Goal: Task Accomplishment & Management: Use online tool/utility

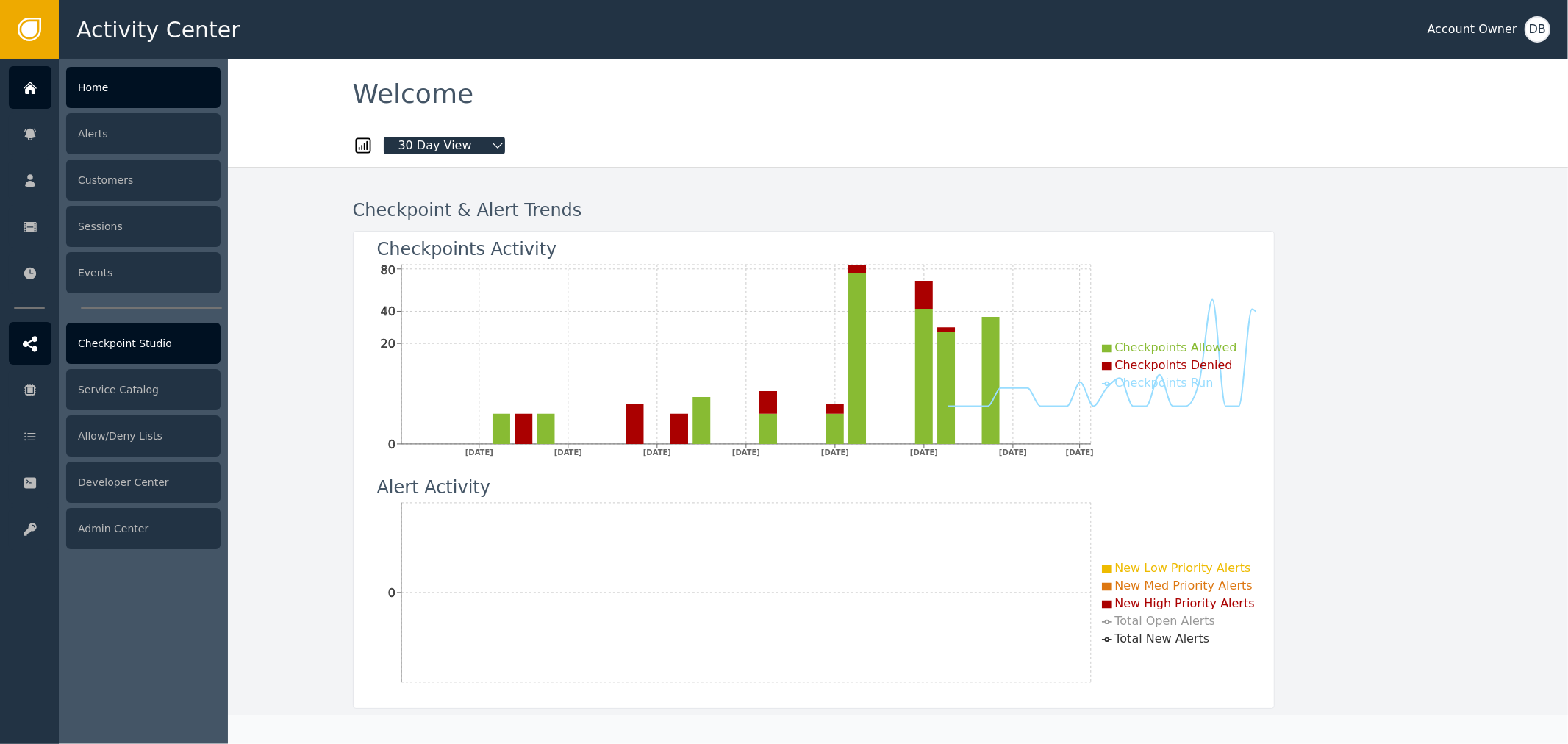
click at [25, 341] on icon at bounding box center [30, 344] width 15 height 15
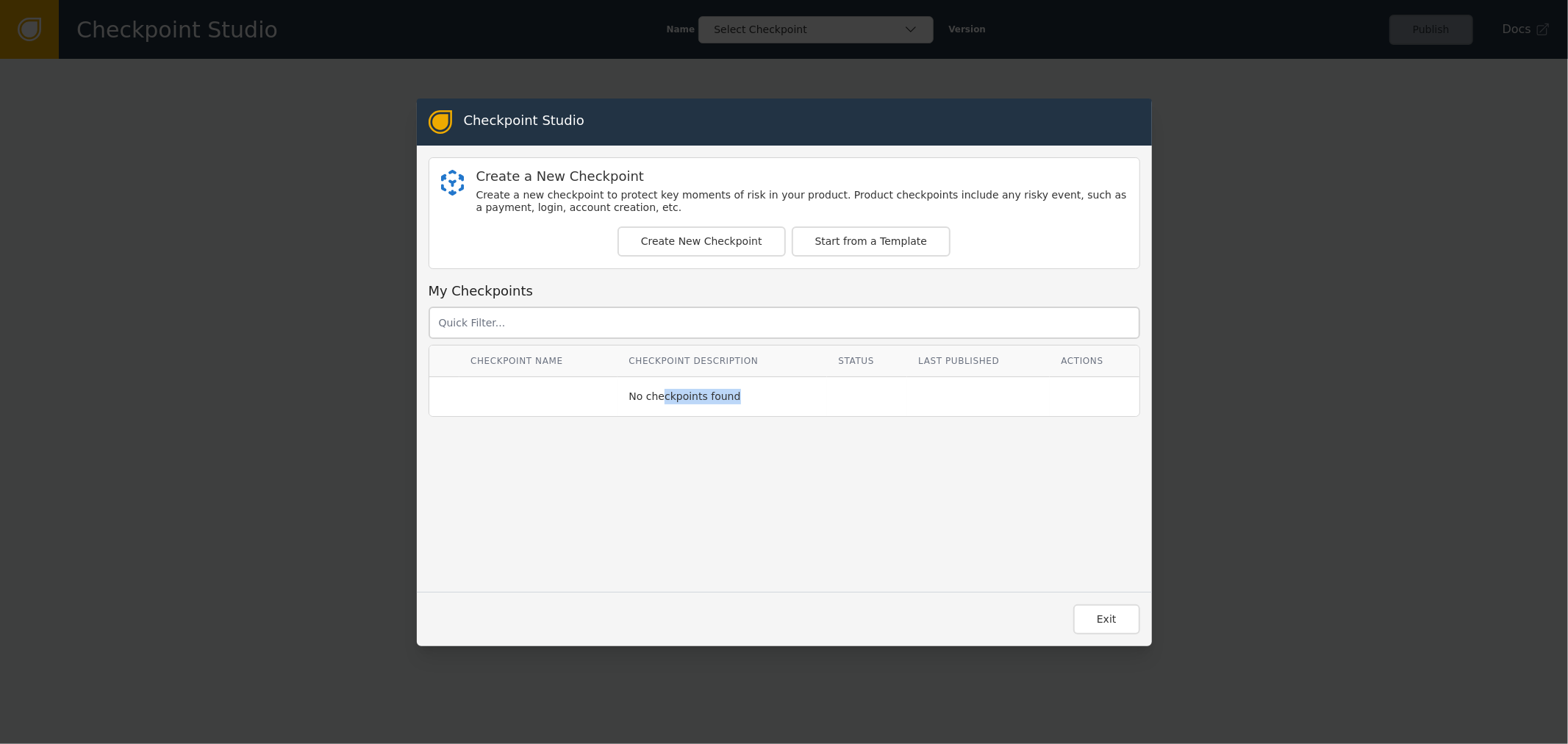
drag, startPoint x: 652, startPoint y: 390, endPoint x: 753, endPoint y: 400, distance: 101.5
click at [752, 400] on div "No checkpoints found" at bounding box center [722, 396] width 188 height 15
click at [702, 479] on div "Checkpoint Name Checkpoint Description Status Last Published Actions No checkpo…" at bounding box center [784, 462] width 712 height 236
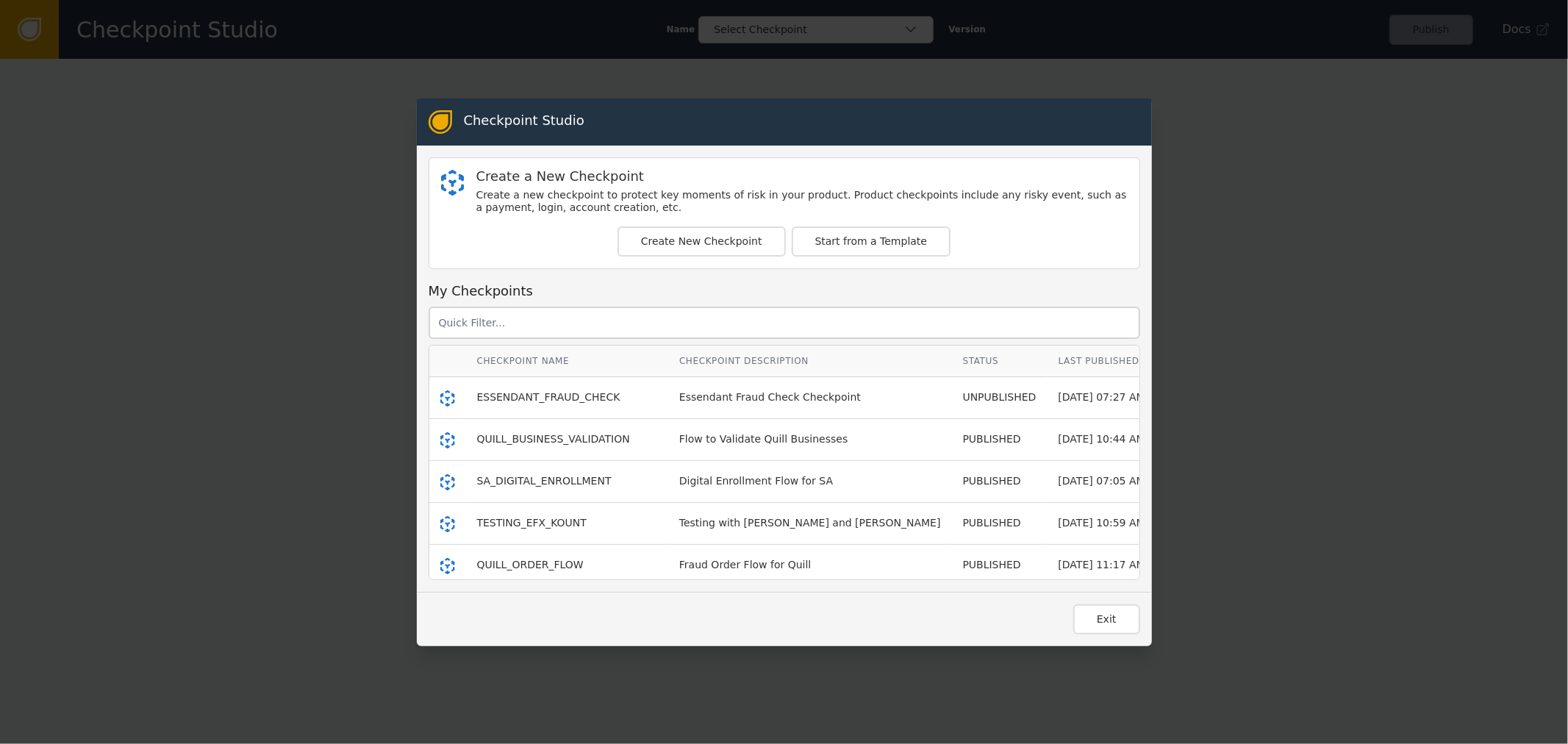
click at [570, 356] on th "Checkpoint Name" at bounding box center [566, 362] width 202 height 32
click at [621, 363] on th "Checkpoint Name" at bounding box center [566, 362] width 202 height 32
drag, startPoint x: 736, startPoint y: 363, endPoint x: 757, endPoint y: 363, distance: 21.0
click at [757, 363] on th "Checkpoint Description" at bounding box center [810, 362] width 284 height 32
click at [736, 364] on th "Checkpoint Description" at bounding box center [810, 362] width 284 height 32
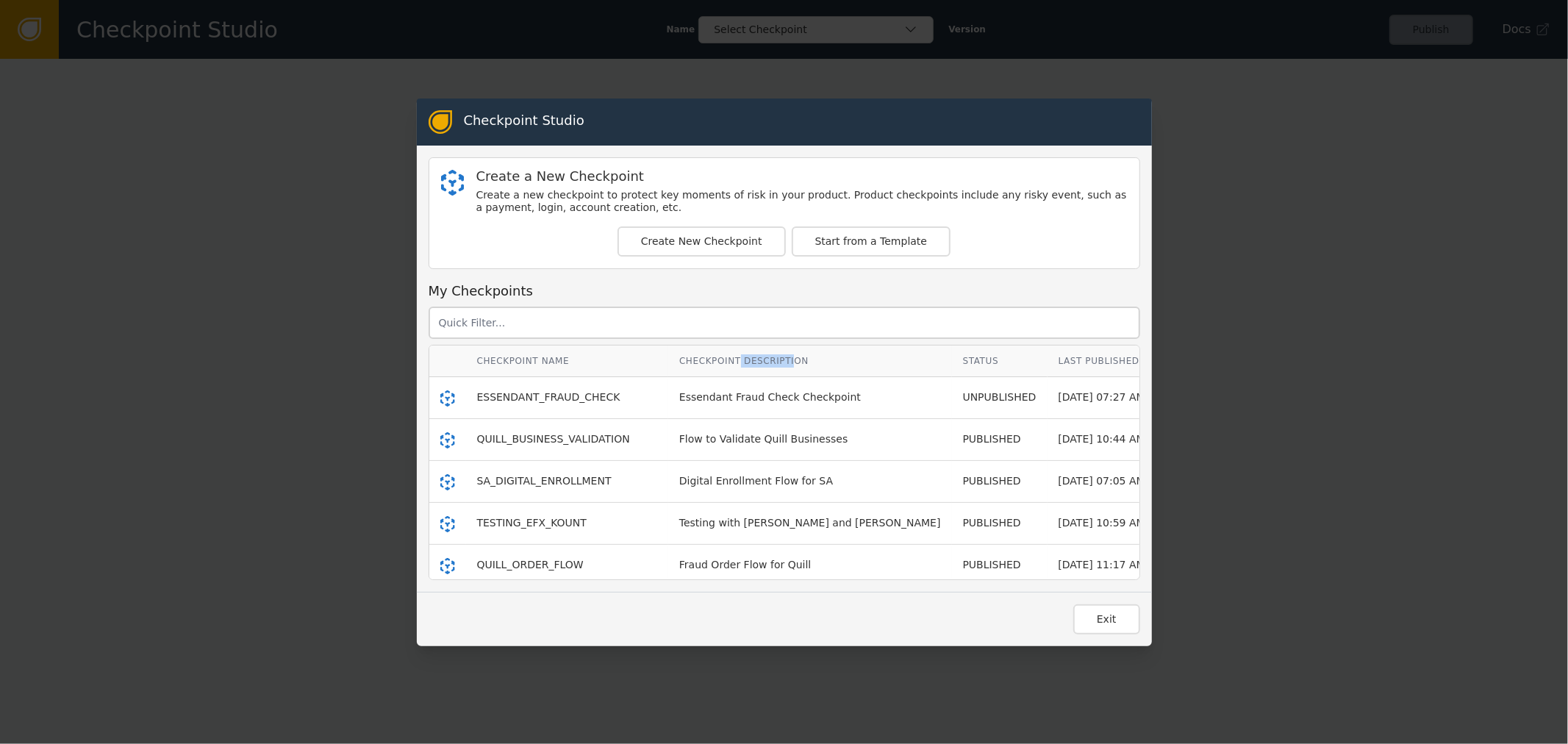
click at [729, 365] on th "Checkpoint Description" at bounding box center [810, 362] width 284 height 32
drag, startPoint x: 671, startPoint y: 354, endPoint x: 758, endPoint y: 365, distance: 87.7
click at [758, 365] on th "Checkpoint Description" at bounding box center [810, 362] width 284 height 32
click at [952, 357] on th "Status" at bounding box center [1000, 362] width 96 height 32
drag, startPoint x: 957, startPoint y: 357, endPoint x: 1021, endPoint y: 363, distance: 64.3
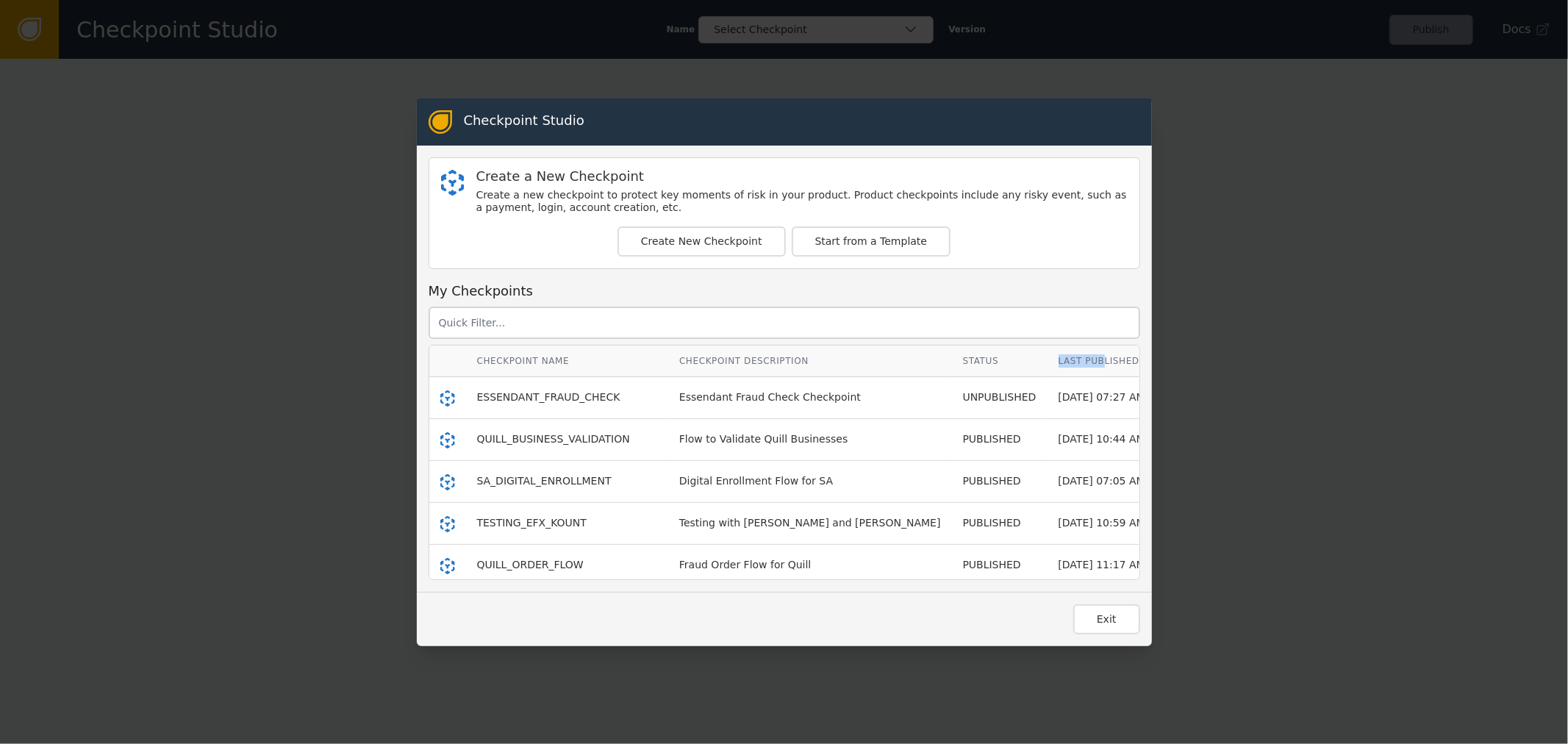
click at [1048, 363] on th "Last Published" at bounding box center [1114, 362] width 132 height 32
click at [1048, 368] on th "Last Published" at bounding box center [1114, 362] width 132 height 32
drag, startPoint x: 1018, startPoint y: 357, endPoint x: 959, endPoint y: 366, distance: 59.7
click at [1048, 366] on th "Last Published" at bounding box center [1114, 362] width 132 height 32
click at [538, 275] on div "Create a New Checkpoint Create a new checkpoint to protect key moments of risk …" at bounding box center [784, 369] width 735 height 423
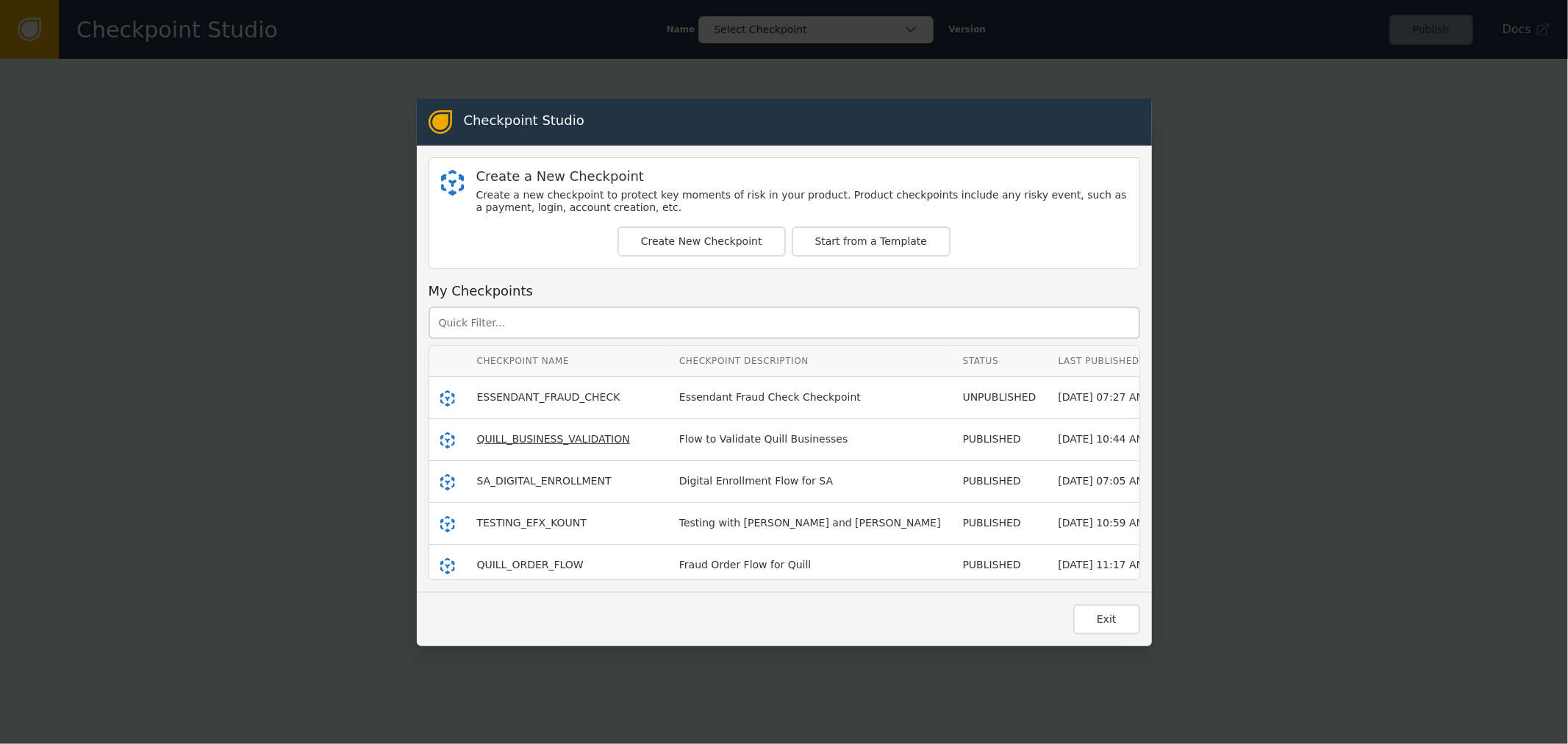
click at [534, 433] on span "QUILL_BUSINESS_VALIDATION" at bounding box center [553, 439] width 153 height 12
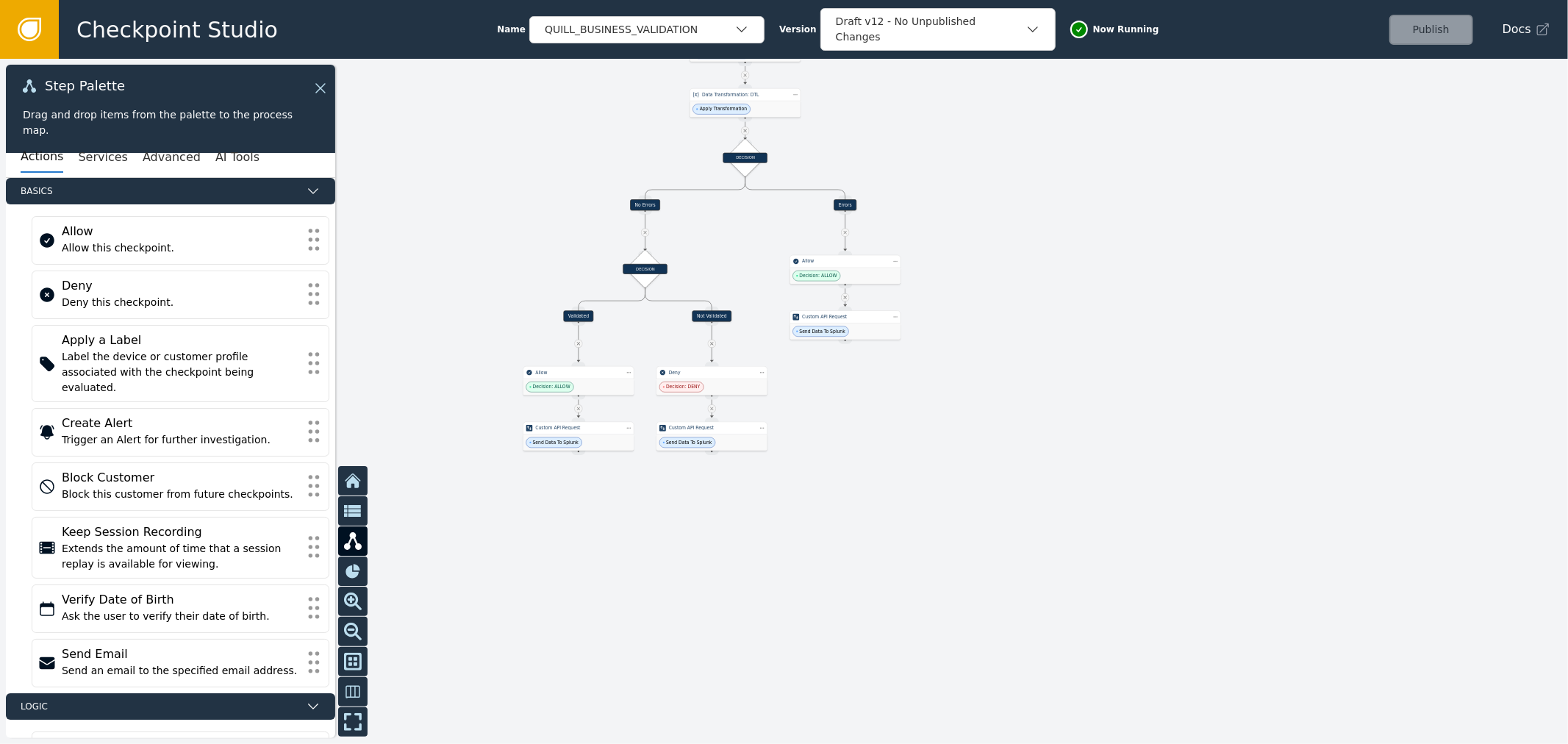
drag, startPoint x: 540, startPoint y: 434, endPoint x: 614, endPoint y: -49, distance: 488.6
click at [614, 0] on html "Checkpoint Studio Name QUILL_BUSINESS_VALIDATION Version Draft v12 - No Unpubli…" at bounding box center [784, 0] width 1568 height 1
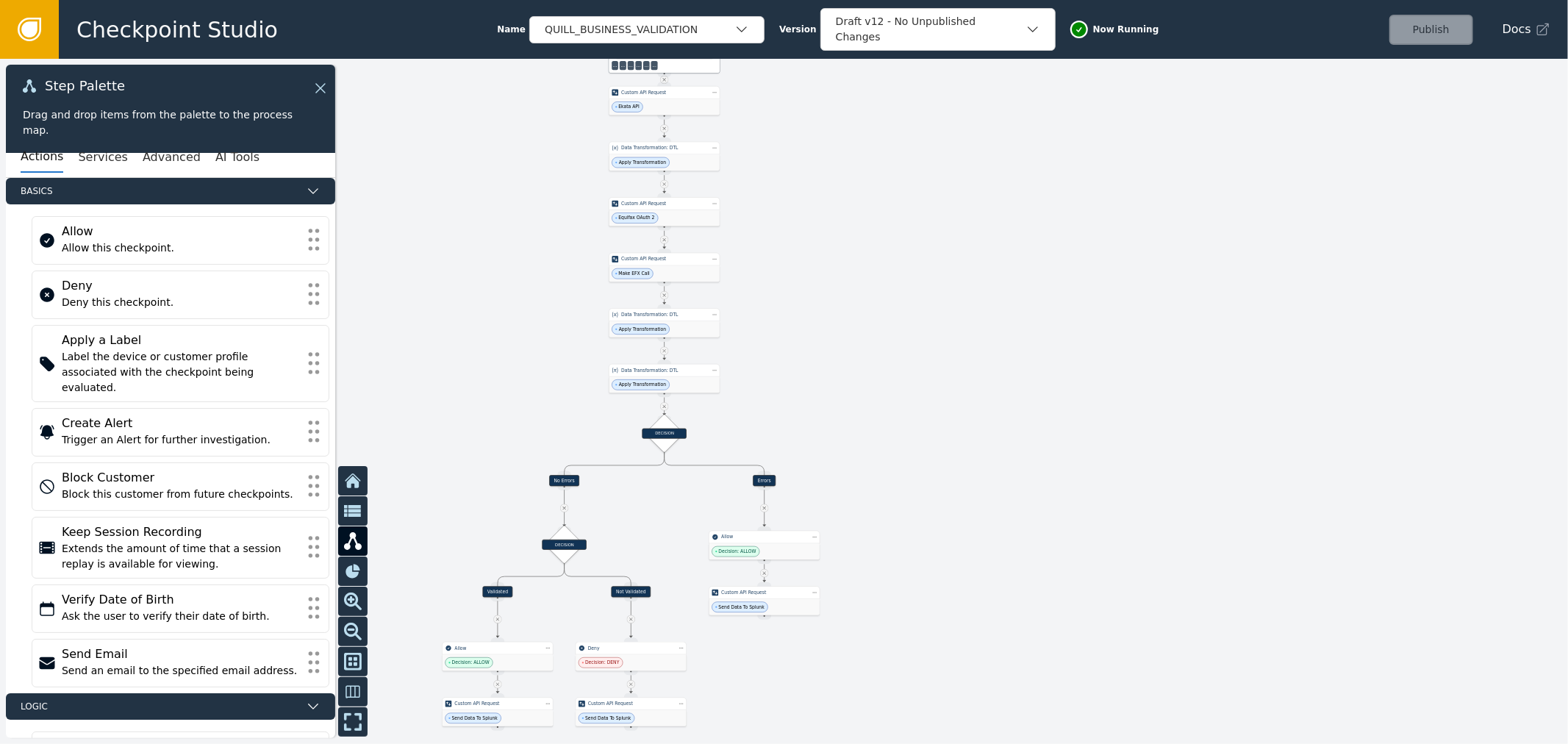
drag, startPoint x: 526, startPoint y: 344, endPoint x: 478, endPoint y: 490, distance: 153.7
click at [478, 490] on div at bounding box center [784, 402] width 1568 height 686
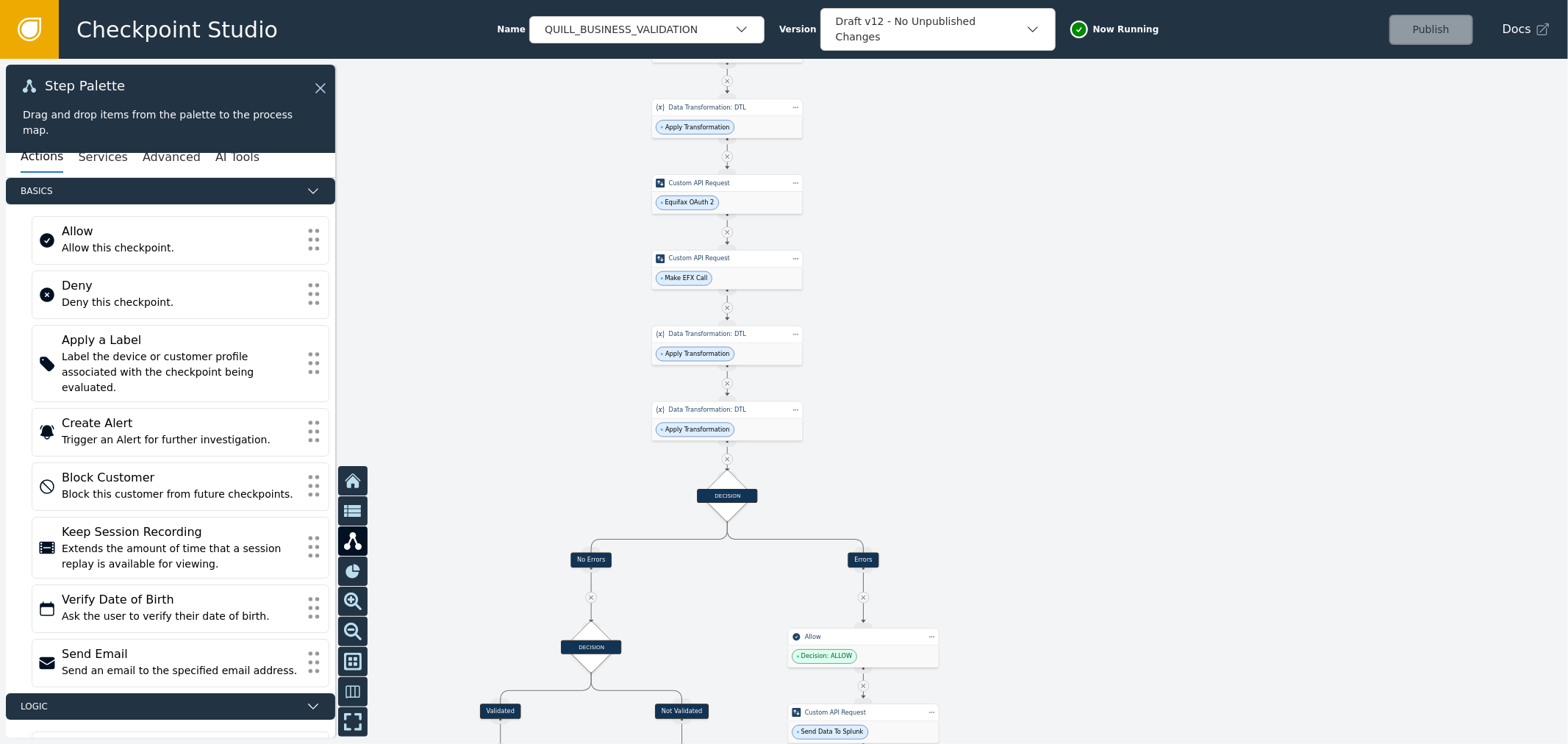
drag, startPoint x: 546, startPoint y: 155, endPoint x: 494, endPoint y: 348, distance: 199.9
click at [497, 339] on div at bounding box center [784, 402] width 1568 height 686
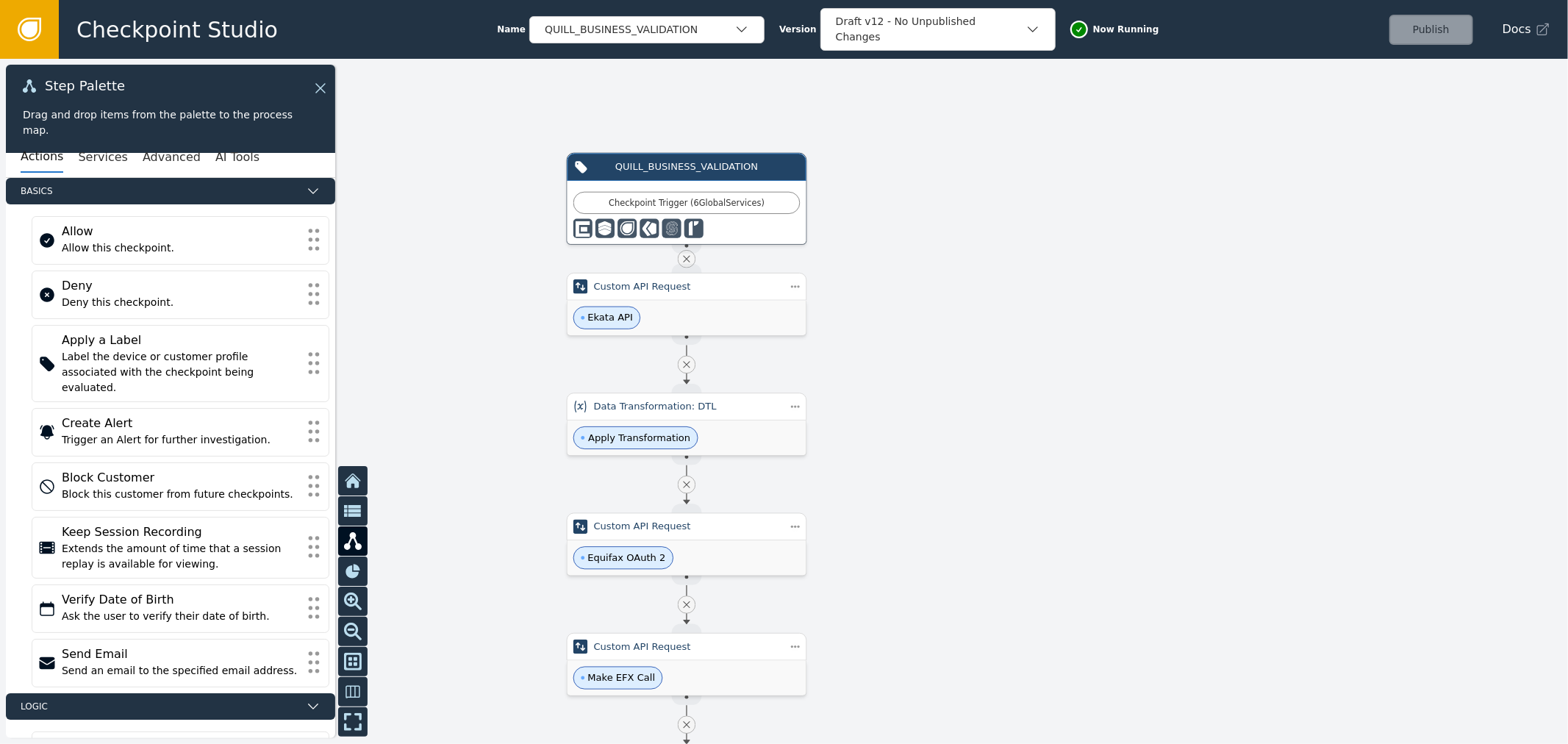
drag, startPoint x: 530, startPoint y: 213, endPoint x: 428, endPoint y: 353, distance: 173.2
click at [428, 353] on div at bounding box center [784, 402] width 1568 height 686
click at [715, 340] on div at bounding box center [784, 402] width 1568 height 686
click at [775, 306] on div "Ekata API" at bounding box center [685, 318] width 238 height 35
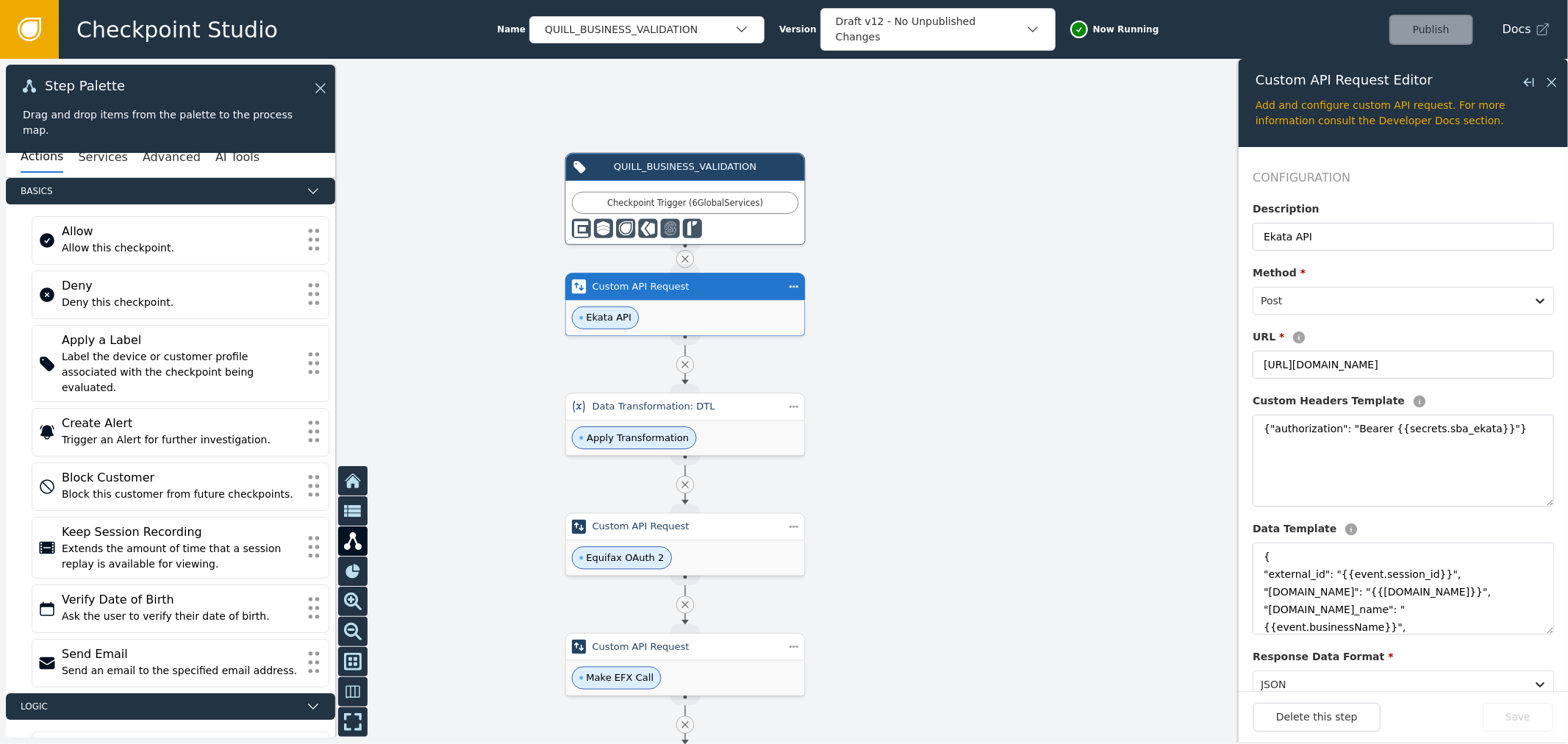
click at [1035, 207] on div at bounding box center [784, 402] width 1568 height 686
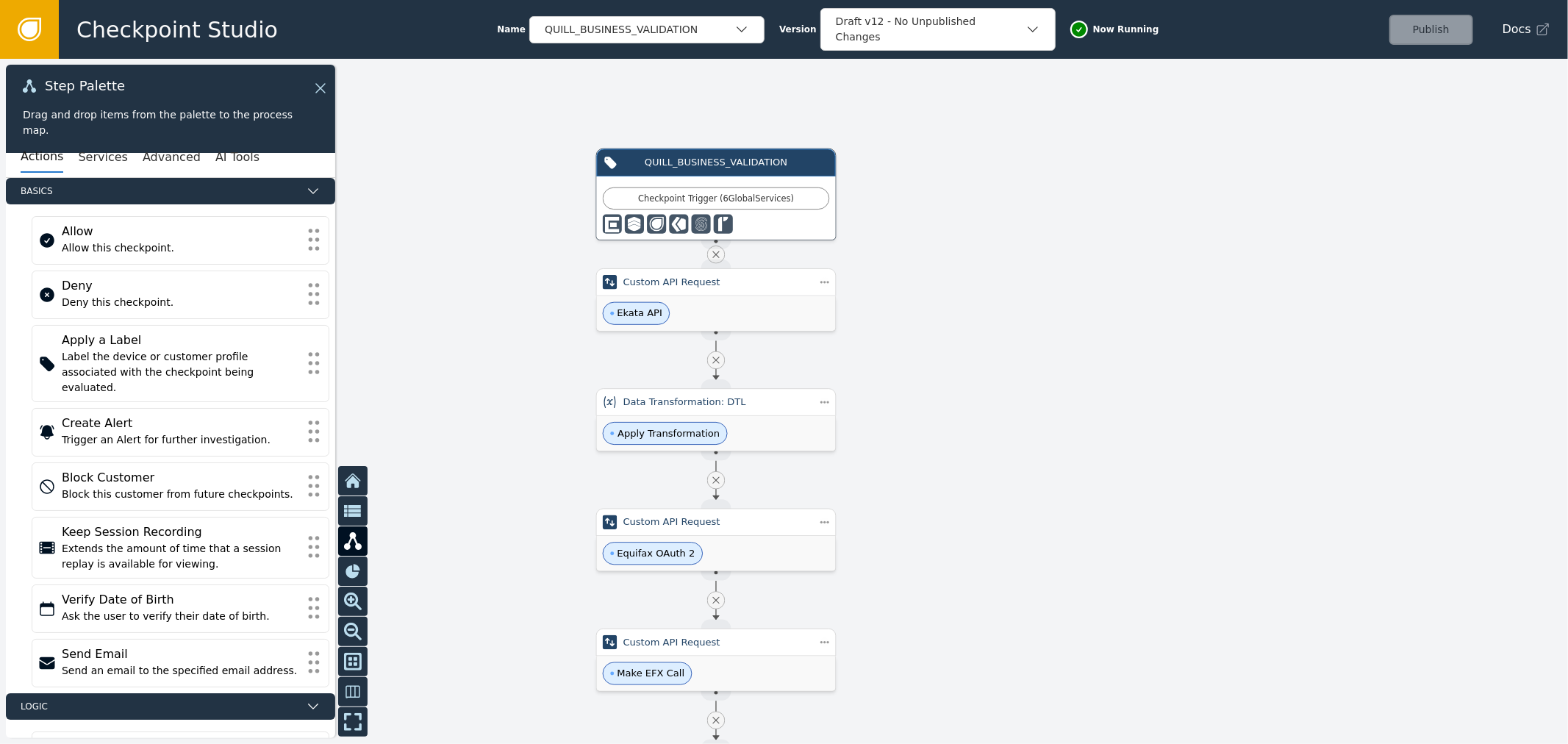
drag, startPoint x: 1073, startPoint y: 257, endPoint x: 1132, endPoint y: 184, distance: 93.9
click at [1146, 209] on div at bounding box center [784, 402] width 1568 height 686
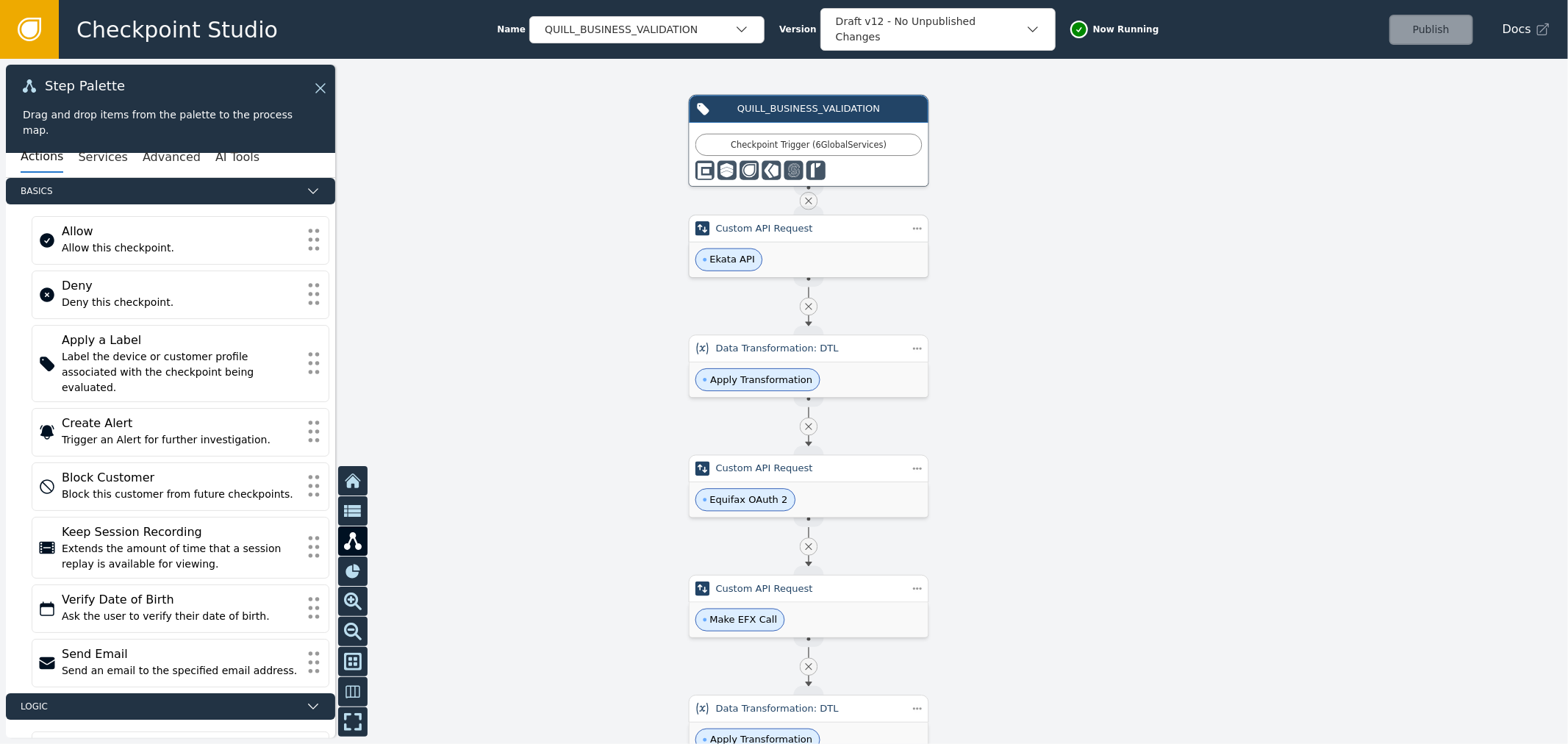
click at [794, 248] on div "Ekata API" at bounding box center [808, 259] width 238 height 35
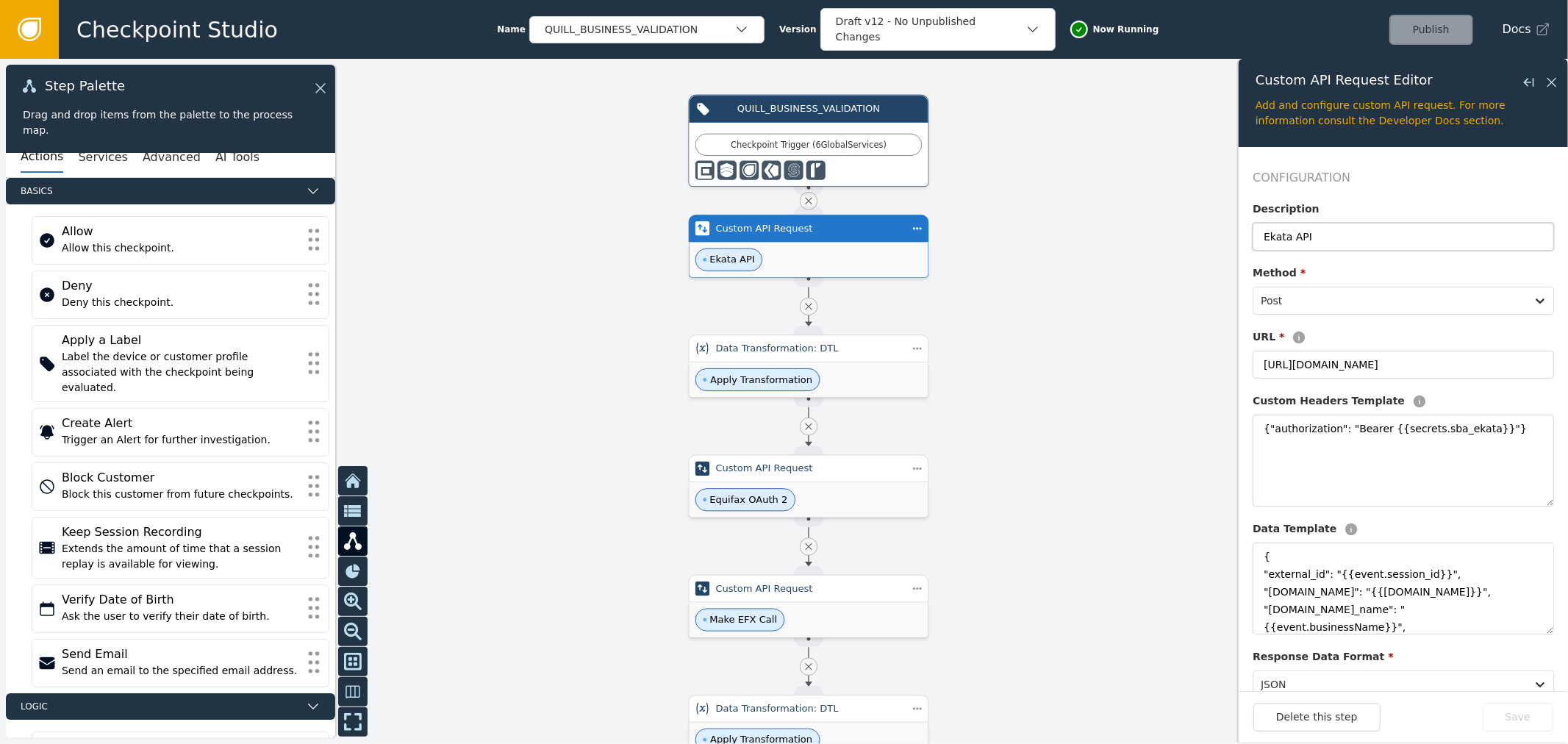
drag, startPoint x: 1342, startPoint y: 239, endPoint x: 1118, endPoint y: 261, distance: 225.1
click at [1095, 246] on div "Target Handle for step No Errors Source Handle for step Target Handle for step …" at bounding box center [784, 402] width 1568 height 686
click at [1379, 361] on input "[URL][DOMAIN_NAME]" at bounding box center [1403, 364] width 301 height 28
click at [1369, 479] on textarea "{"authorization": "Bearer {{secrets.sba_ekata}}"}" at bounding box center [1403, 461] width 301 height 92
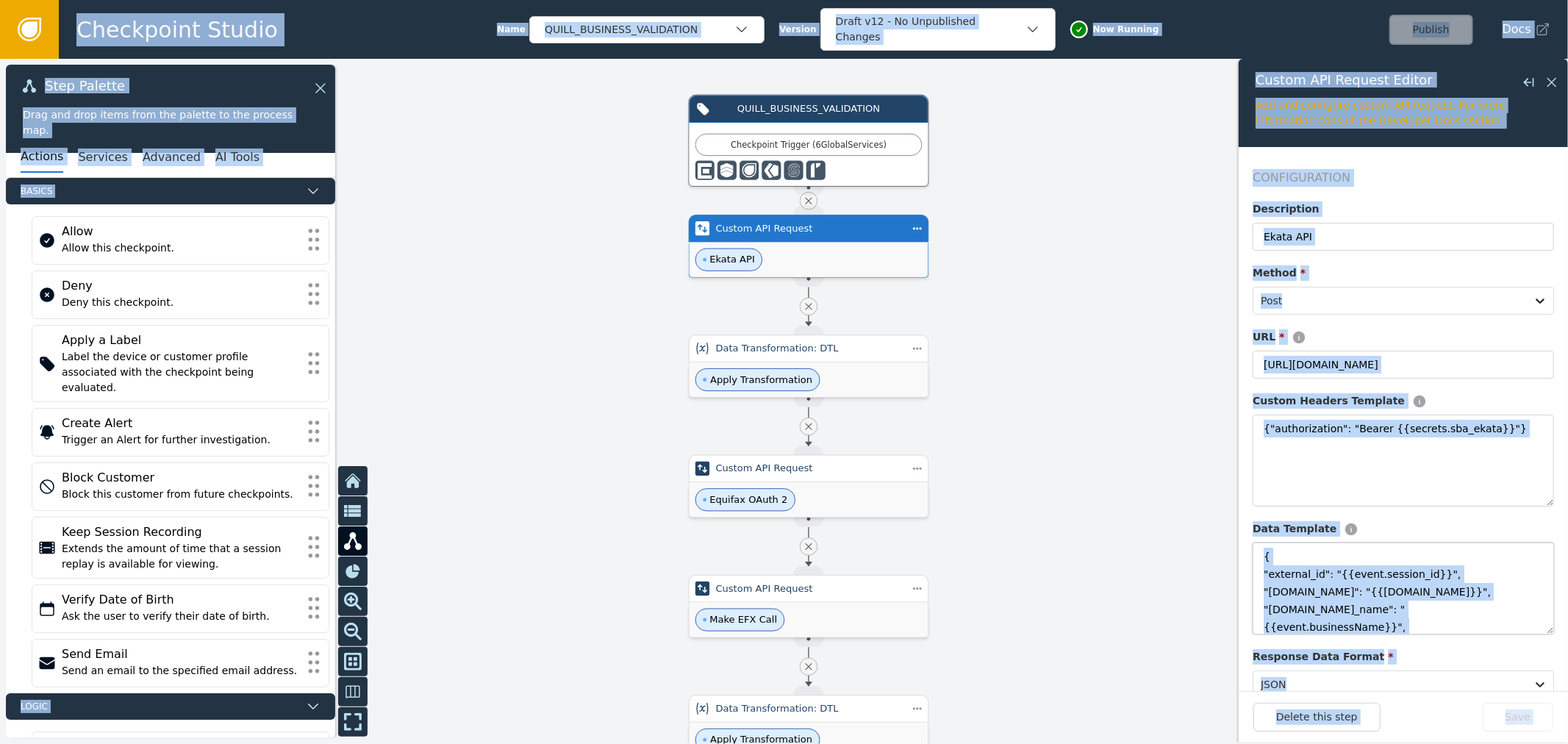
click at [1384, 597] on textarea "{ "external_id": "{{event.session_id}}", "[DOMAIN_NAME]": "{{[DOMAIN_NAME]}}", …" at bounding box center [1403, 589] width 301 height 92
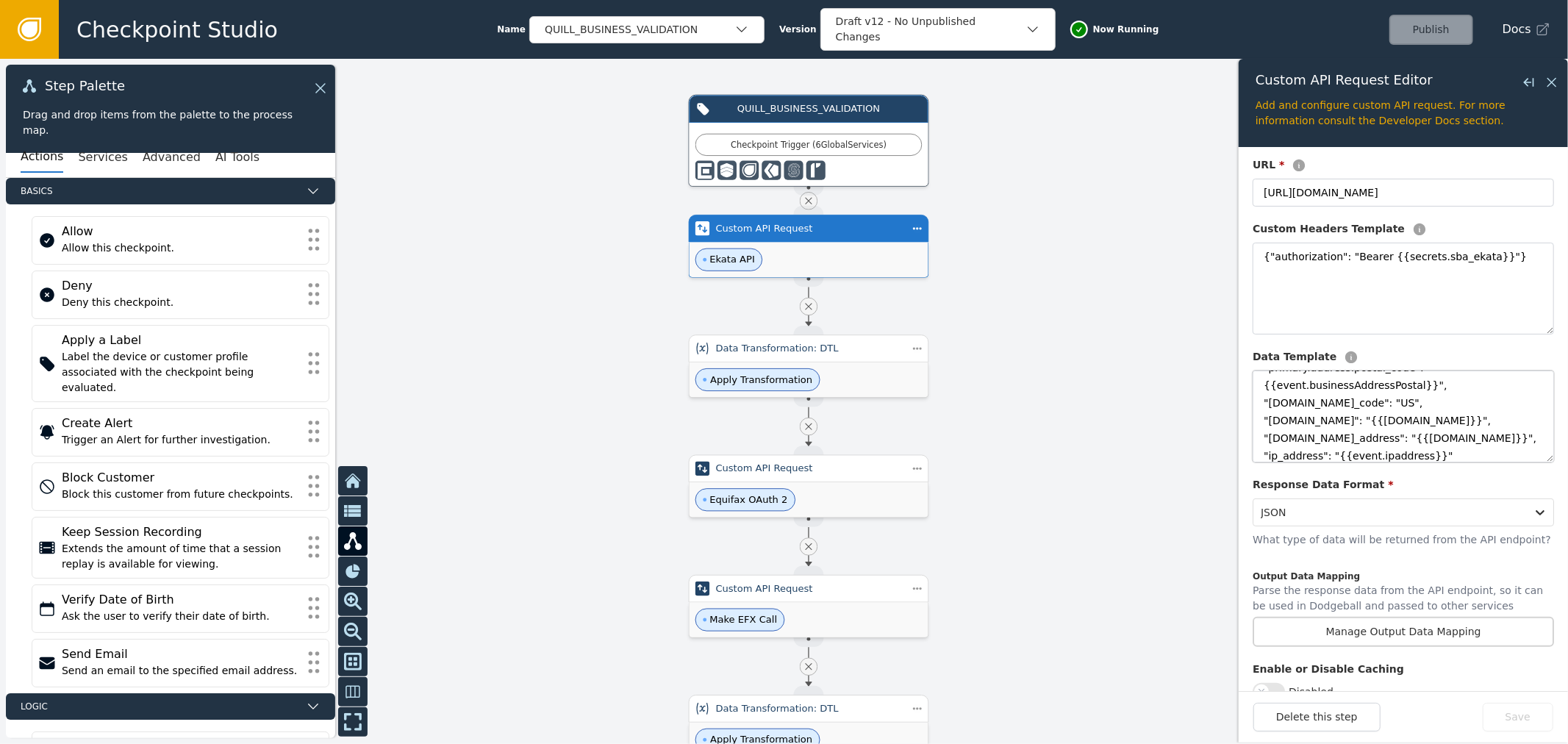
scroll to position [245, 0]
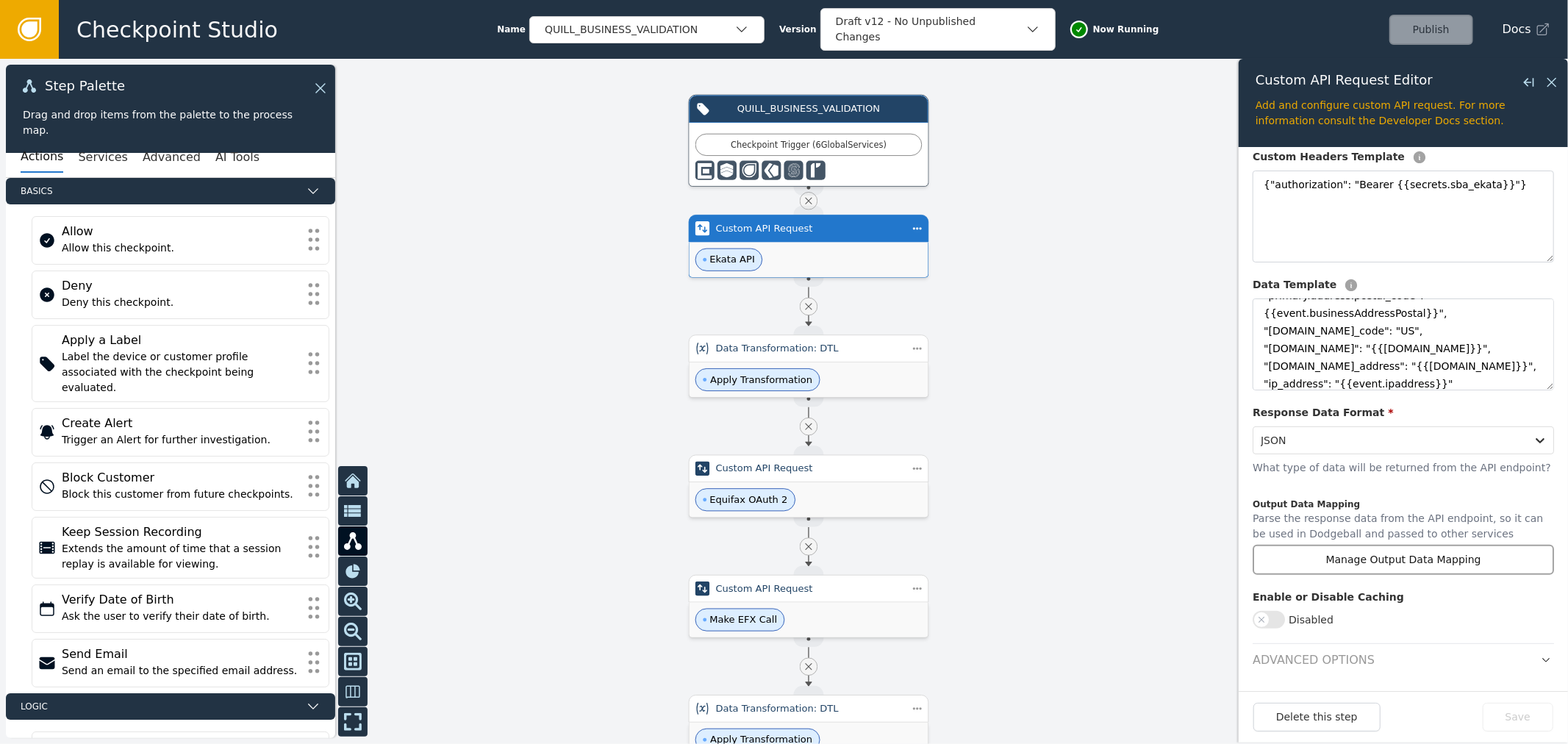
click at [1388, 570] on button "Manage Output Data Mapping" at bounding box center [1403, 560] width 301 height 30
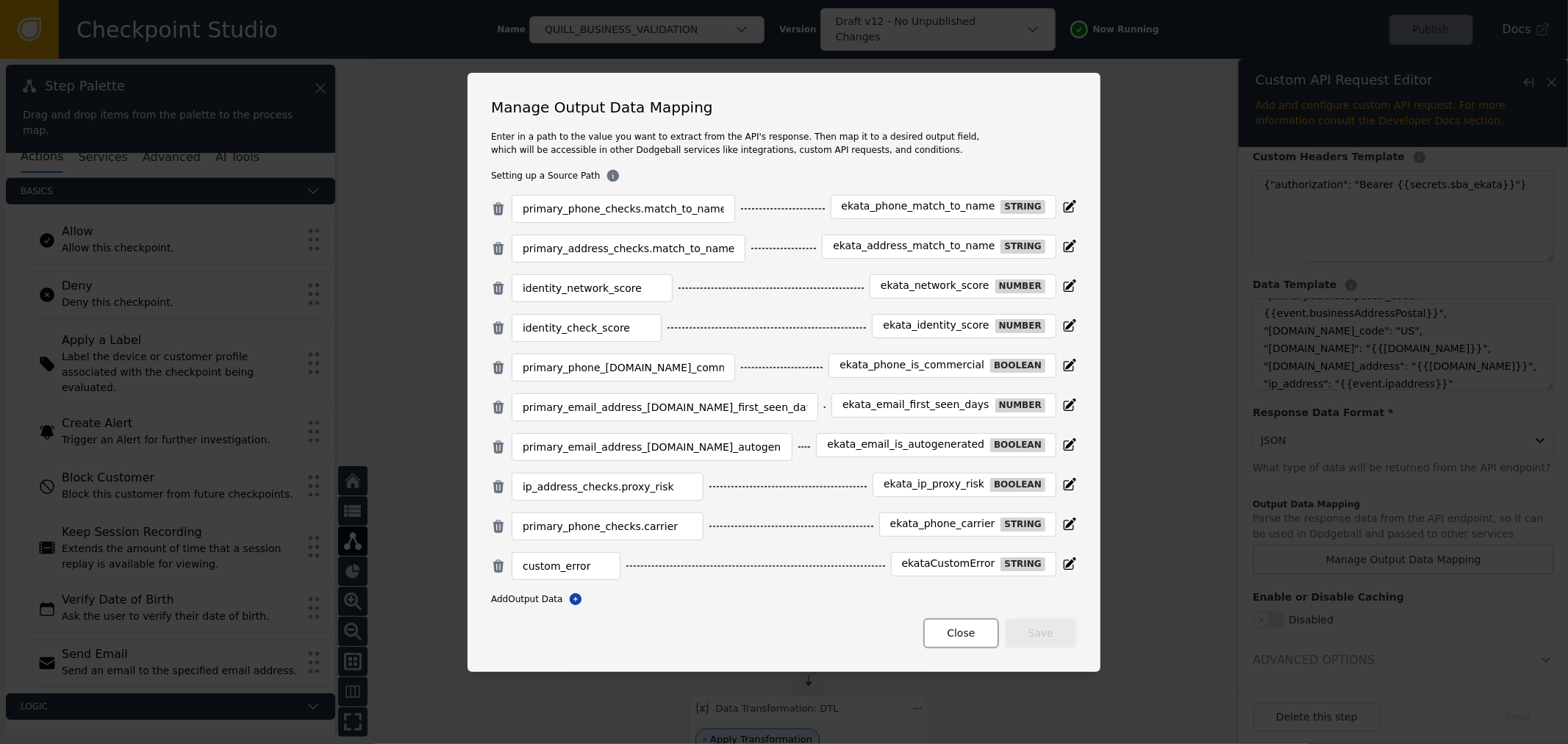
drag, startPoint x: 953, startPoint y: 624, endPoint x: 962, endPoint y: 623, distance: 9.1
click at [962, 623] on button "Close" at bounding box center [961, 633] width 75 height 30
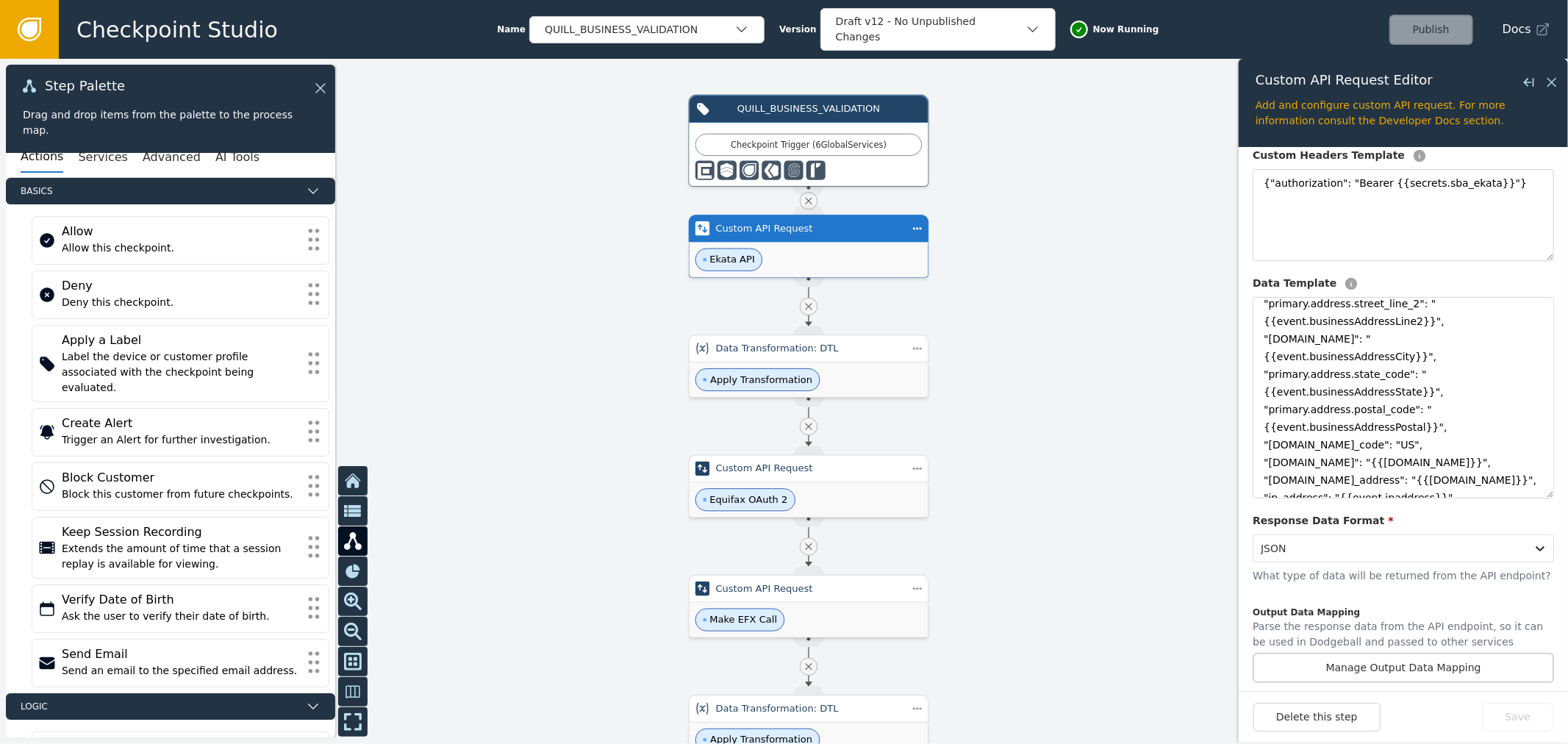
scroll to position [119, 0]
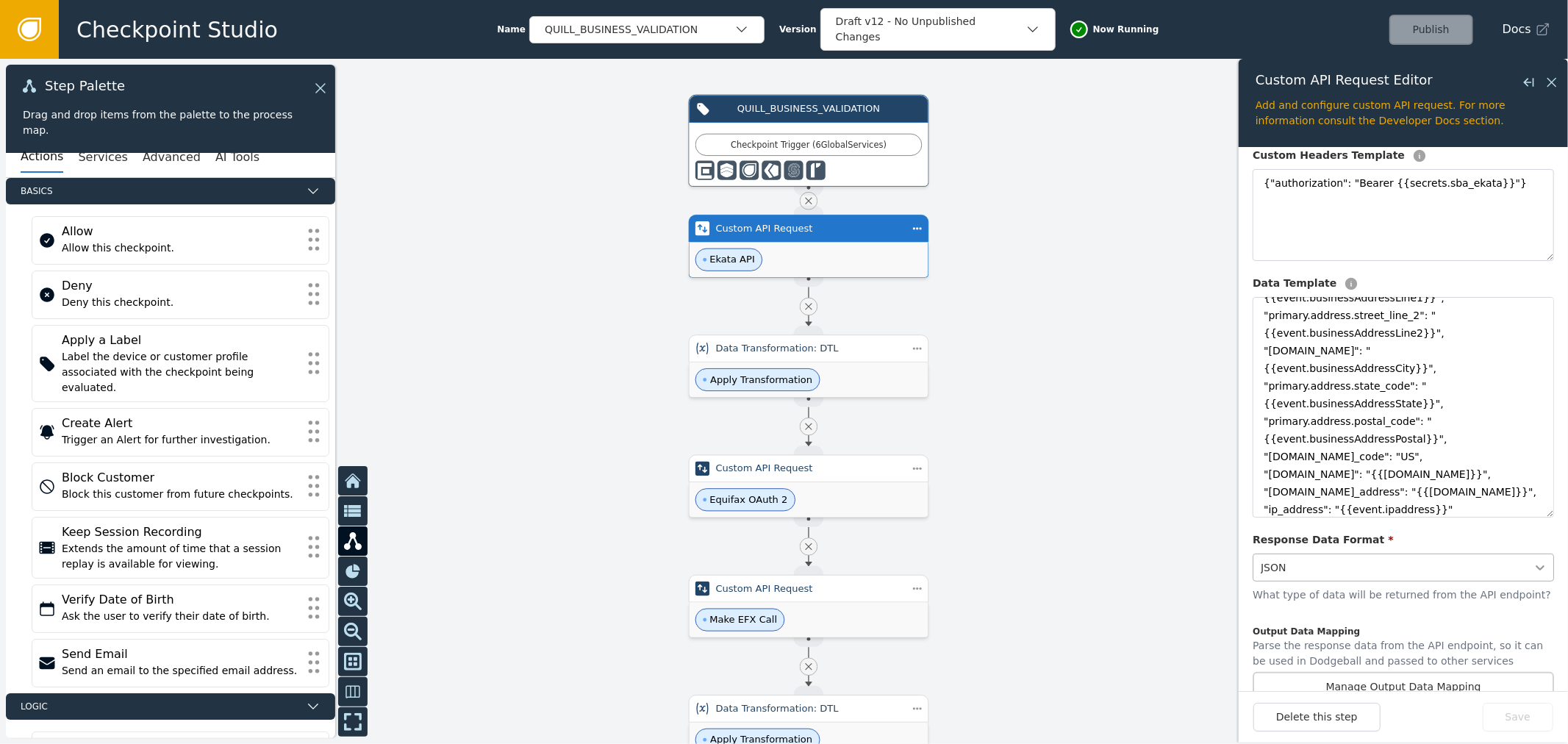
drag, startPoint x: 1532, startPoint y: 382, endPoint x: 1535, endPoint y: 561, distance: 179.0
click at [1535, 561] on div "Configuration Description Ekata API Method * Post URL * [URL][DOMAIN_NAME] Cust…" at bounding box center [1403, 371] width 301 height 895
click at [1330, 468] on textarea "{ "external_id": "{{event.session_id}}", "[DOMAIN_NAME]": "{{[DOMAIN_NAME]}}", …" at bounding box center [1403, 407] width 301 height 221
click at [1453, 450] on textarea "{ "external_id": "{{event.session_id}}", "[DOMAIN_NAME]": "{{[DOMAIN_NAME]}}", …" at bounding box center [1403, 407] width 301 height 221
click at [1465, 465] on textarea "{ "external_id": "{{event.session_id}}", "[DOMAIN_NAME]": "{{[DOMAIN_NAME]}}", …" at bounding box center [1403, 407] width 301 height 221
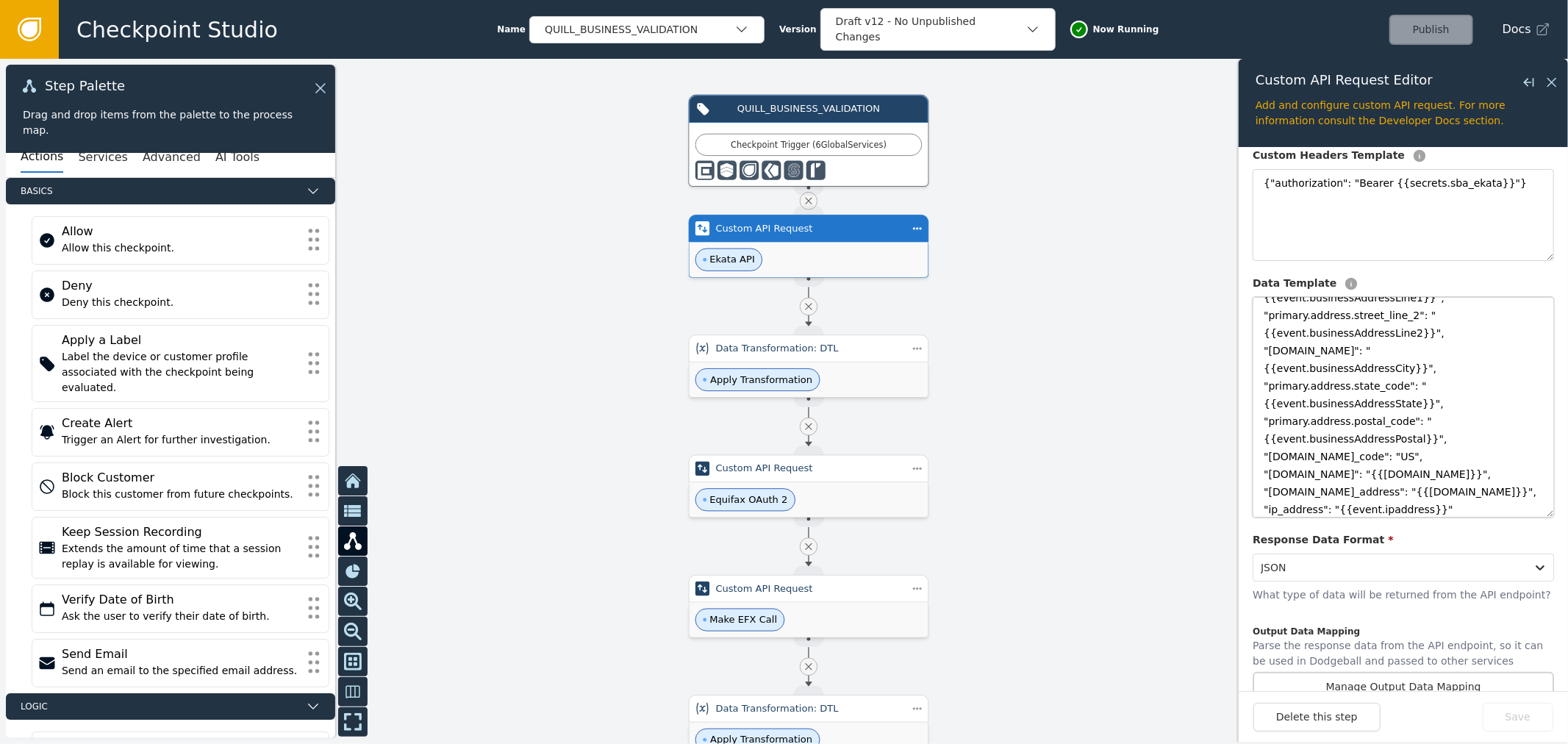
click at [1465, 479] on textarea "{ "external_id": "{{event.session_id}}", "[DOMAIN_NAME]": "{{[DOMAIN_NAME]}}", …" at bounding box center [1403, 407] width 301 height 221
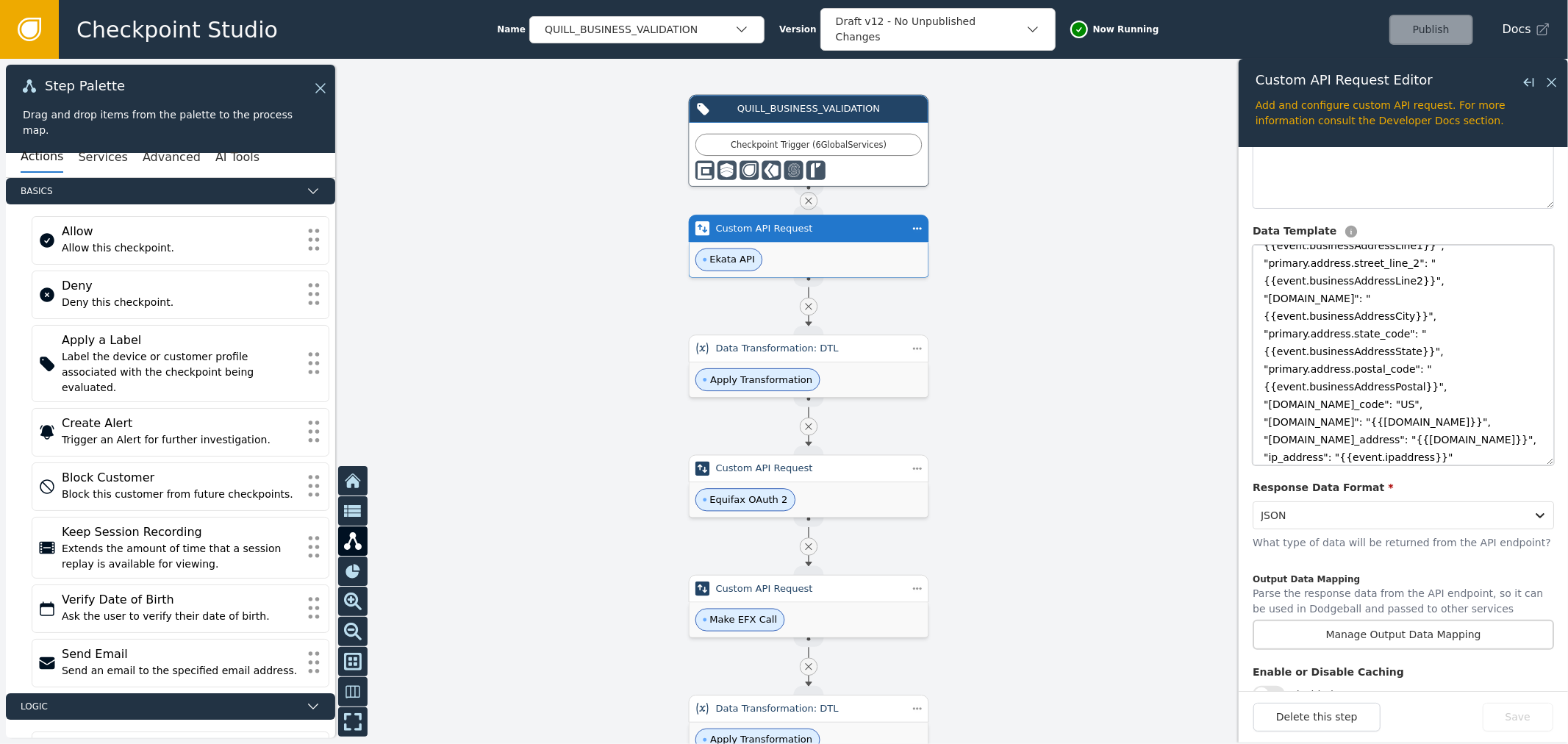
scroll to position [327, 0]
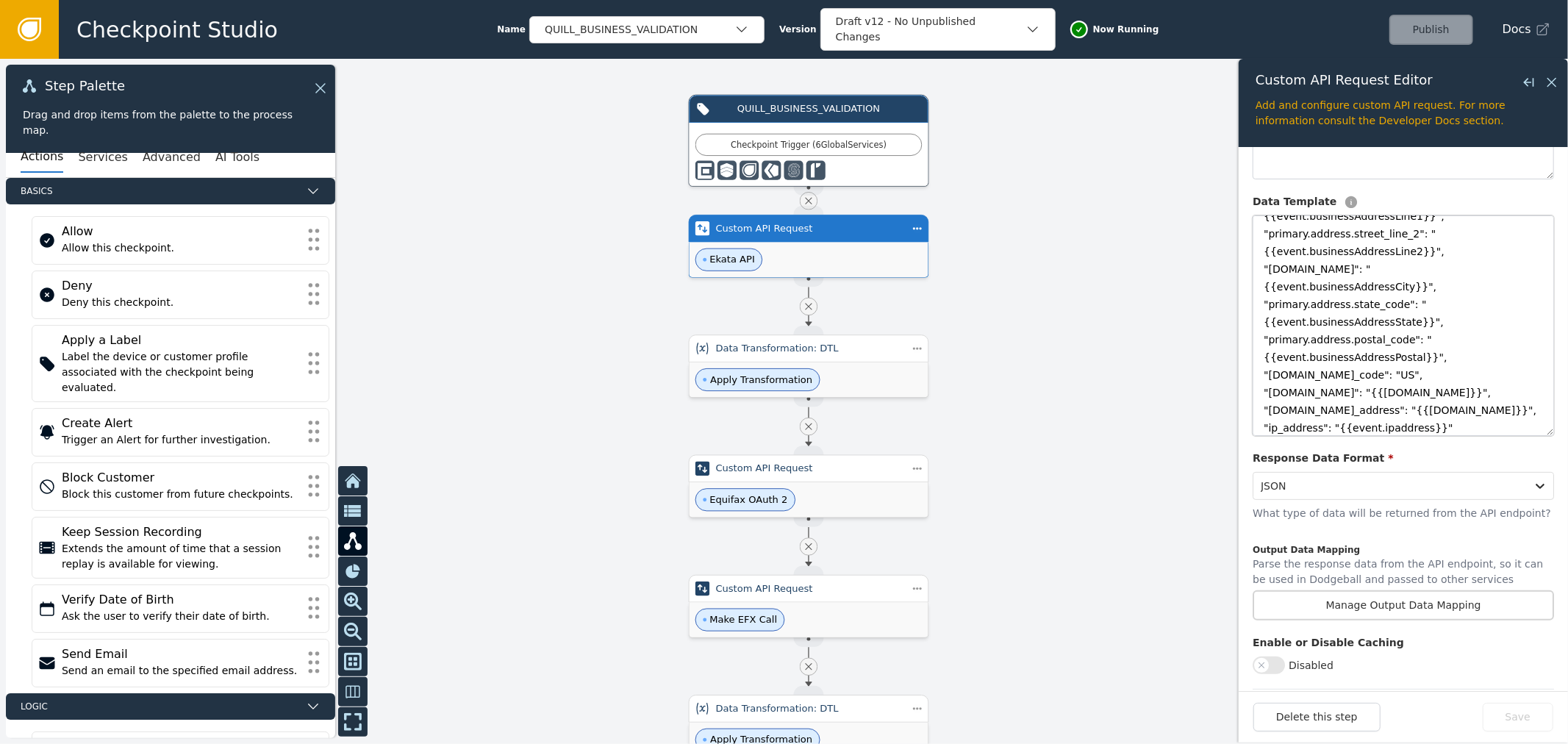
drag, startPoint x: 1312, startPoint y: 304, endPoint x: 1380, endPoint y: 302, distance: 68.0
click at [1380, 302] on textarea "{ "external_id": "{{event.session_id}}", "[DOMAIN_NAME]": "{{[DOMAIN_NAME]}}", …" at bounding box center [1403, 325] width 301 height 221
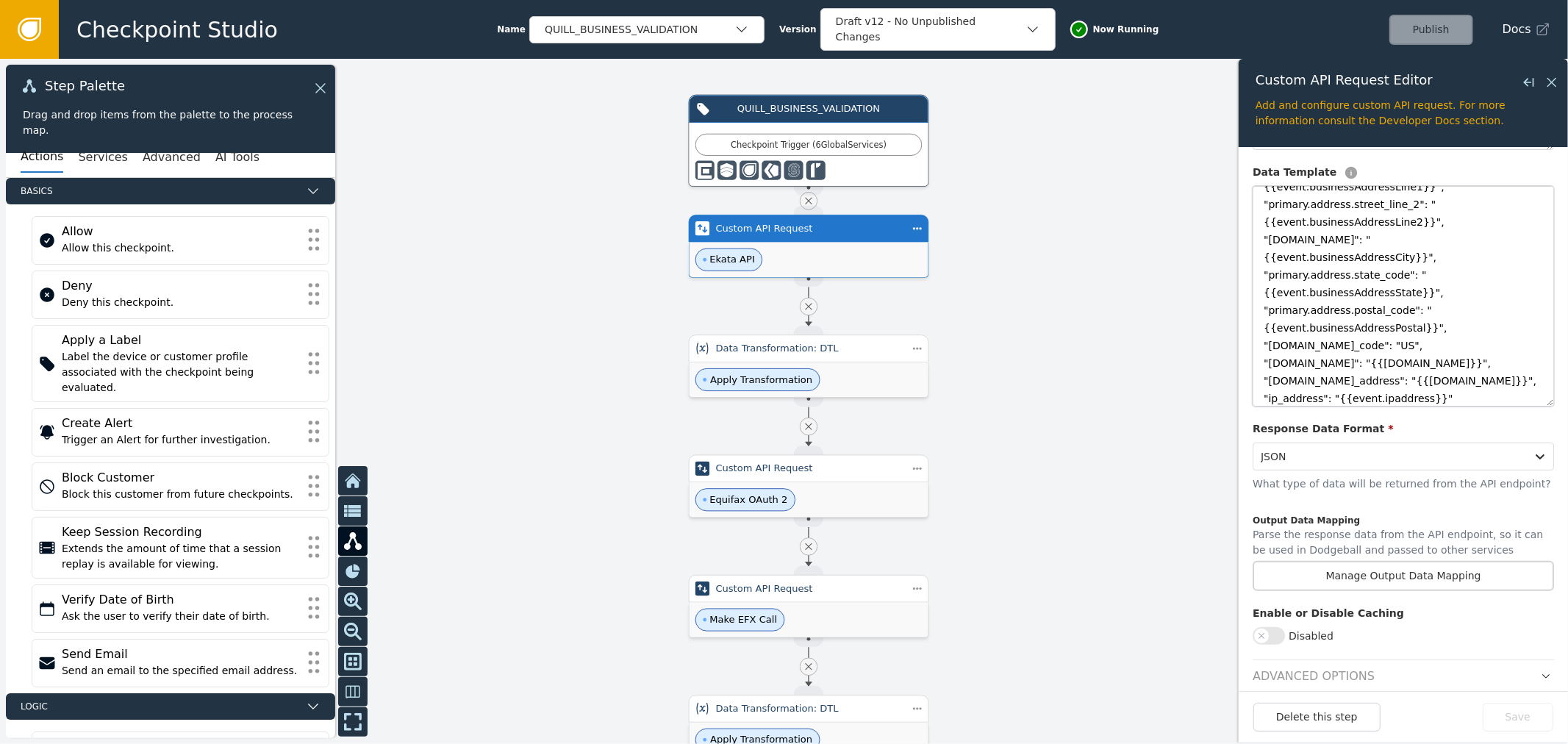
scroll to position [373, 0]
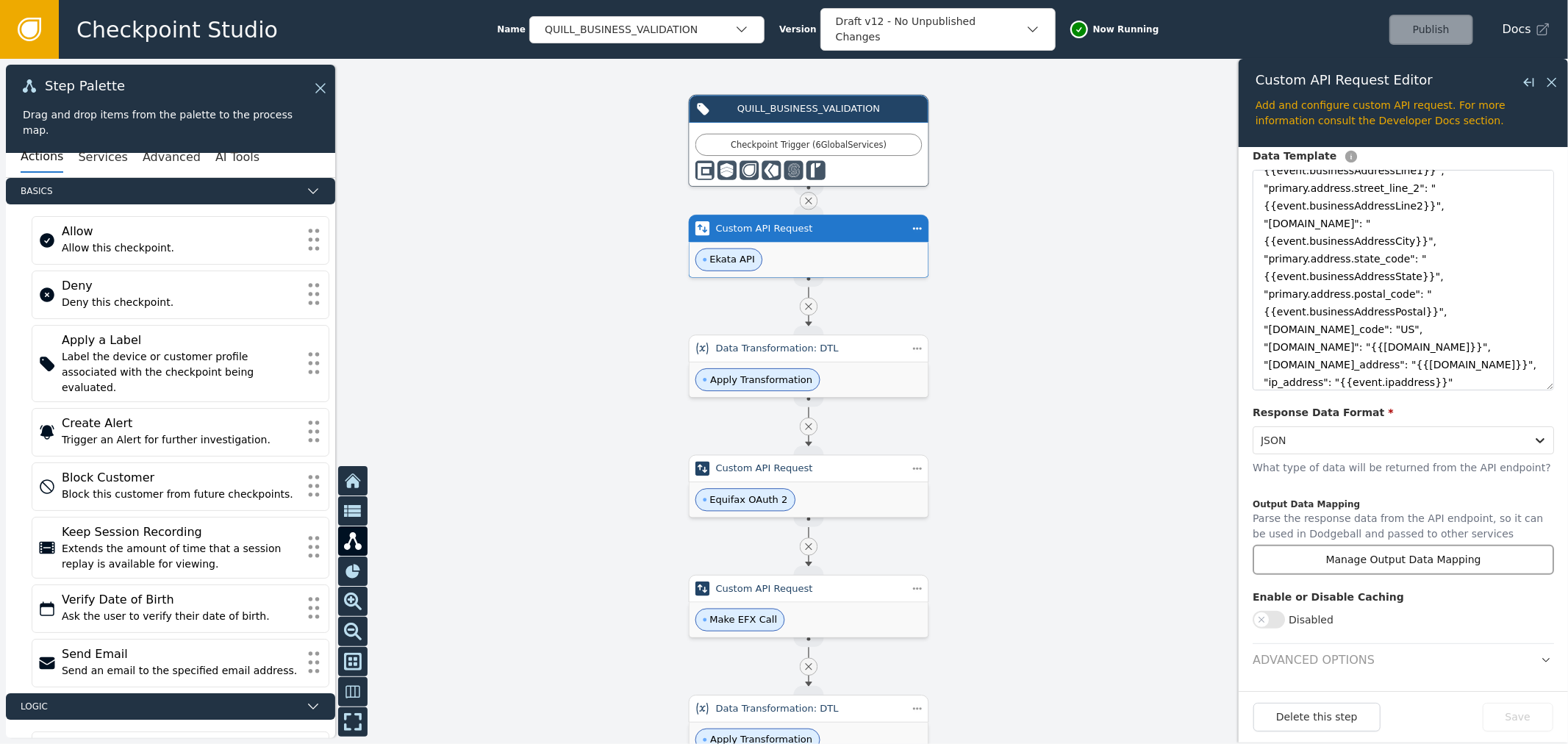
click at [1407, 561] on button "Manage Output Data Mapping" at bounding box center [1403, 560] width 301 height 30
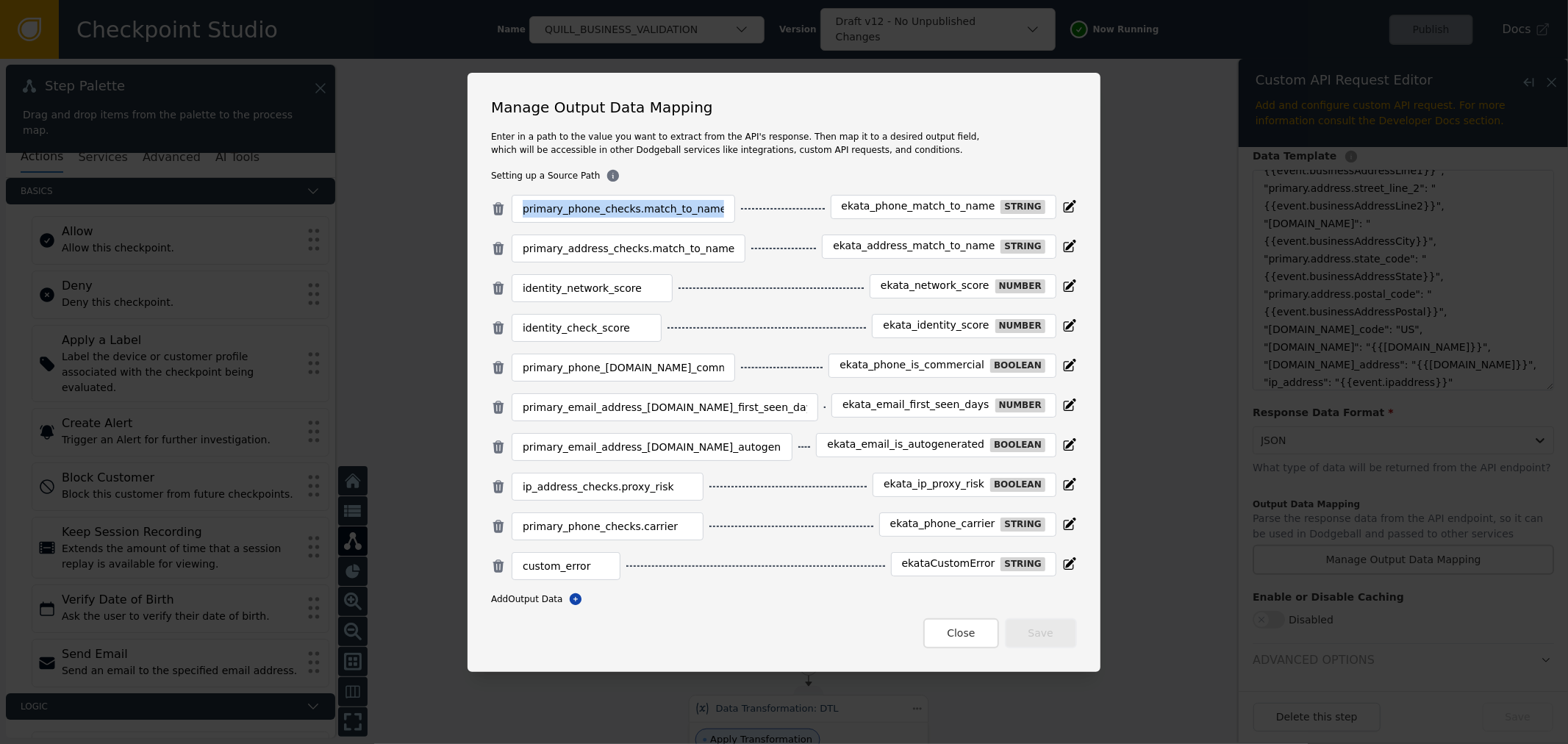
drag, startPoint x: 743, startPoint y: 206, endPoint x: 487, endPoint y: 219, distance: 256.3
click at [509, 215] on div "primary_phone_checks.match_to_name [PERSON_NAME] string" at bounding box center [784, 209] width 586 height 28
copy input
drag, startPoint x: 731, startPoint y: 245, endPoint x: 471, endPoint y: 231, distance: 260.4
click at [493, 232] on div "Manage Output Data Mapping Enter in a path to the value you want to extract fro…" at bounding box center [784, 372] width 633 height 599
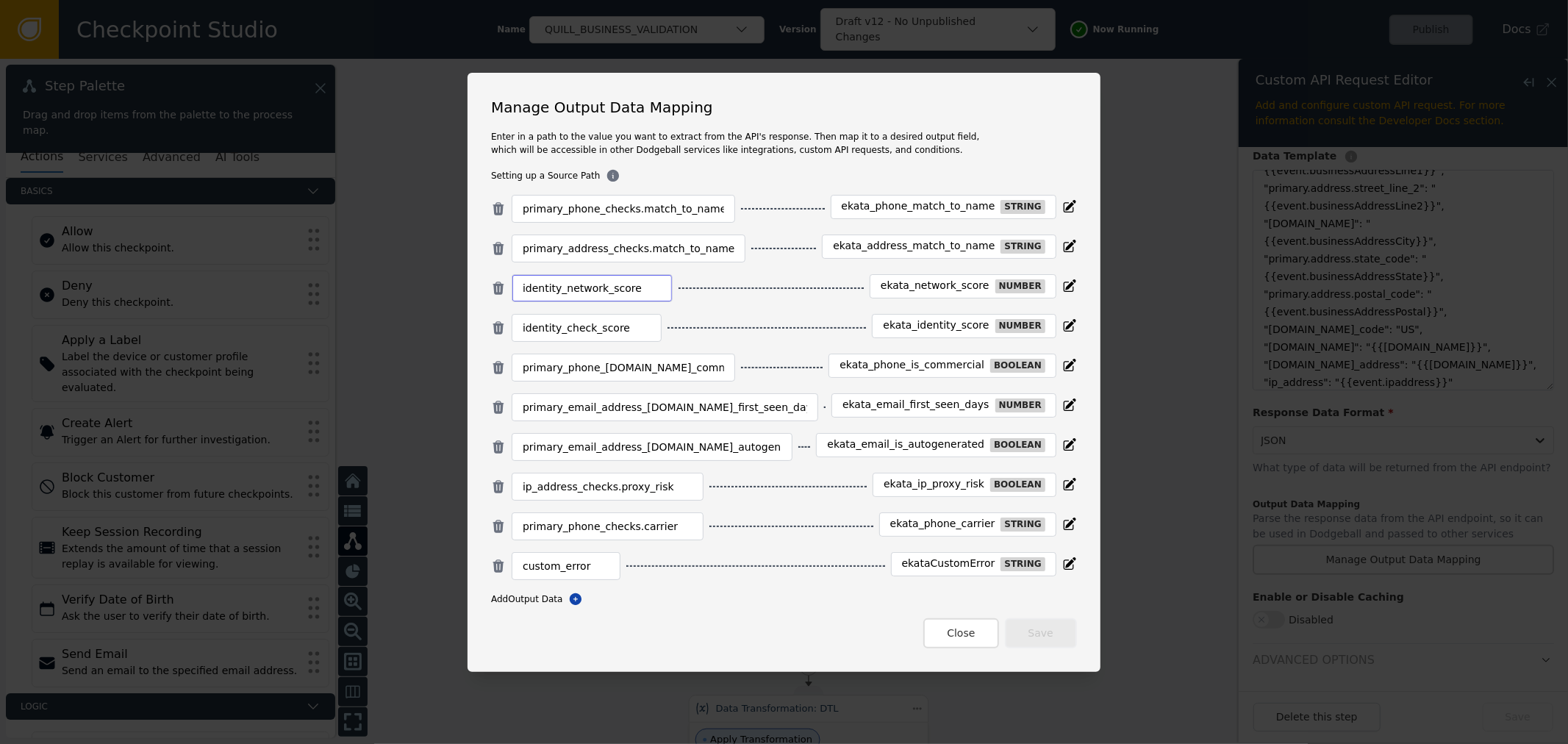
click at [630, 294] on input "identity_network_score" at bounding box center [592, 287] width 139 height 18
click at [599, 333] on input "identity_check_score" at bounding box center [587, 328] width 128 height 18
click at [576, 379] on div "primary_phone_[DOMAIN_NAME]_commercial" at bounding box center [623, 368] width 223 height 28
click at [580, 368] on input "primary_phone_[DOMAIN_NAME]_commercial" at bounding box center [623, 367] width 201 height 18
click at [596, 406] on input "primary_email_address_[DOMAIN_NAME]_first_seen_days" at bounding box center [665, 407] width 284 height 18
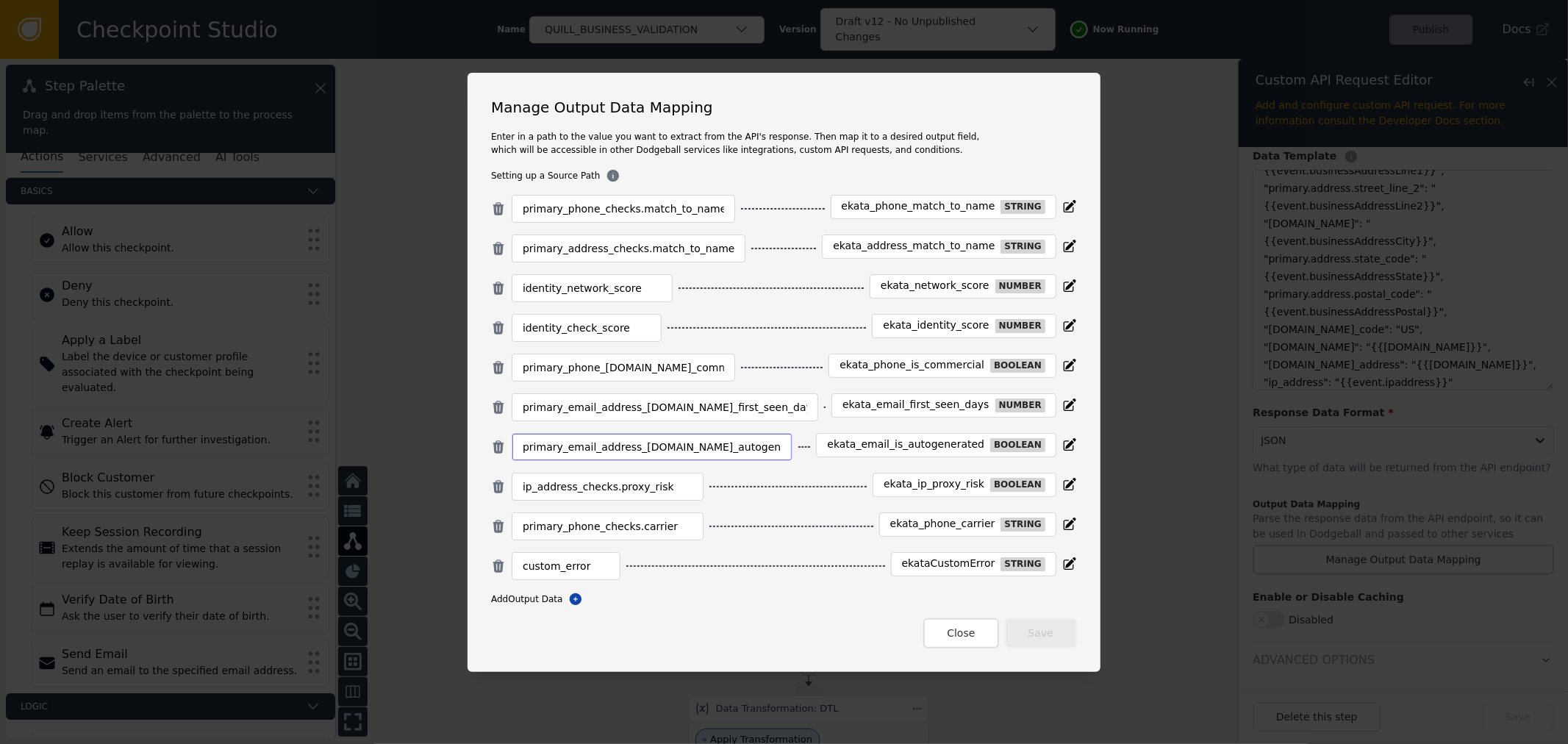
click at [622, 449] on input "primary_email_address_[DOMAIN_NAME]_autogenerated" at bounding box center [653, 447] width 259 height 18
click at [591, 490] on input "ip_address_checks.proxy_risk" at bounding box center [607, 487] width 170 height 18
click at [645, 535] on input "primary_phone_checks.carrier" at bounding box center [607, 526] width 170 height 18
click at [597, 1] on body "Checkpoint Studio Name QUILL_BUSINESS_VALIDATION Version Draft v12 - No Unpubli…" at bounding box center [784, 0] width 1568 height 1
click at [721, 614] on div "primary_phone_checks.match_to_name [PERSON_NAME] string primary_address_checks.…" at bounding box center [784, 421] width 586 height 454
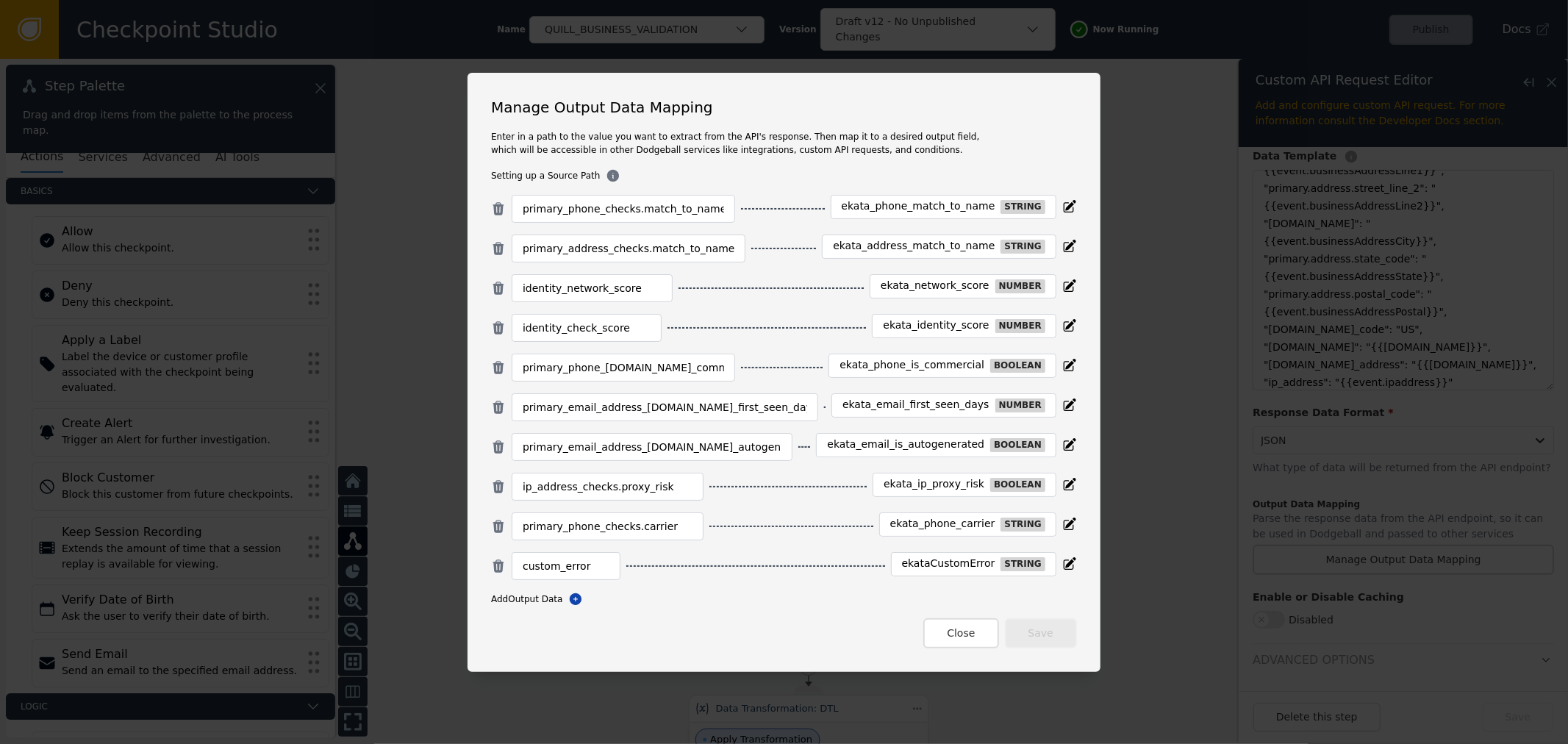
click at [596, 554] on div "custom_error" at bounding box center [566, 566] width 109 height 28
click at [596, 555] on div "custom_error" at bounding box center [566, 566] width 109 height 28
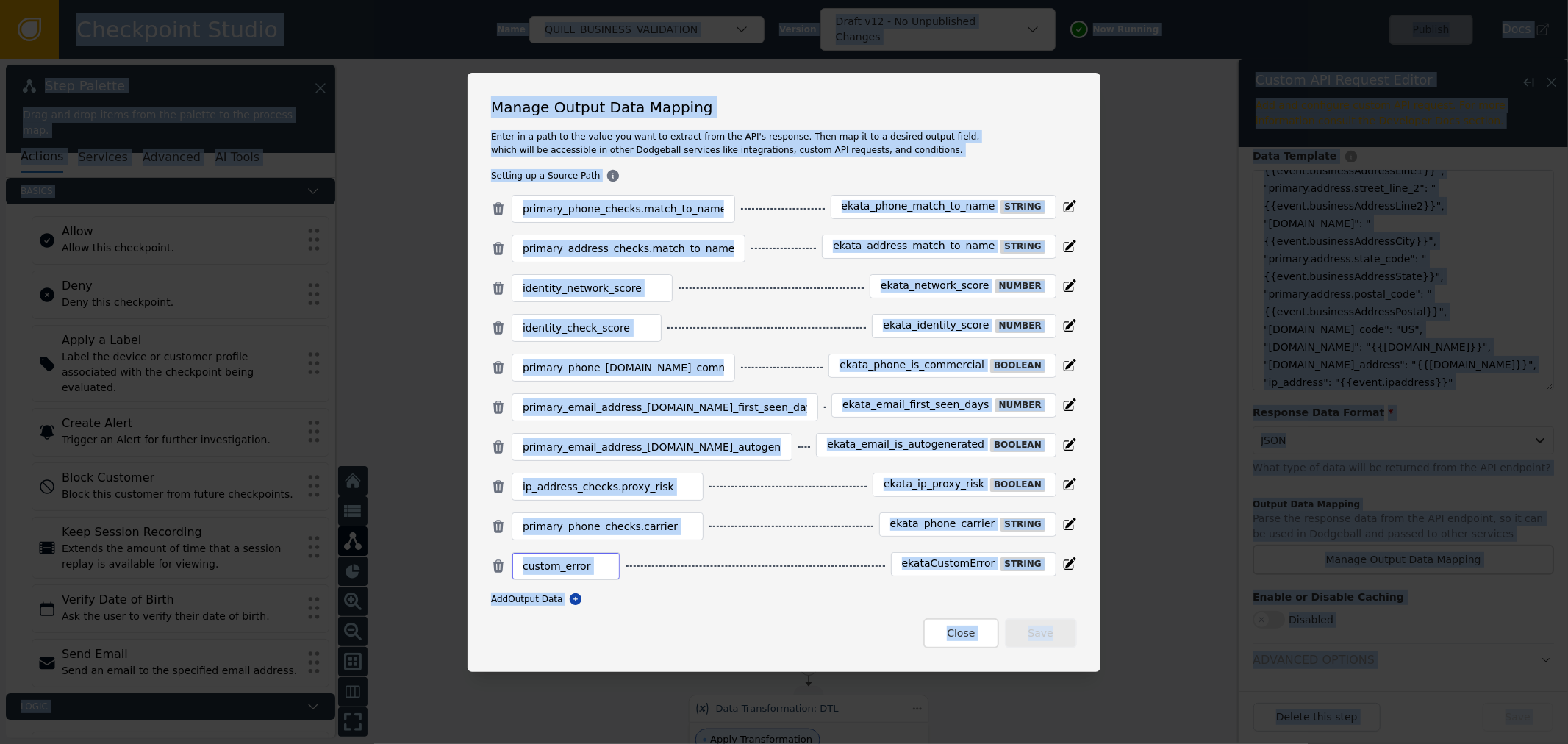
click at [609, 575] on input "custom_error" at bounding box center [566, 566] width 86 height 18
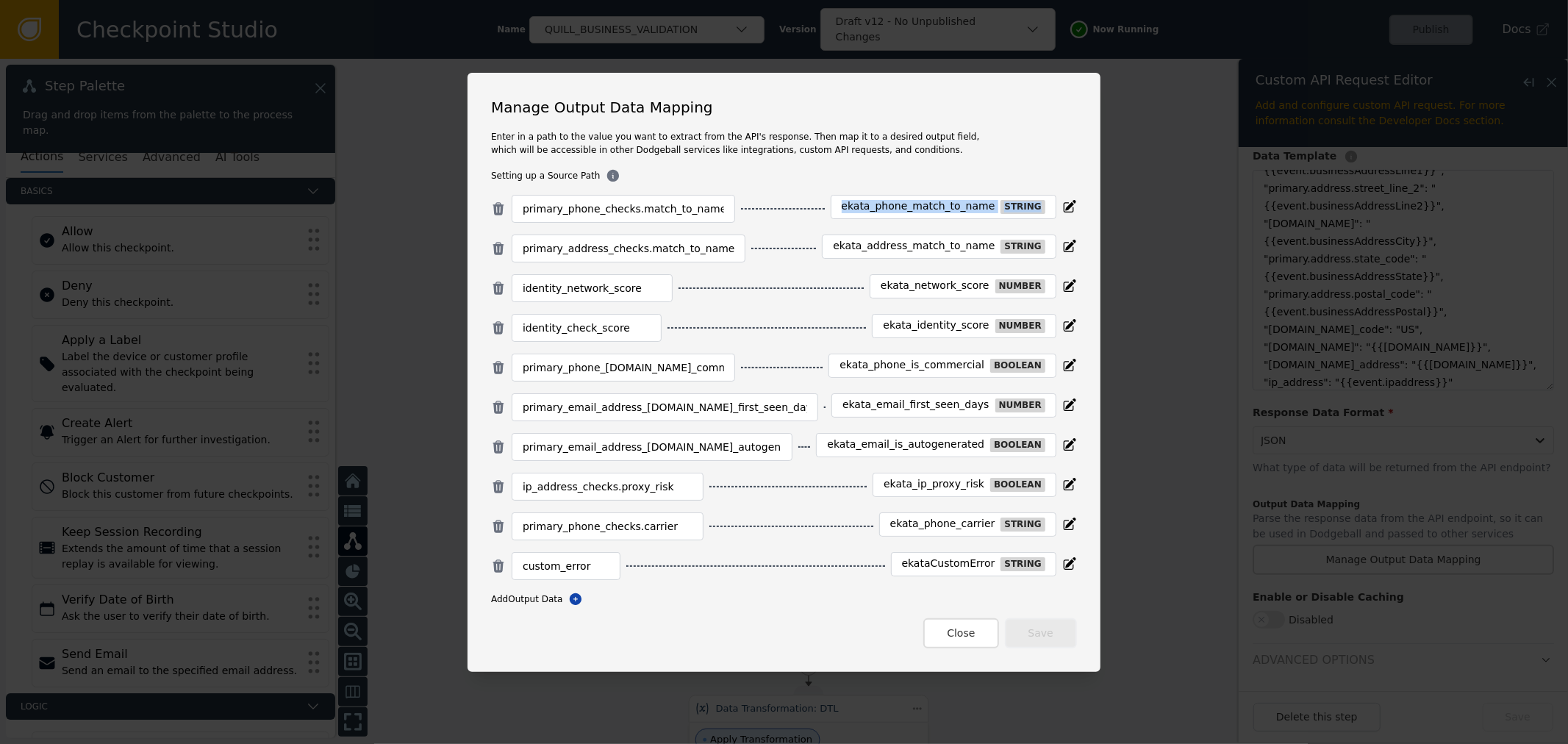
drag, startPoint x: 835, startPoint y: 204, endPoint x: 1019, endPoint y: 211, distance: 184.1
click at [1019, 211] on div "ekata_phone_match_to_name string" at bounding box center [944, 207] width 225 height 24
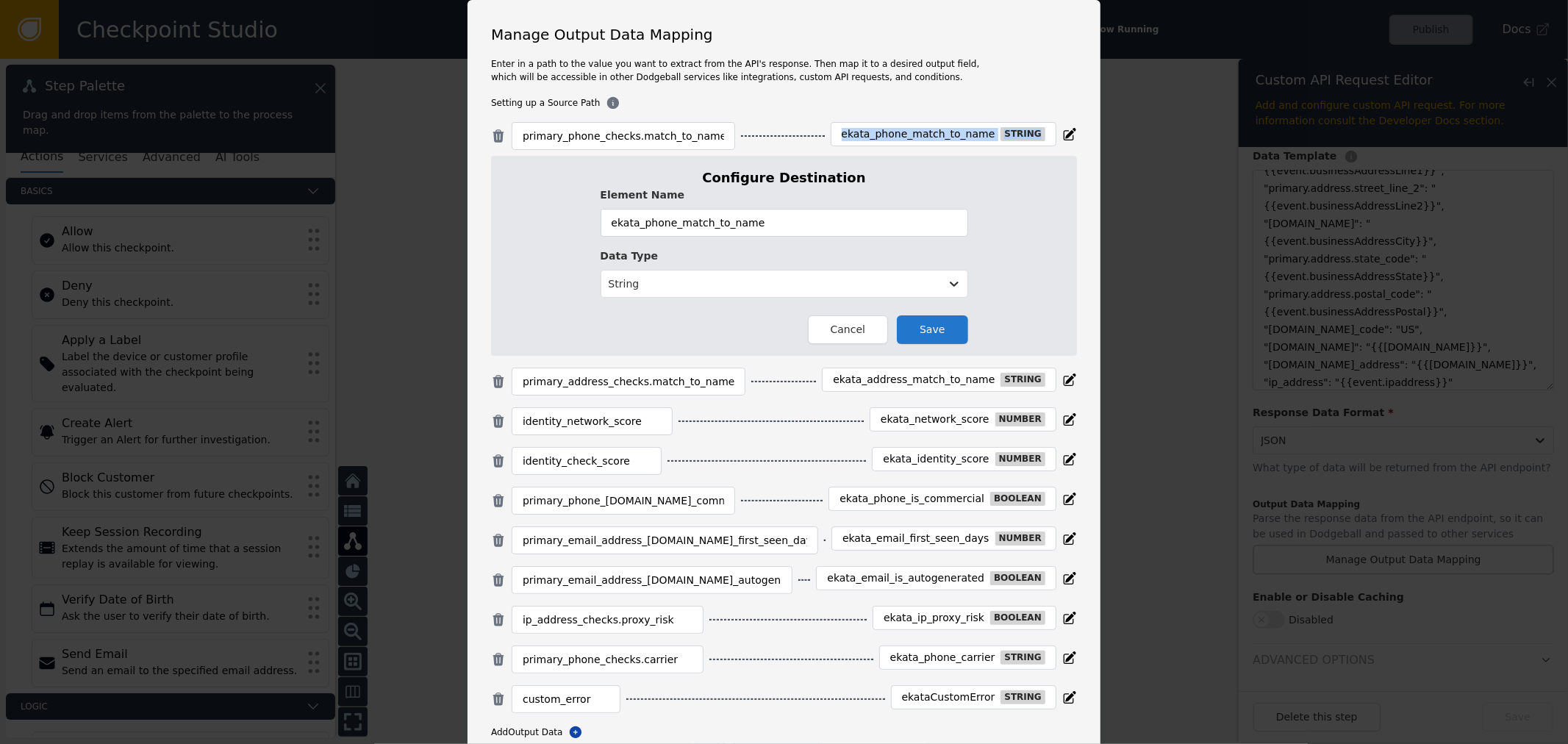
click at [908, 137] on div "ekata_phone_match_to_name" at bounding box center [918, 134] width 154 height 13
click at [899, 386] on div "ekata_address_match_to_name" at bounding box center [914, 380] width 161 height 13
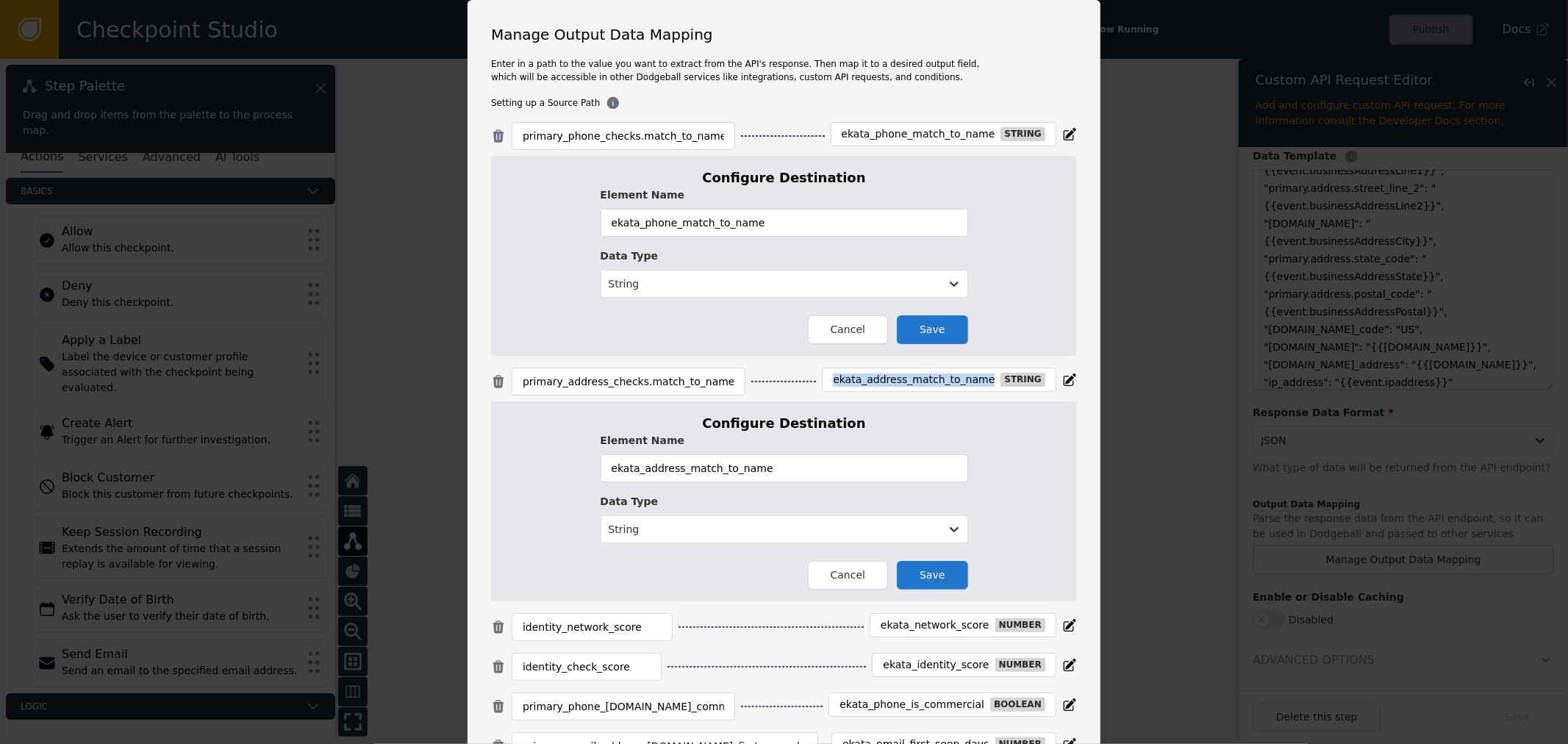
click at [899, 386] on div "ekata_address_match_to_name" at bounding box center [914, 380] width 161 height 13
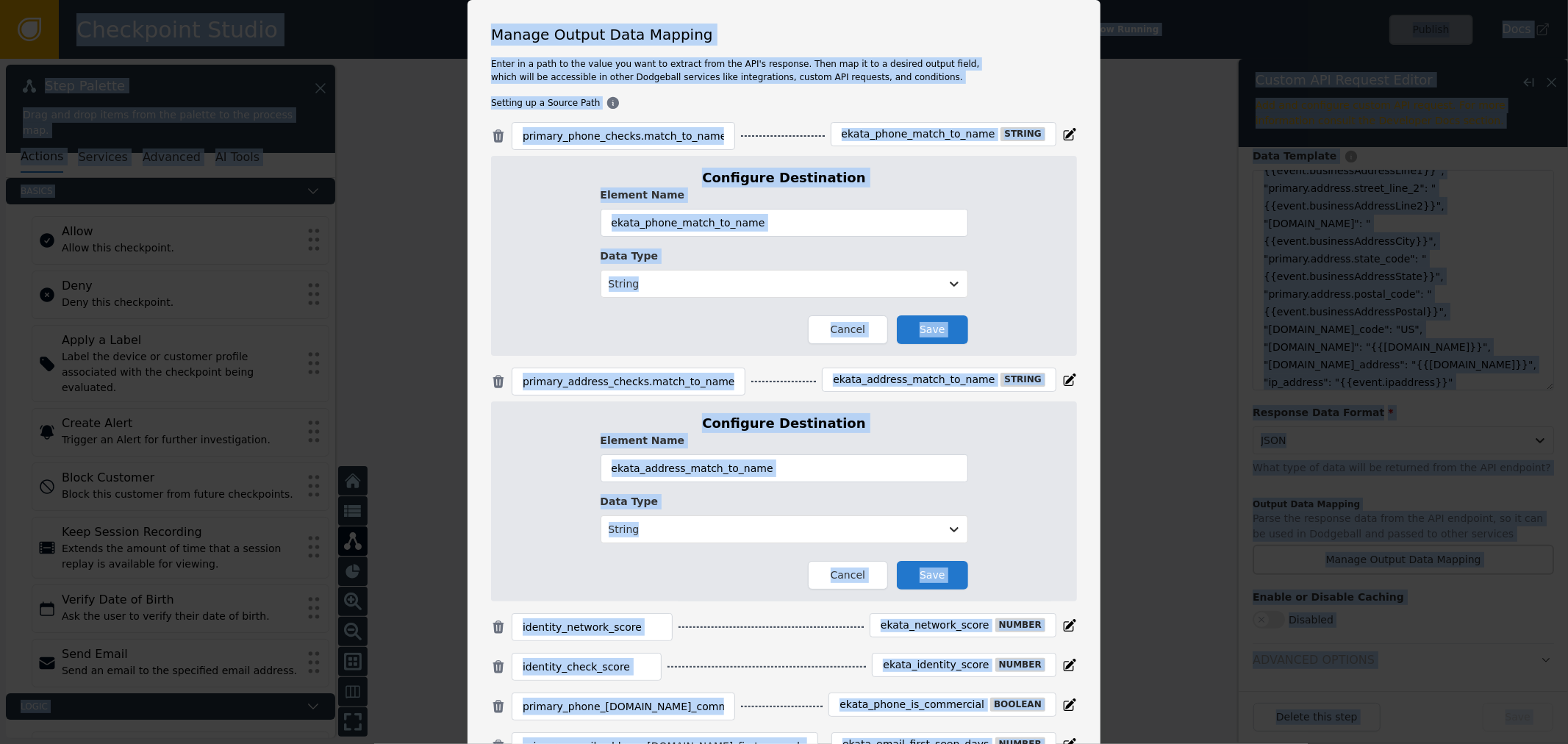
click at [898, 395] on div "primary_address_checks.match_to_name [PERSON_NAME] string" at bounding box center [784, 381] width 586 height 28
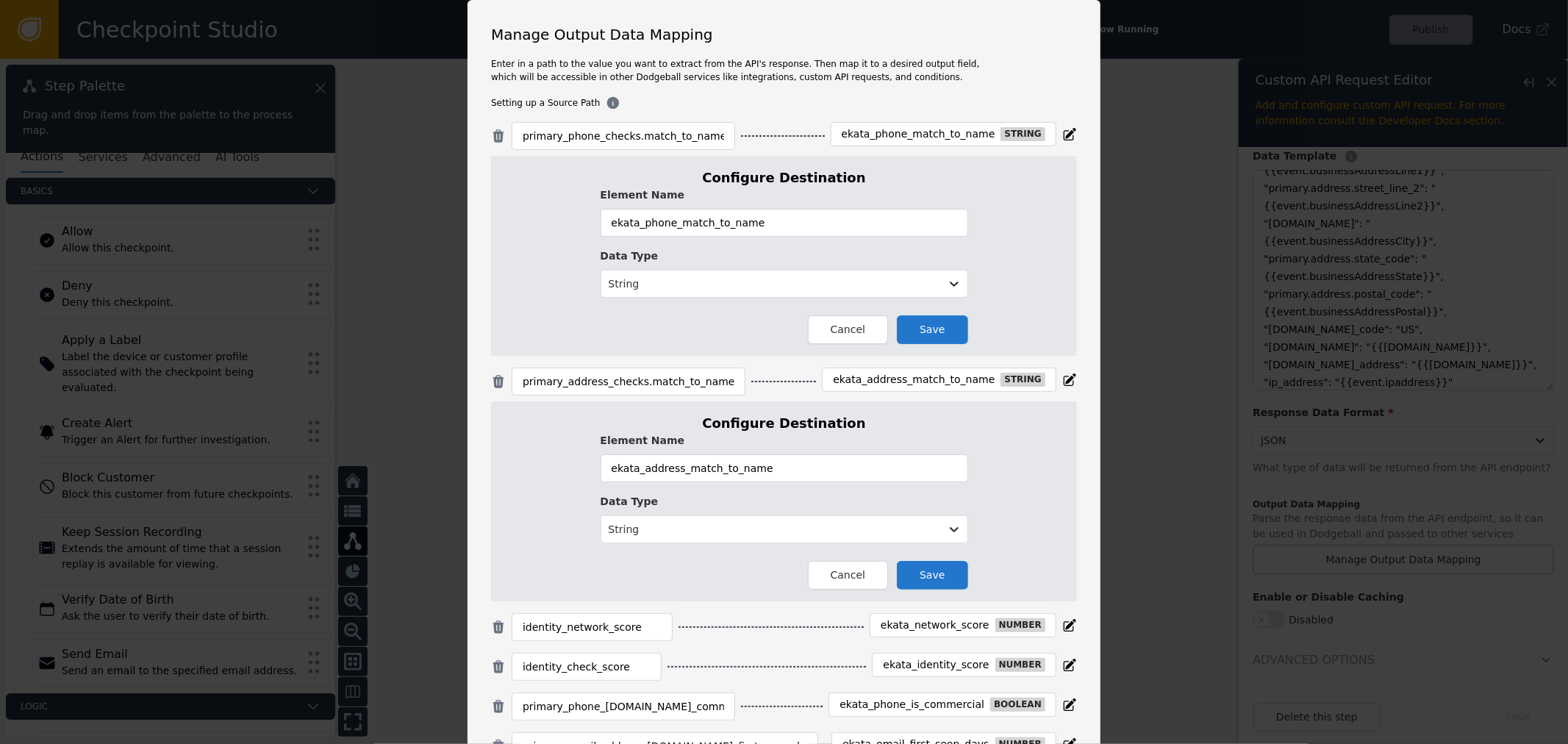
click at [907, 368] on div "ekata_address_match_to_name string" at bounding box center [939, 380] width 235 height 24
copy div "ekata_address_match_to_name"
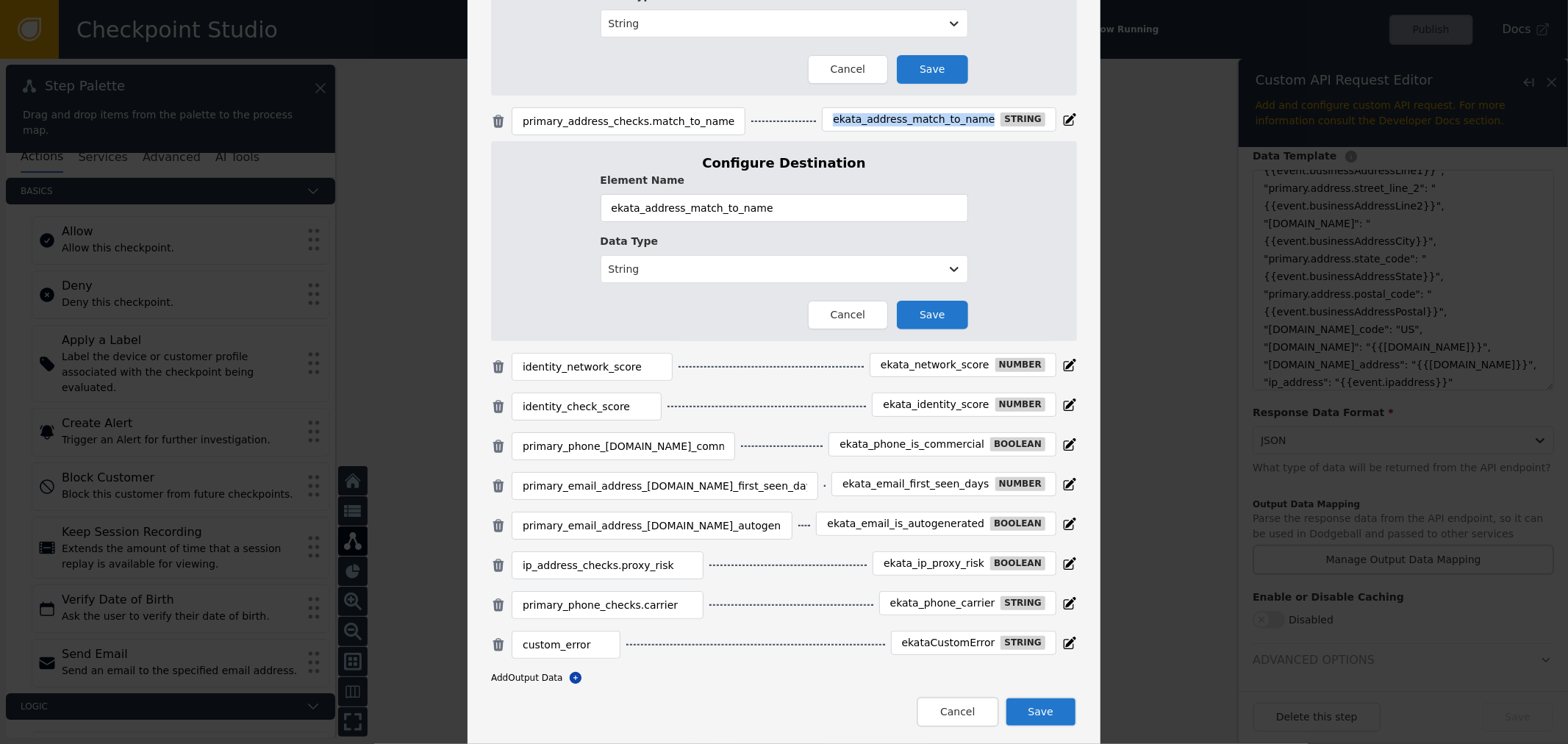
scroll to position [267, 0]
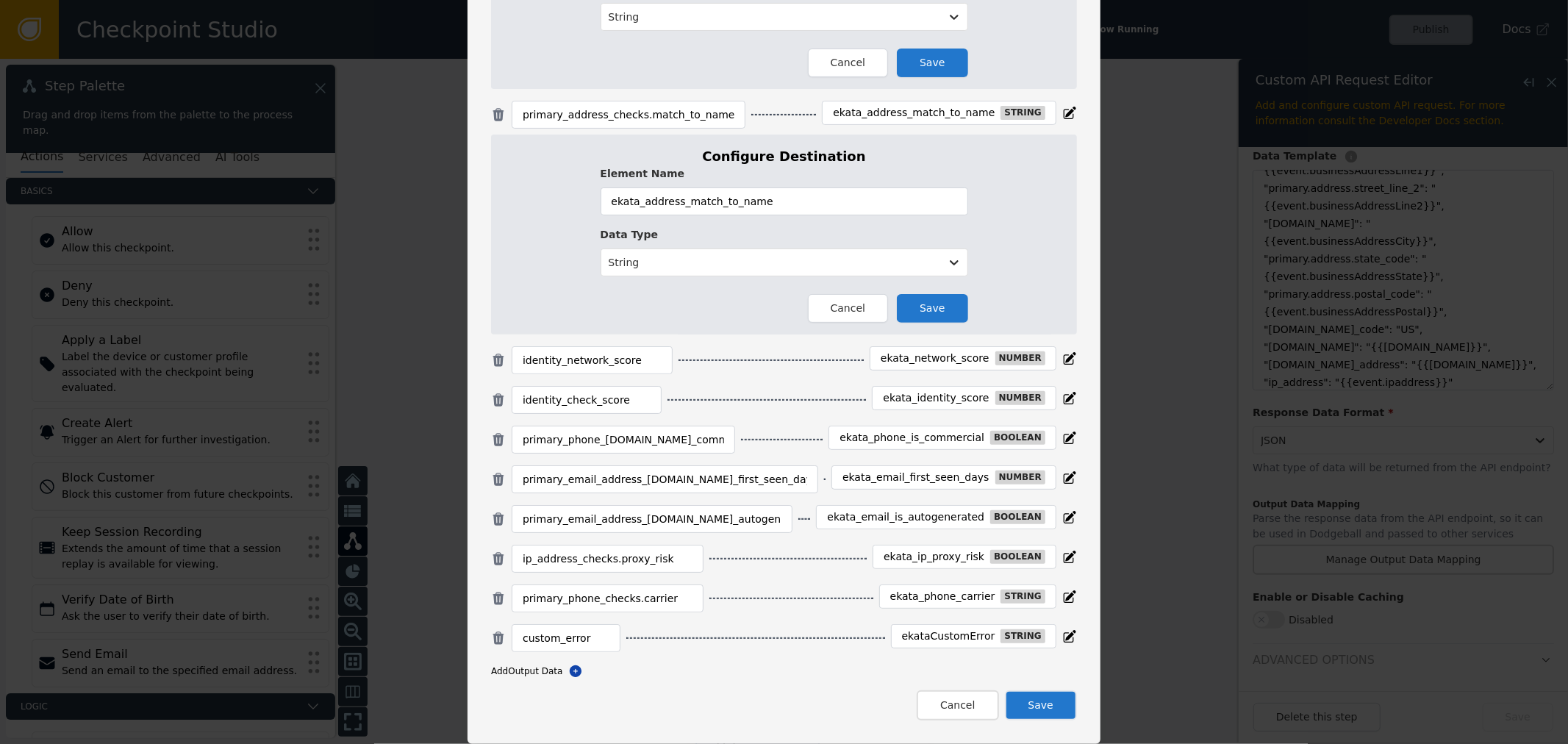
click at [931, 362] on div "ekata_network_score" at bounding box center [935, 359] width 109 height 13
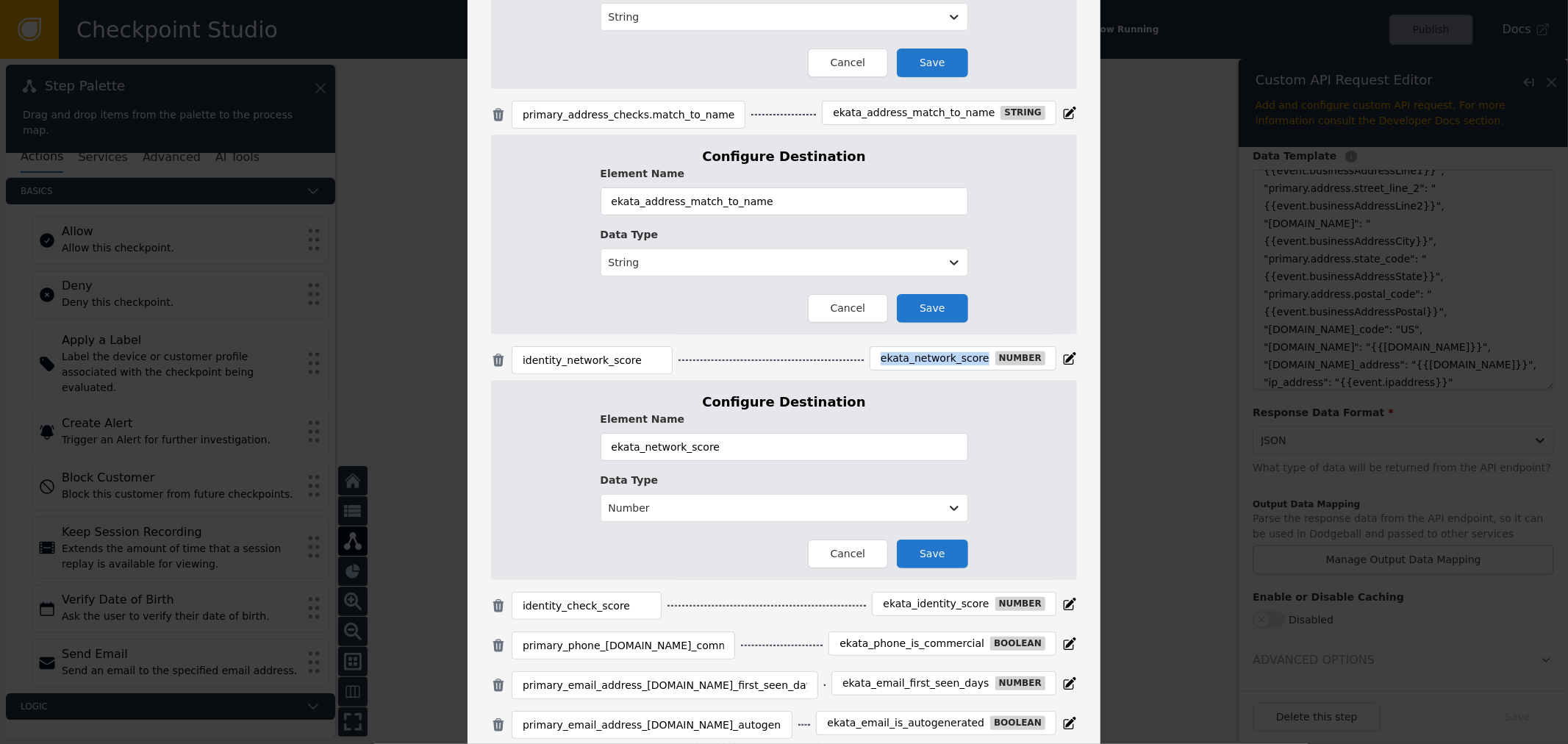
click at [931, 362] on div "ekata_network_score" at bounding box center [935, 359] width 109 height 13
copy div "ekata_network_score"
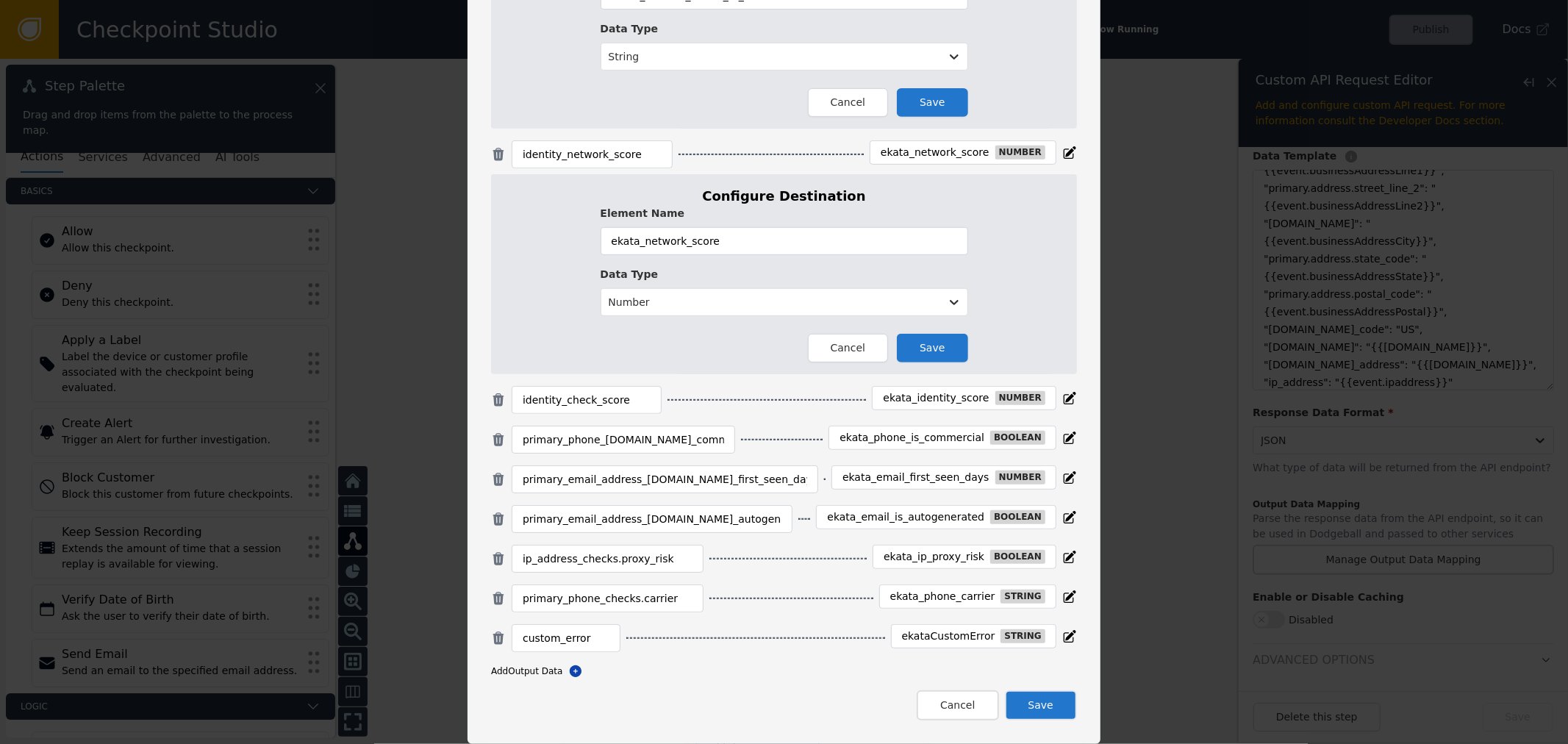
click at [925, 394] on div "ekata_identity_score" at bounding box center [935, 398] width 106 height 13
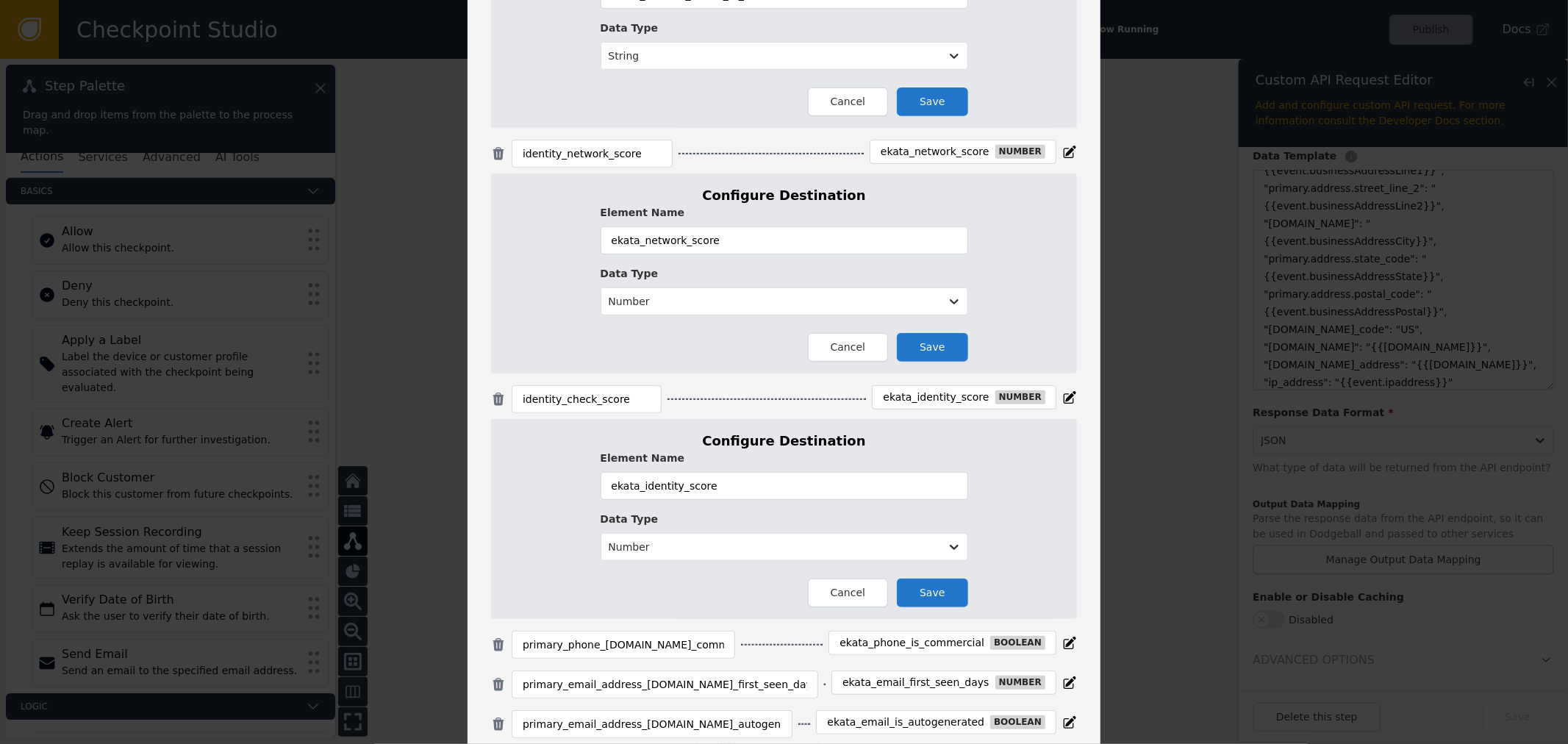
click at [925, 394] on div "ekata_identity_score" at bounding box center [935, 397] width 106 height 13
copy div "ekata_identity_score"
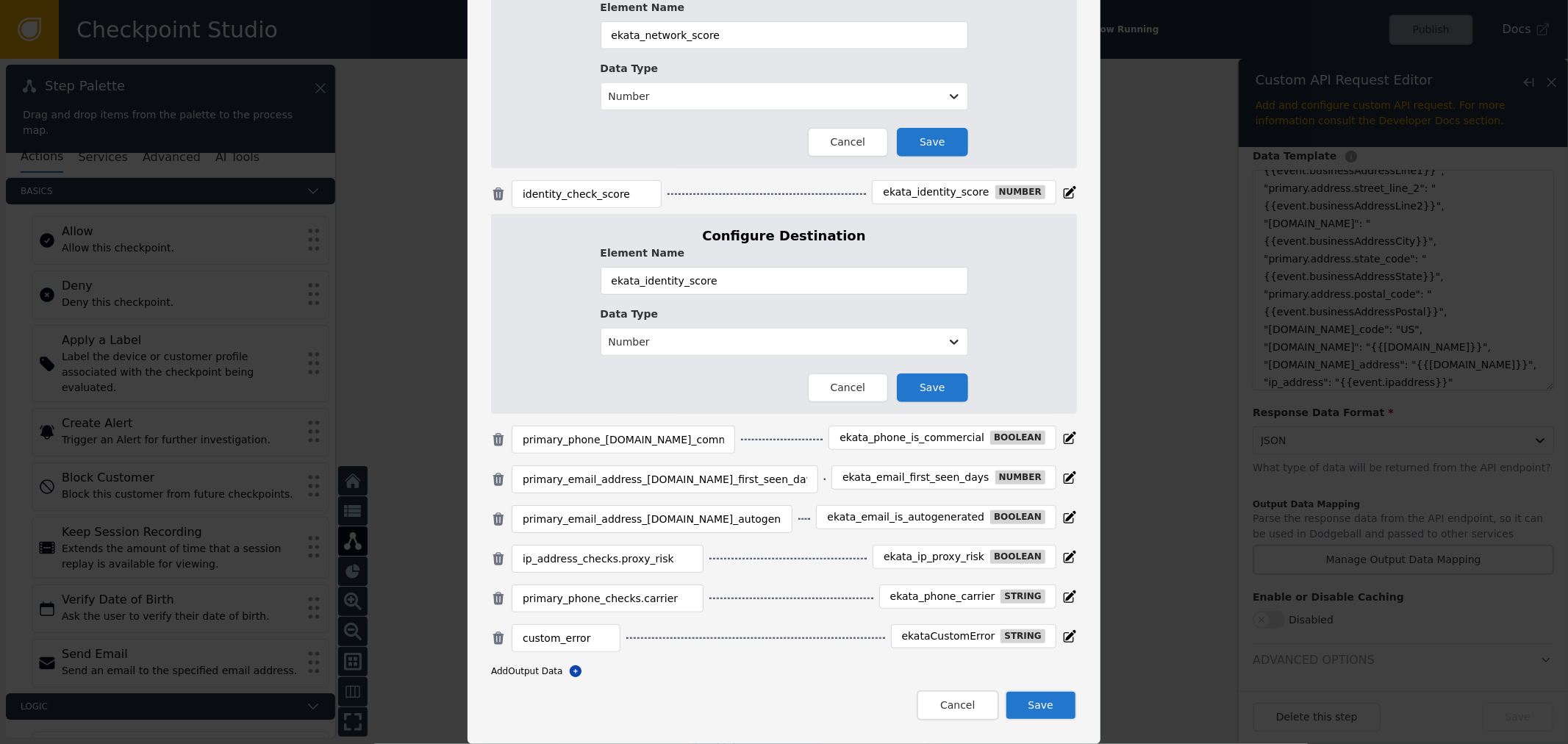
click at [879, 442] on div "ekata_phone_is_commercial" at bounding box center [912, 439] width 145 height 13
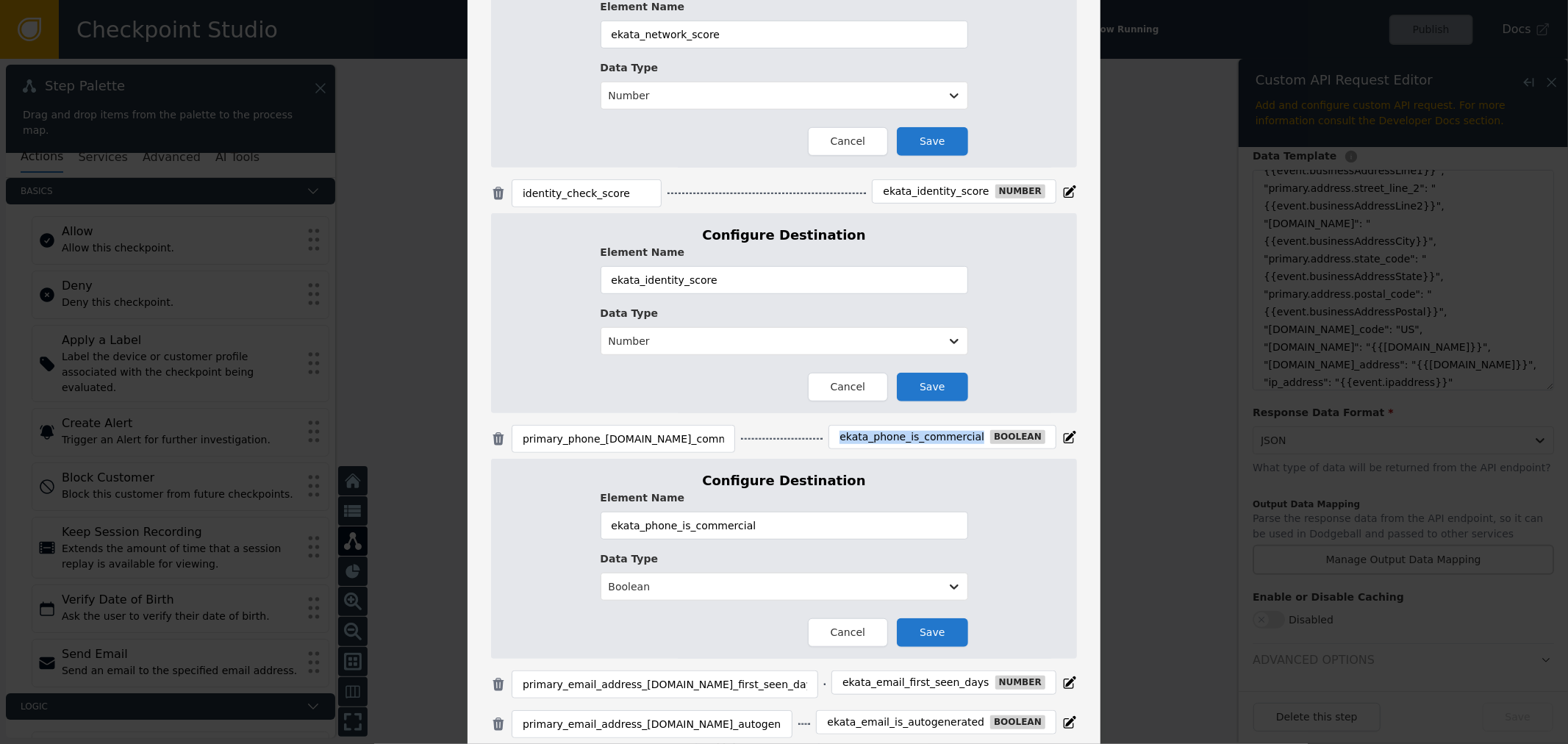
copy div "ekata_phone_is_commercial"
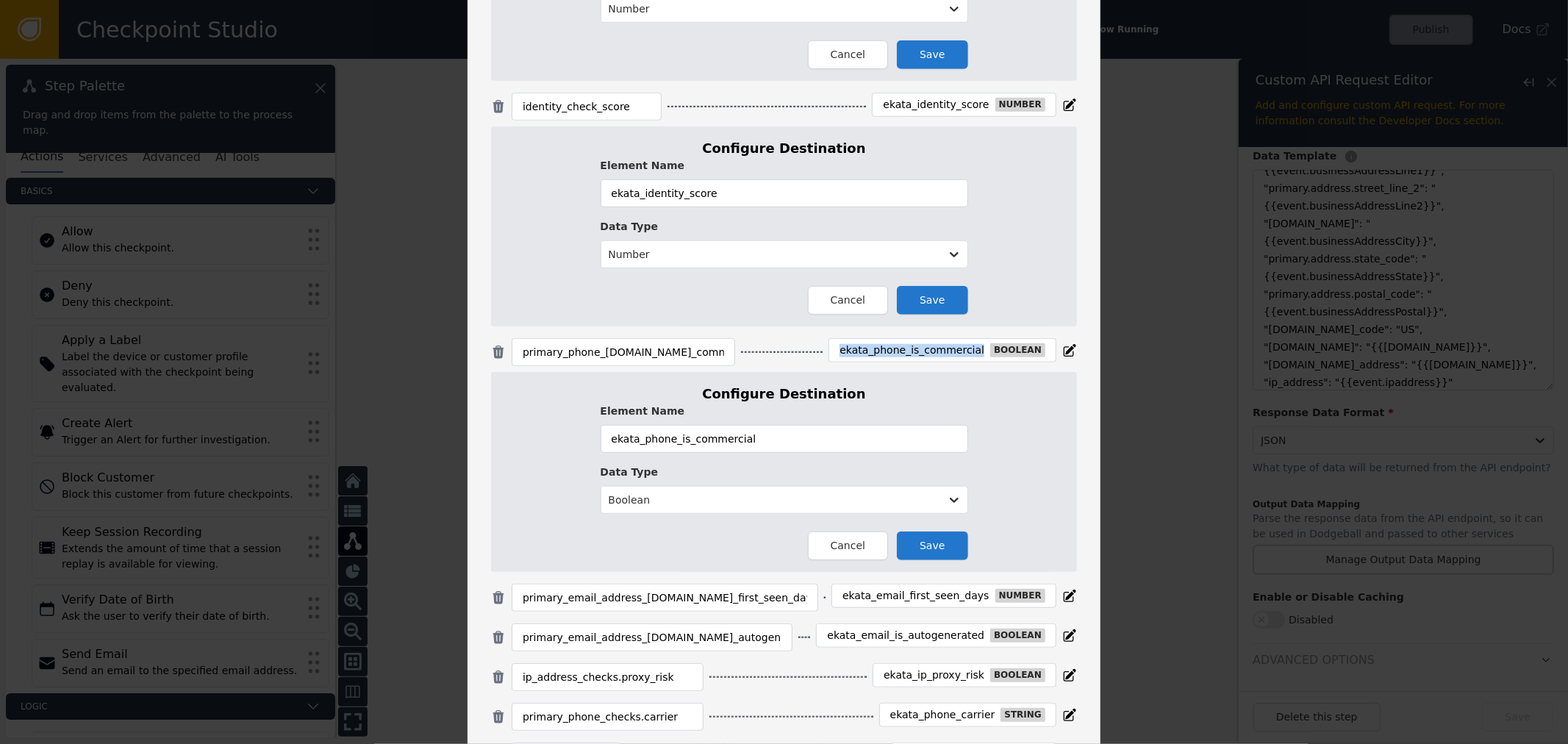
scroll to position [886, 0]
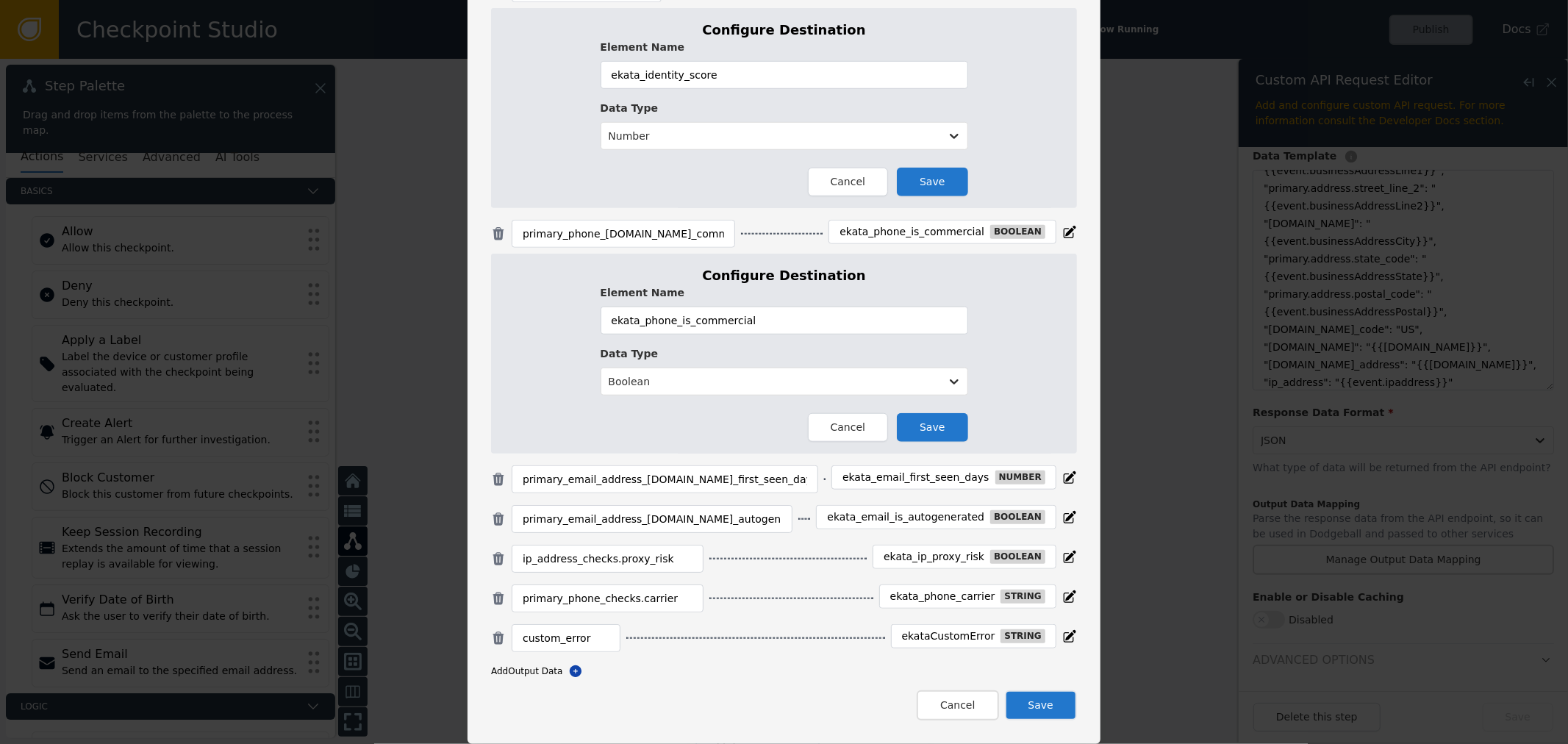
click at [915, 479] on div "ekata_email_first_seen_days" at bounding box center [915, 478] width 147 height 13
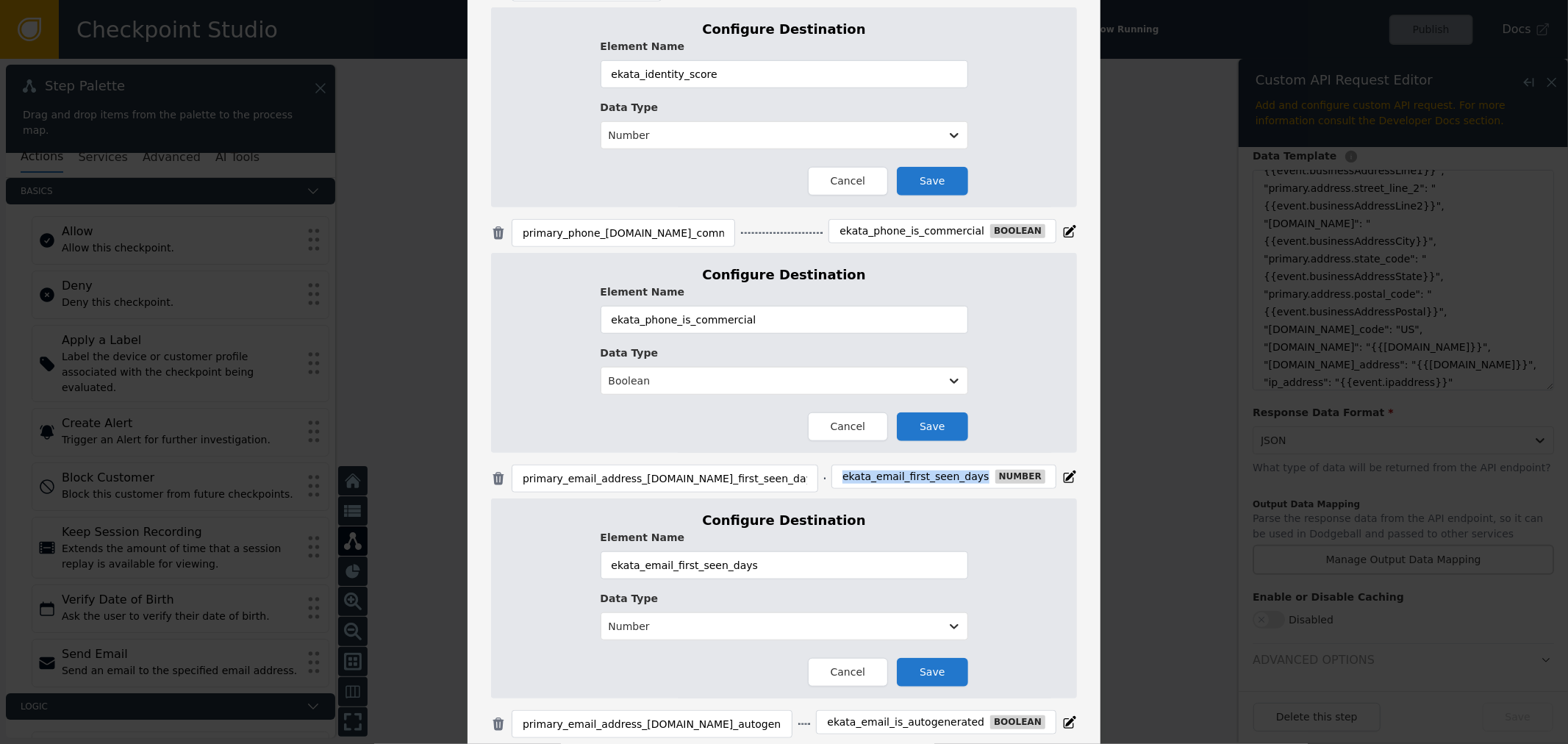
click at [915, 479] on div "ekata_email_first_seen_days" at bounding box center [915, 477] width 147 height 13
copy div "ekata_email_first_seen_days"
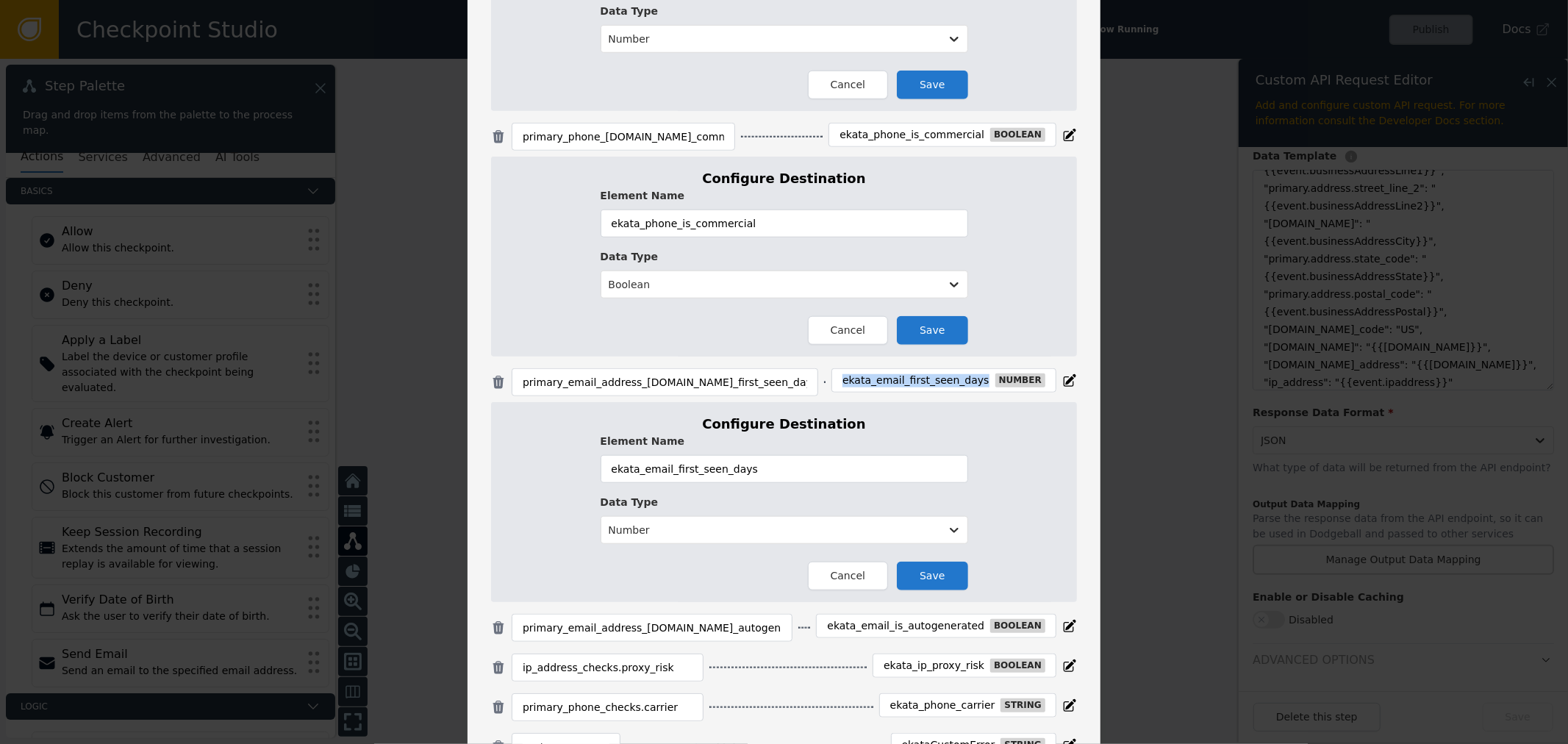
scroll to position [1092, 0]
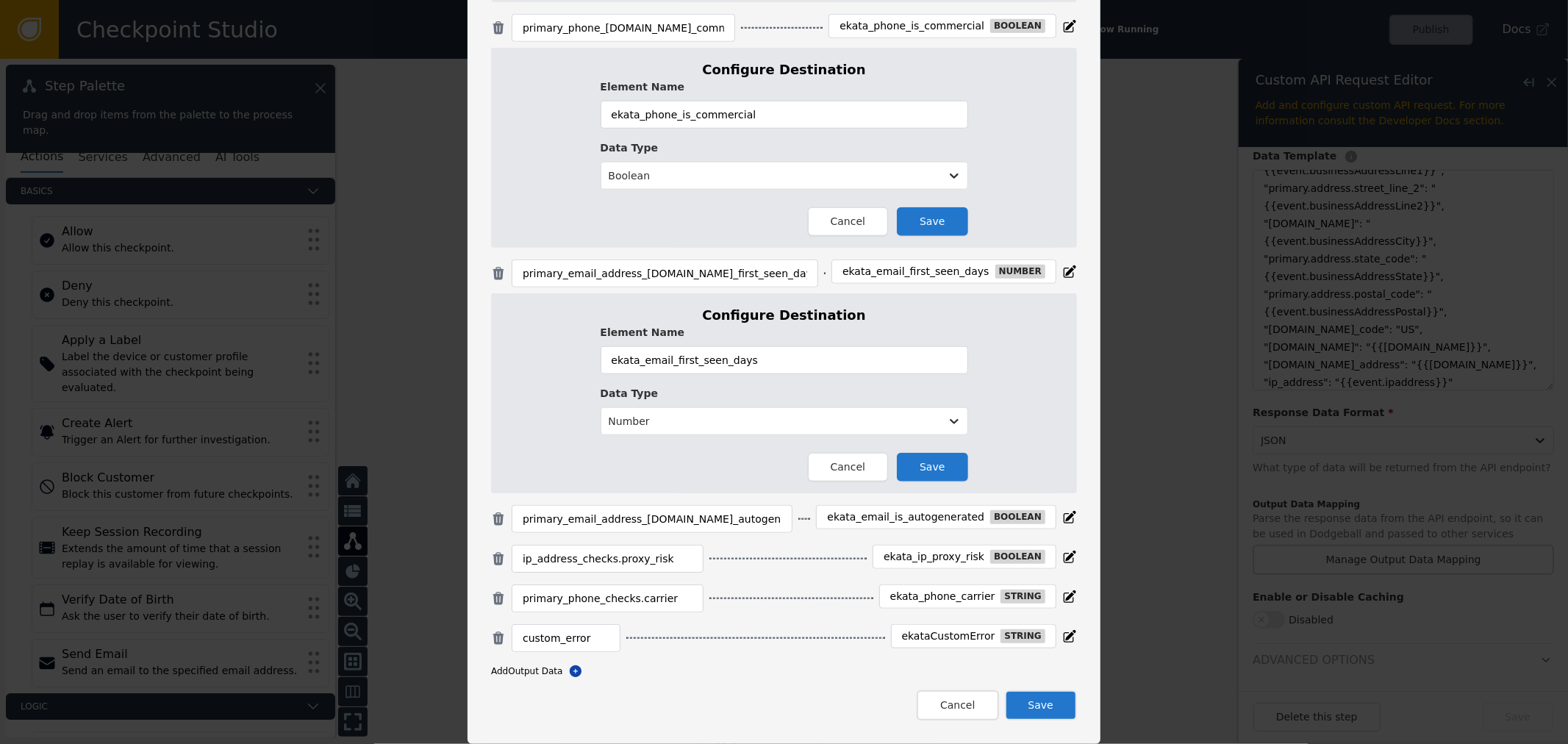
click at [907, 513] on div "ekata_email_is_autogenerated" at bounding box center [906, 518] width 158 height 13
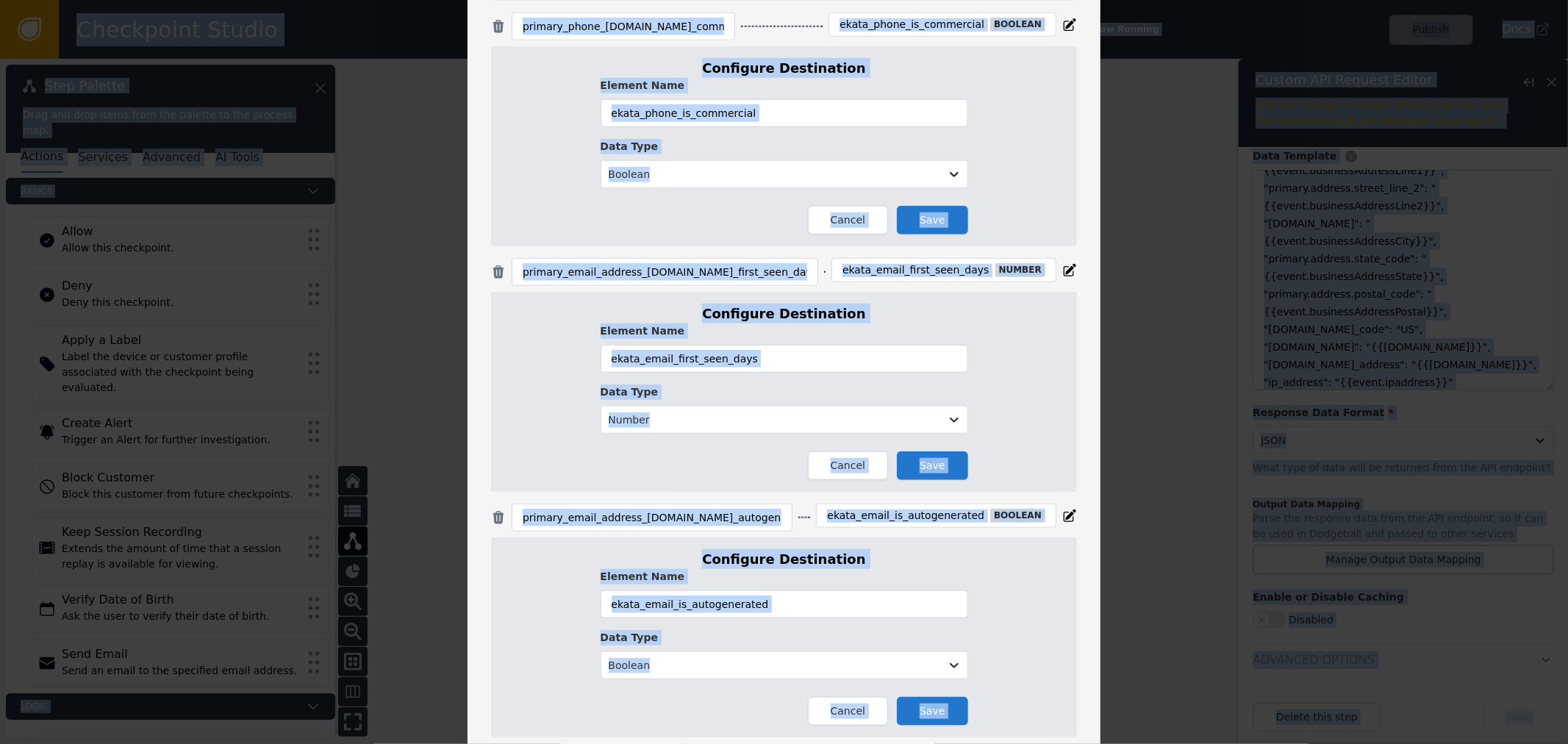
click at [919, 525] on div "ekata_email_is_autogenerated boolean" at bounding box center [935, 516] width 239 height 24
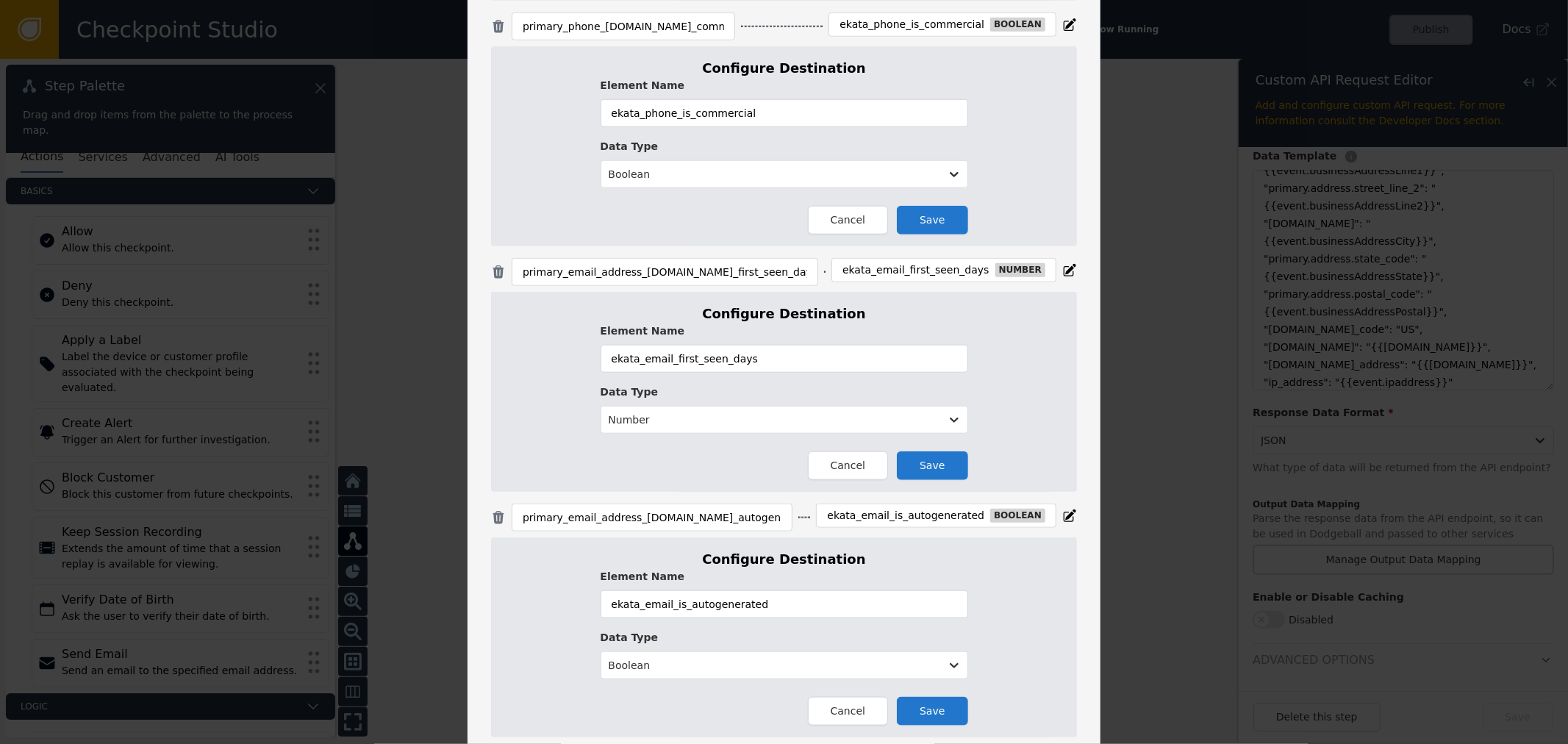
click at [925, 519] on div "ekata_email_is_autogenerated" at bounding box center [906, 516] width 158 height 13
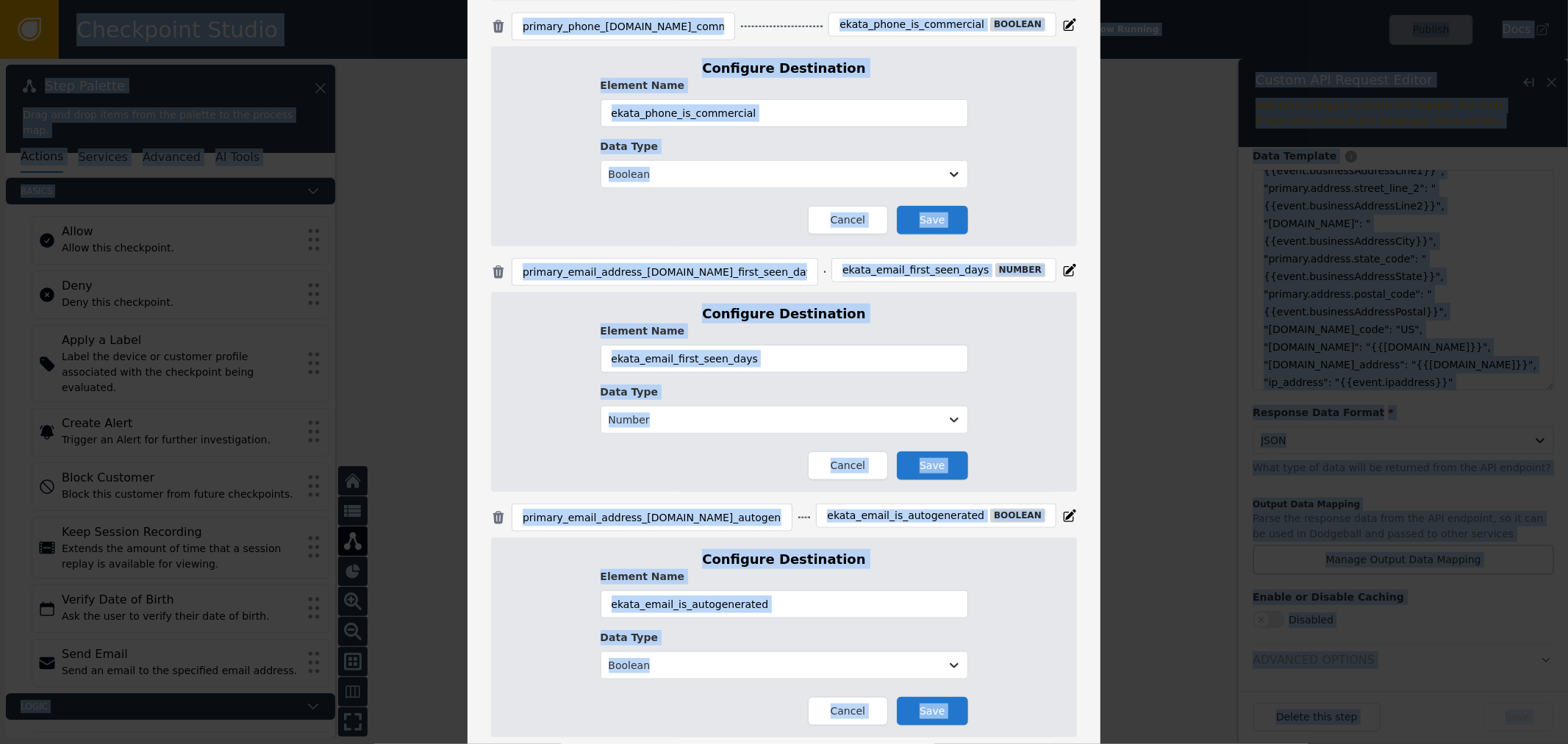
click at [925, 519] on div "ekata_email_is_autogenerated" at bounding box center [906, 516] width 158 height 13
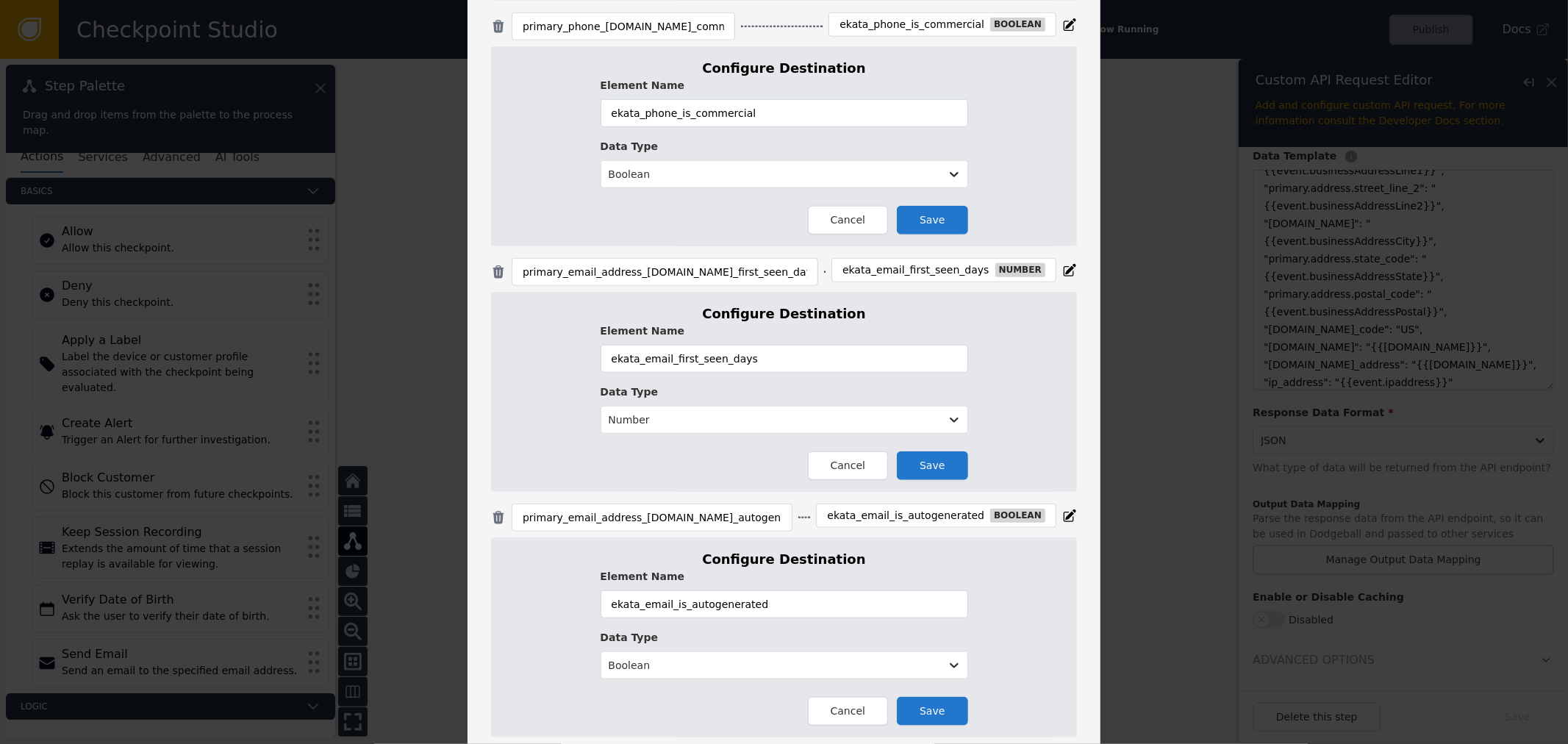
click at [885, 520] on div "ekata_email_is_autogenerated" at bounding box center [906, 516] width 158 height 13
copy div "ekata_email_is_autogenerated"
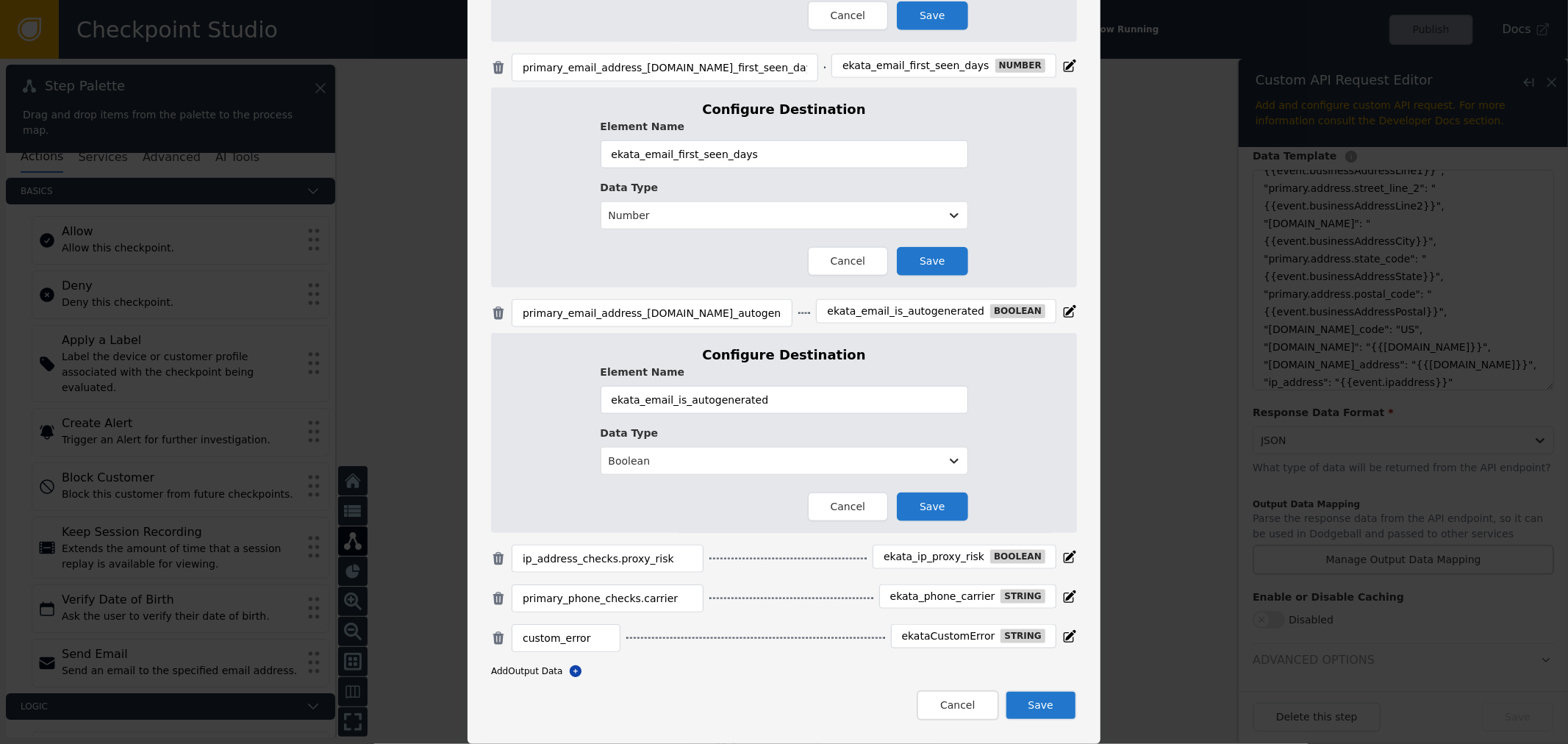
click at [931, 568] on div "ekata_ip_proxy_risk boolean" at bounding box center [964, 557] width 184 height 24
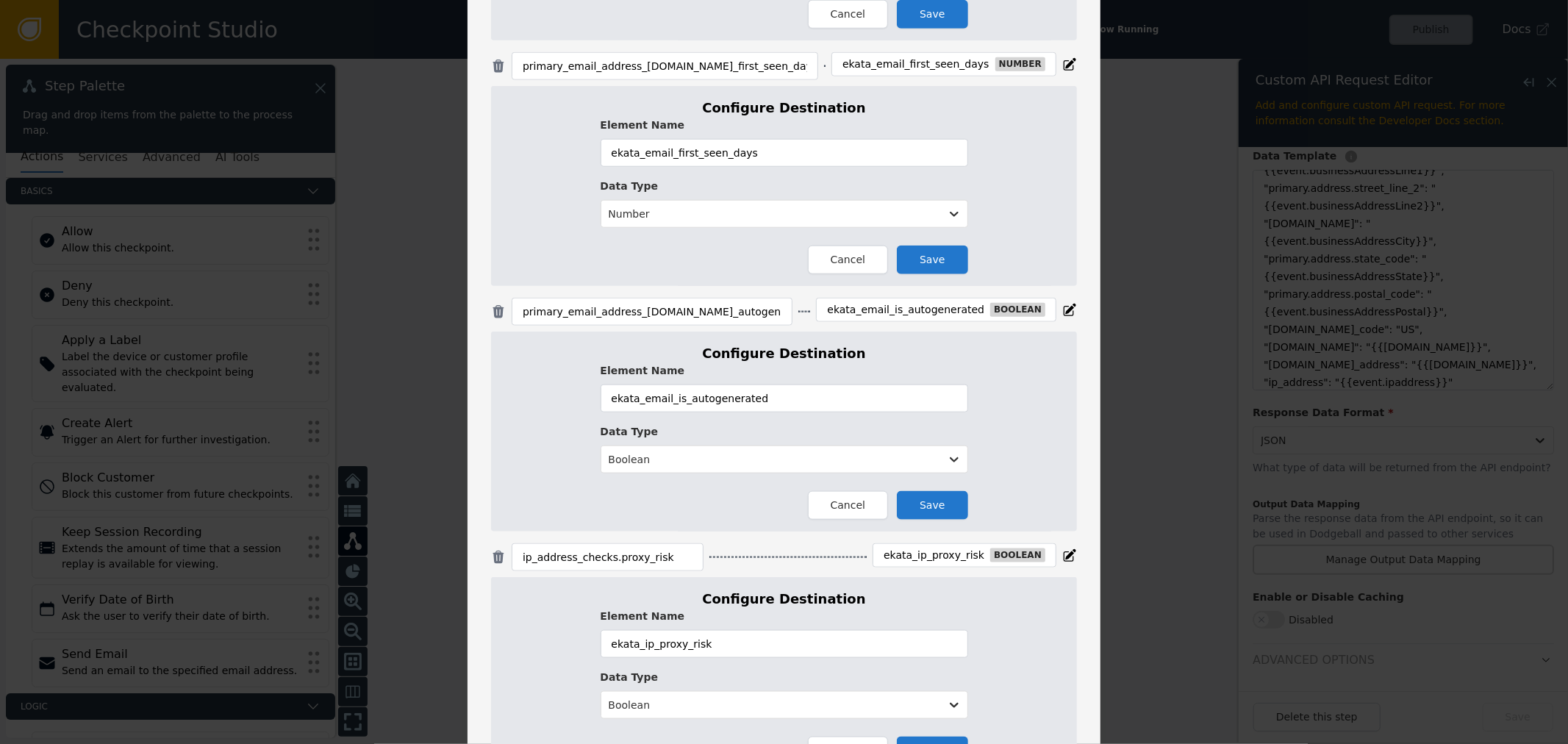
click at [932, 561] on div "ekata_ip_proxy_risk" at bounding box center [933, 556] width 100 height 13
copy div "ekata_ip_proxy_risk"
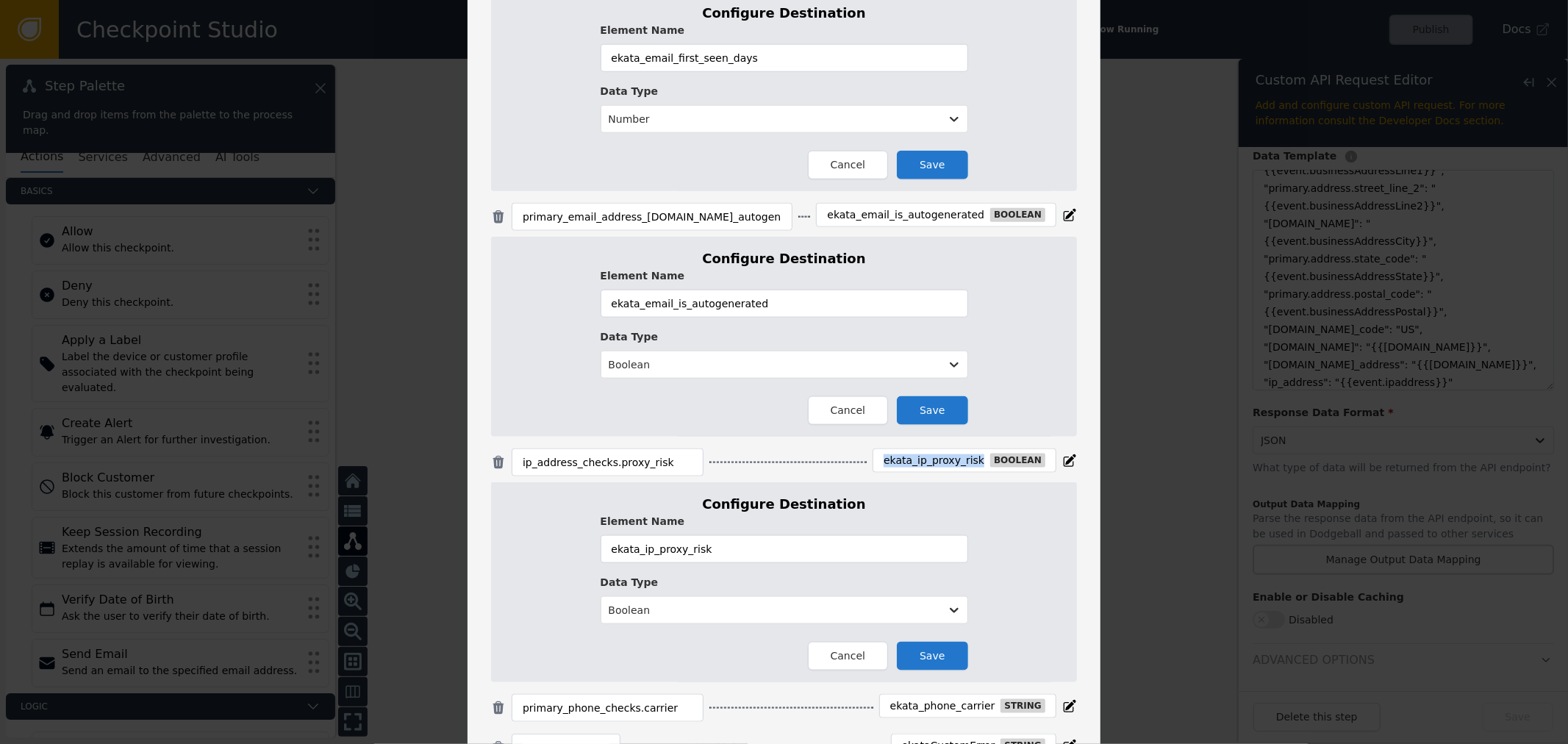
scroll to position [1505, 0]
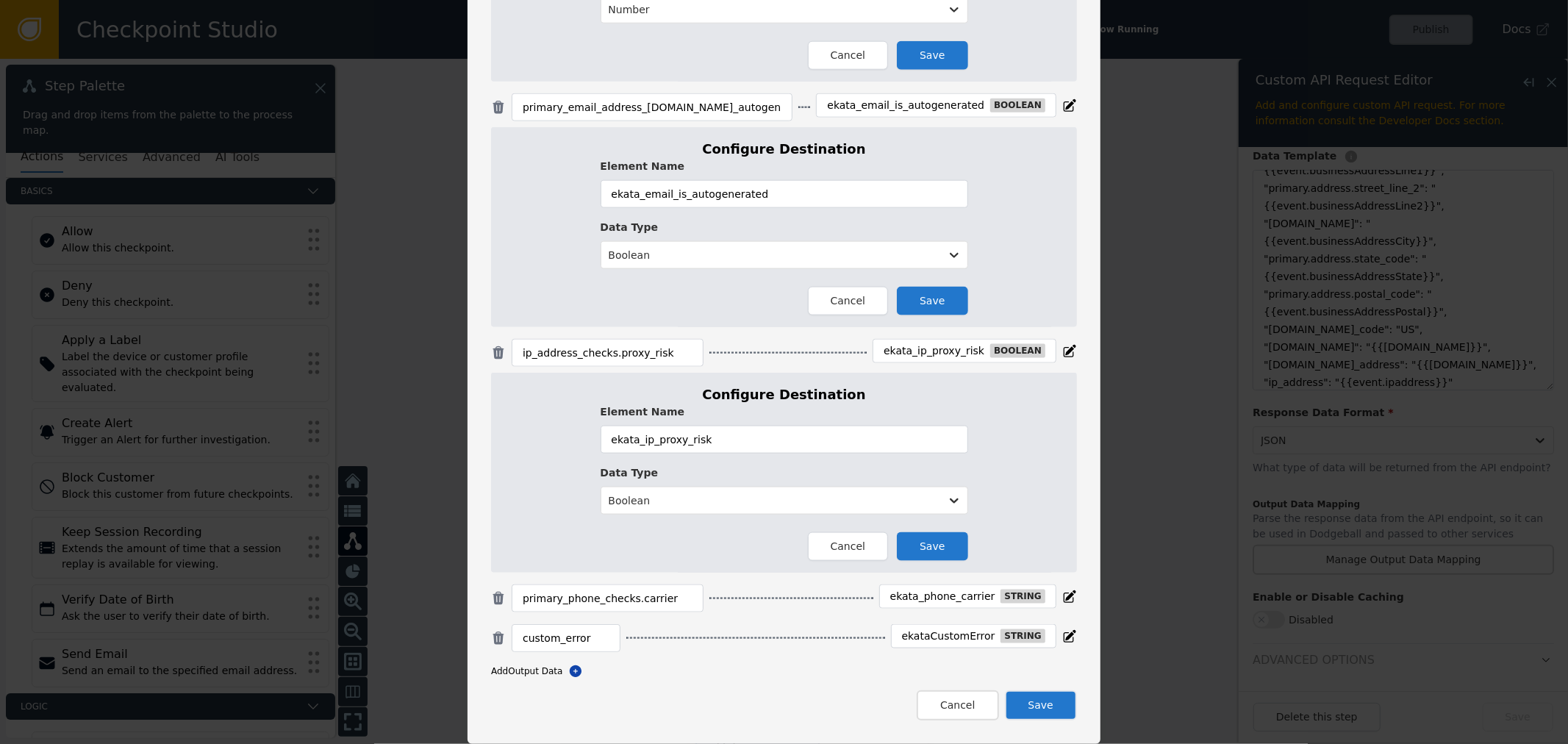
click at [929, 603] on div "ekata_phone_carrier" at bounding box center [943, 597] width 105 height 13
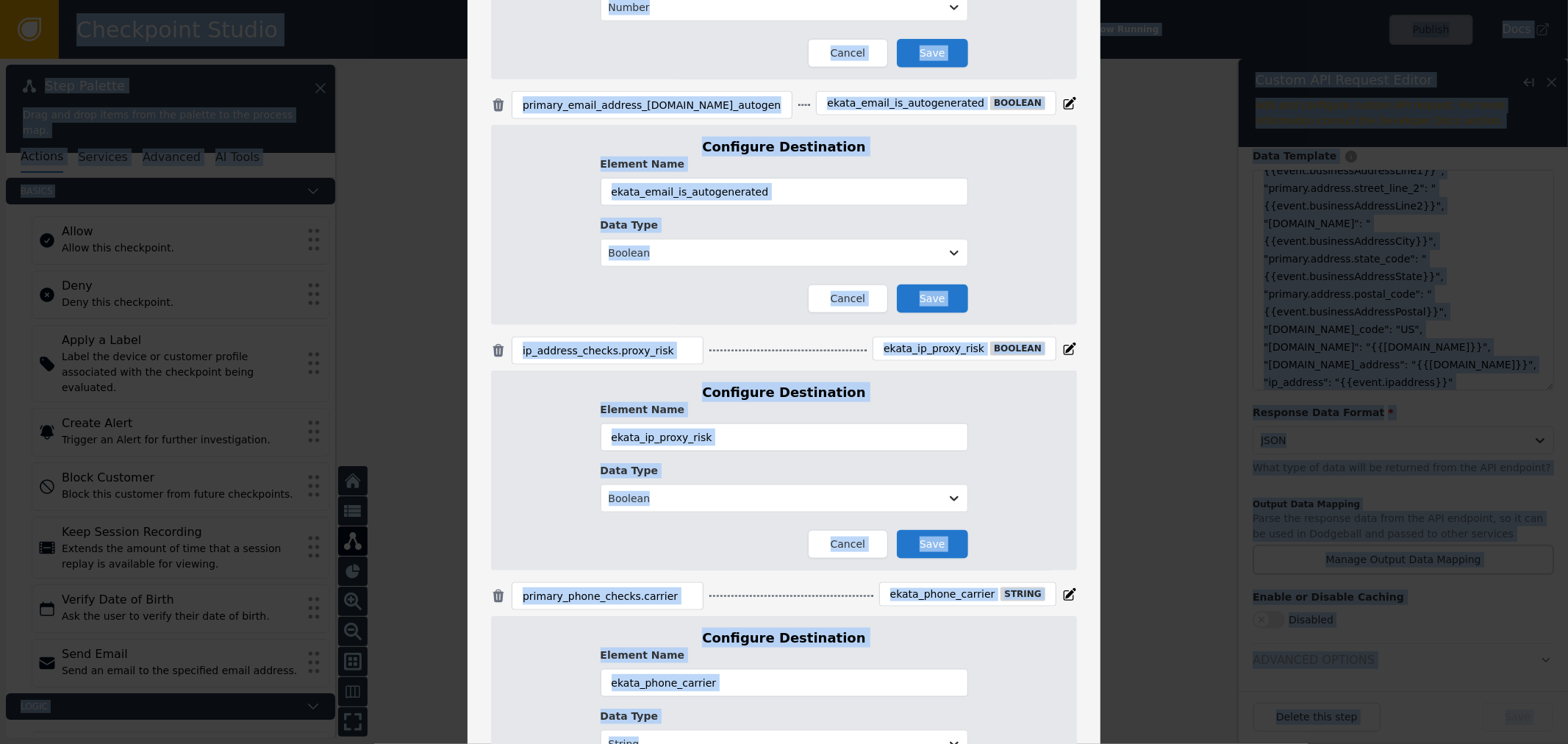
click at [934, 598] on div "ekata_phone_carrier" at bounding box center [943, 595] width 105 height 13
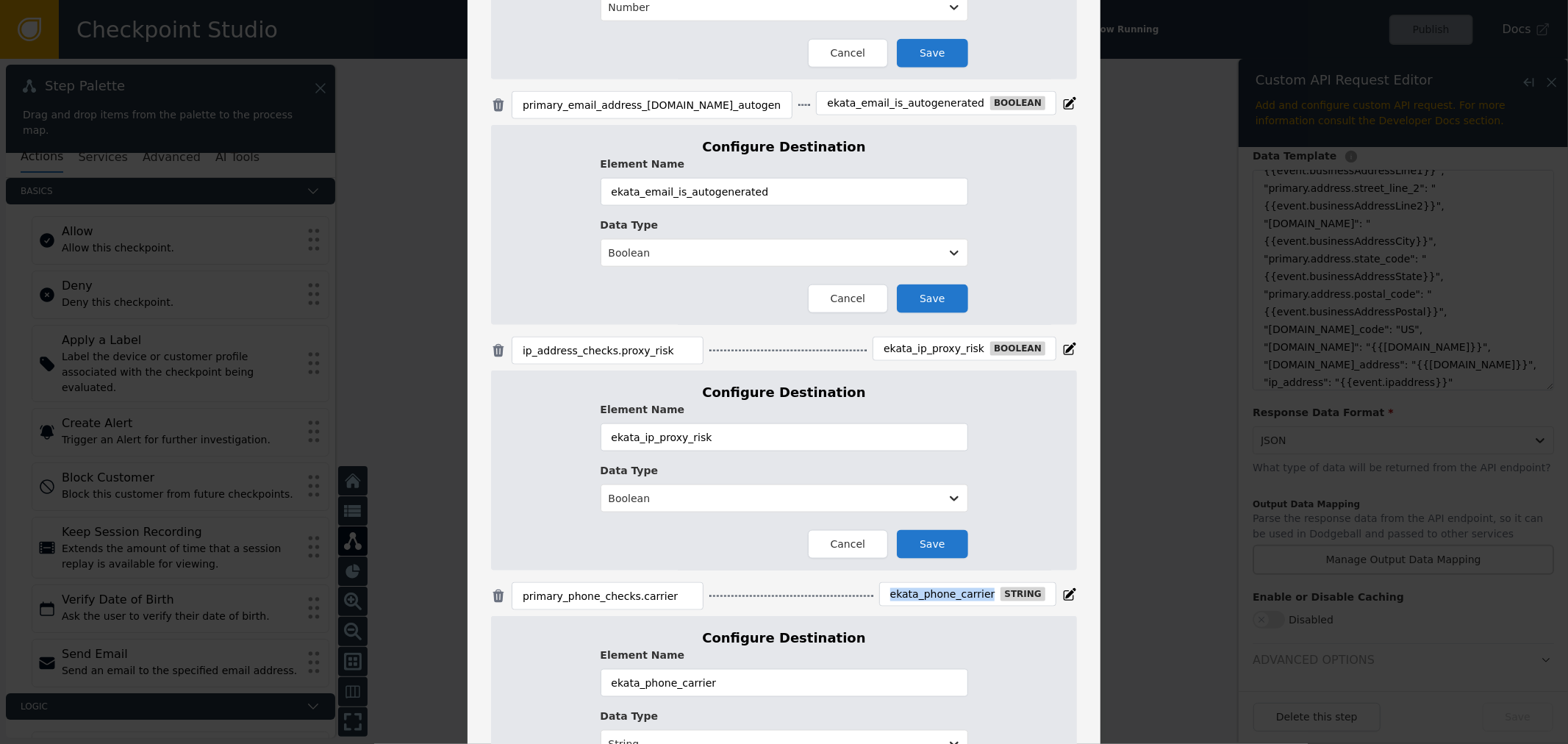
click at [934, 598] on div "ekata_phone_carrier" at bounding box center [943, 595] width 105 height 13
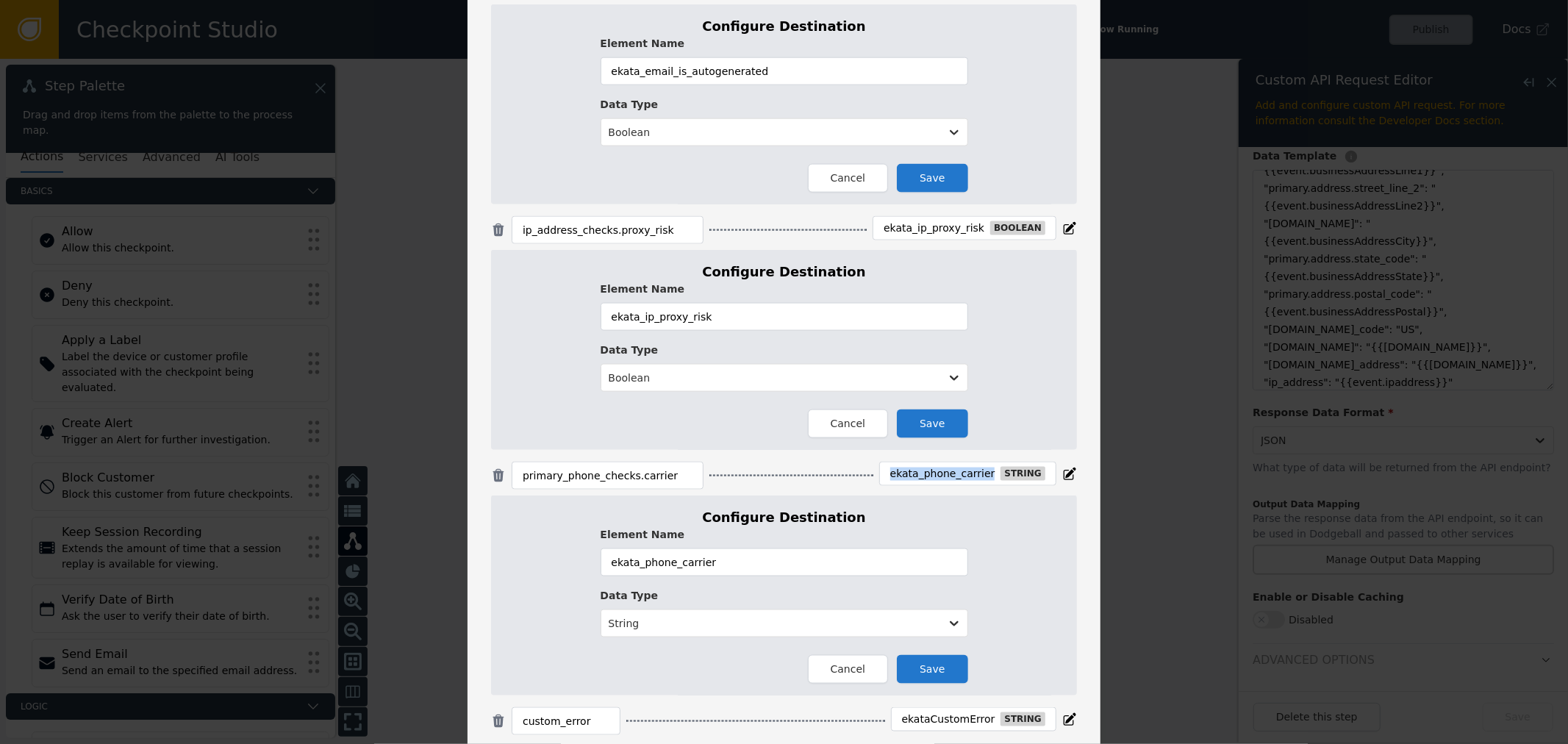
scroll to position [1711, 0]
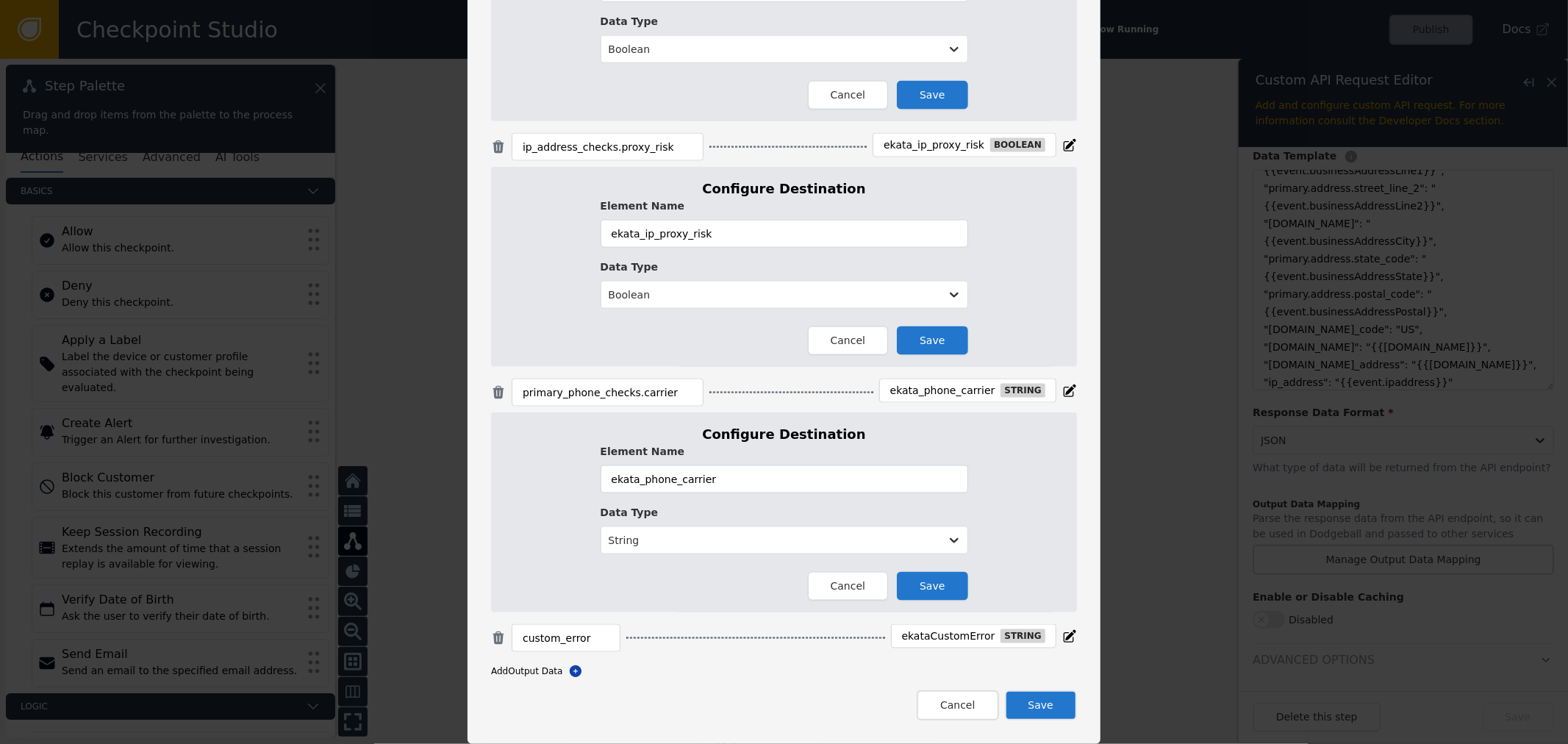
click at [930, 637] on div "ekataCustomError" at bounding box center [948, 637] width 93 height 13
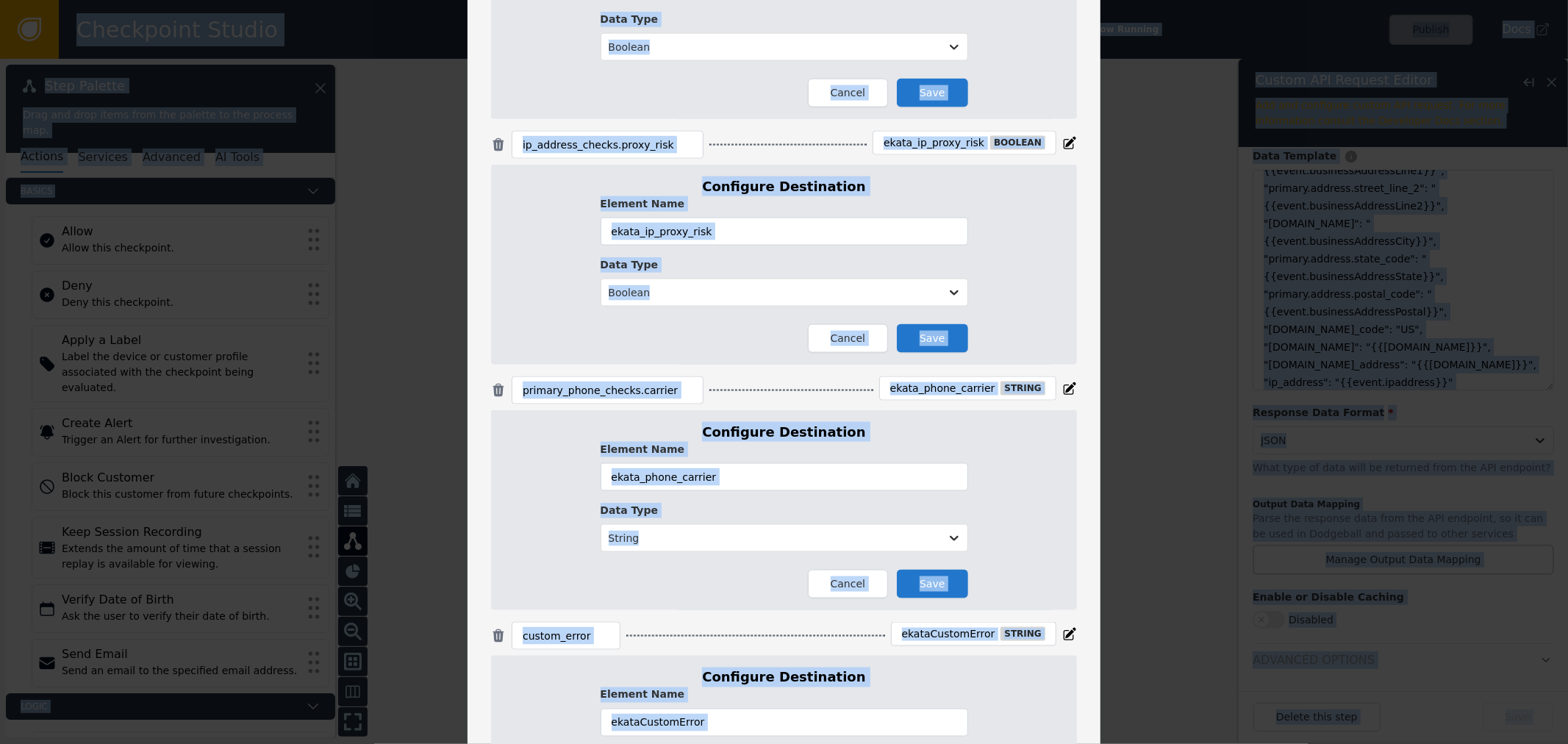
click at [930, 637] on div "ekataCustomError" at bounding box center [948, 635] width 93 height 13
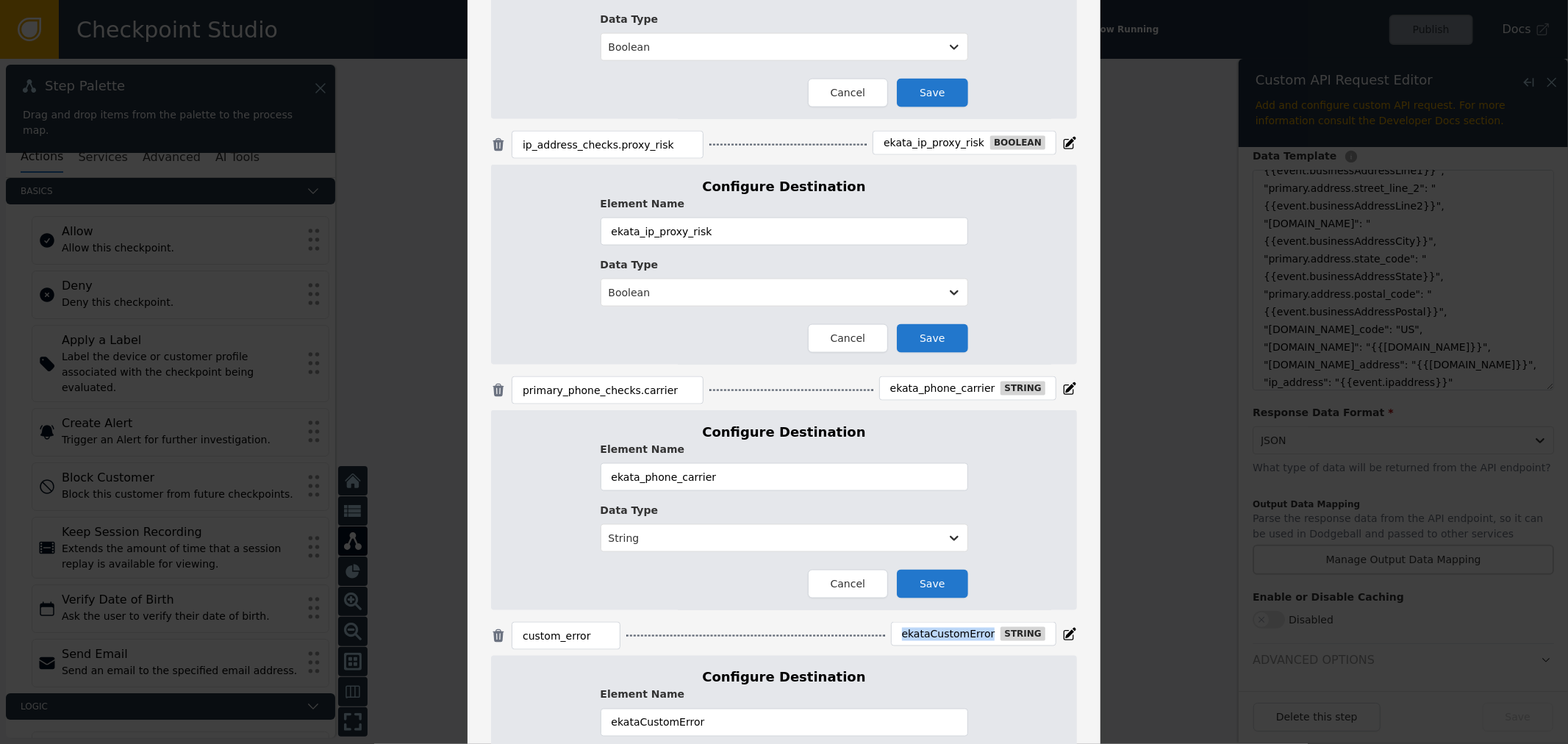
click at [930, 637] on div "ekataCustomError" at bounding box center [948, 635] width 93 height 13
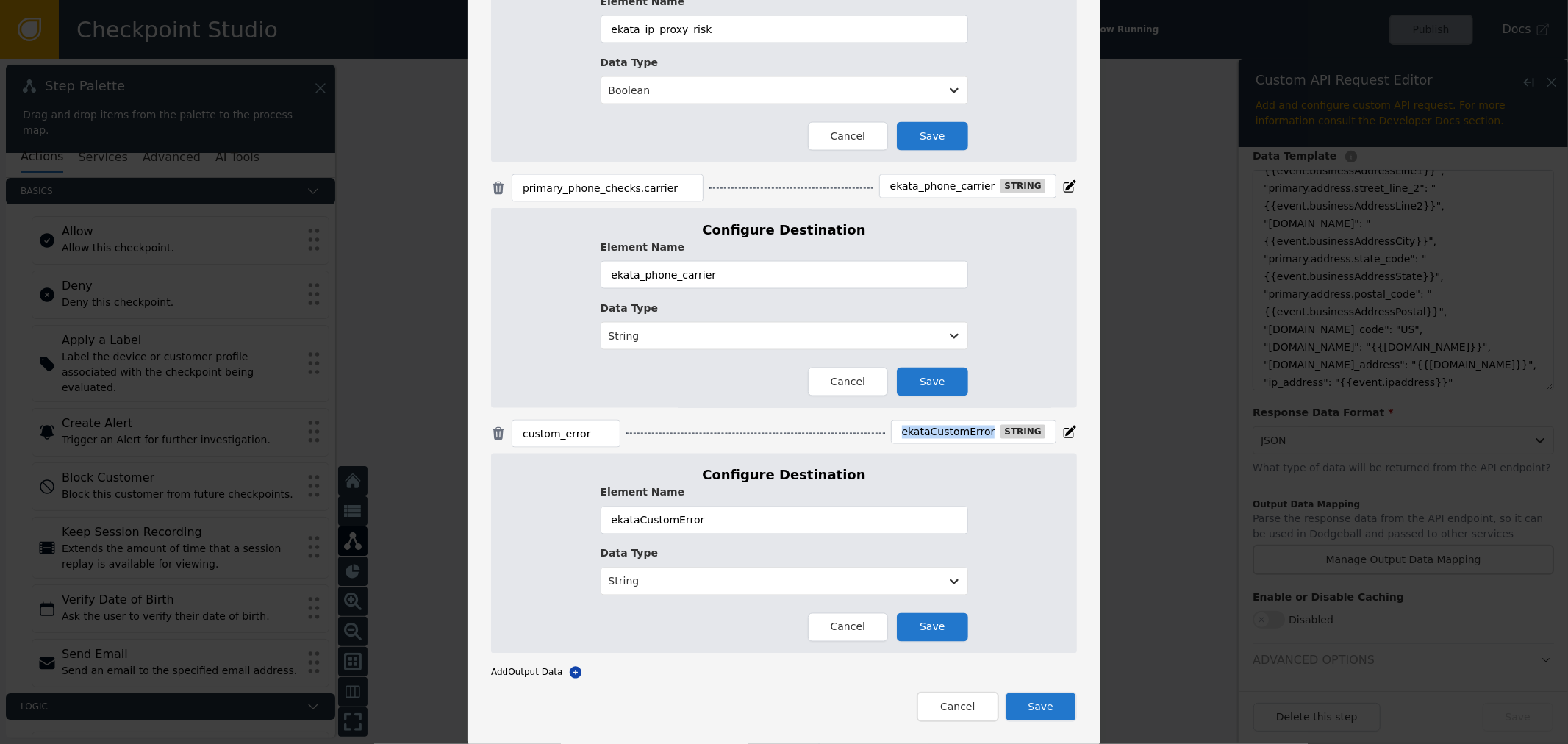
scroll to position [1917, 0]
click at [1257, 460] on div "Manage Output Data Mapping Enter in a path to the value you want to extract fro…" at bounding box center [784, 372] width 1568 height 744
click at [949, 713] on button "Cancel" at bounding box center [957, 705] width 82 height 30
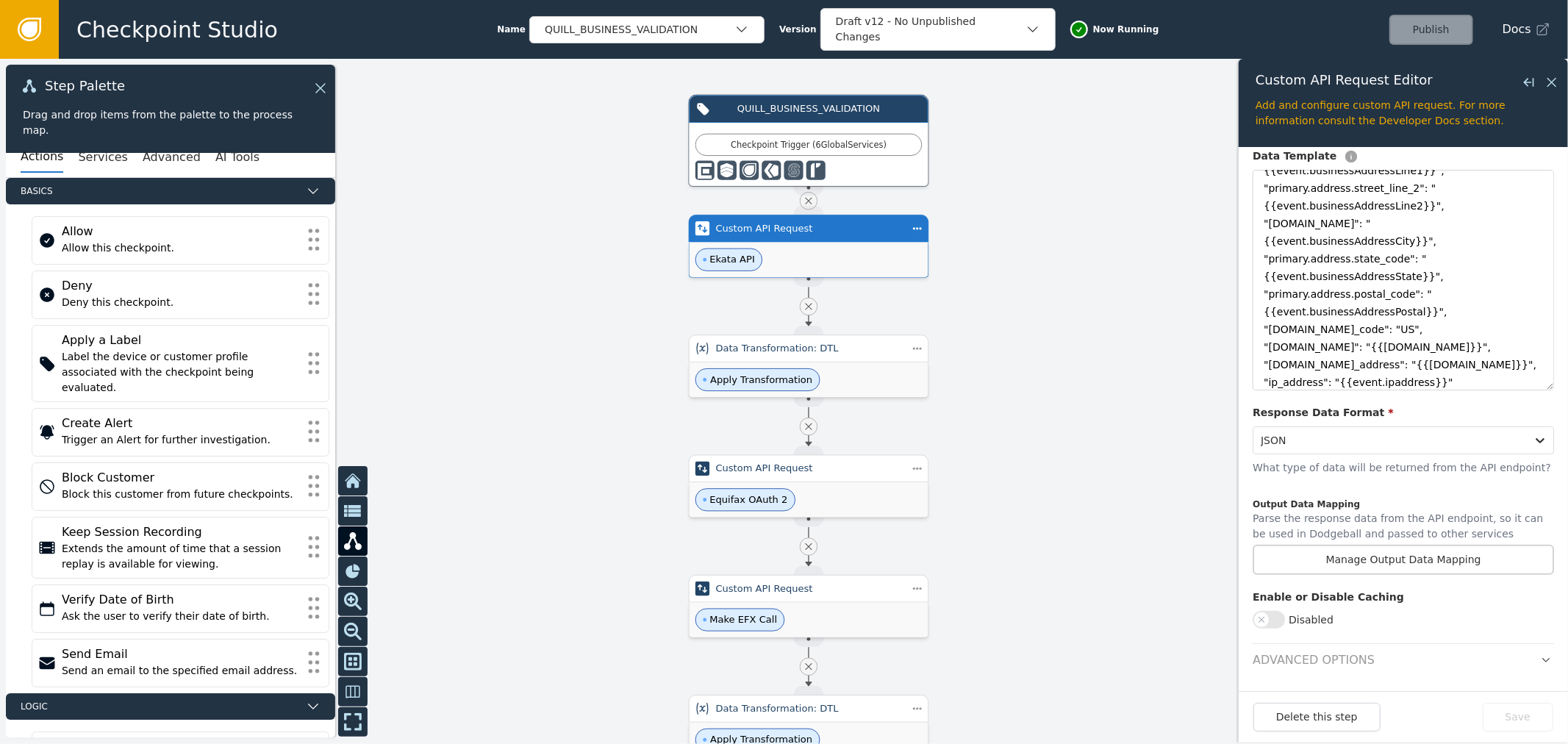
click at [1519, 662] on header "Advanced Options" at bounding box center [1403, 656] width 301 height 25
click at [1538, 665] on button "button" at bounding box center [1545, 660] width 16 height 18
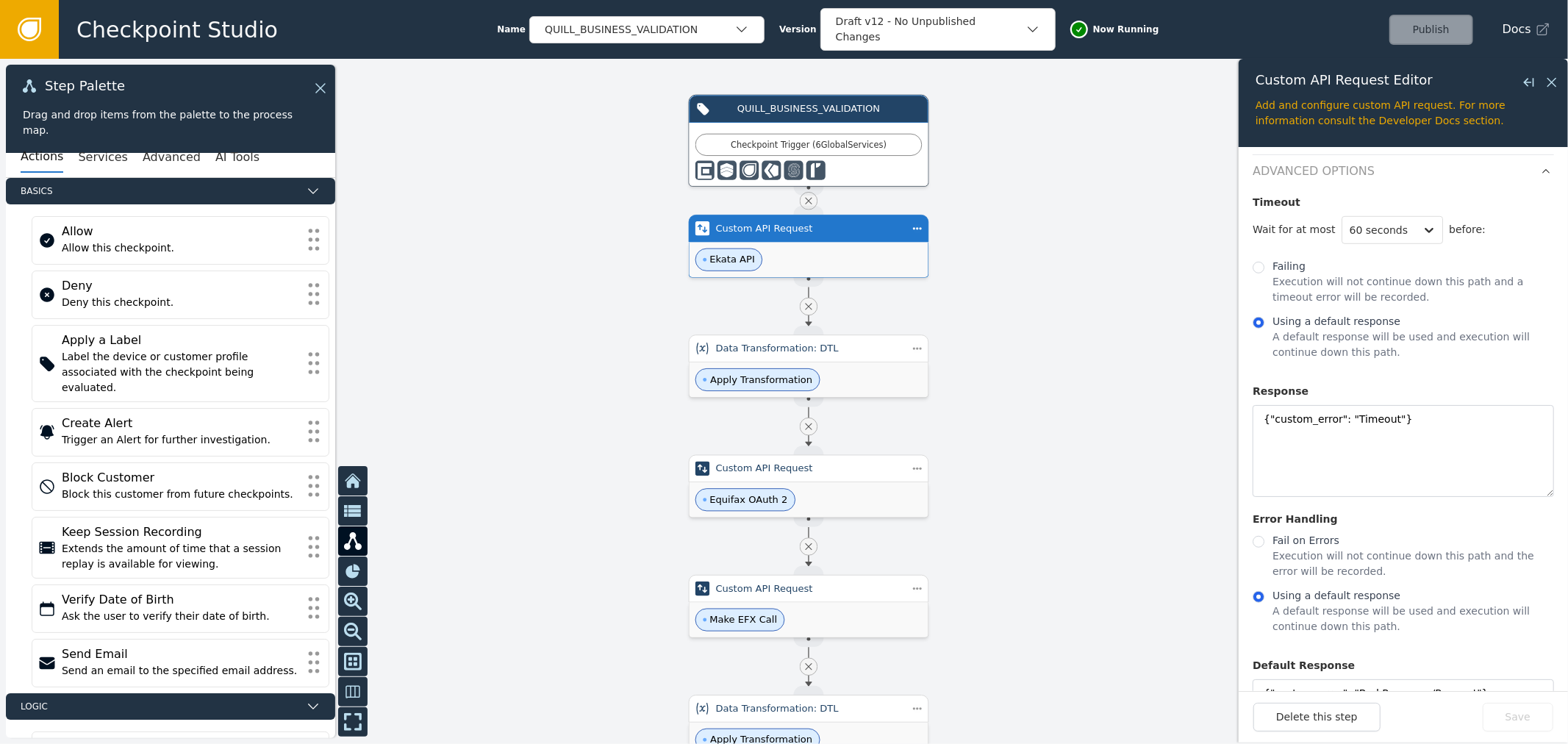
scroll to position [863, 0]
drag, startPoint x: 1422, startPoint y: 415, endPoint x: 1025, endPoint y: 461, distance: 399.7
click at [1083, 411] on div "Target Handle for step No Errors Source Handle for step Target Handle for step …" at bounding box center [784, 402] width 1568 height 686
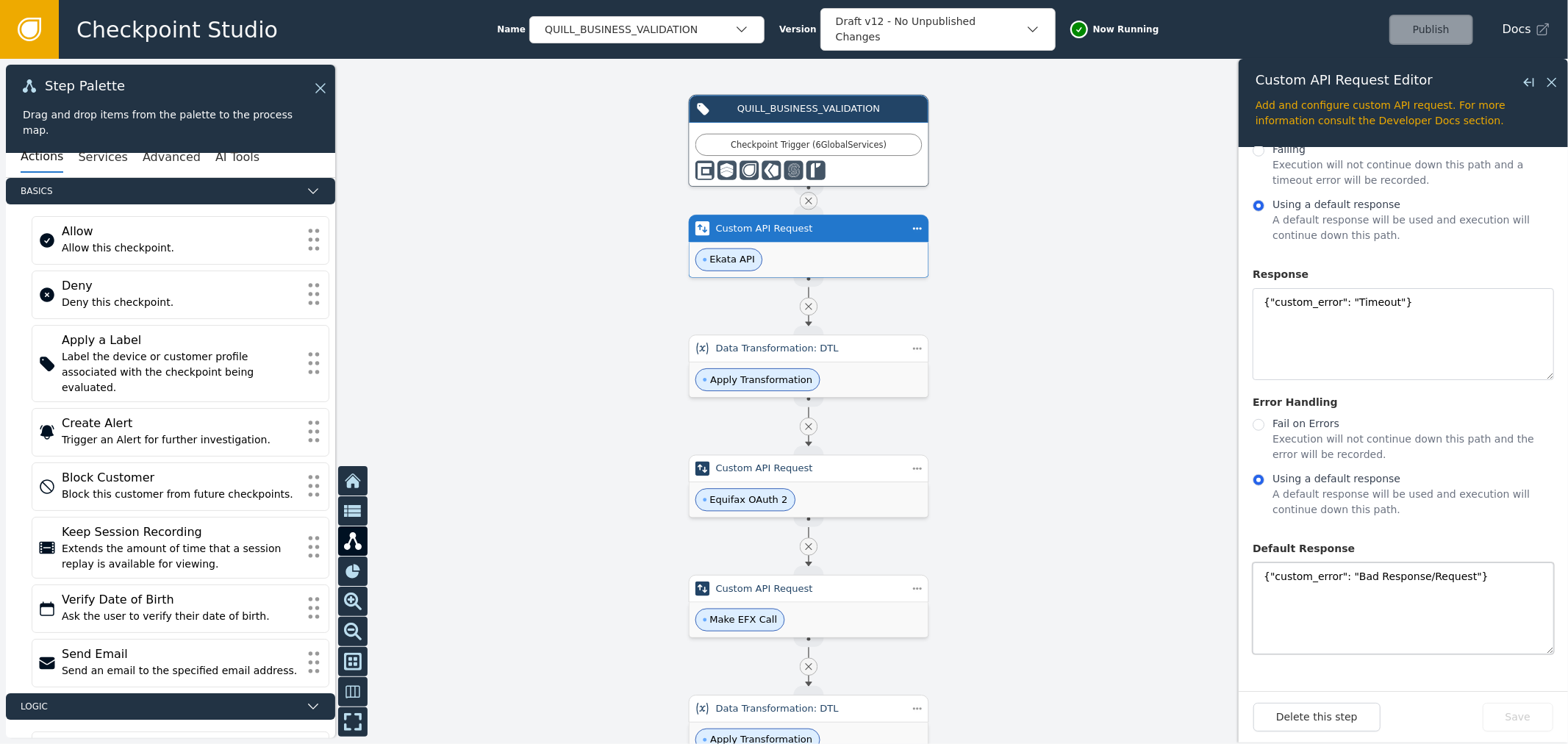
drag, startPoint x: 1444, startPoint y: 586, endPoint x: 1083, endPoint y: 557, distance: 362.2
click at [1143, 547] on div "Target Handle for step No Errors Source Handle for step Target Handle for step …" at bounding box center [784, 402] width 1568 height 686
click at [1399, 565] on textarea "{"custom_error": "Bad Response/Request"}" at bounding box center [1403, 609] width 301 height 92
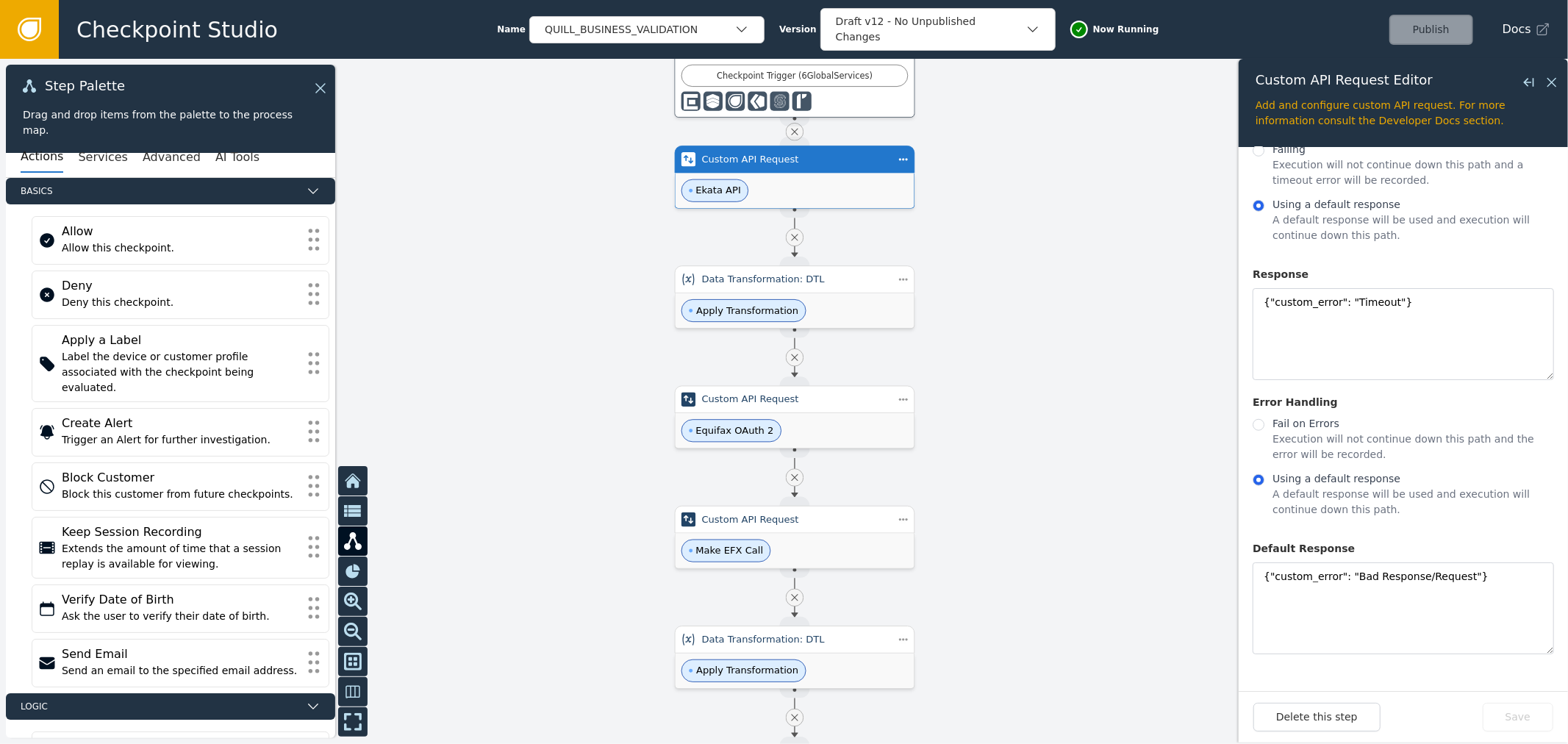
drag, startPoint x: 973, startPoint y: 544, endPoint x: 960, endPoint y: 476, distance: 69.2
click at [960, 476] on div at bounding box center [784, 402] width 1568 height 686
click at [866, 407] on div "Custom API Request" at bounding box center [795, 400] width 240 height 28
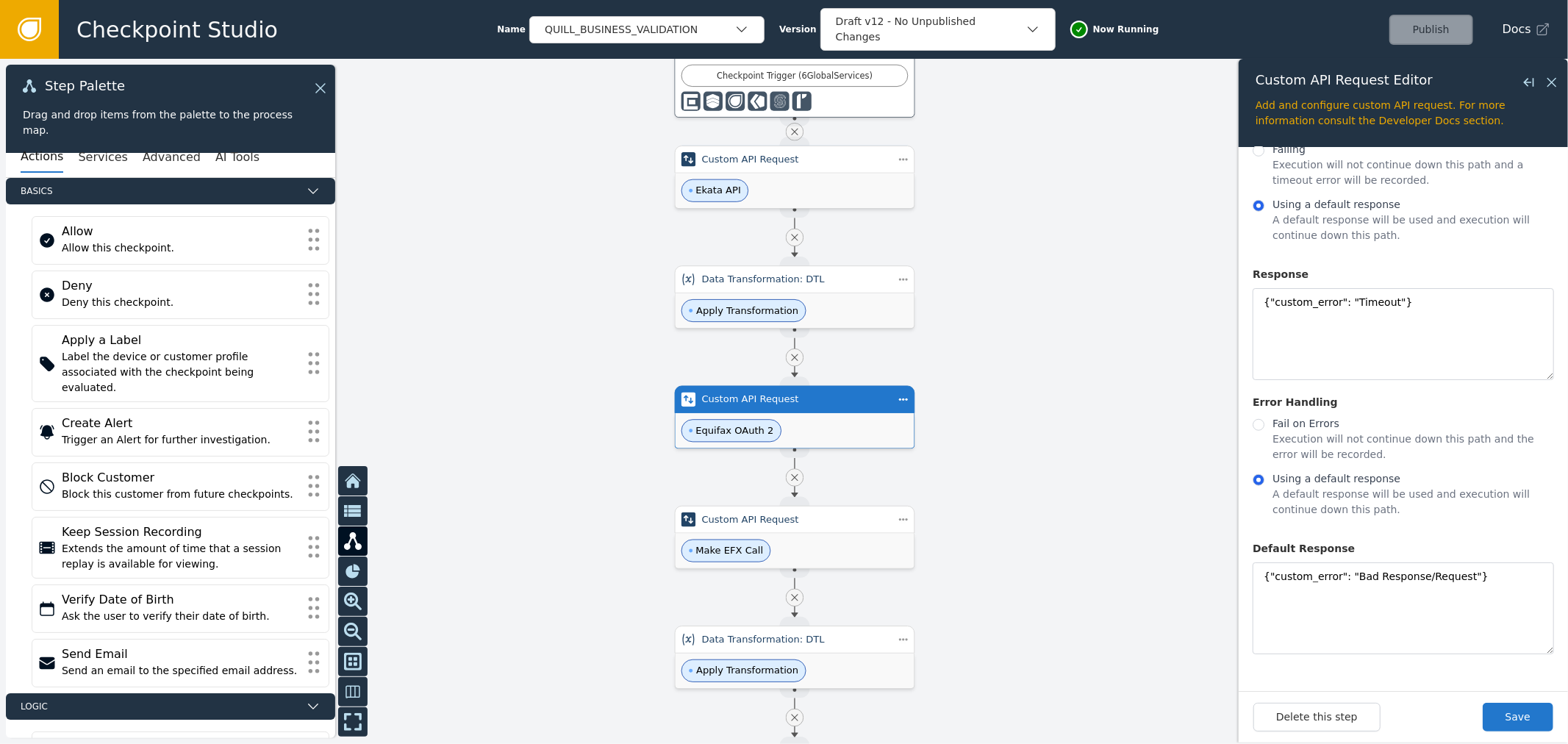
type input "Equifax OAuth 2"
type input "[URL][DOMAIN_NAME]"
type textarea "{ "Content-Type": "application/x-www-form-urlencoded", "Authorization": "Basic …"
type textarea "{ "grant_type": "client_credentials", "scope": "[URL][DOMAIN_NAME]" }"
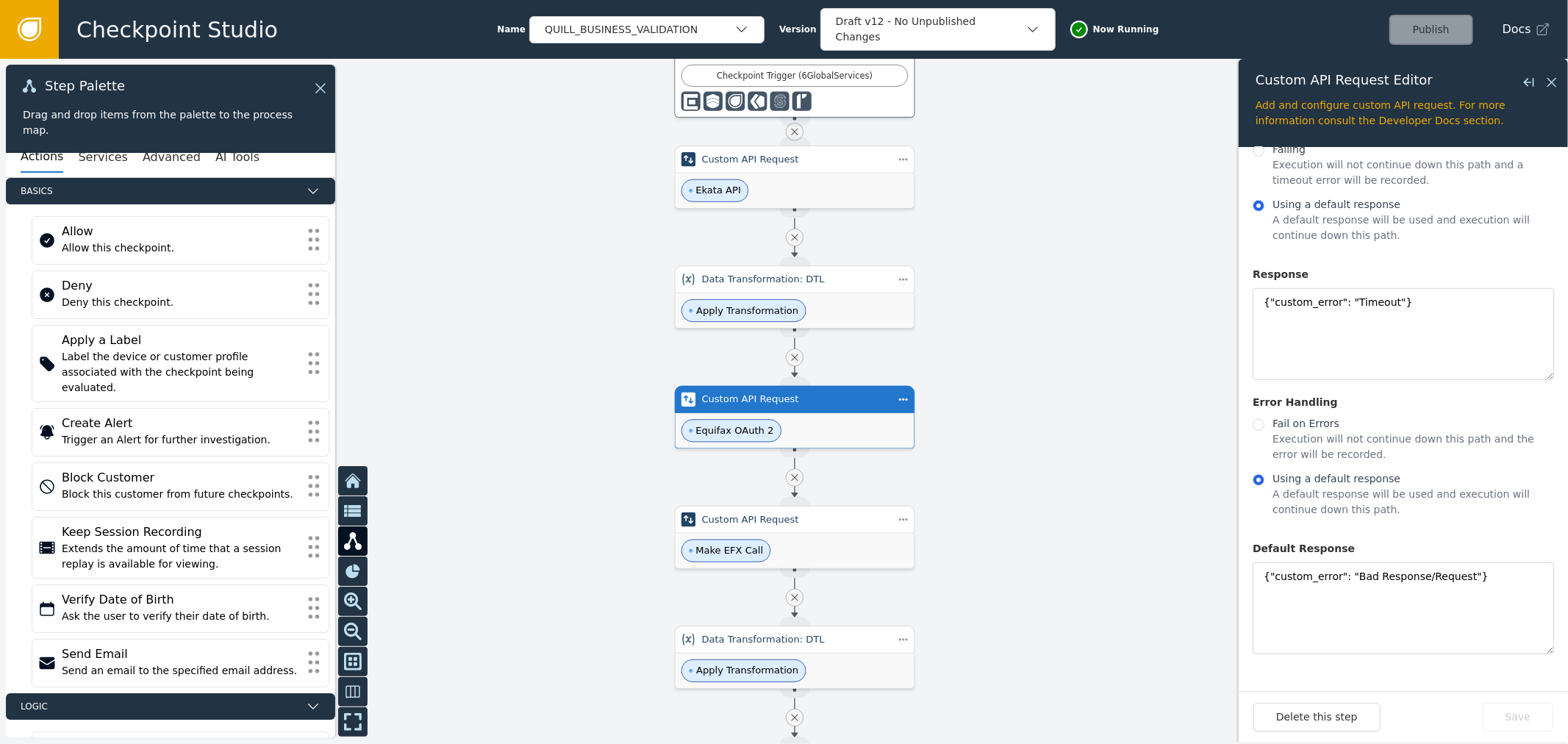
drag, startPoint x: 929, startPoint y: 426, endPoint x: 919, endPoint y: 411, distance: 18.0
click at [919, 411] on div at bounding box center [784, 402] width 1568 height 686
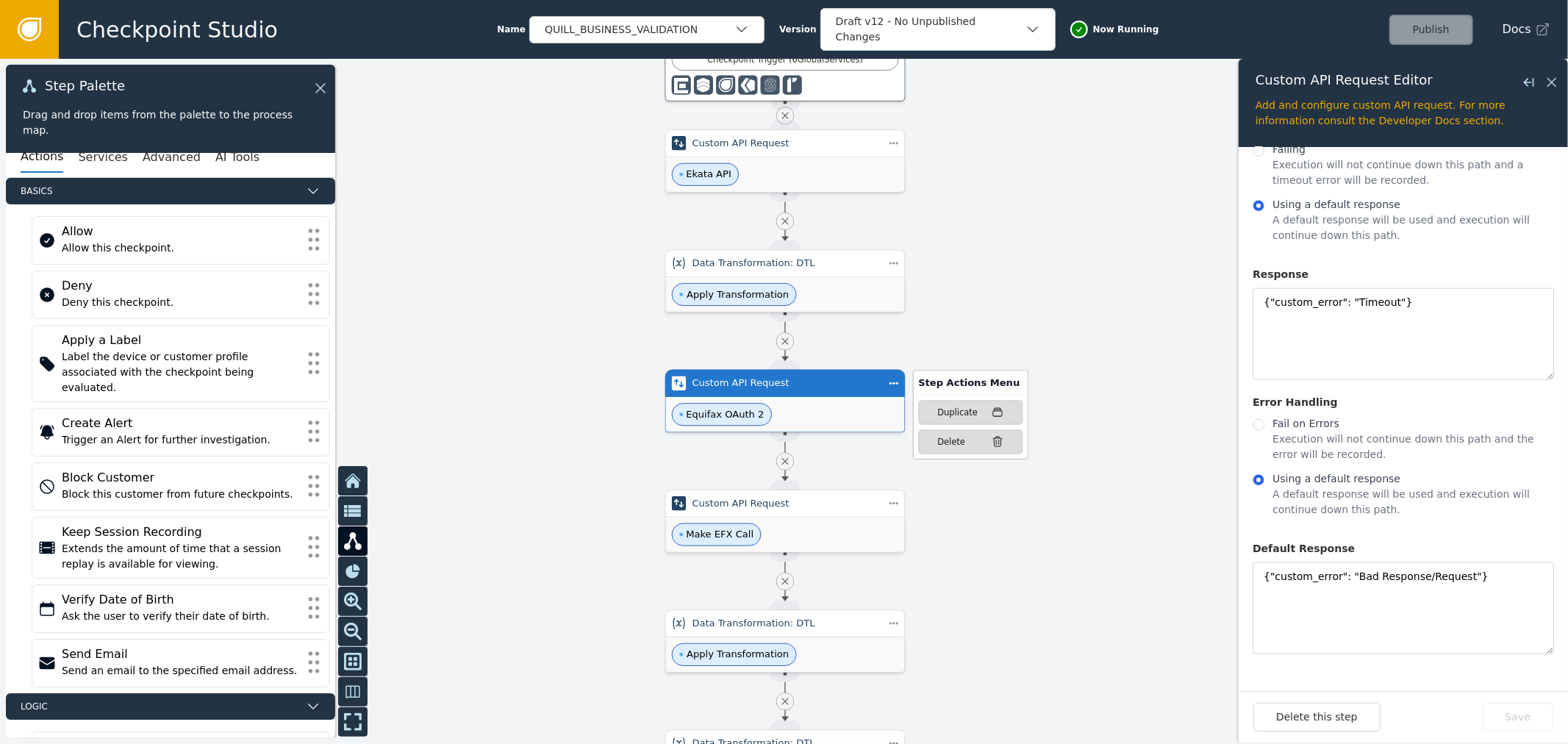
click at [849, 377] on div "Custom API Request" at bounding box center [785, 384] width 186 height 15
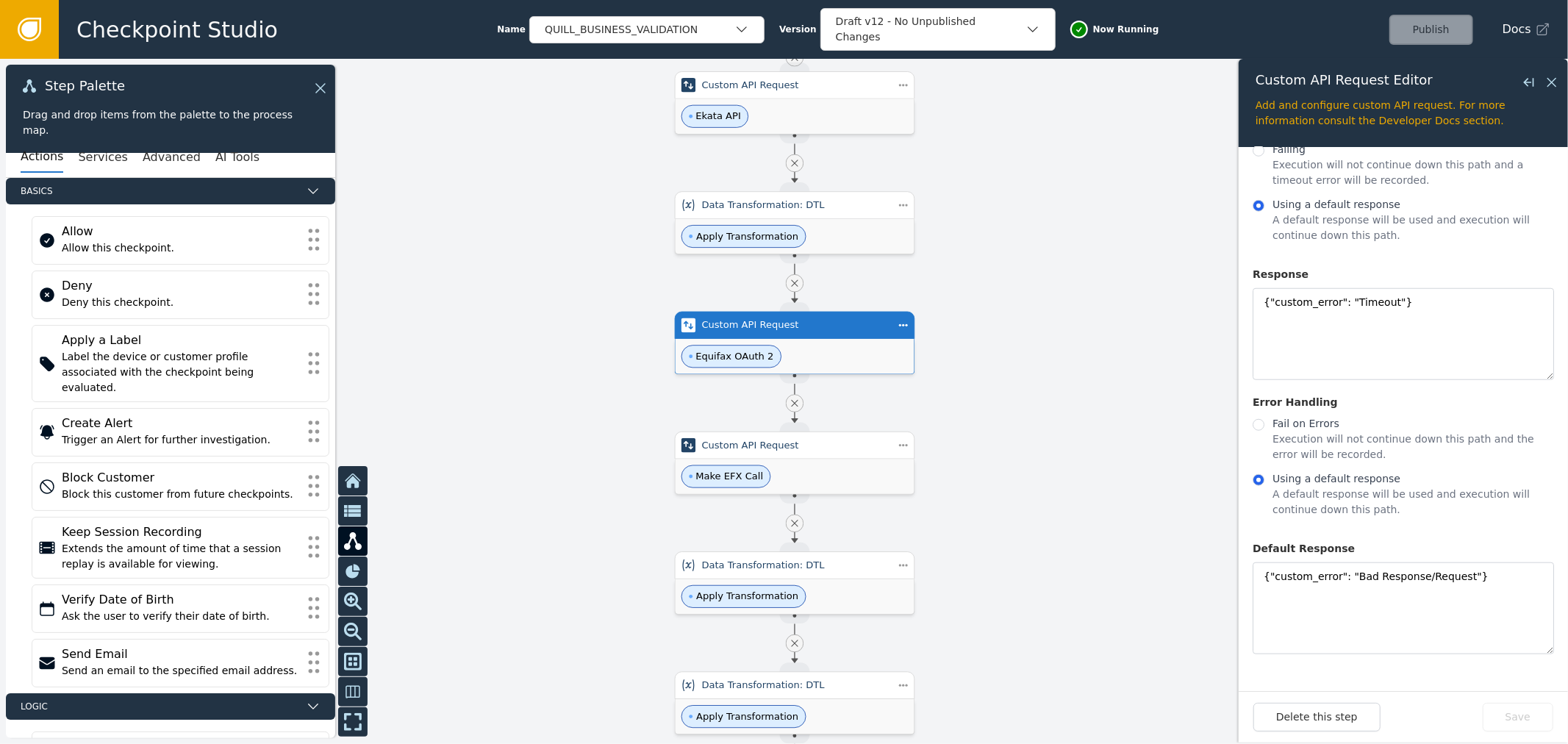
drag, startPoint x: 1030, startPoint y: 304, endPoint x: 901, endPoint y: 184, distance: 176.2
click at [1002, 187] on div at bounding box center [784, 402] width 1568 height 686
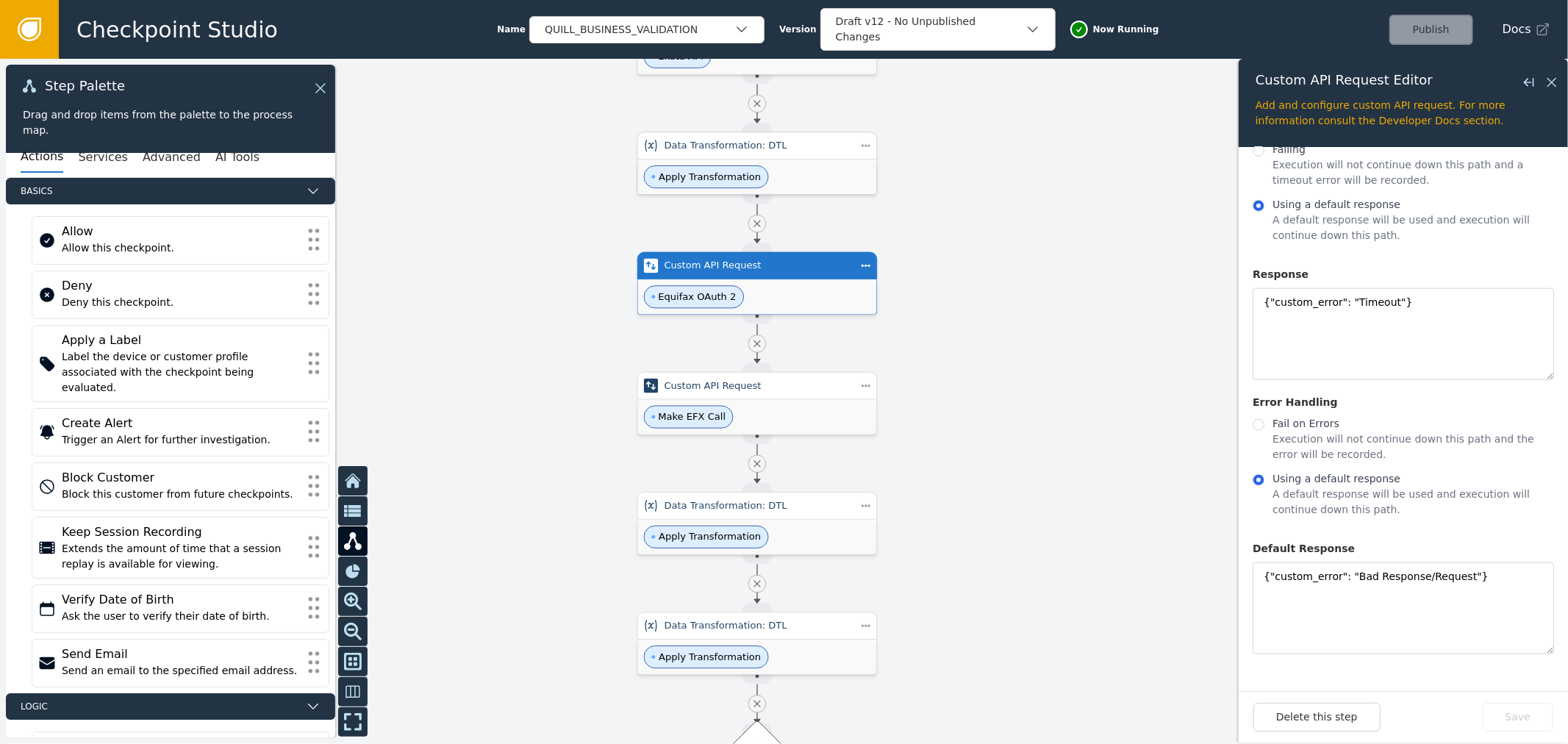
click at [854, 158] on div "Data Transformation: DTL" at bounding box center [758, 146] width 240 height 28
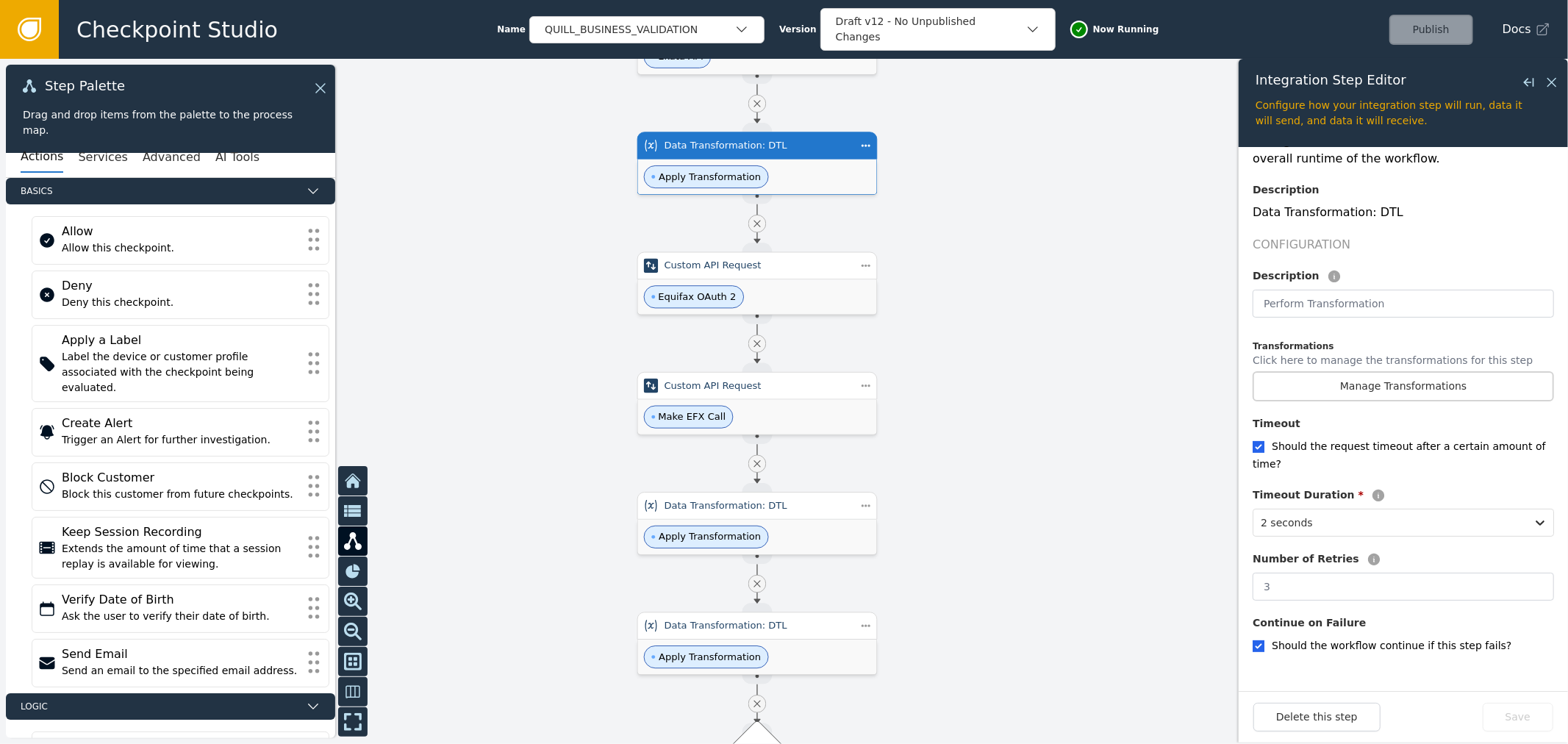
scroll to position [195, 0]
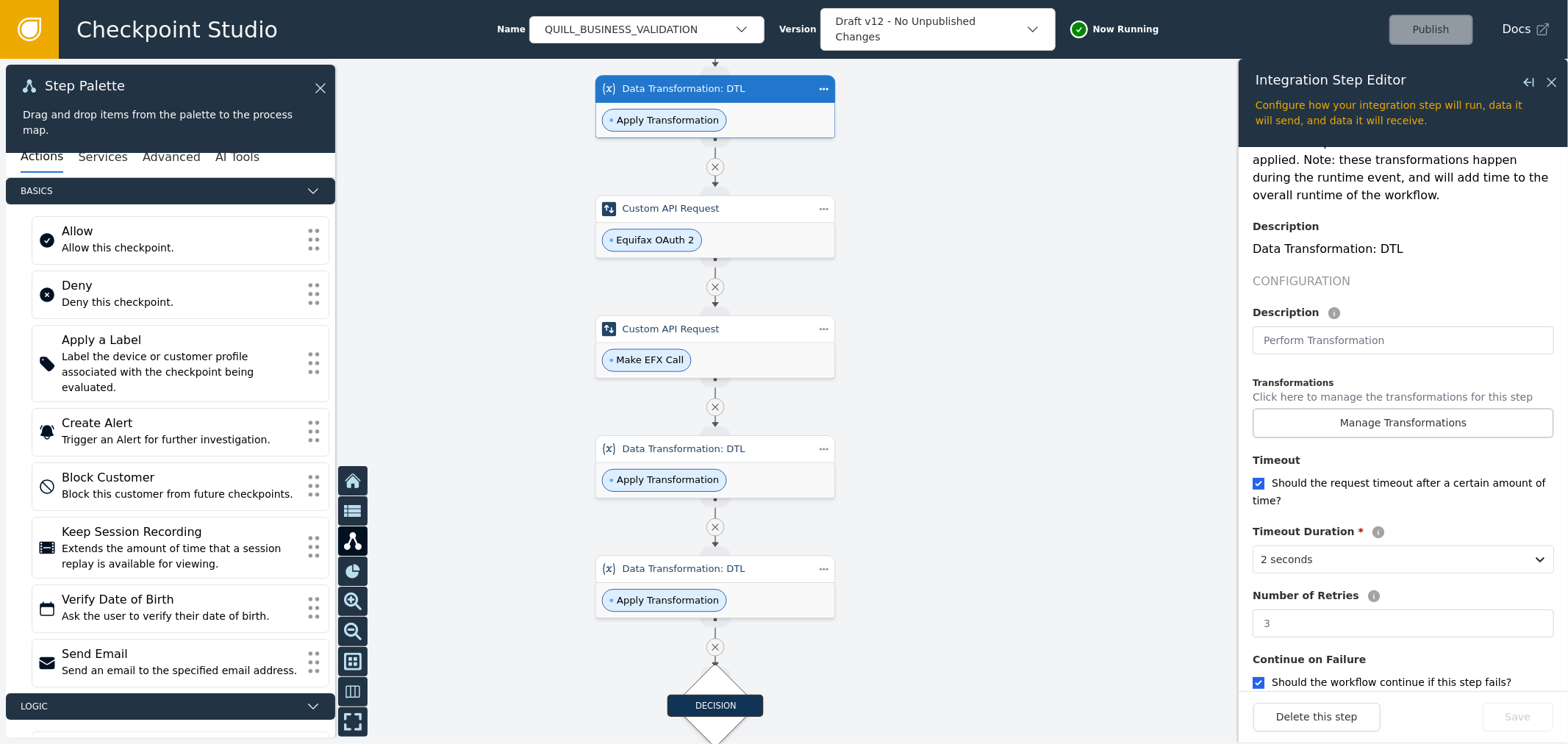
drag, startPoint x: 1029, startPoint y: 456, endPoint x: 870, endPoint y: 378, distance: 177.1
click at [985, 399] on div at bounding box center [784, 402] width 1568 height 686
click at [785, 336] on div "Custom API Request" at bounding box center [714, 330] width 240 height 28
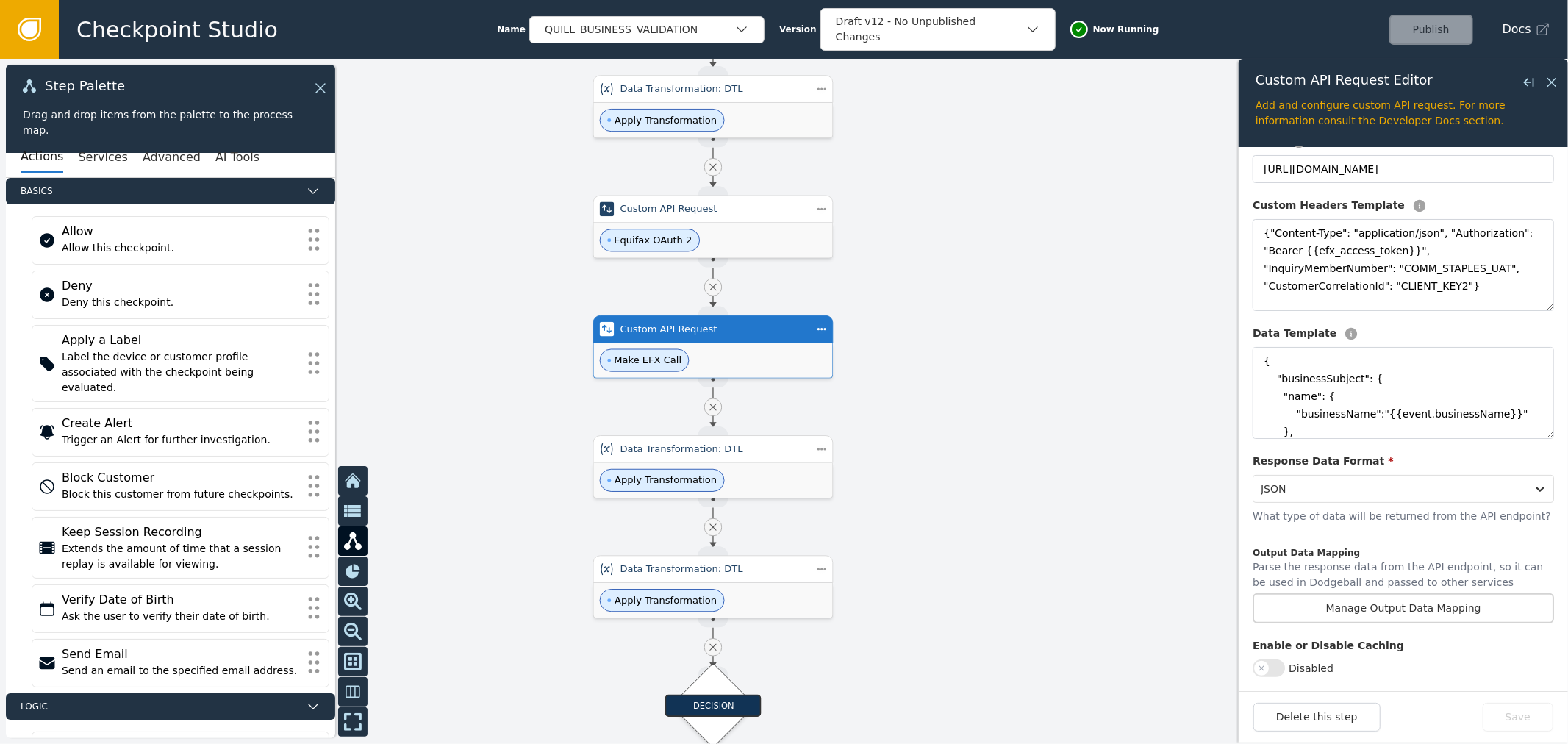
scroll to position [245, 0]
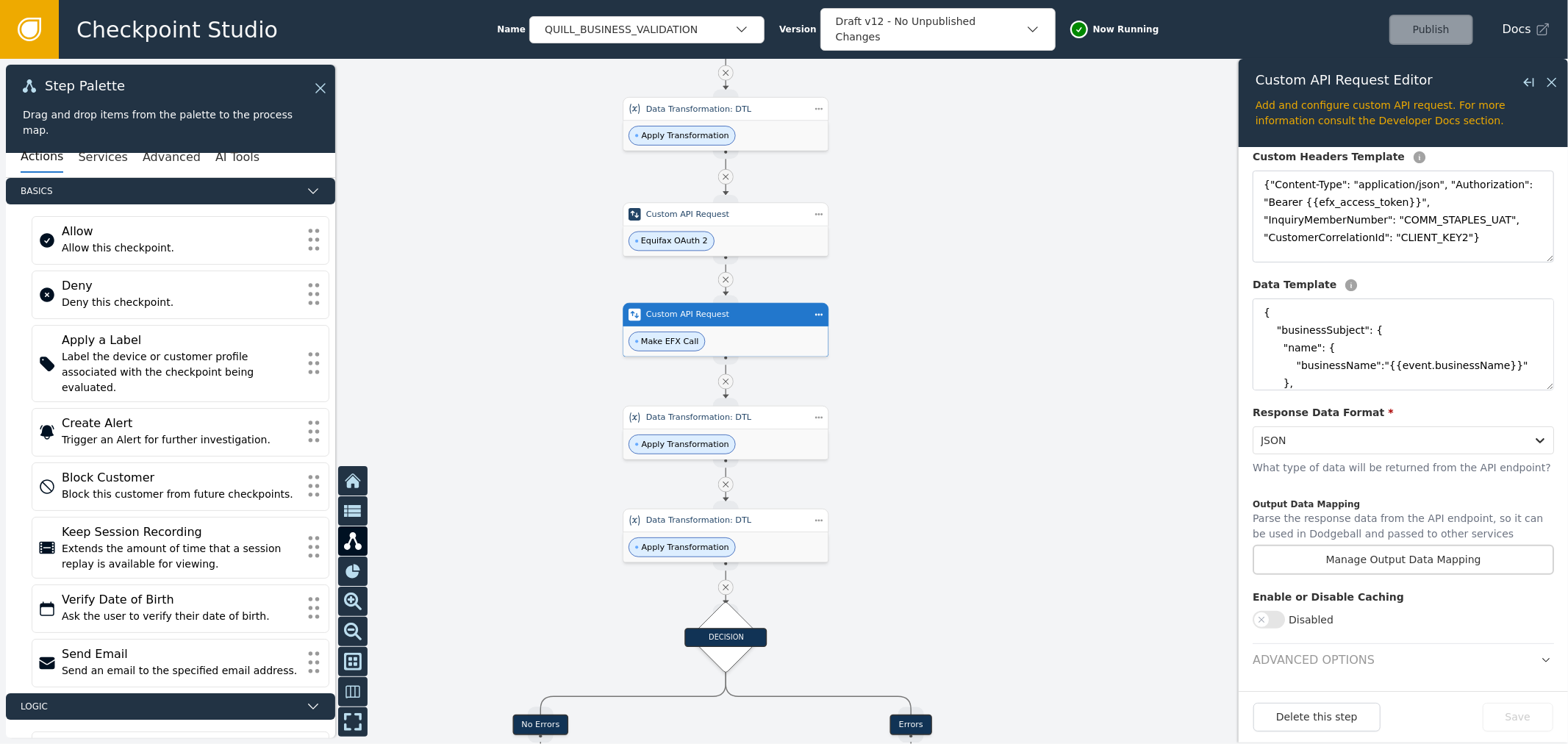
click at [883, 173] on div at bounding box center [784, 402] width 1568 height 686
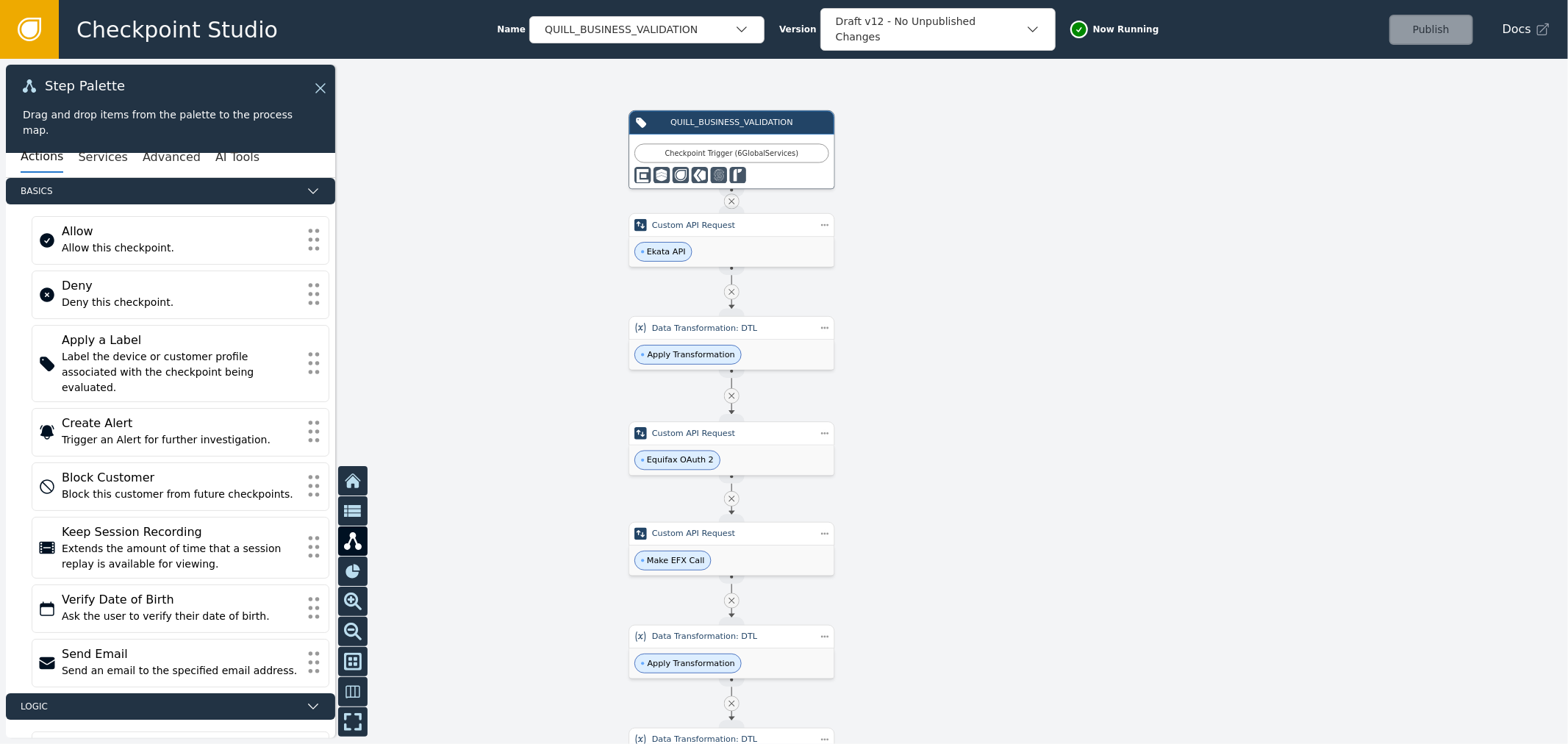
drag, startPoint x: 902, startPoint y: 184, endPoint x: 909, endPoint y: 403, distance: 219.1
click at [909, 403] on div at bounding box center [784, 402] width 1568 height 686
click at [796, 445] on div "Equifax OAuth 2" at bounding box center [732, 460] width 205 height 30
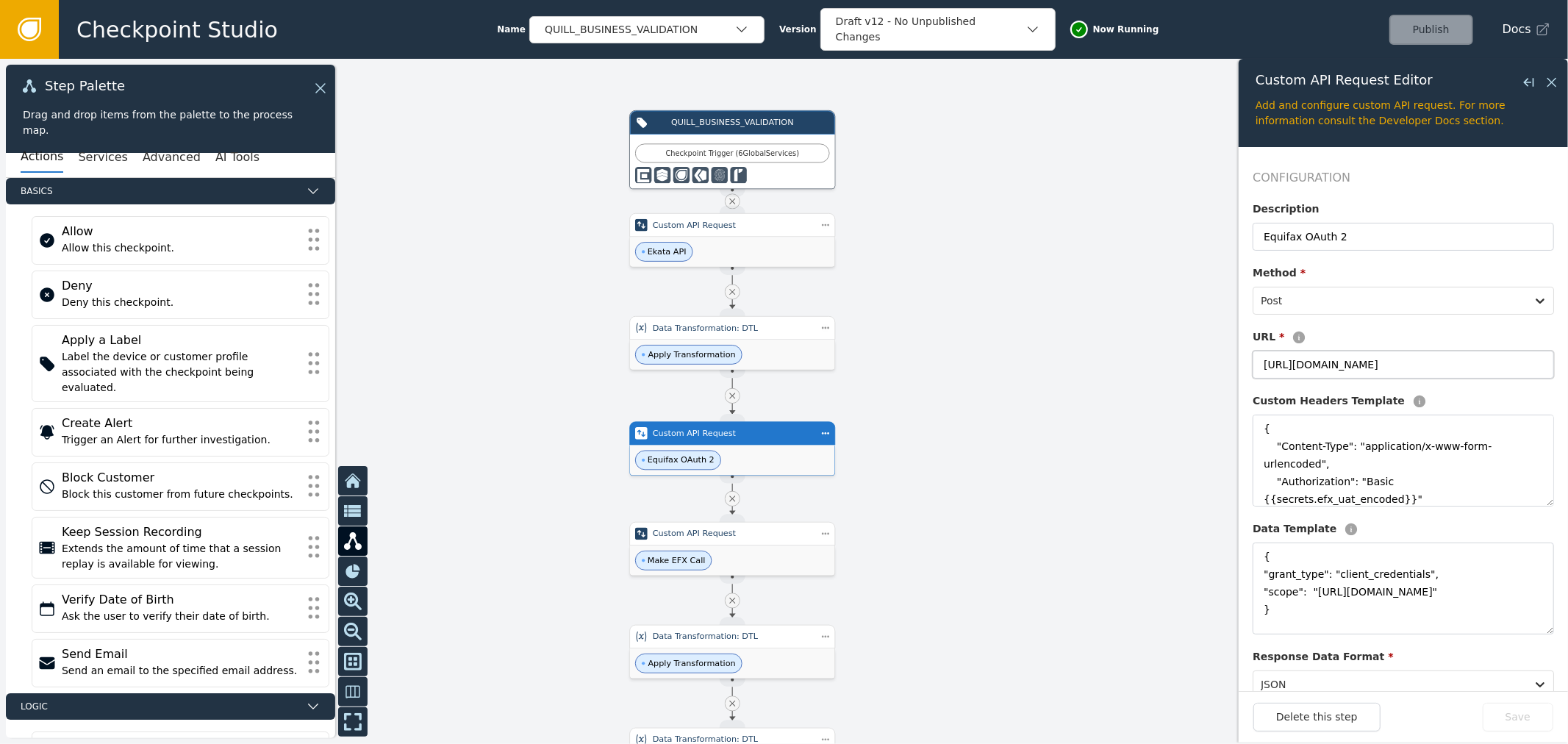
click at [1360, 367] on input "[URL][DOMAIN_NAME]" at bounding box center [1403, 364] width 301 height 28
click at [676, 296] on div at bounding box center [784, 402] width 1568 height 686
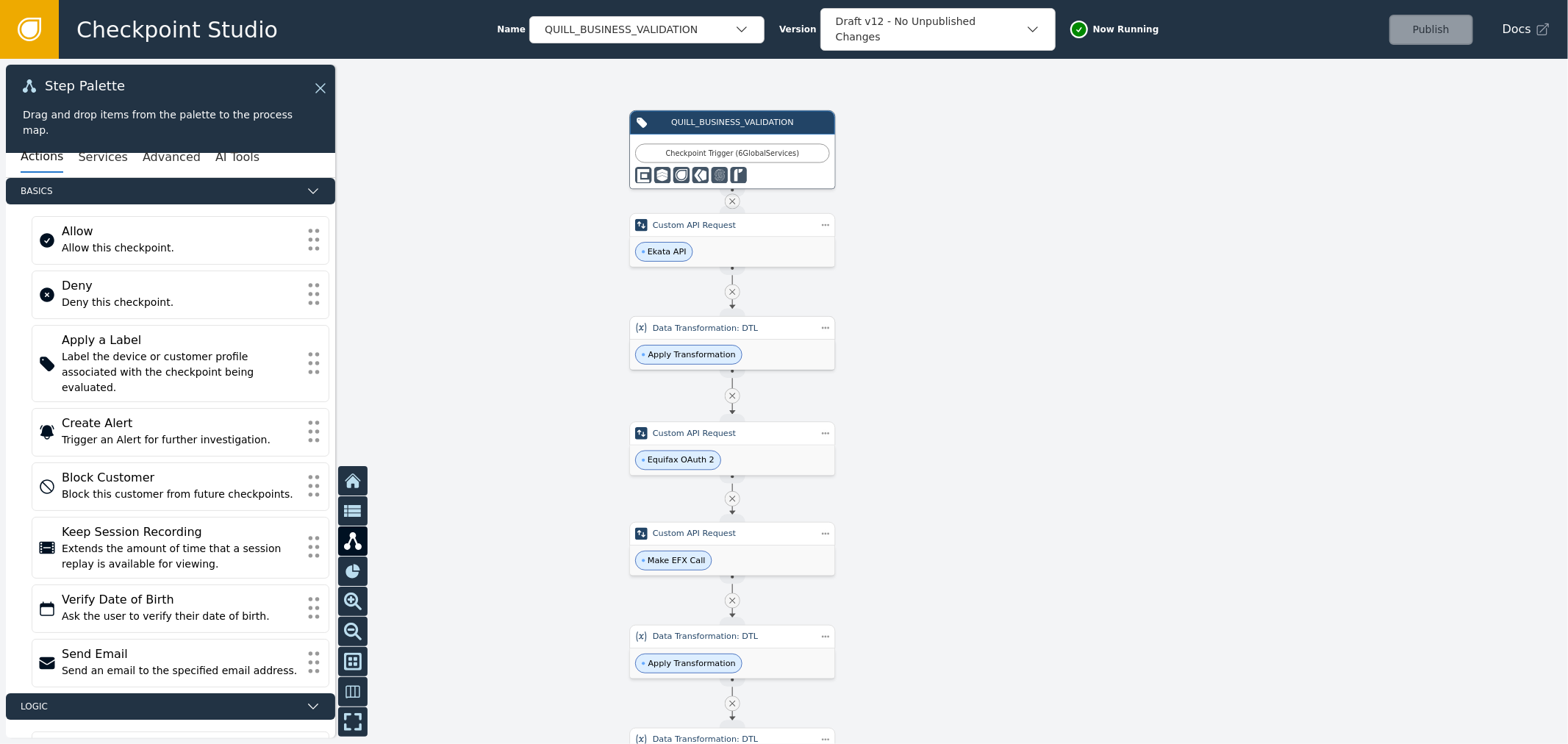
click at [671, 343] on div "Apply Transformation" at bounding box center [732, 355] width 205 height 30
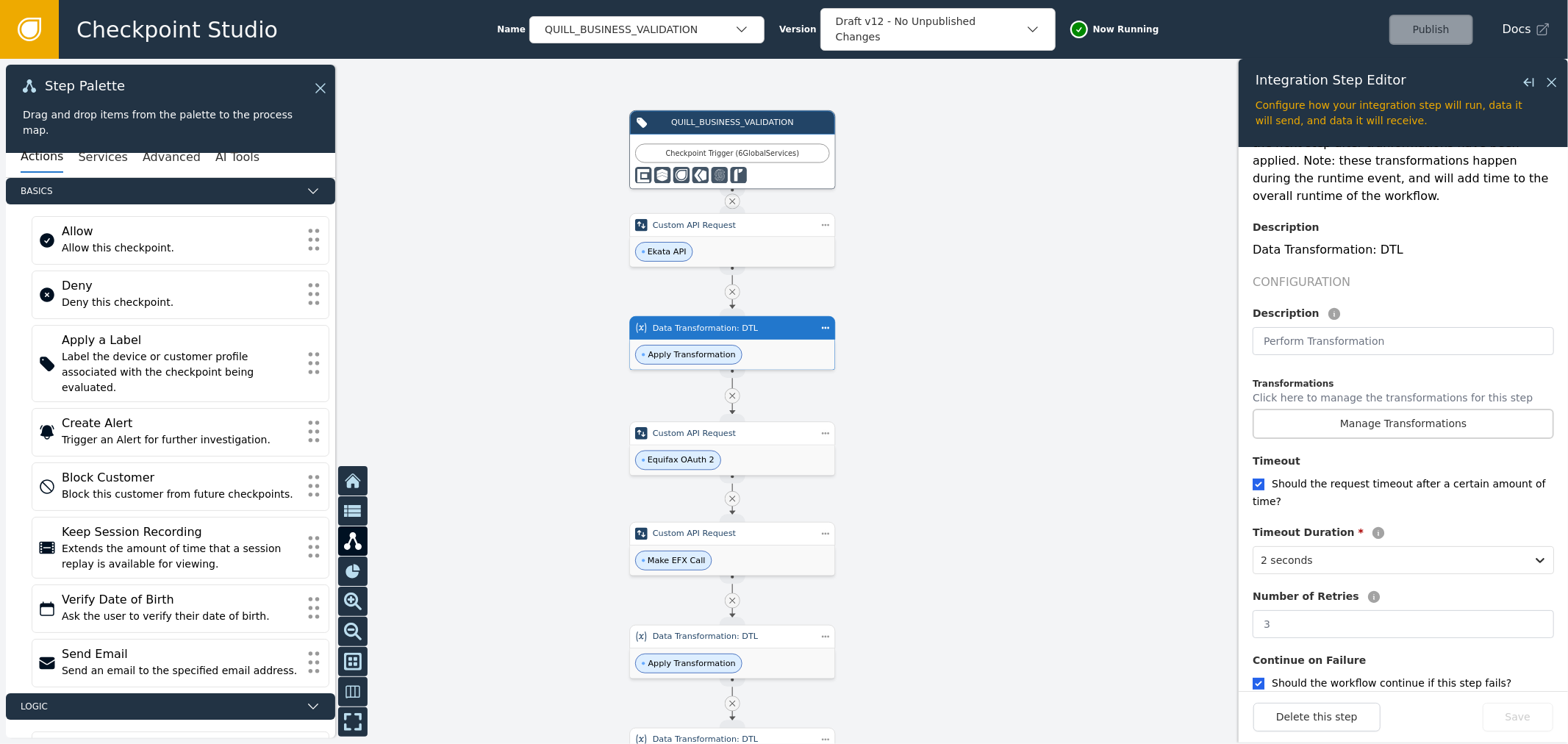
scroll to position [195, 0]
click at [1392, 408] on button "Manage Transformations" at bounding box center [1403, 423] width 301 height 30
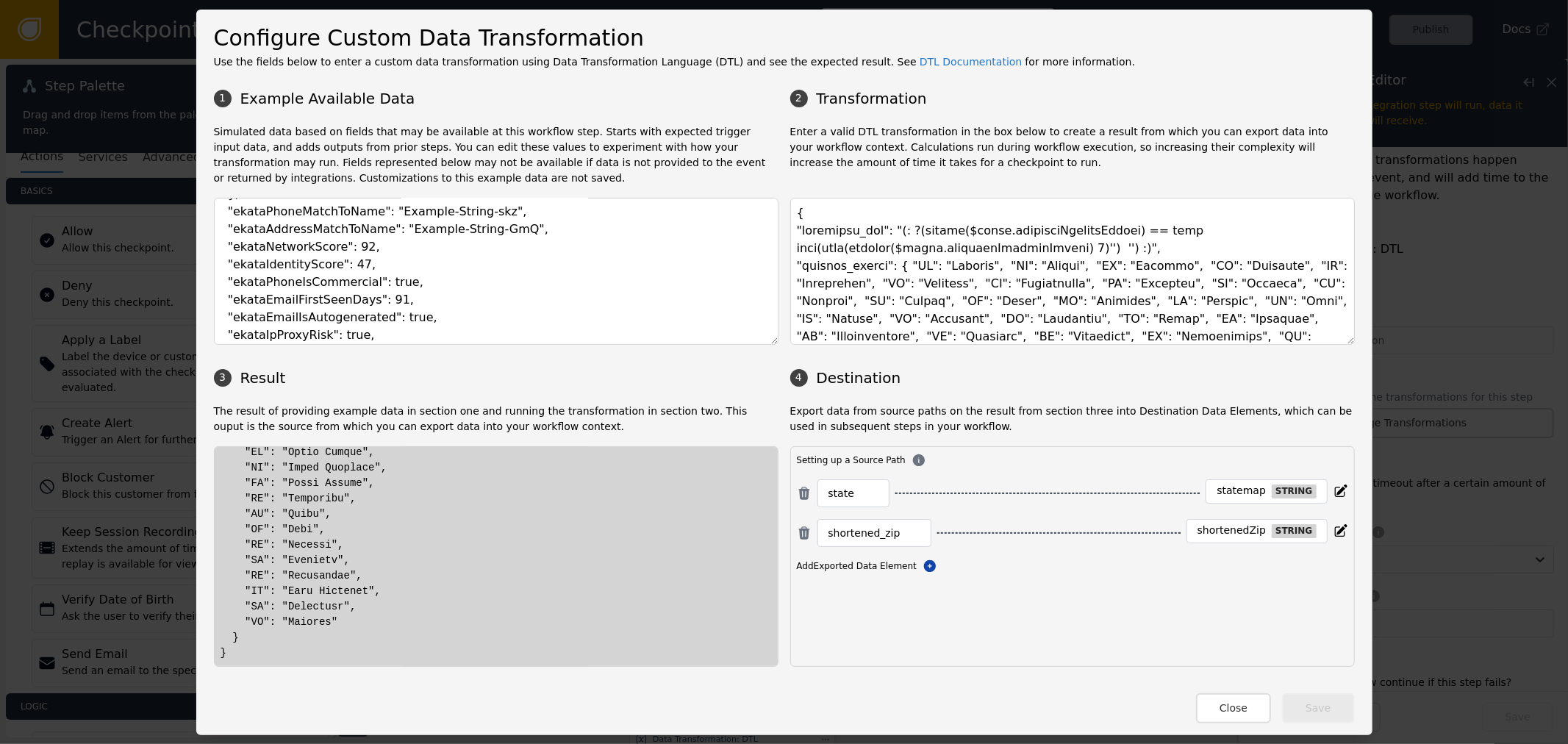
scroll to position [0, 0]
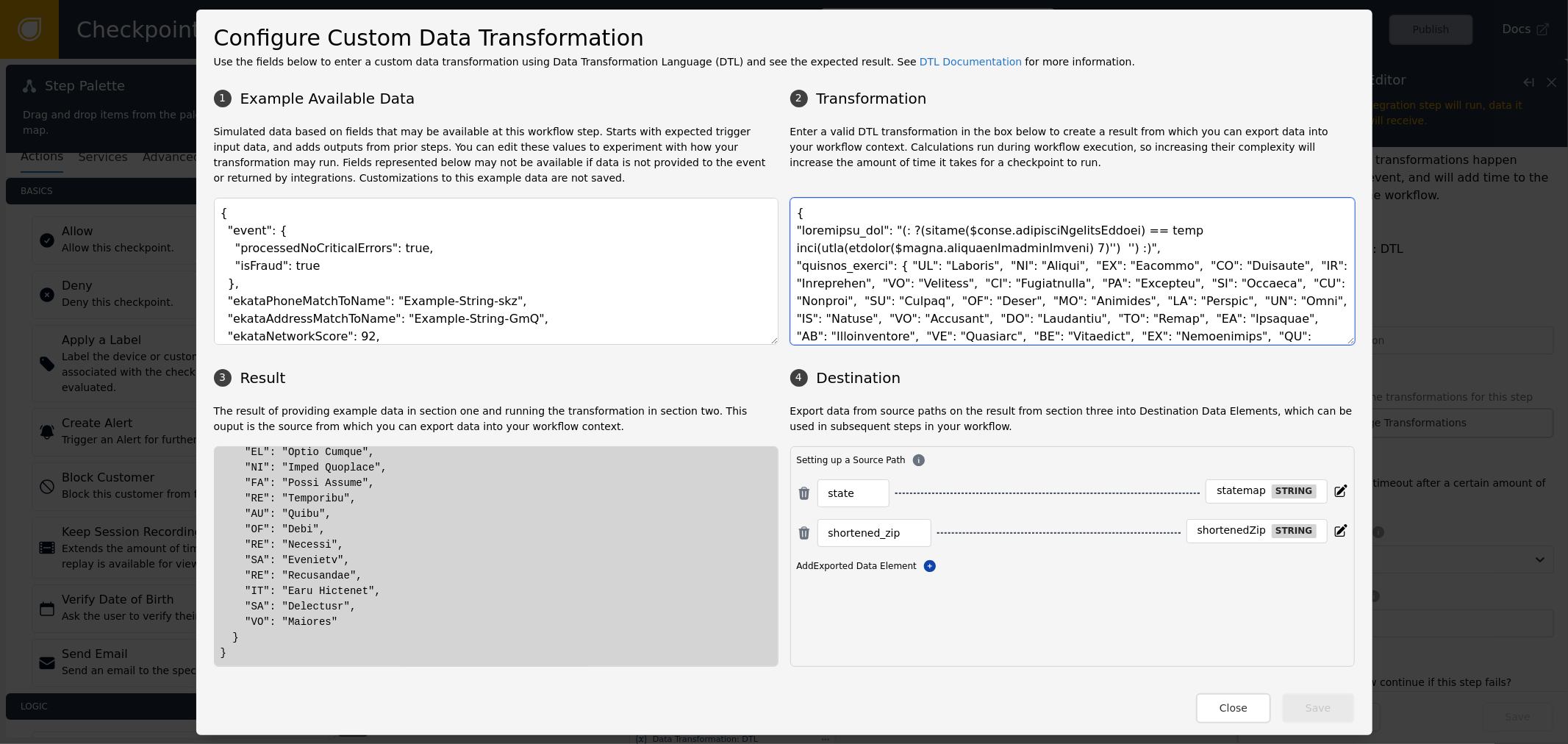
click at [909, 263] on textarea at bounding box center [1072, 271] width 564 height 147
click at [944, 258] on textarea at bounding box center [1072, 271] width 564 height 147
click at [1157, 236] on textarea at bounding box center [1072, 271] width 564 height 147
drag, startPoint x: 1157, startPoint y: 236, endPoint x: 780, endPoint y: 231, distance: 377.0
click at [780, 231] on div "1 Example Available Data 2 Transformation Simulated data based on fields that m…" at bounding box center [784, 374] width 1141 height 585
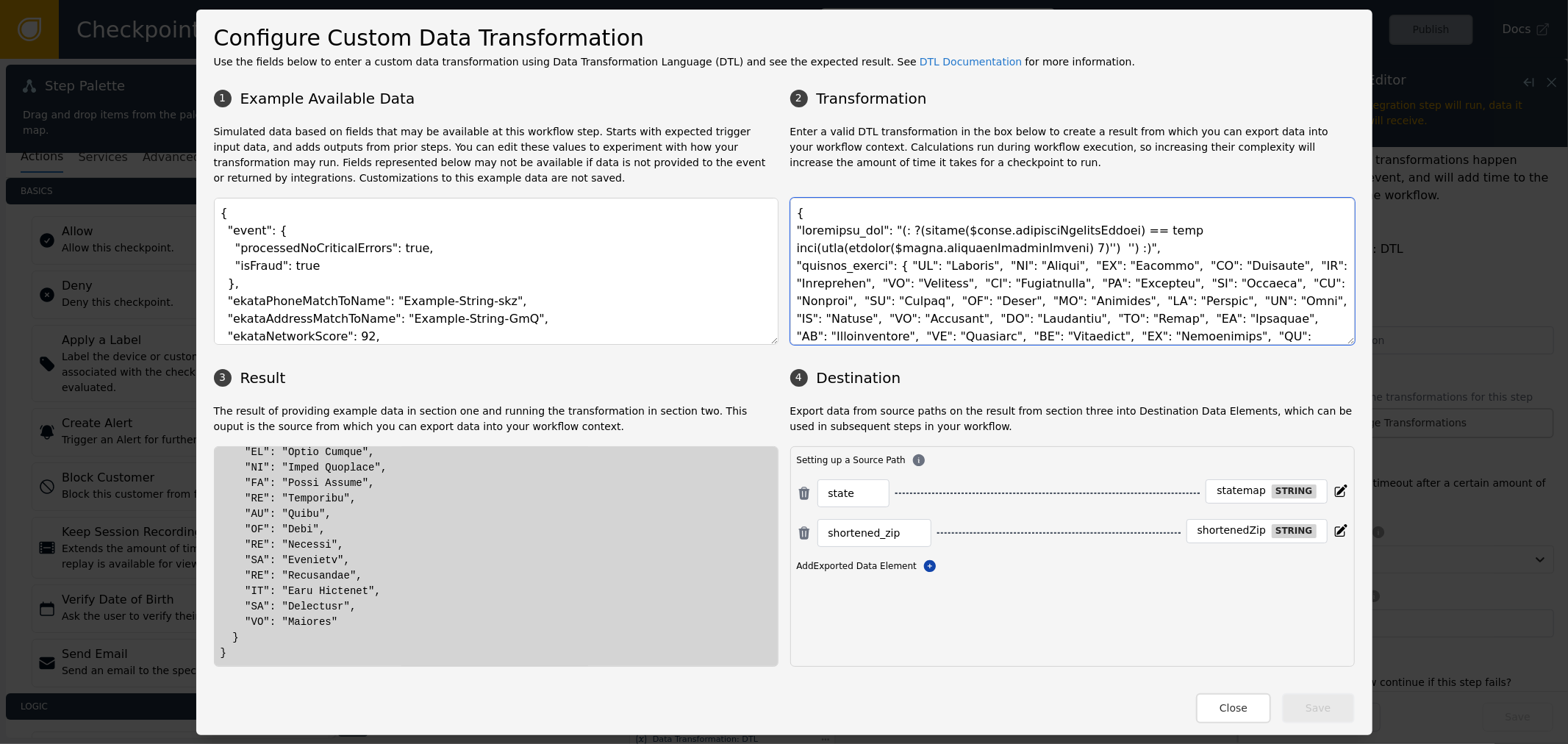
click at [875, 276] on textarea at bounding box center [1072, 271] width 564 height 147
drag, startPoint x: 1095, startPoint y: 247, endPoint x: 731, endPoint y: 226, distance: 364.6
click at [731, 226] on div "1 Example Available Data 2 Transformation Simulated data based on fields that m…" at bounding box center [784, 374] width 1141 height 585
click at [1227, 709] on button "Close" at bounding box center [1234, 708] width 75 height 30
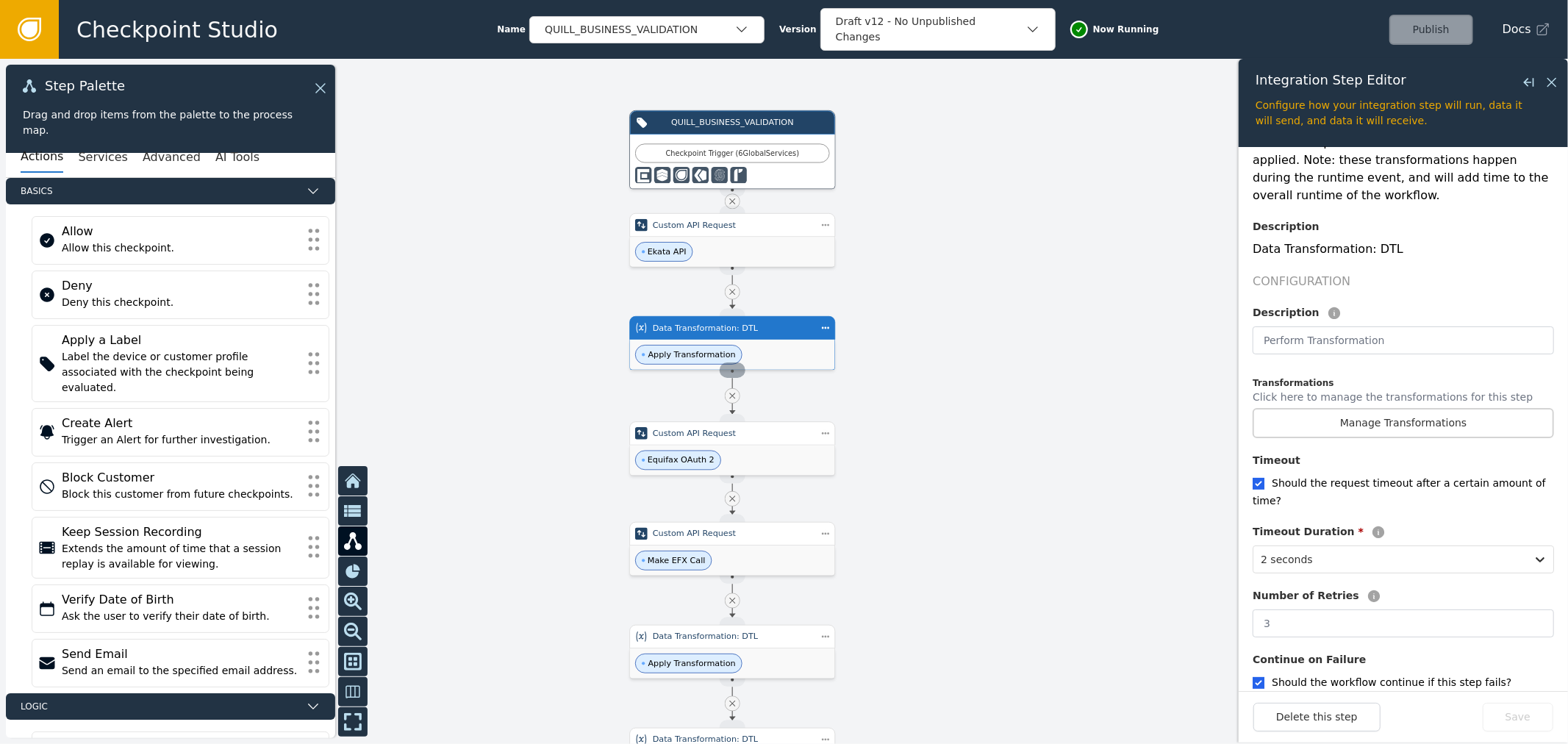
click at [724, 374] on div "Source Handle for step INTEGRATION_SERVICE--Data Transformation: DTL" at bounding box center [731, 370] width 25 height 15
click at [724, 349] on span "Apply Transformation" at bounding box center [688, 354] width 107 height 20
click at [1412, 409] on button "Manage Transformations" at bounding box center [1403, 423] width 301 height 30
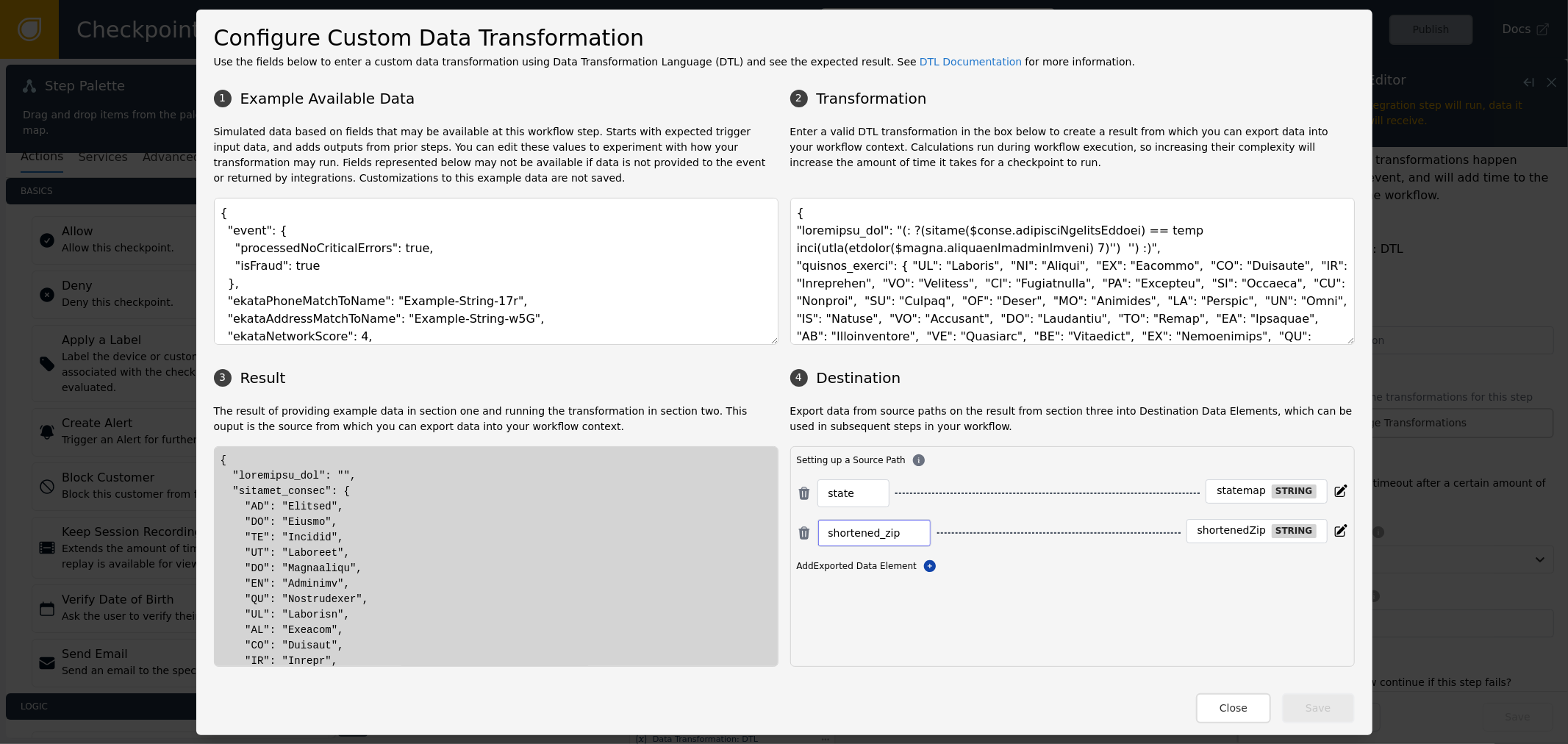
drag, startPoint x: 854, startPoint y: 534, endPoint x: 743, endPoint y: 534, distance: 111.0
click at [760, 530] on div "1 Example Available Data 2 Transformation Simulated data based on fields that m…" at bounding box center [784, 374] width 1141 height 585
click at [1253, 523] on div "shortenedZip string" at bounding box center [1256, 532] width 141 height 24
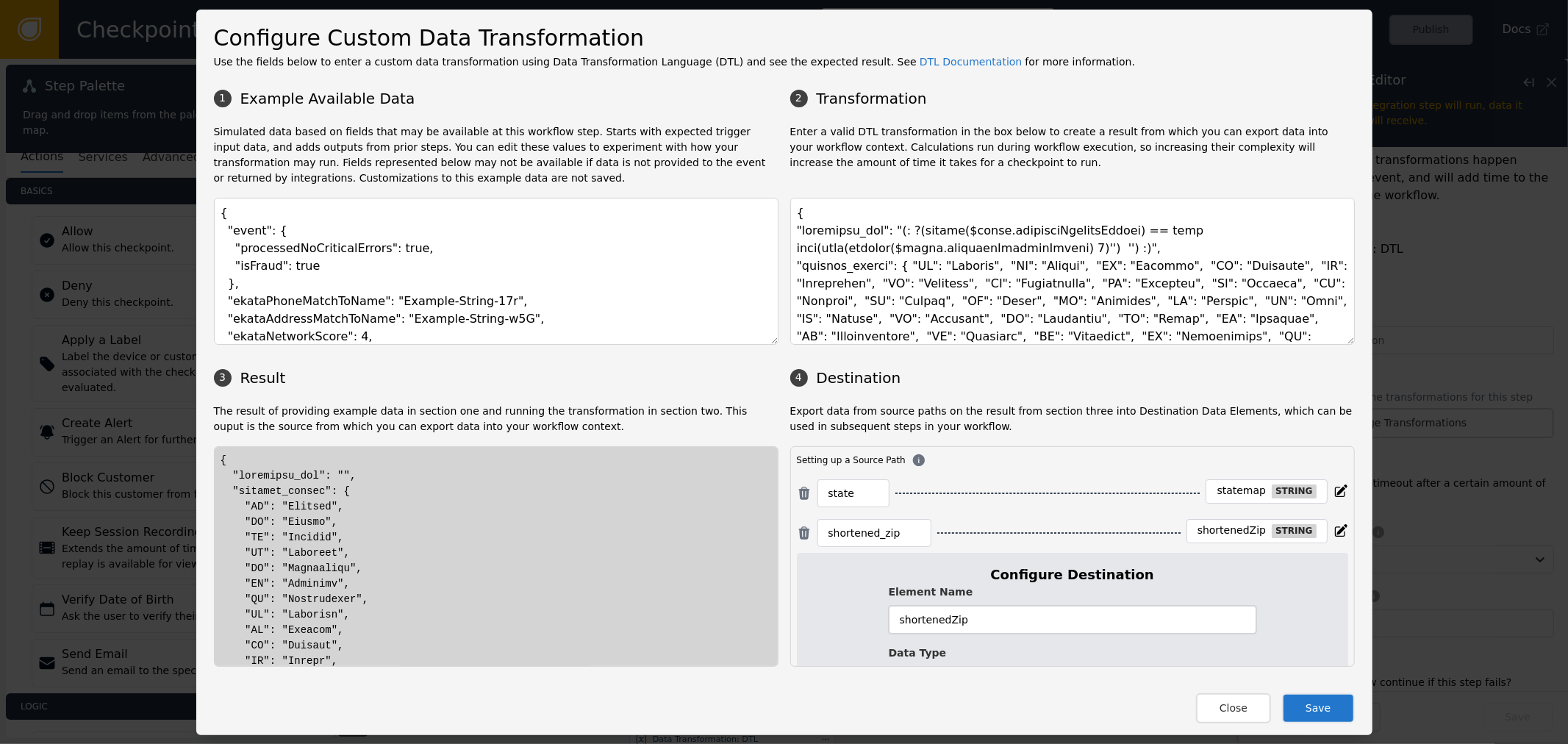
click at [988, 618] on input "shortenedZip" at bounding box center [1071, 620] width 367 height 28
click at [1240, 723] on div "Configure Custom Data Transformation Use the fields below to enter a custom dat…" at bounding box center [784, 372] width 1176 height 726
click at [1236, 703] on button "Close" at bounding box center [1234, 708] width 75 height 30
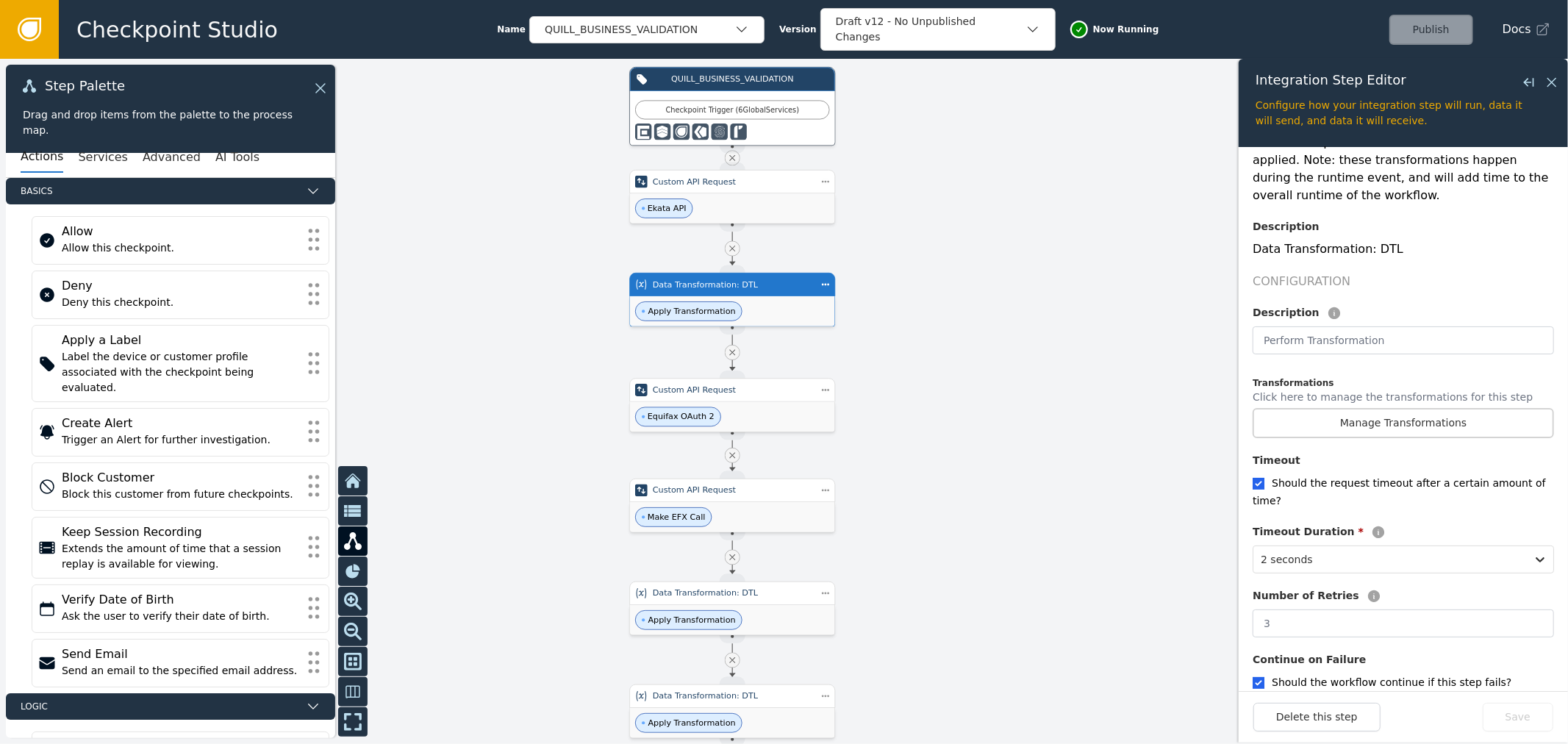
drag, startPoint x: 949, startPoint y: 395, endPoint x: 970, endPoint y: 266, distance: 130.7
click at [970, 266] on div at bounding box center [784, 402] width 1568 height 686
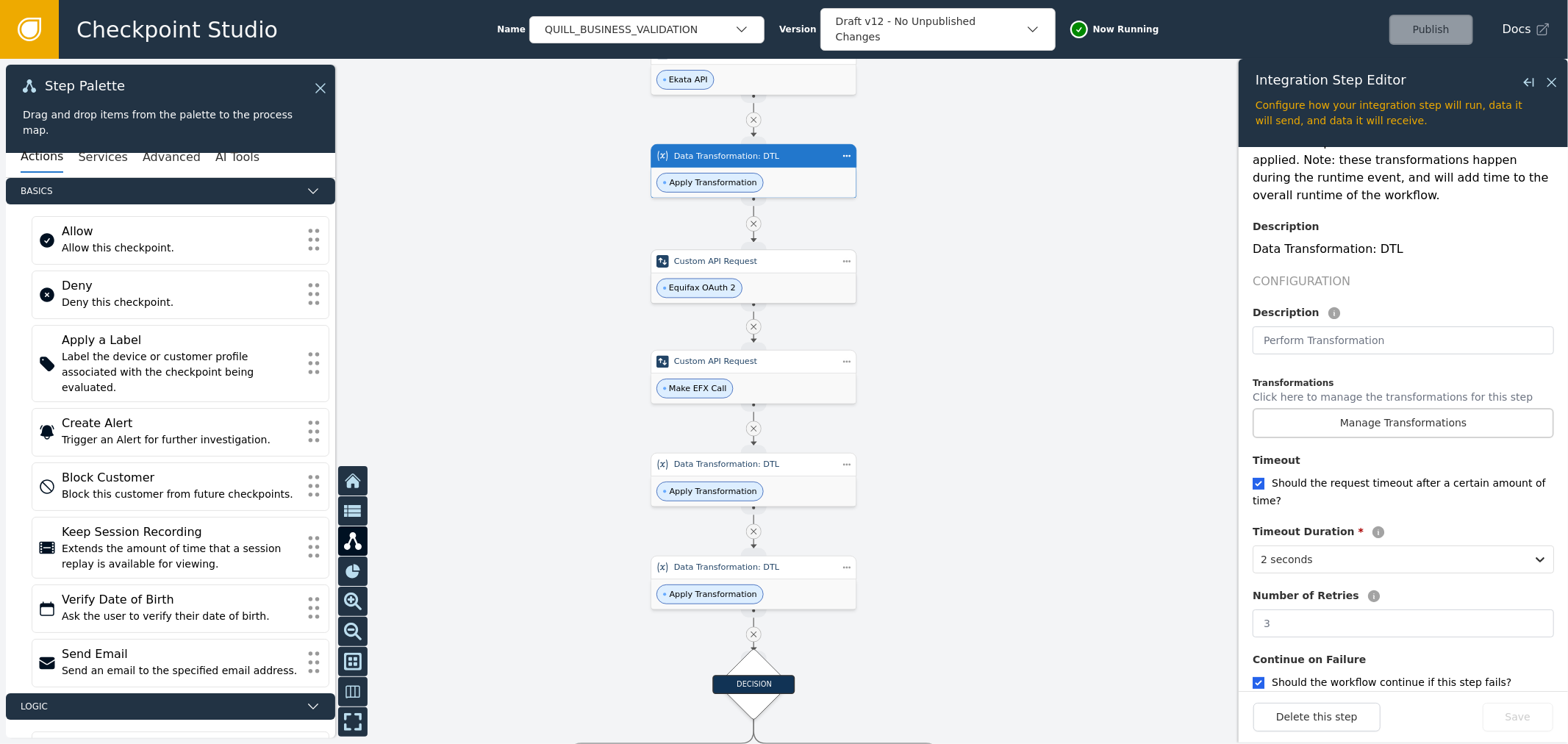
click at [814, 260] on div "Custom API Request" at bounding box center [754, 261] width 160 height 12
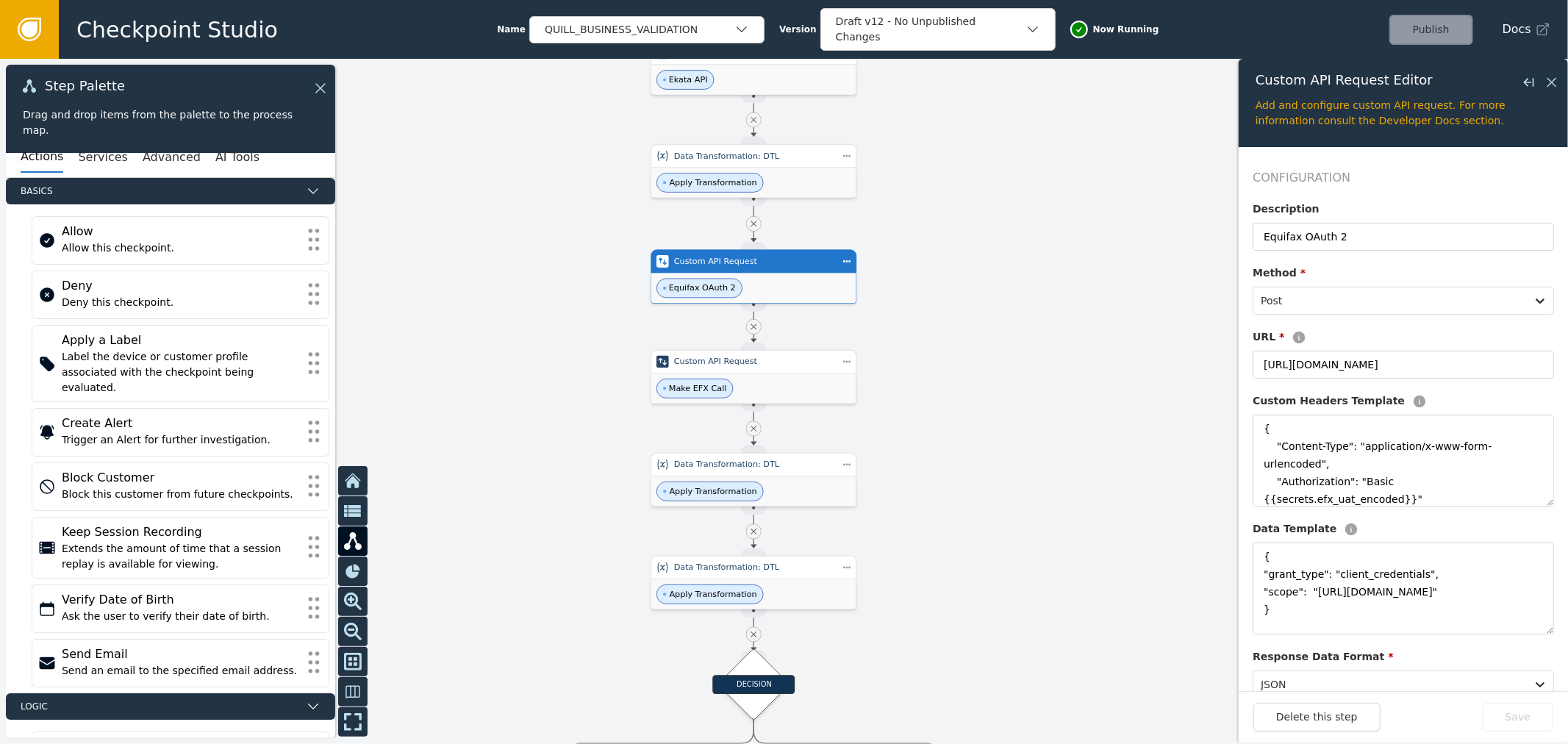
click at [1376, 218] on div "Description" at bounding box center [1403, 211] width 301 height 22
click at [1376, 218] on div "Description" at bounding box center [1403, 211] width 301 height 22
click at [1378, 234] on input "Equifax OAuth 2" at bounding box center [1403, 237] width 301 height 28
click at [1350, 361] on input "[URL][DOMAIN_NAME]" at bounding box center [1403, 364] width 301 height 28
click at [1352, 473] on textarea "{ "Content-Type": "application/x-www-form-urlencoded", "Authorization": "Basic …" at bounding box center [1403, 461] width 301 height 92
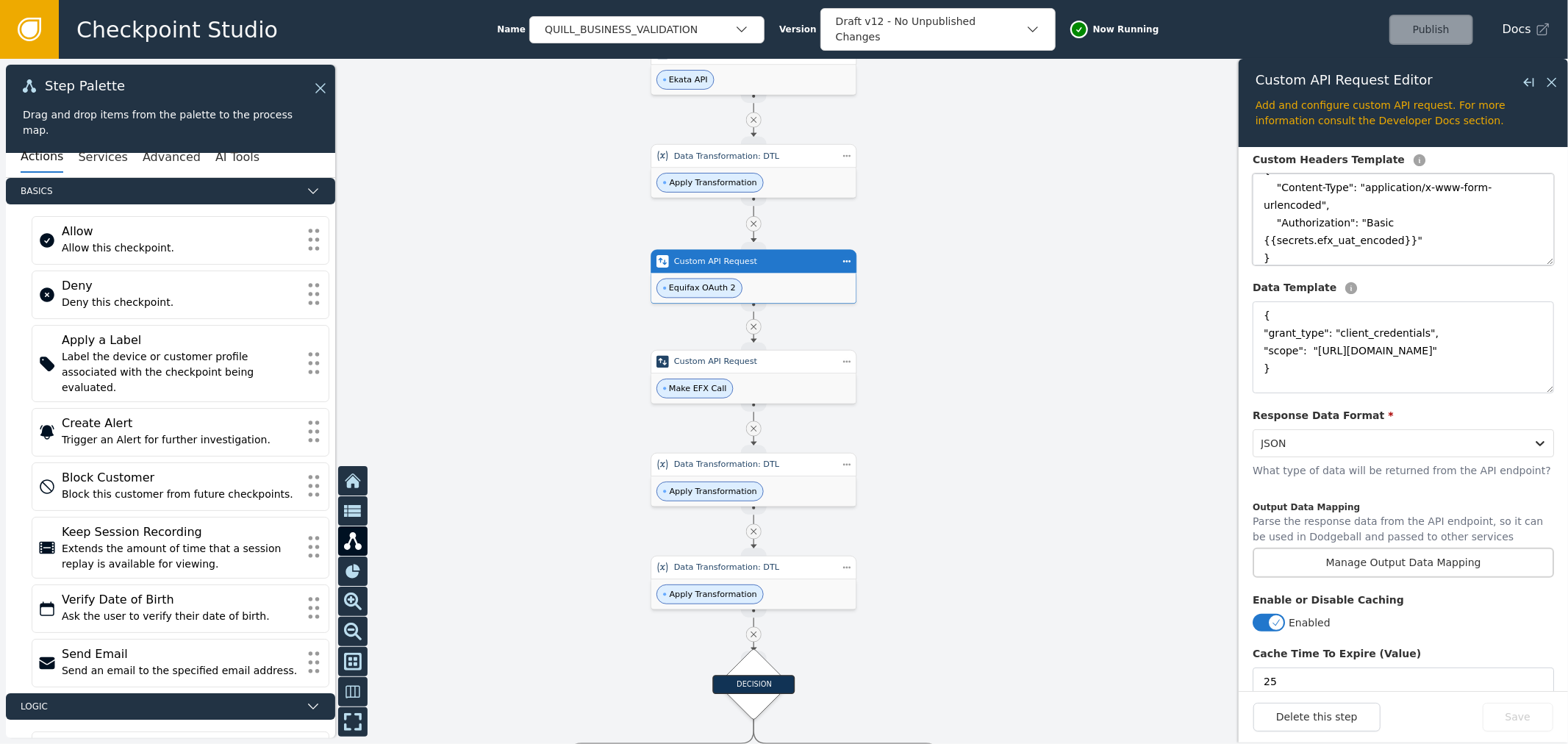
scroll to position [245, 0]
click at [1390, 344] on textarea "{ "grant_type": "client_credentials", "scope": "[URL][DOMAIN_NAME]" }" at bounding box center [1403, 344] width 301 height 92
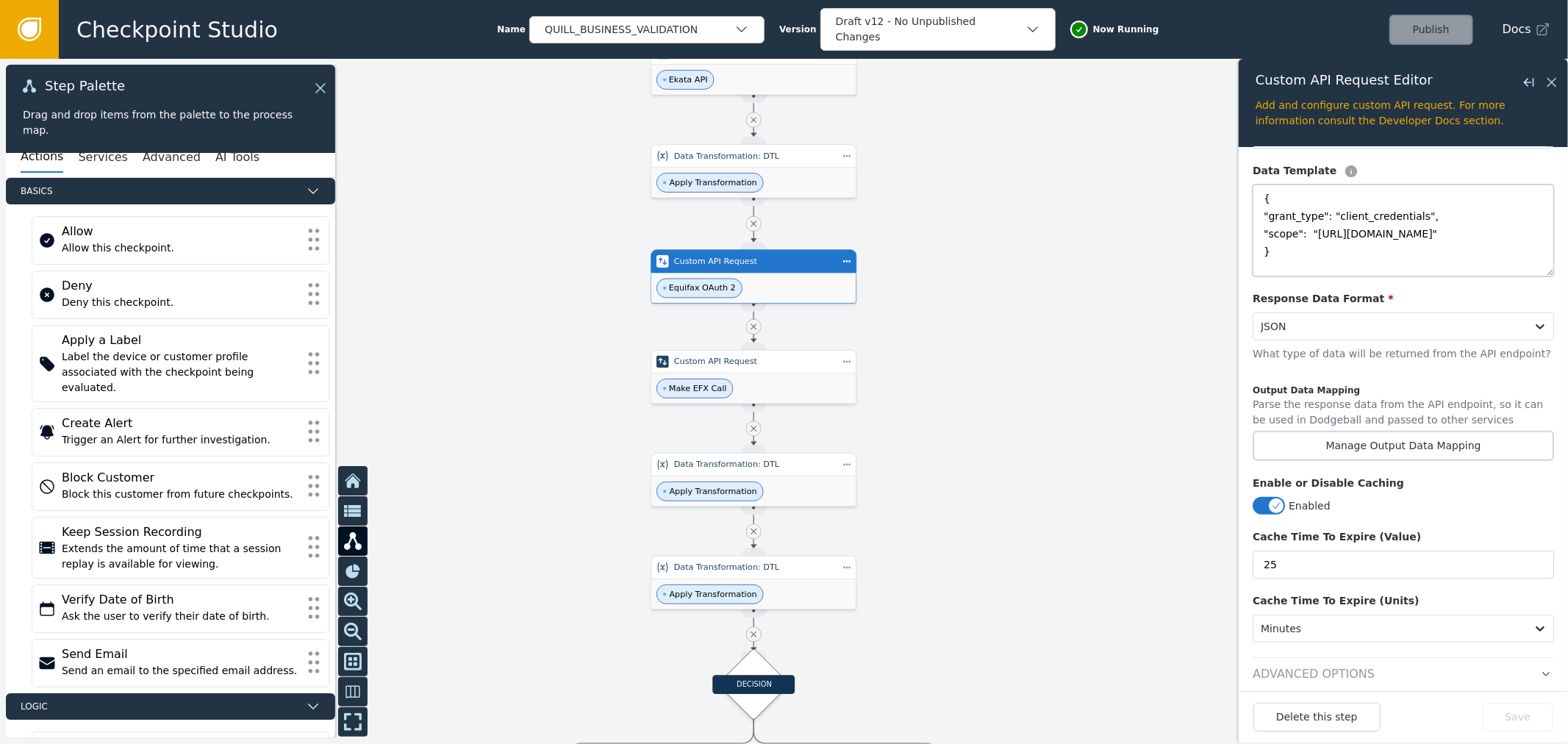
scroll to position [374, 0]
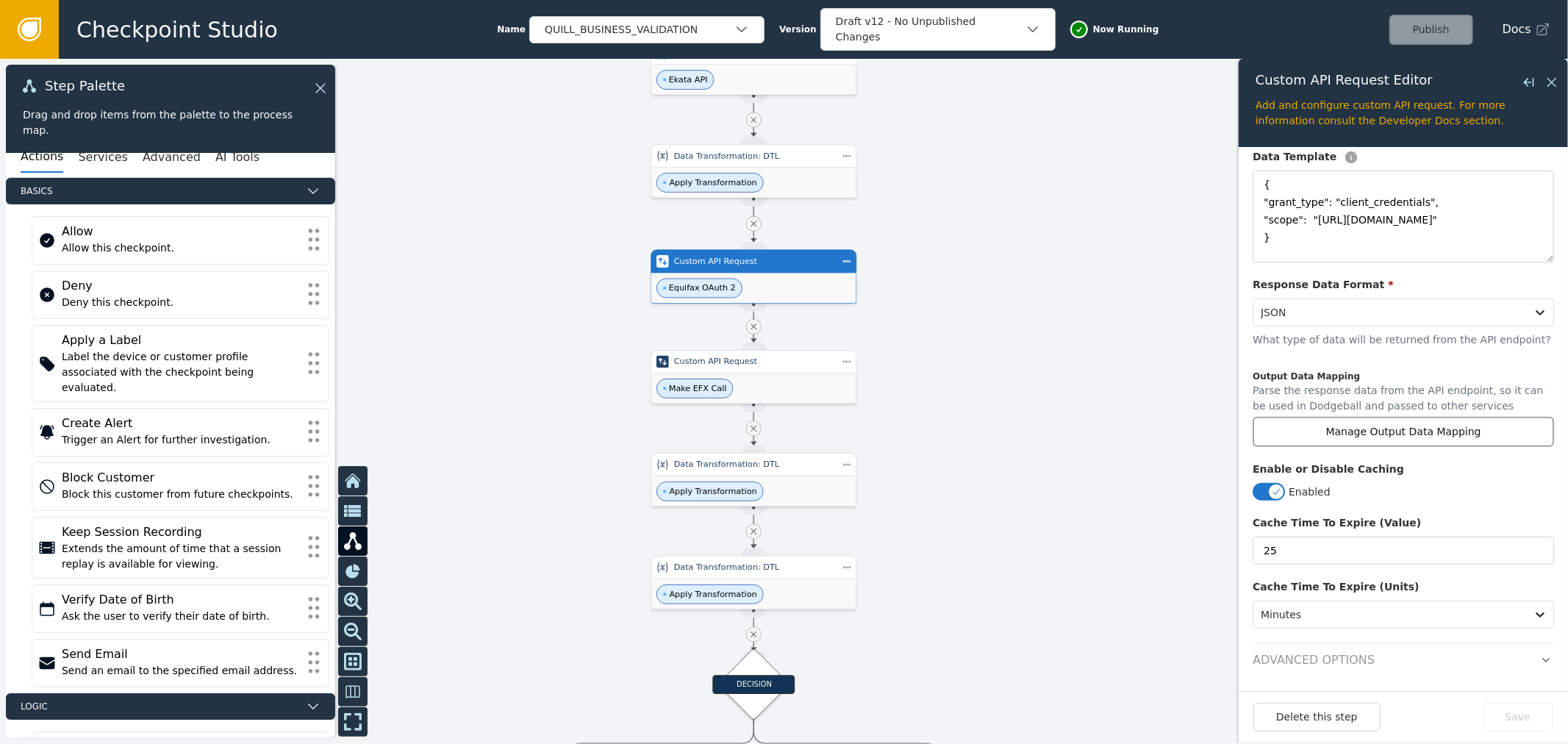
click at [1398, 428] on button "Manage Output Data Mapping" at bounding box center [1403, 432] width 301 height 30
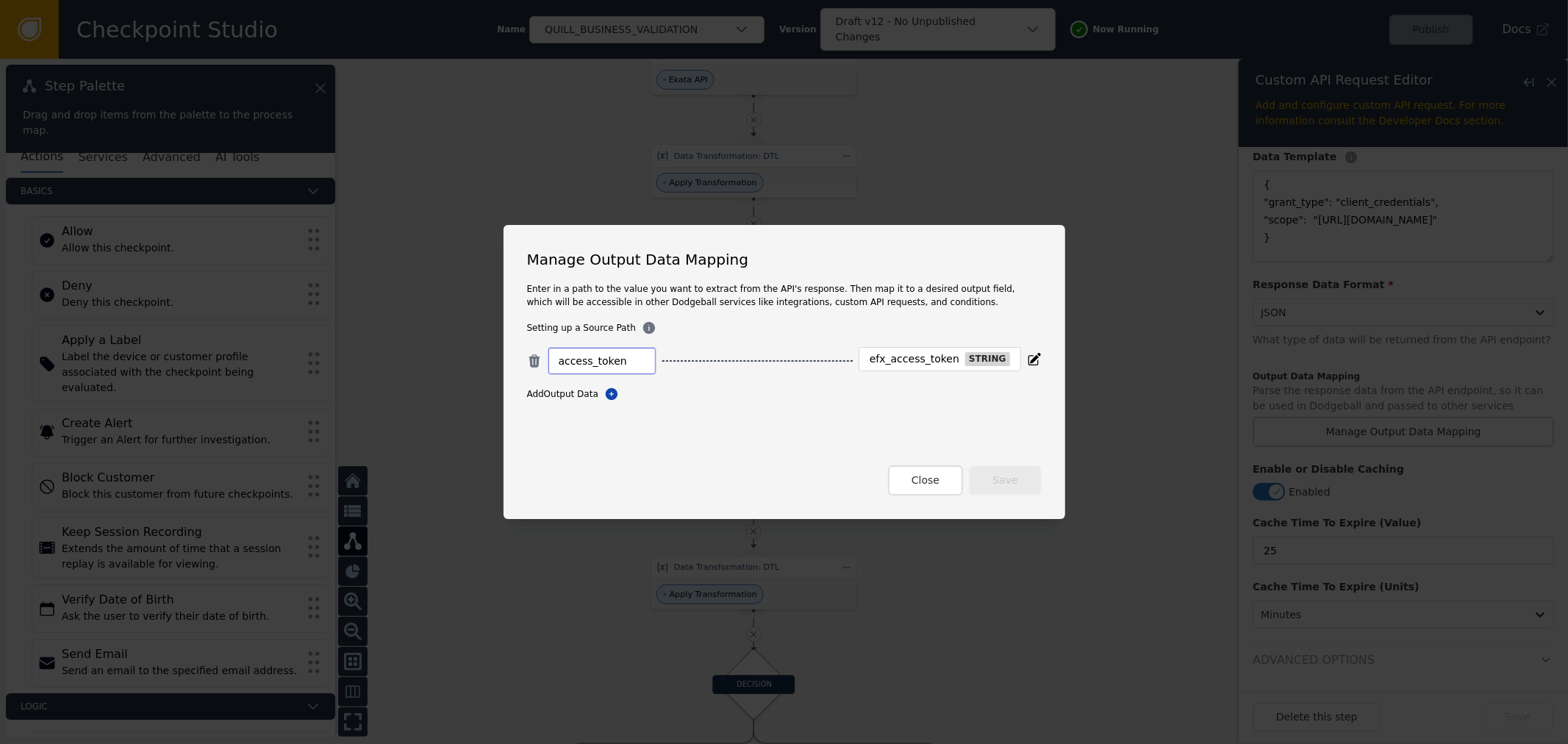
click at [606, 355] on input "access_token" at bounding box center [602, 361] width 86 height 18
click at [884, 358] on div "efx_access_token" at bounding box center [915, 360] width 90 height 13
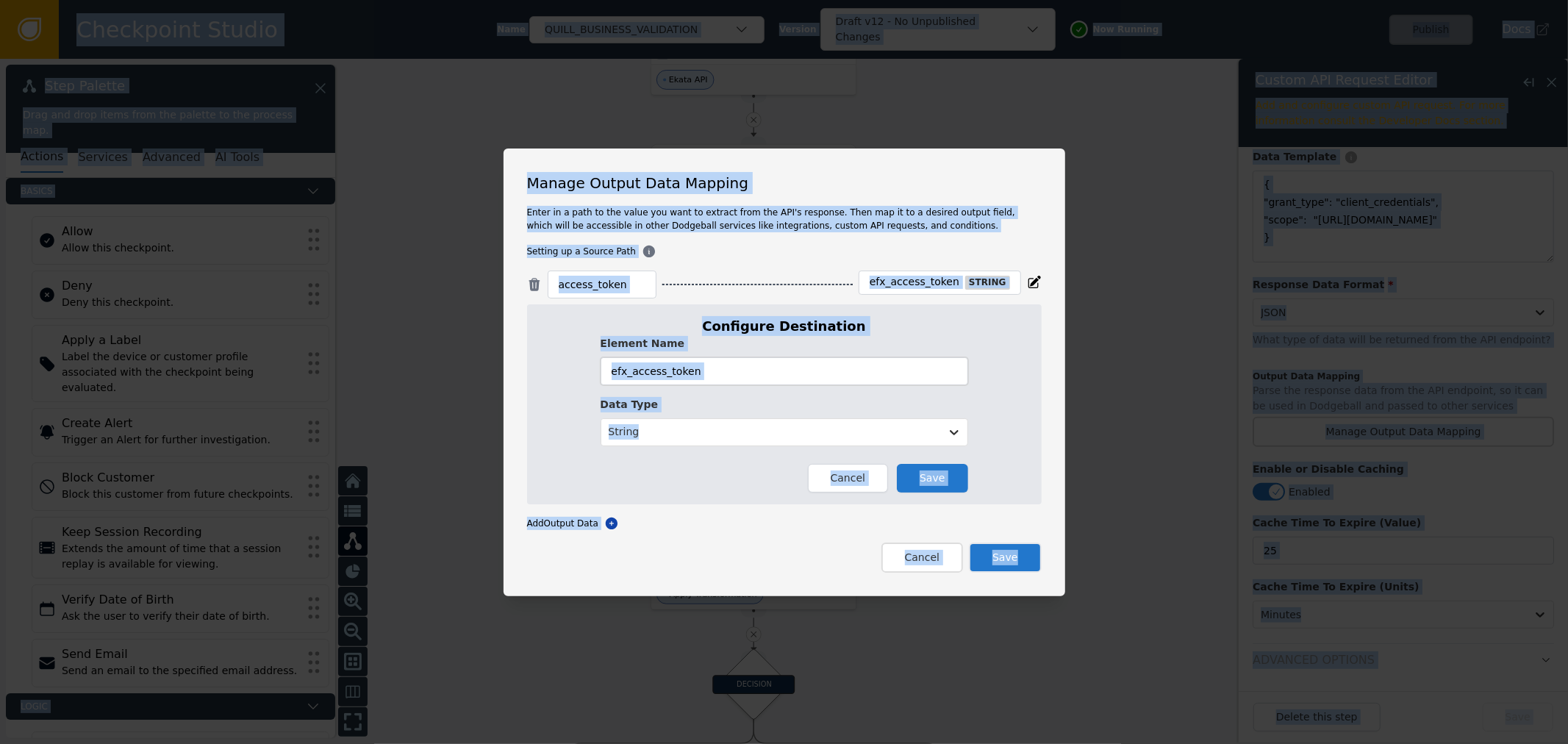
click at [792, 371] on input "efx_access_token" at bounding box center [784, 371] width 367 height 28
click at [756, 368] on input "efx_access_token" at bounding box center [784, 371] width 367 height 28
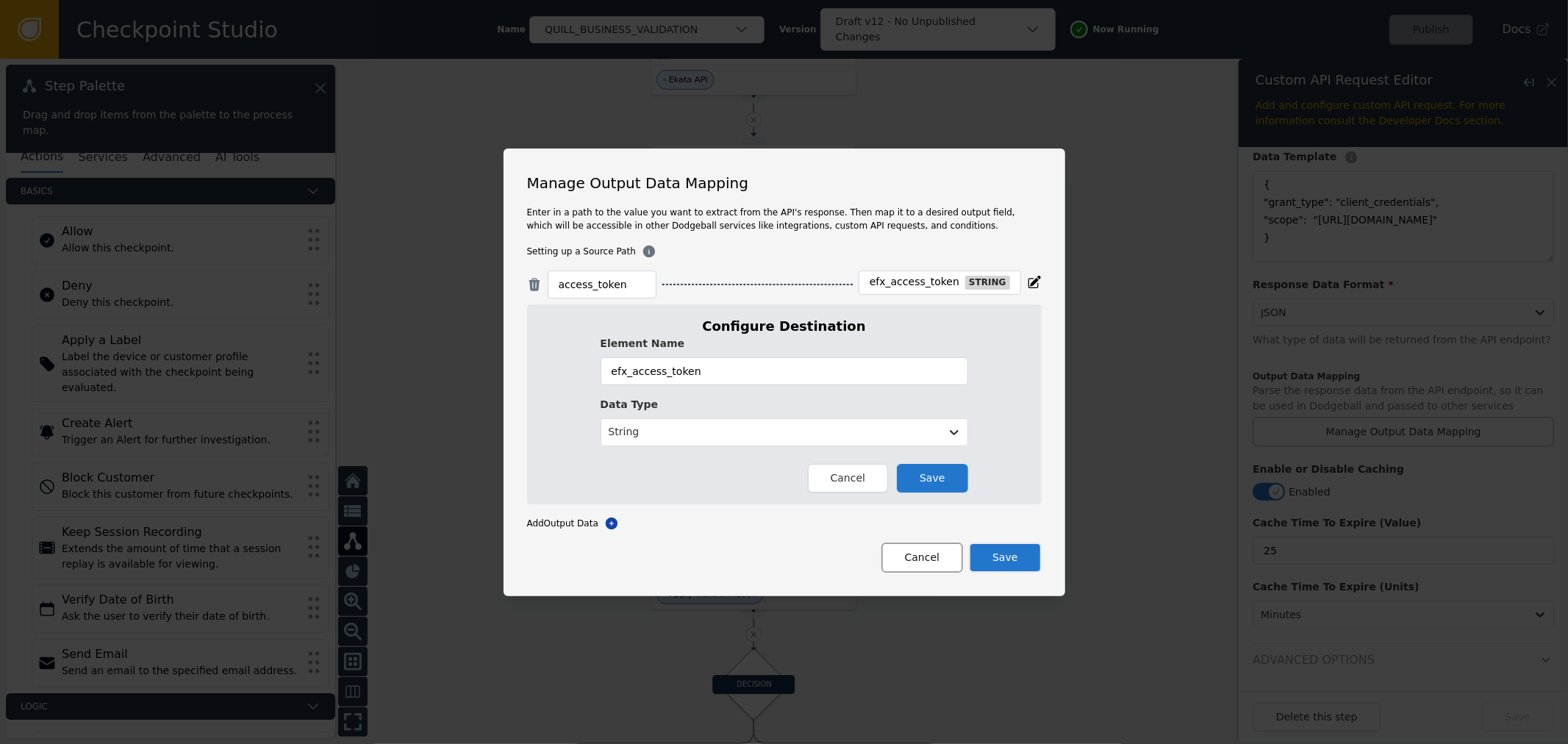
click at [931, 571] on button "Cancel" at bounding box center [922, 558] width 82 height 30
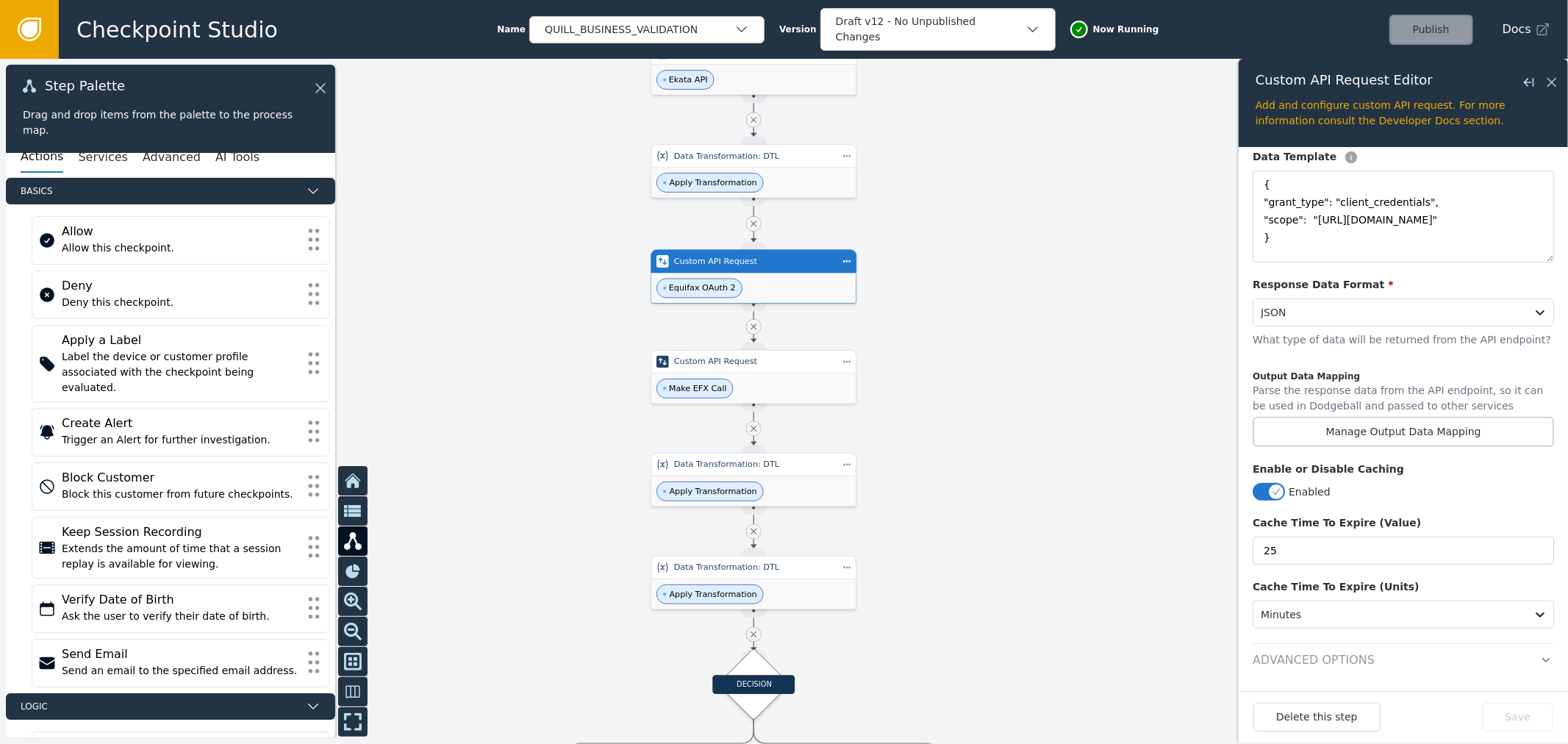
click at [1538, 653] on button "button" at bounding box center [1545, 660] width 16 height 18
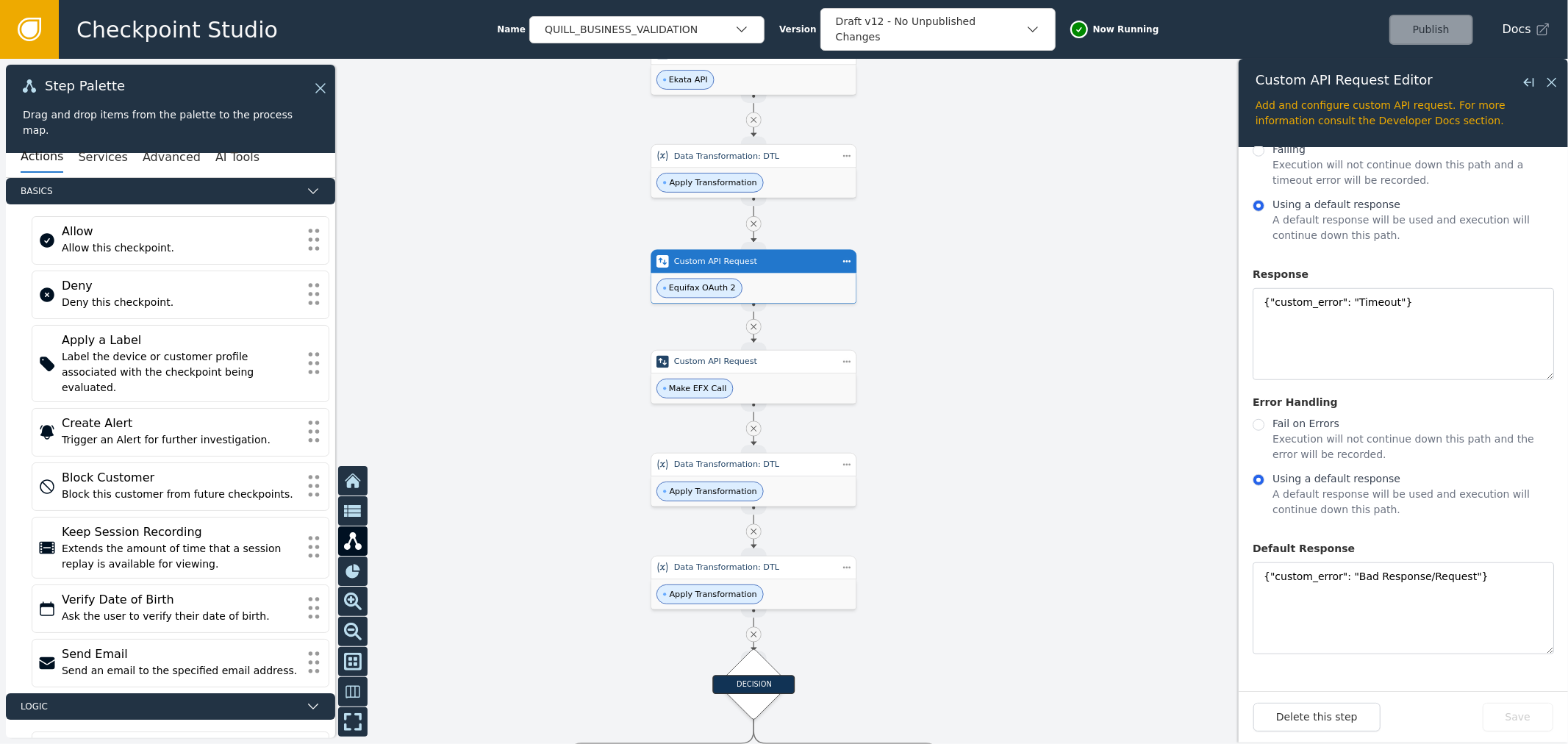
scroll to position [983, 0]
click at [1412, 344] on textarea "{"custom_error": "Timeout"}" at bounding box center [1403, 334] width 301 height 92
drag, startPoint x: 1426, startPoint y: 305, endPoint x: 1132, endPoint y: 331, distance: 295.1
click at [1206, 312] on div "Target Handle for step No Errors Source Handle for step Target Handle for step …" at bounding box center [784, 402] width 1568 height 686
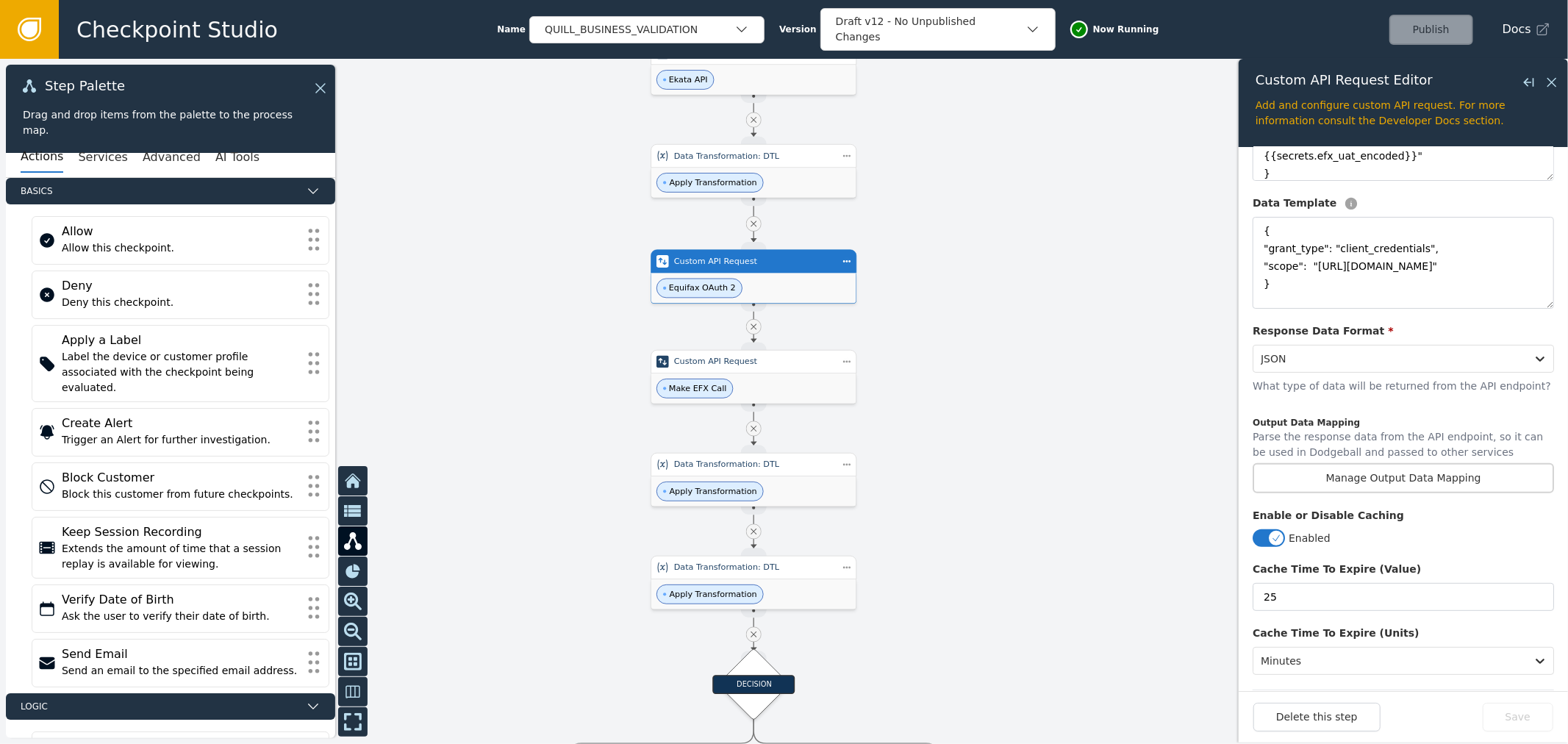
scroll to position [329, 0]
click at [1416, 473] on button "Manage Output Data Mapping" at bounding box center [1403, 475] width 301 height 30
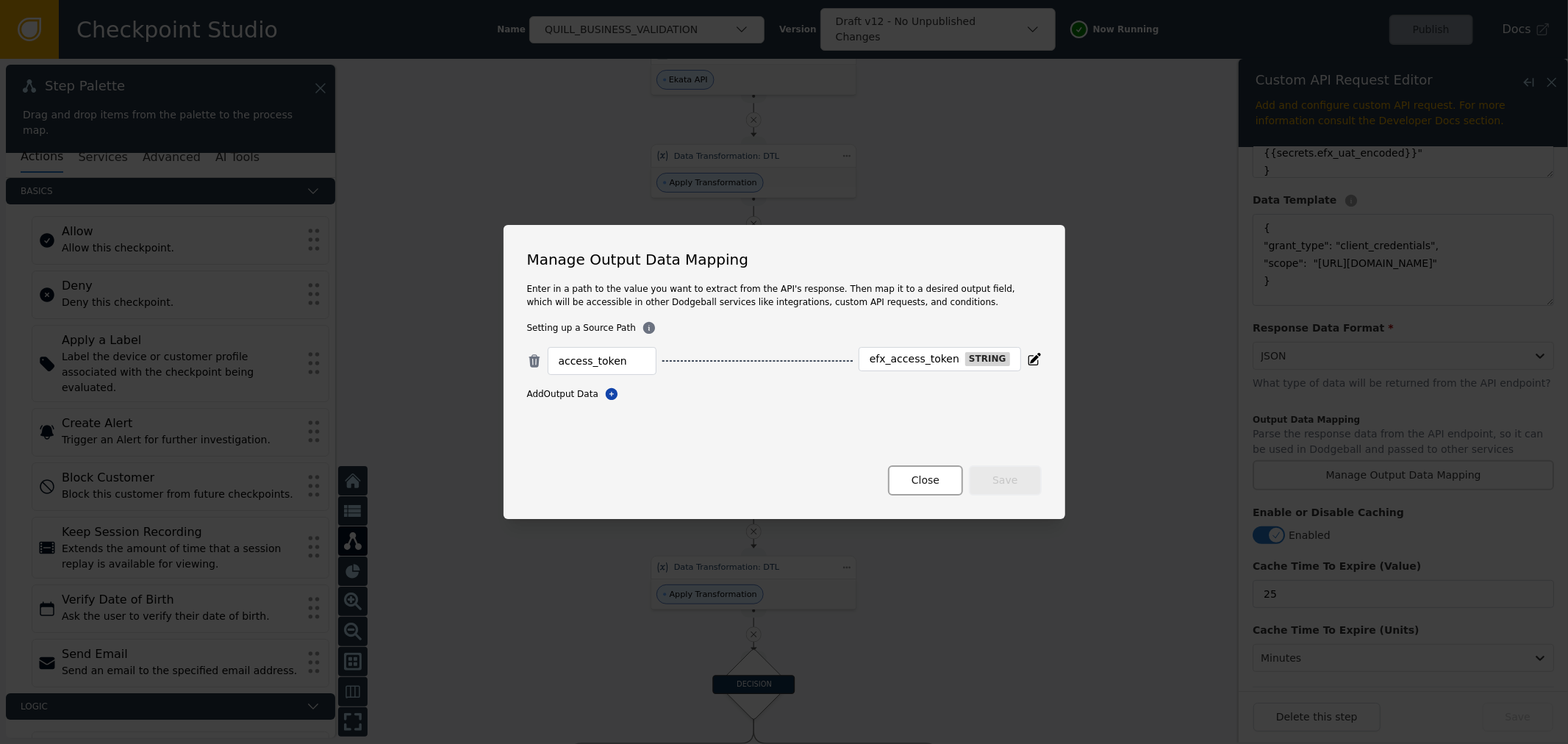
click at [936, 483] on button "Close" at bounding box center [926, 481] width 75 height 30
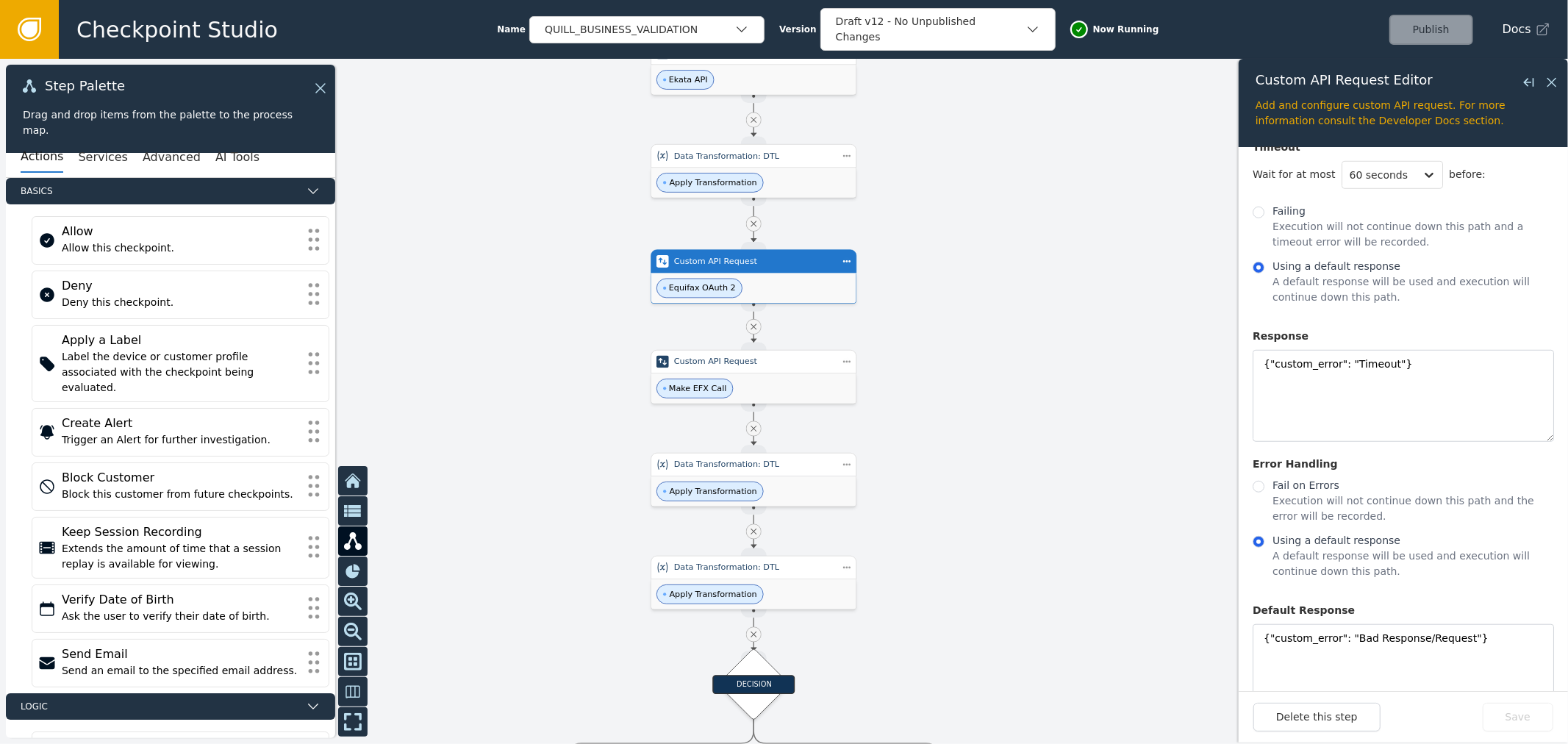
scroll to position [983, 0]
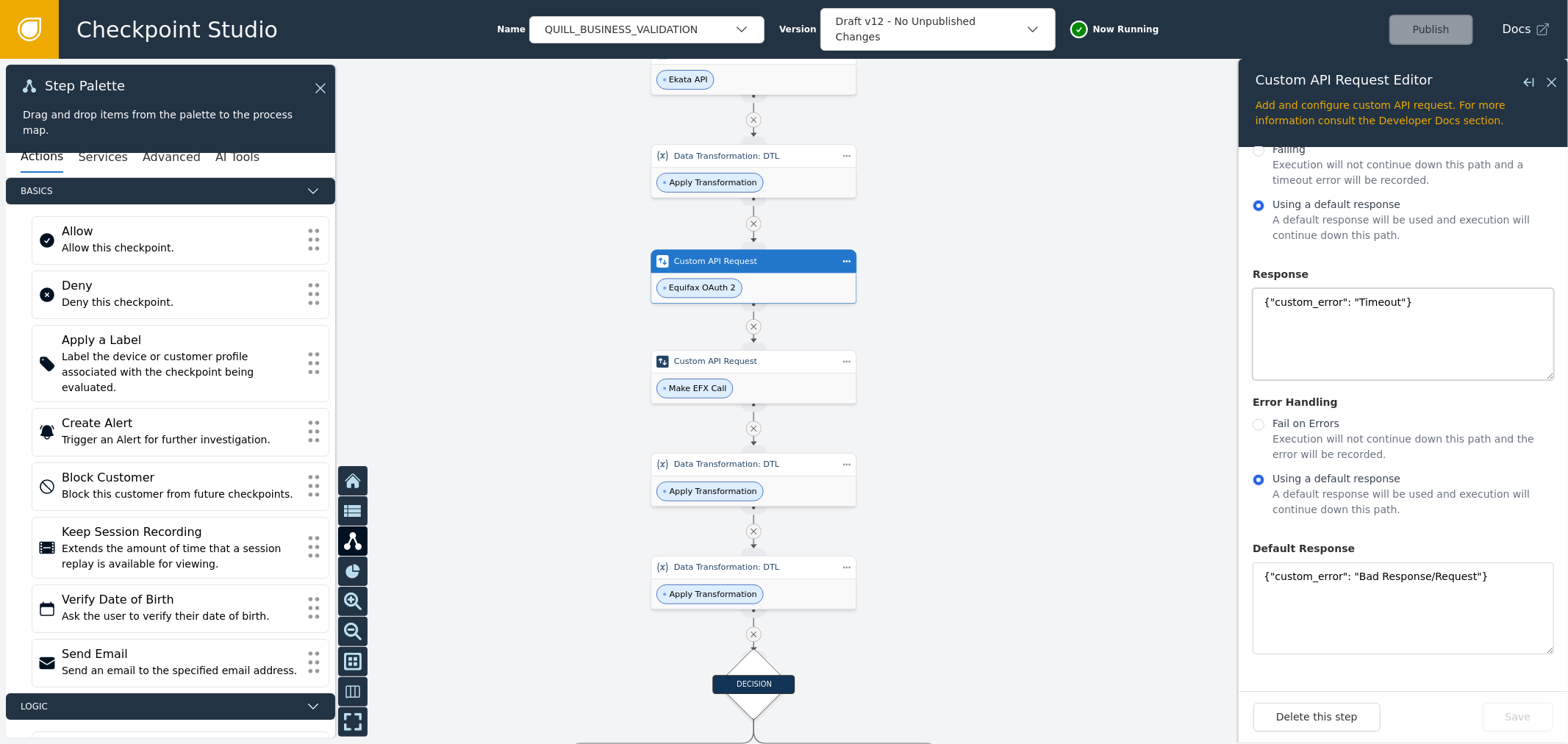
click at [1443, 318] on textarea "{"custom_error": "Timeout"}" at bounding box center [1403, 334] width 301 height 92
click at [1340, 575] on textarea "{"custom_error": "Bad Response/Request"}" at bounding box center [1403, 609] width 301 height 92
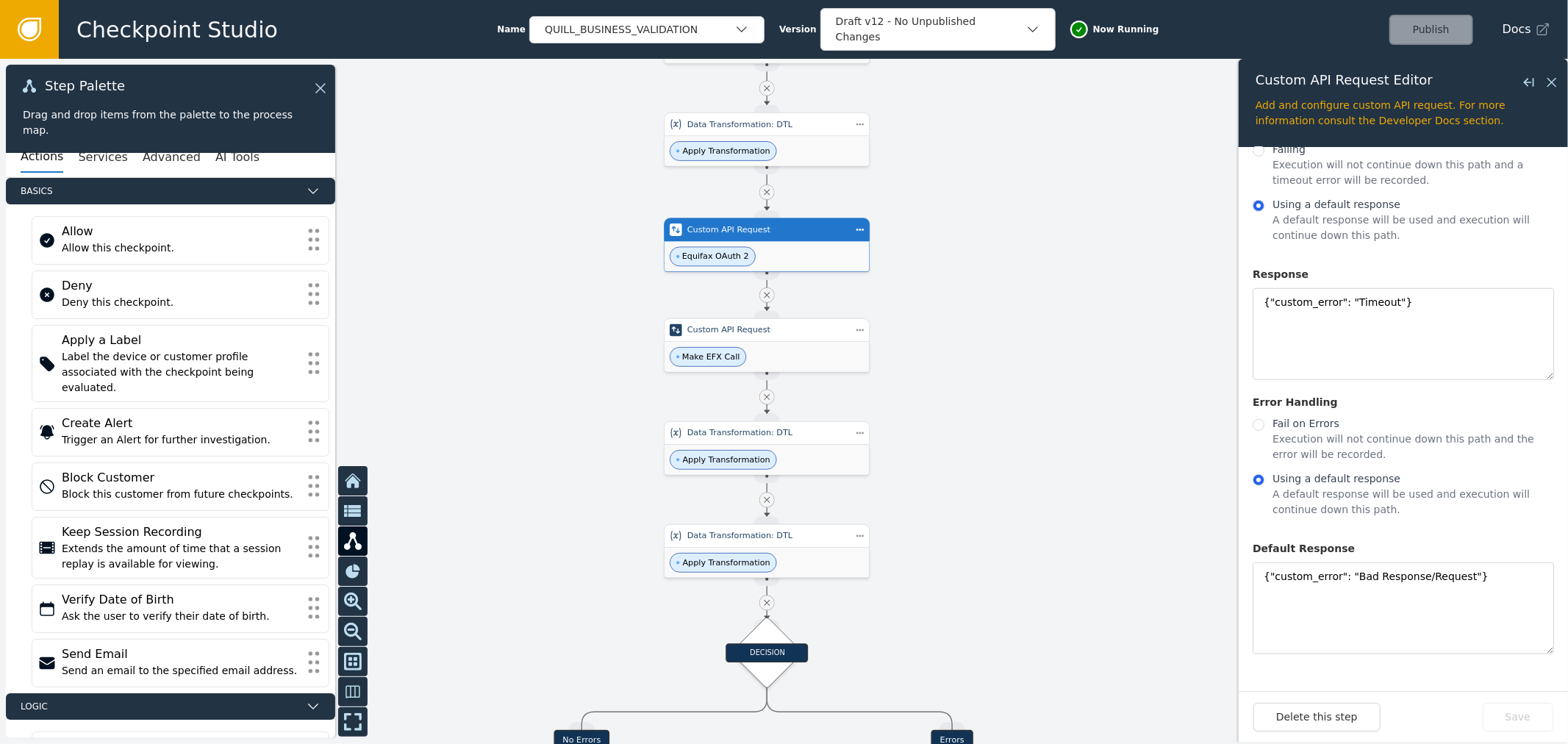
drag, startPoint x: 1023, startPoint y: 511, endPoint x: 957, endPoint y: 445, distance: 93.3
click at [1023, 504] on div at bounding box center [784, 402] width 1568 height 686
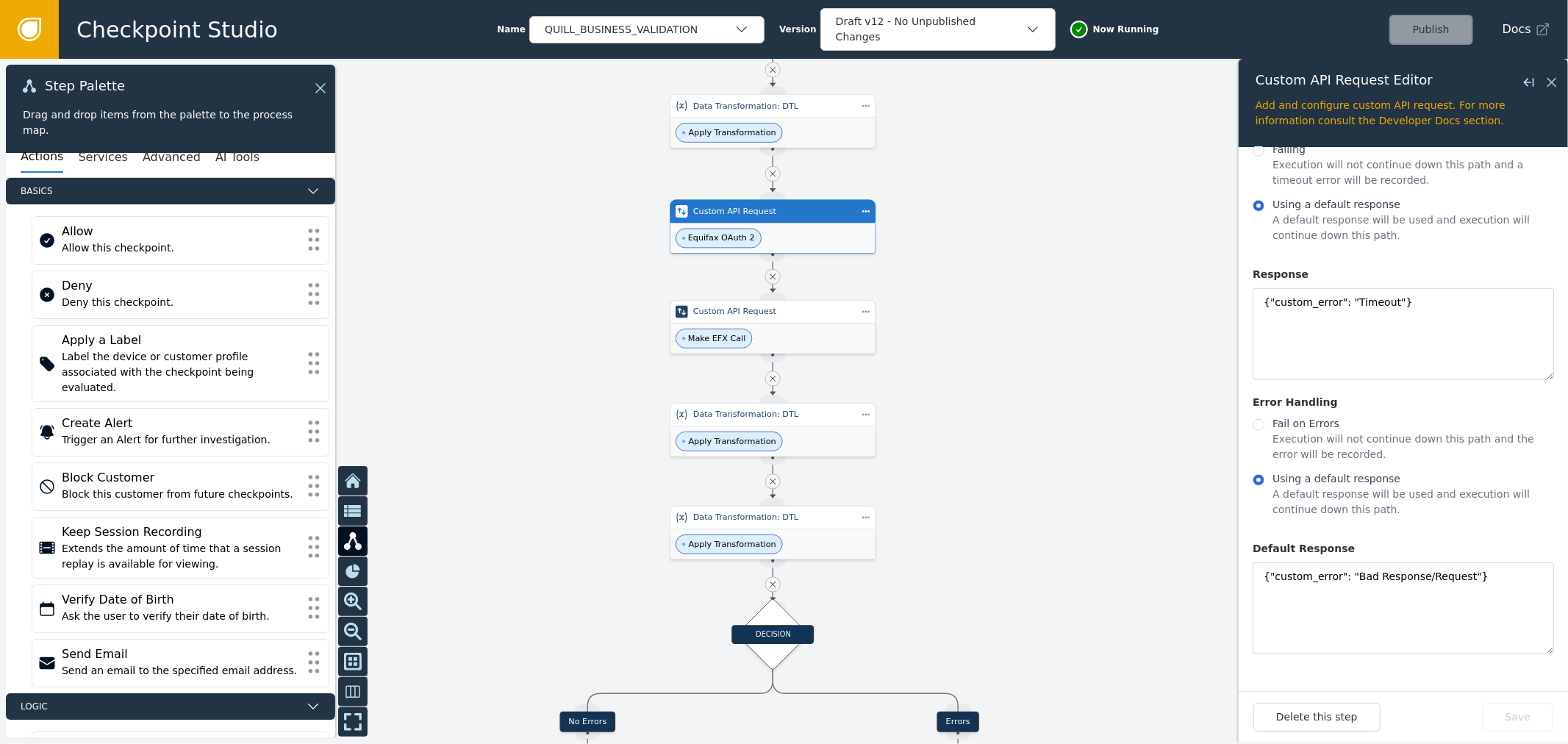
click at [822, 310] on div "Custom API Request" at bounding box center [773, 312] width 160 height 12
type textarea "{"Content-Type": "application/json", "Authorization": "Bearer {{efx_access_toke…"
type textarea "{ "businessSubject": { "name": { "businessName":"{{event.businessName}}" }, "ad…"
type input "Make EFX Call"
type input "[URL][DOMAIN_NAME]"
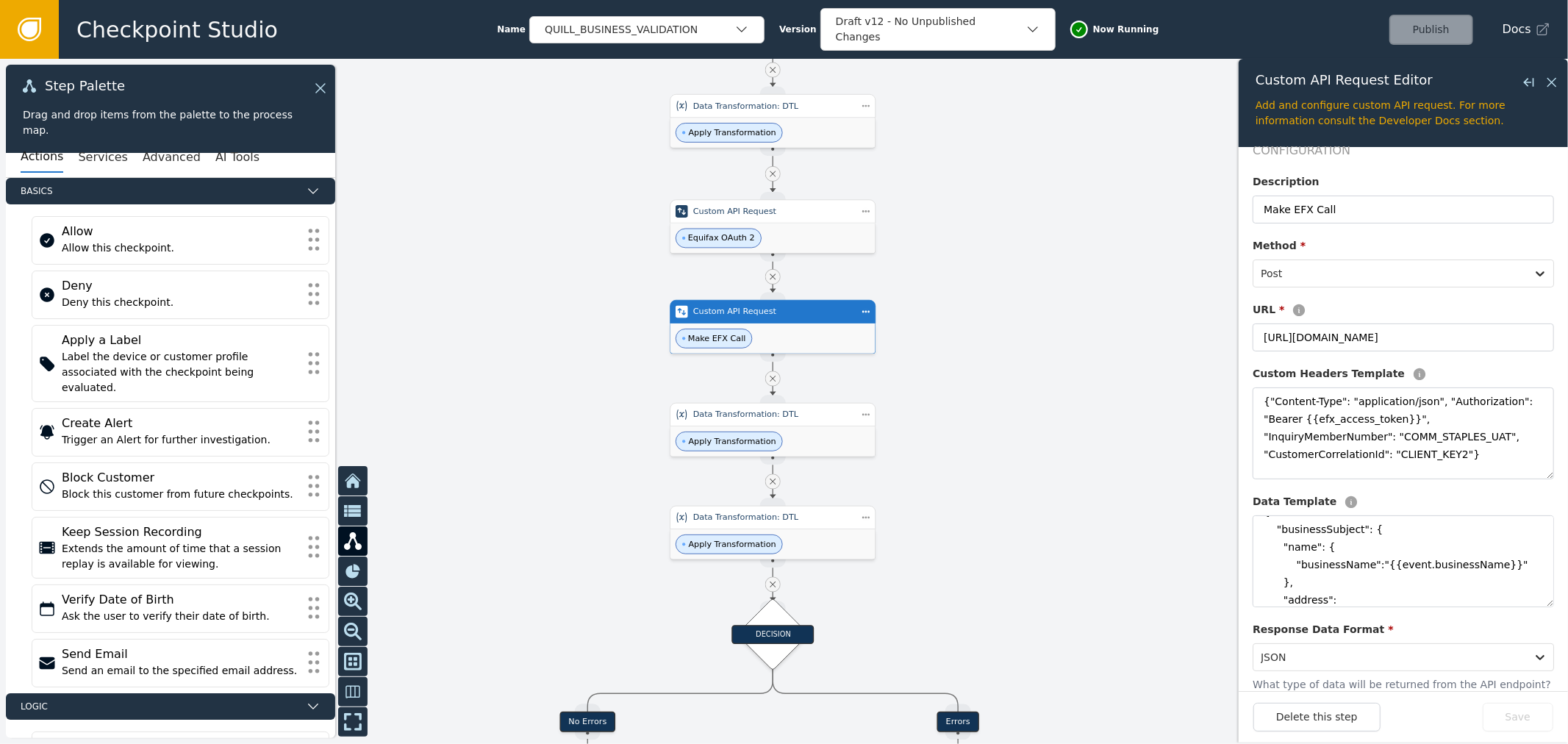
scroll to position [0, 0]
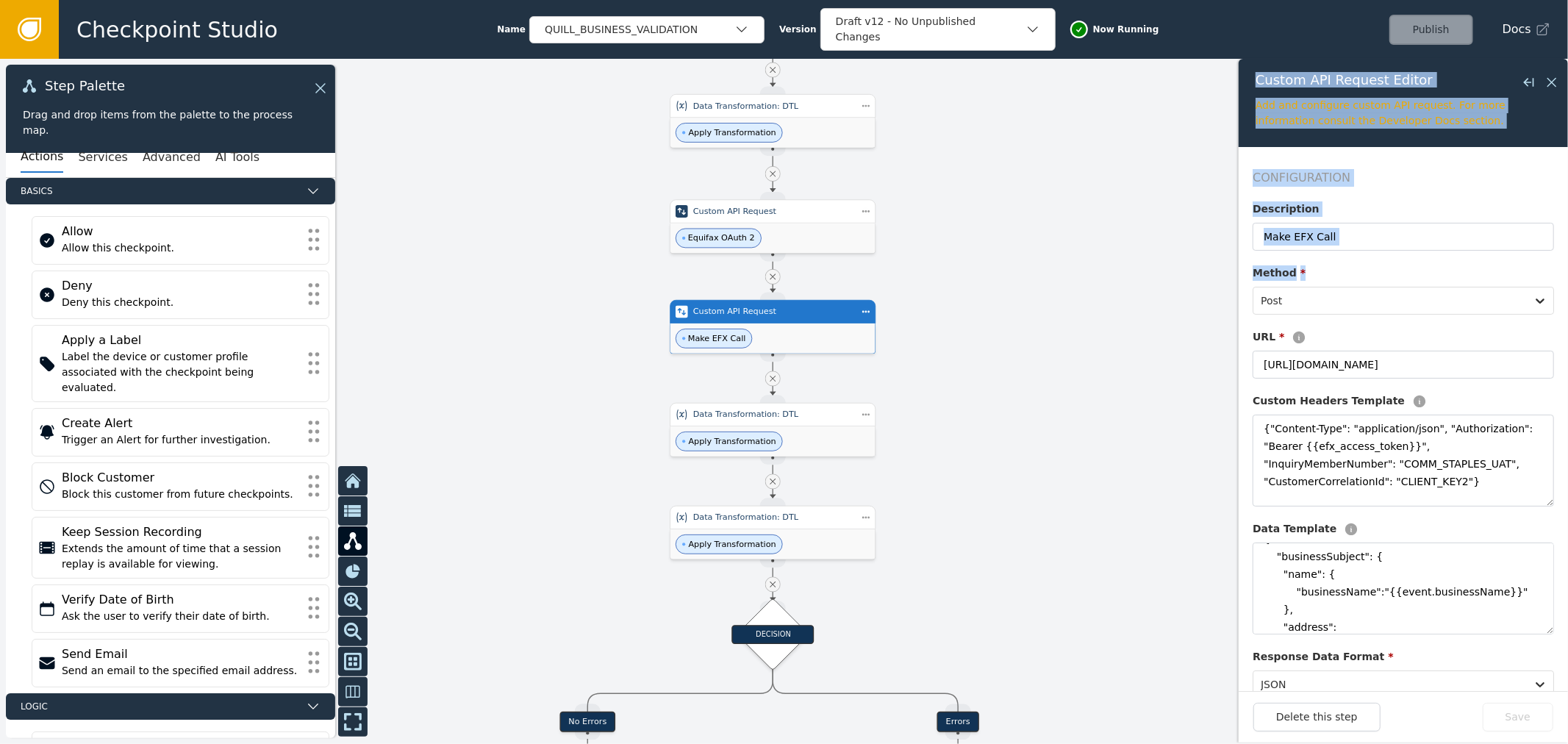
drag, startPoint x: 1380, startPoint y: 256, endPoint x: 1189, endPoint y: 246, distance: 191.3
click at [1189, 245] on div "Target Handle for step No Errors Source Handle for step Target Handle for step …" at bounding box center [784, 402] width 1568 height 686
click at [1379, 231] on input "Make EFX Call" at bounding box center [1403, 237] width 301 height 28
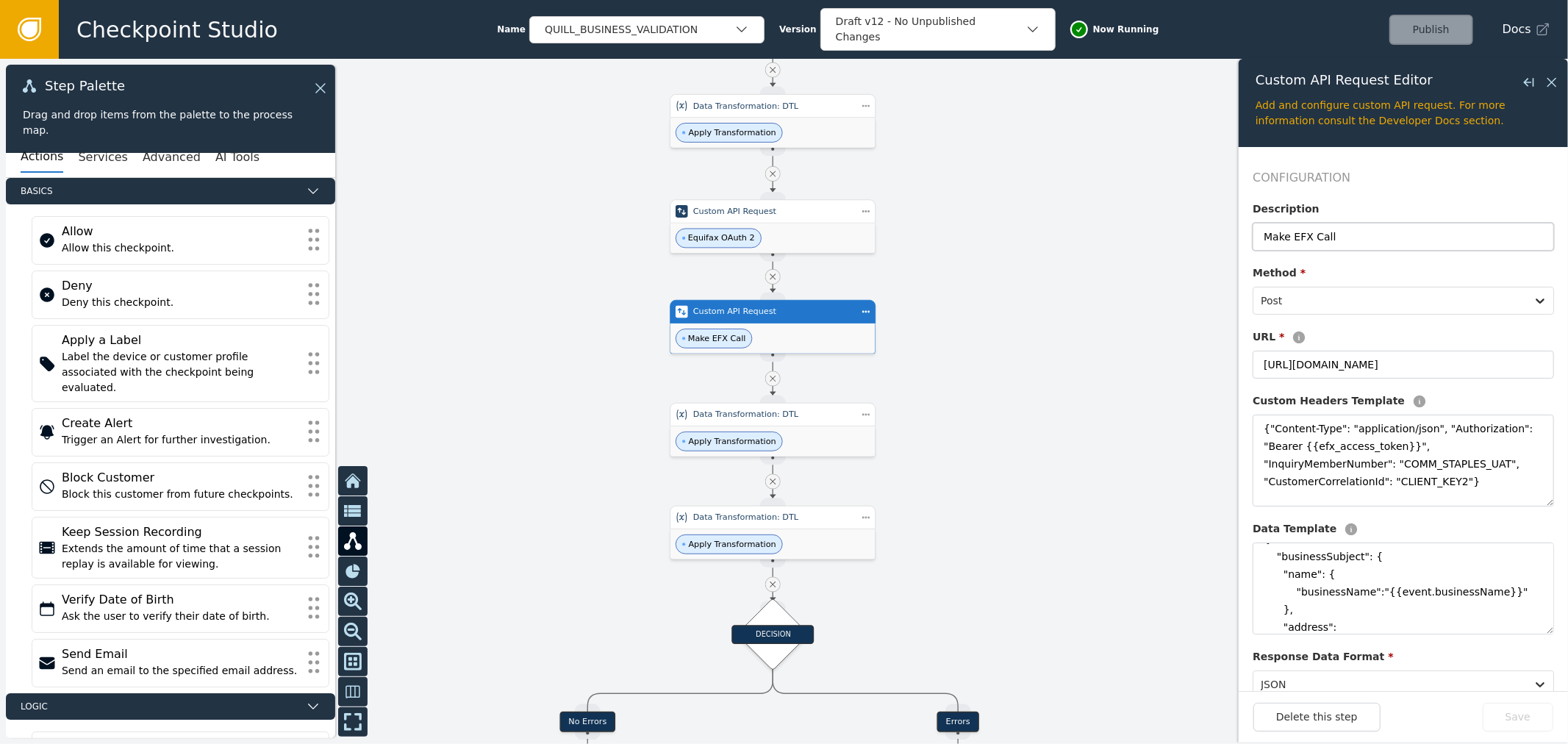
click at [1379, 231] on input "Make EFX Call" at bounding box center [1403, 237] width 301 height 28
click at [1342, 356] on input "[URL][DOMAIN_NAME]" at bounding box center [1403, 364] width 301 height 28
click at [1383, 455] on textarea "{"Content-Type": "application/json", "Authorization": "Bearer {{efx_access_toke…" at bounding box center [1403, 461] width 301 height 92
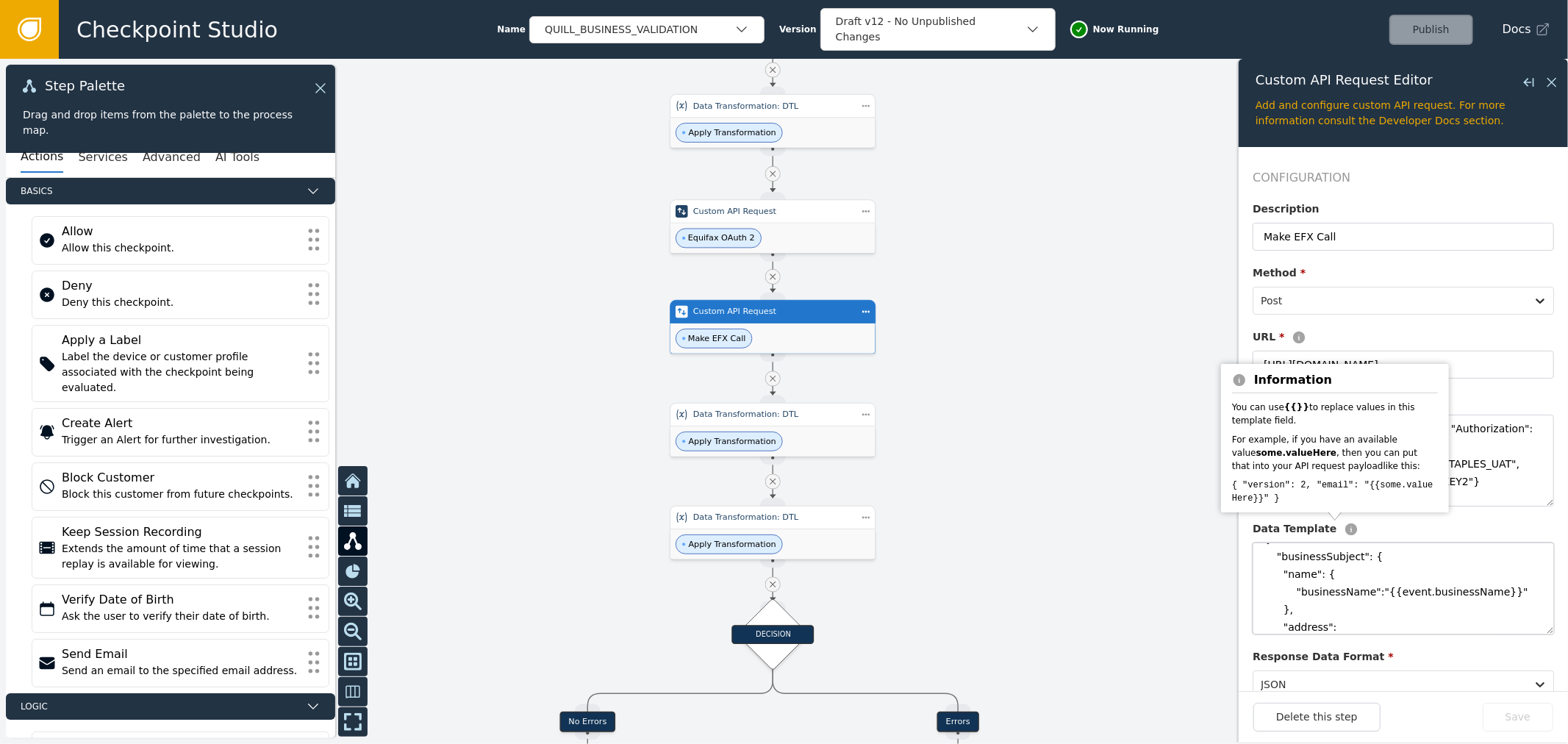
click at [1362, 594] on textarea "{ "businessSubject": { "name": { "businessName":"{{event.businessName}}" }, "ad…" at bounding box center [1403, 589] width 301 height 92
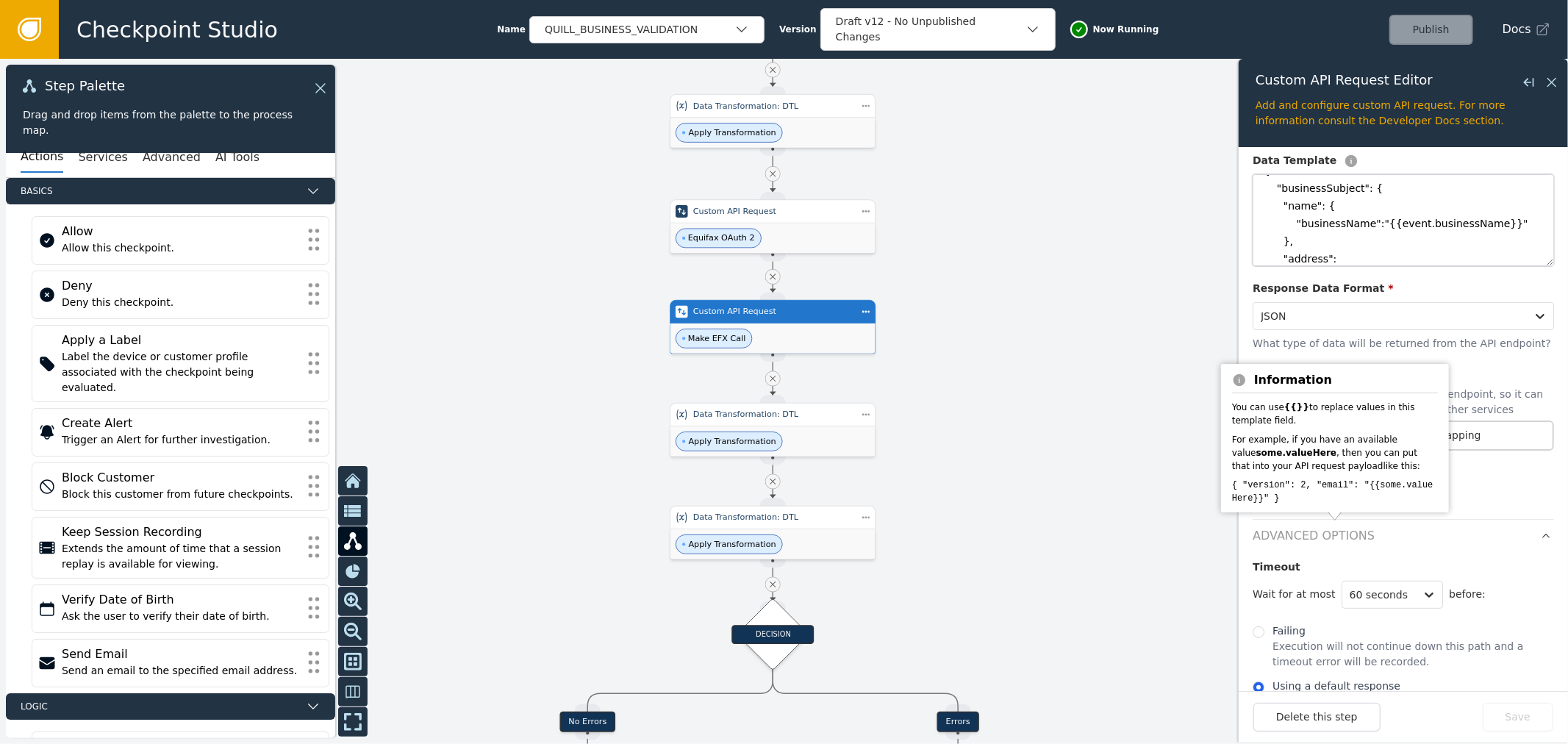
scroll to position [408, 0]
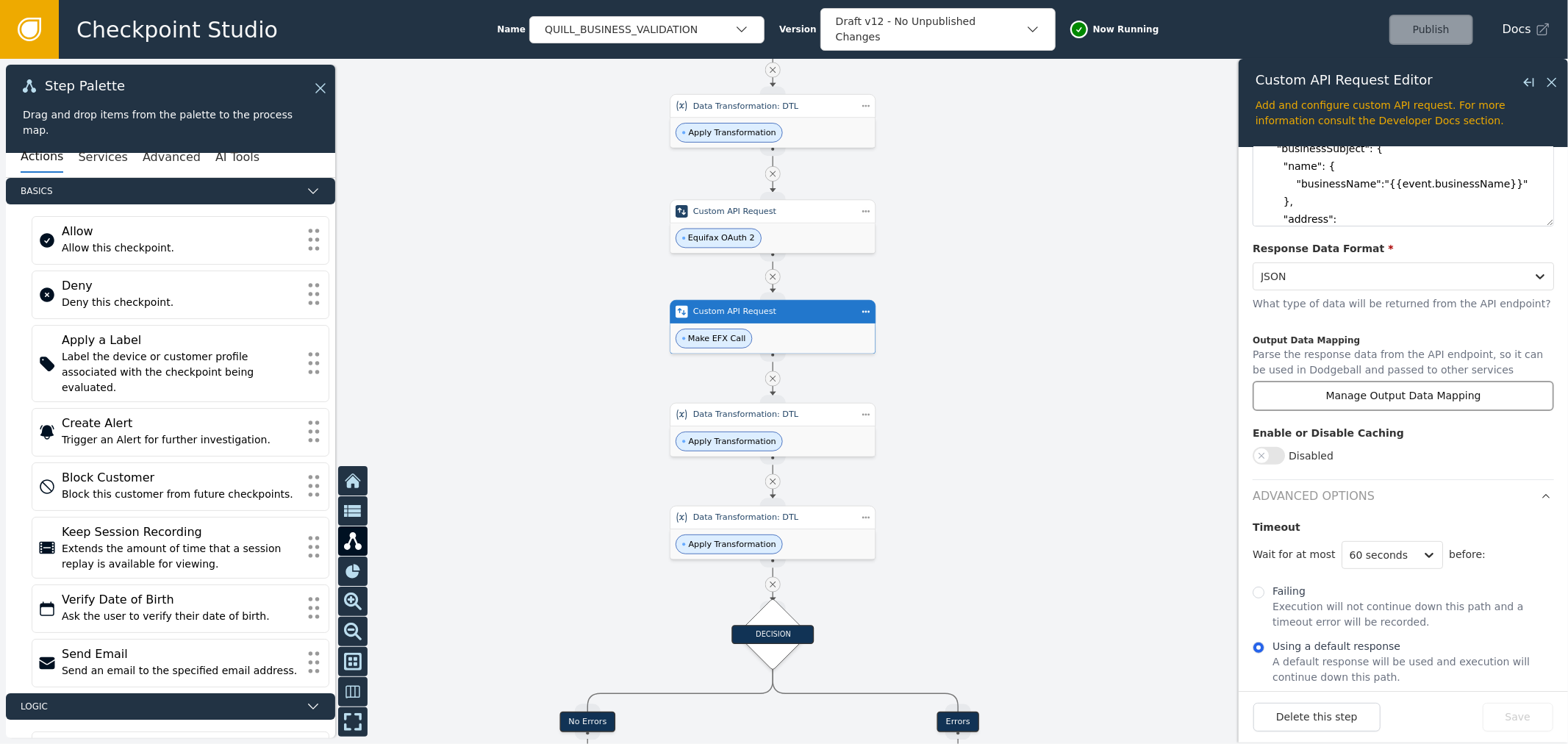
click at [1387, 390] on button "Manage Output Data Mapping" at bounding box center [1403, 396] width 301 height 30
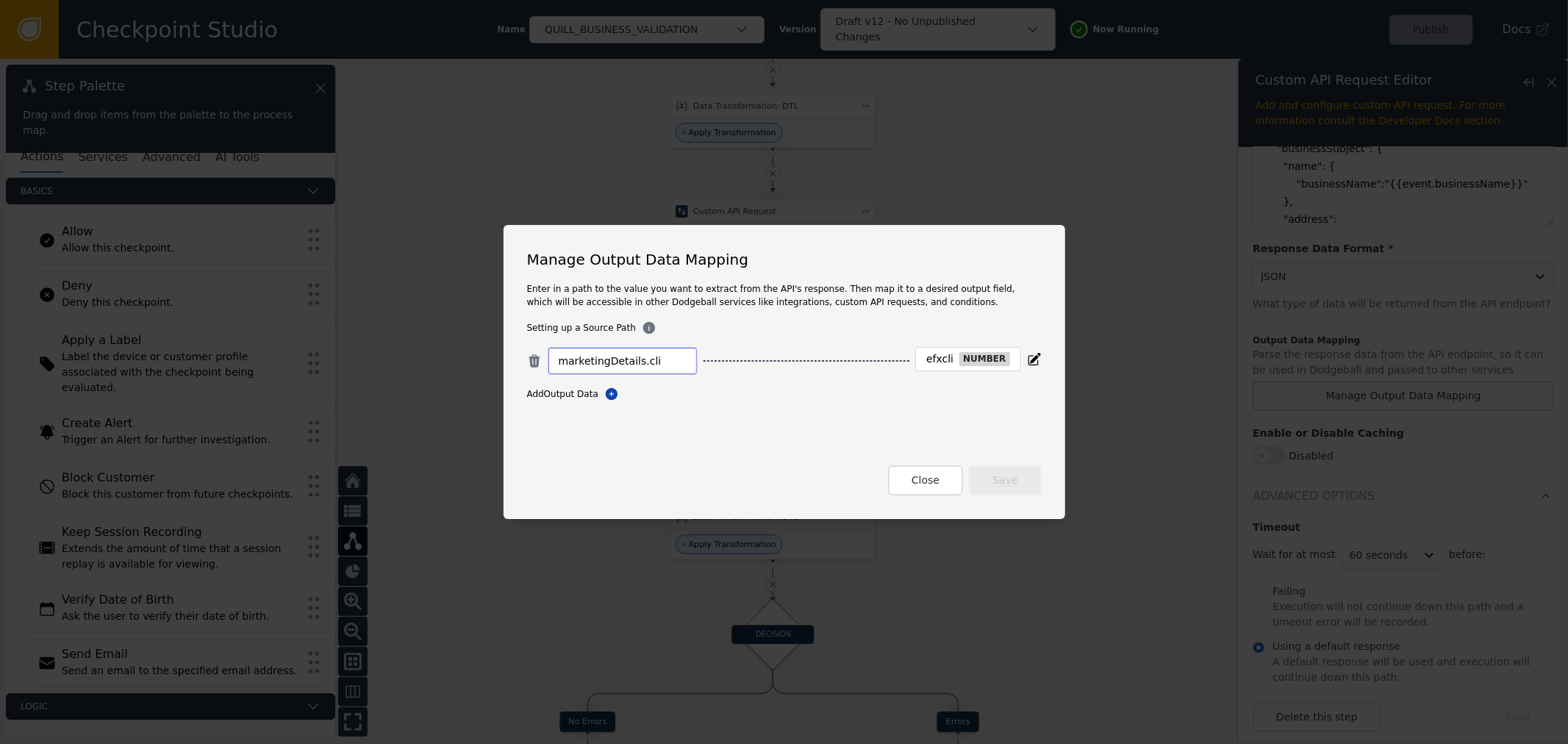
drag, startPoint x: 629, startPoint y: 364, endPoint x: 289, endPoint y: 349, distance: 340.3
click at [366, 346] on div "Manage Output Data Mapping Enter in a path to the value you want to extract fro…" at bounding box center [784, 372] width 1568 height 744
drag, startPoint x: 935, startPoint y: 349, endPoint x: 998, endPoint y: 364, distance: 64.8
click at [998, 364] on div "efxcli number" at bounding box center [968, 359] width 105 height 24
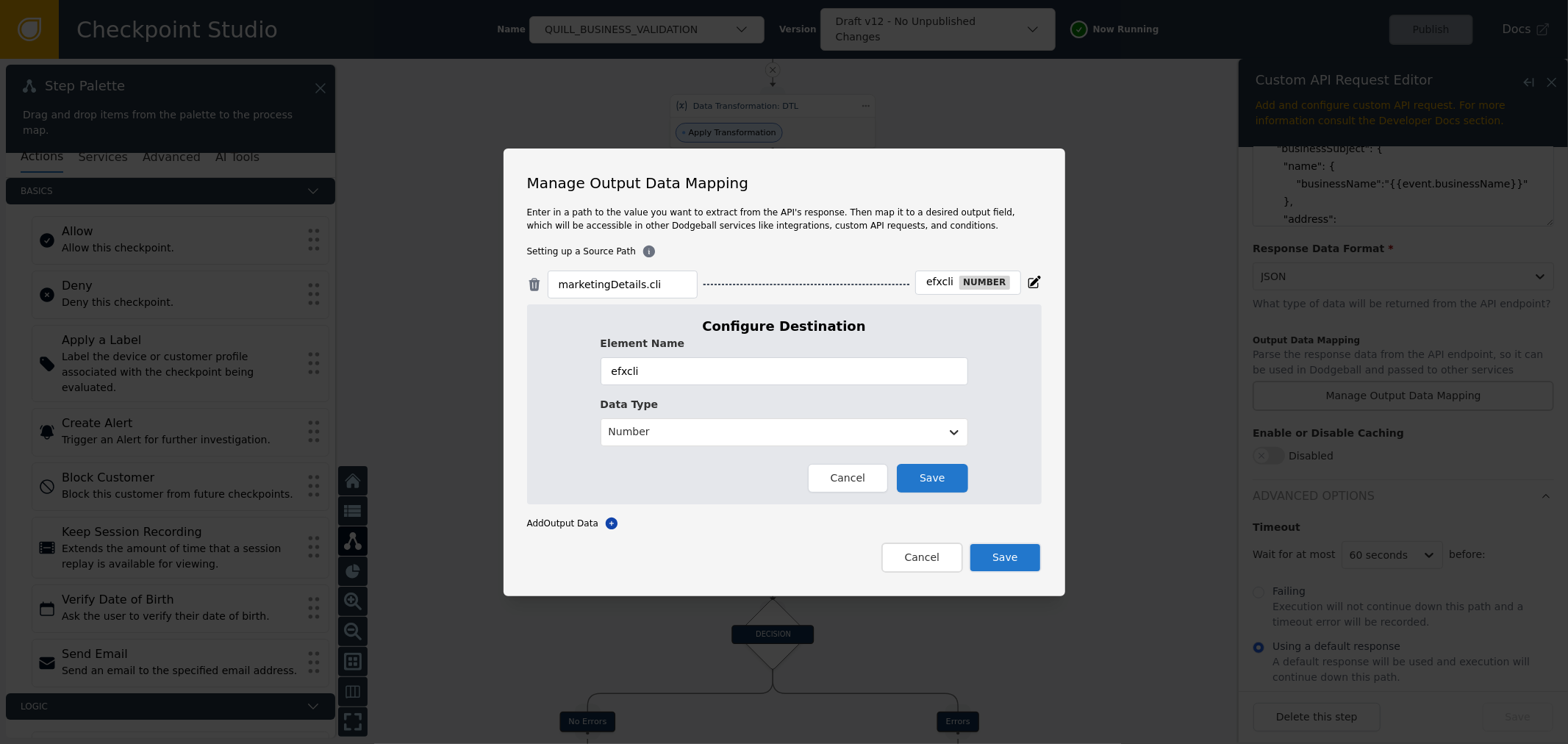
click at [929, 273] on div "efxcli number" at bounding box center [968, 283] width 105 height 24
click at [937, 279] on div "efxcli" at bounding box center [939, 283] width 27 height 13
copy div "efxcli"
drag, startPoint x: 933, startPoint y: 572, endPoint x: 953, endPoint y: 553, distance: 27.6
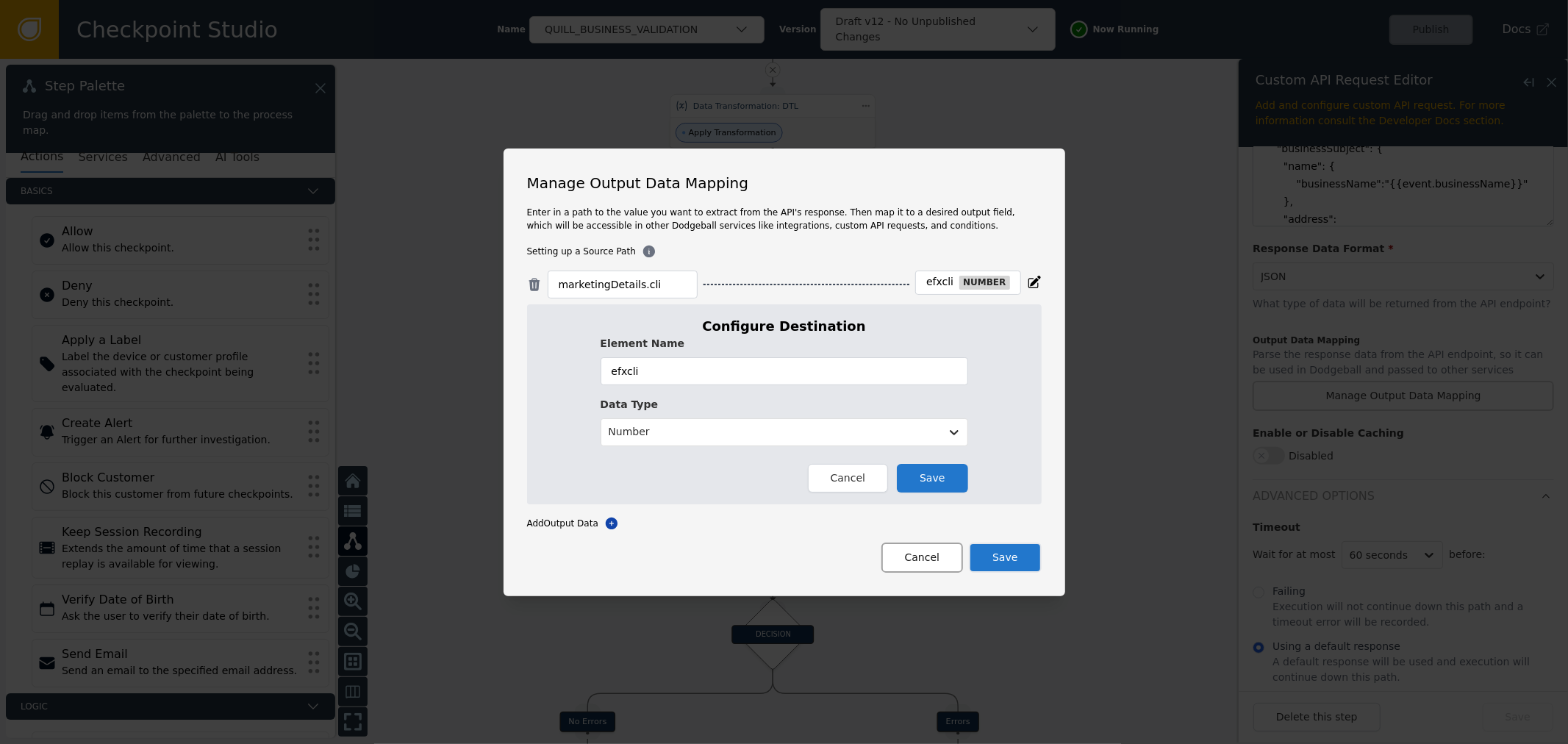
click at [933, 571] on div "Manage Output Data Mapping Enter in a path to the value you want to extract fro…" at bounding box center [784, 372] width 561 height 448
drag, startPoint x: 916, startPoint y: 566, endPoint x: 936, endPoint y: 559, distance: 21.2
click at [921, 561] on button "Cancel" at bounding box center [922, 558] width 82 height 30
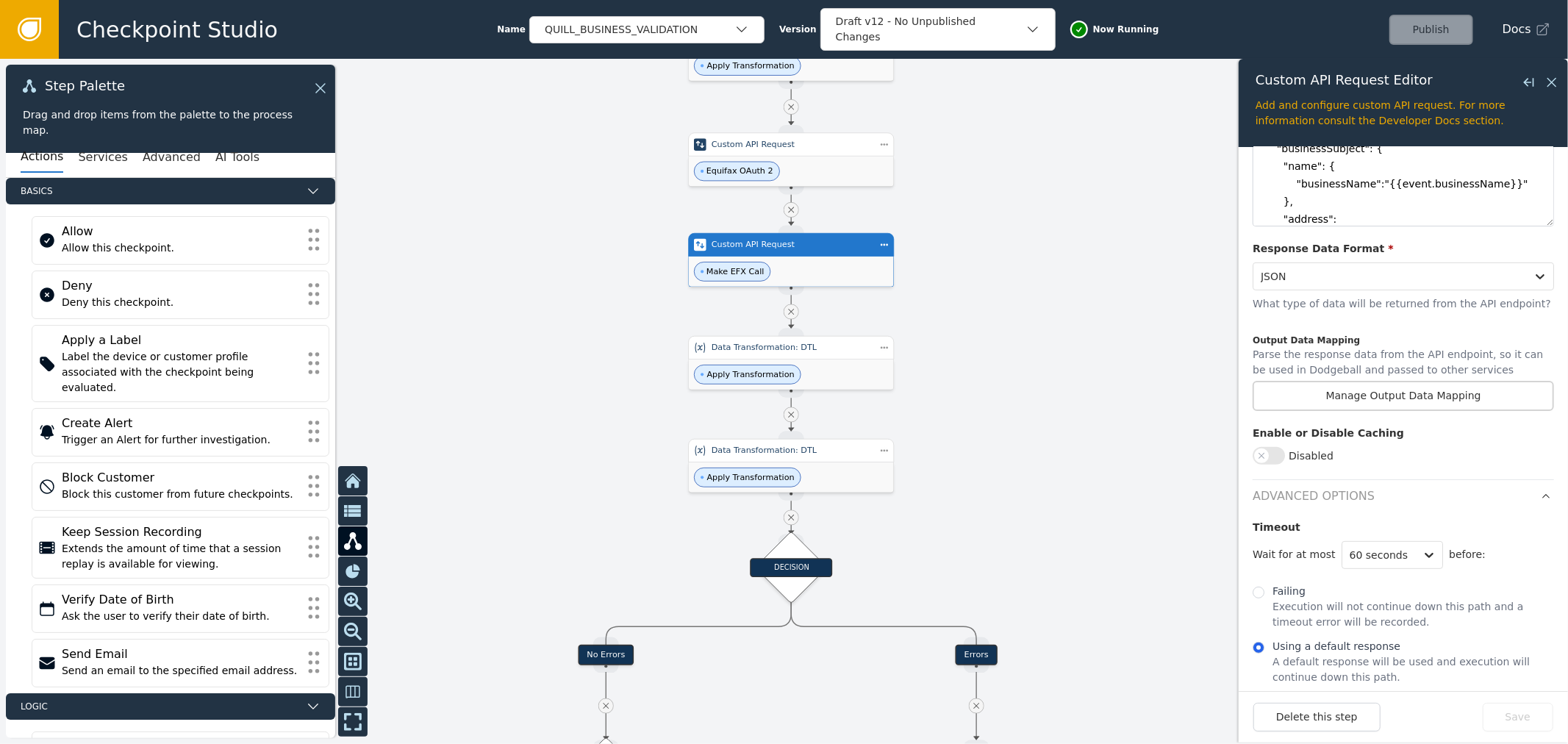
drag, startPoint x: 1010, startPoint y: 630, endPoint x: 1021, endPoint y: 582, distance: 49.2
click at [1021, 582] on div at bounding box center [784, 402] width 1568 height 686
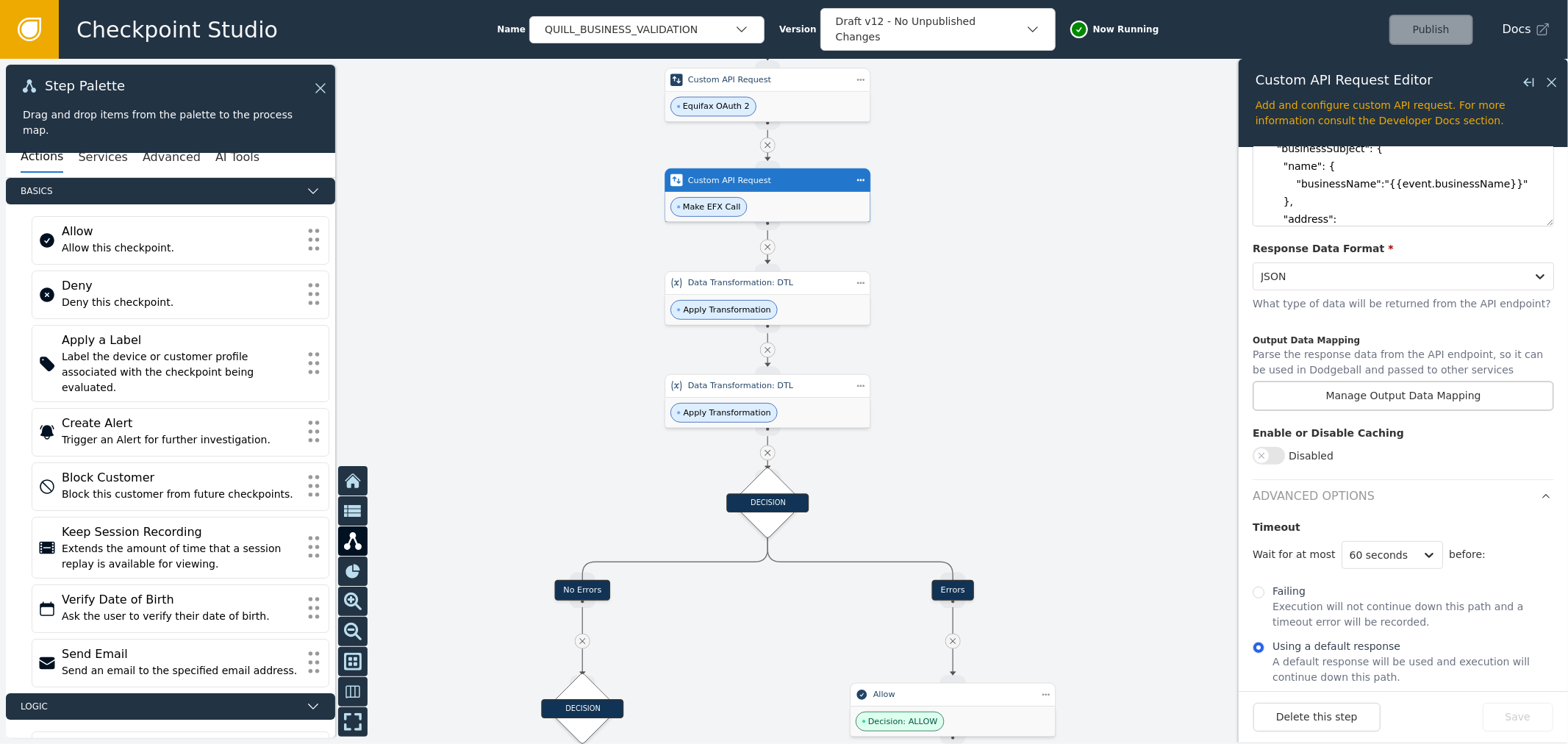
drag, startPoint x: 971, startPoint y: 459, endPoint x: 956, endPoint y: 425, distance: 37.2
click at [958, 430] on div at bounding box center [784, 402] width 1568 height 686
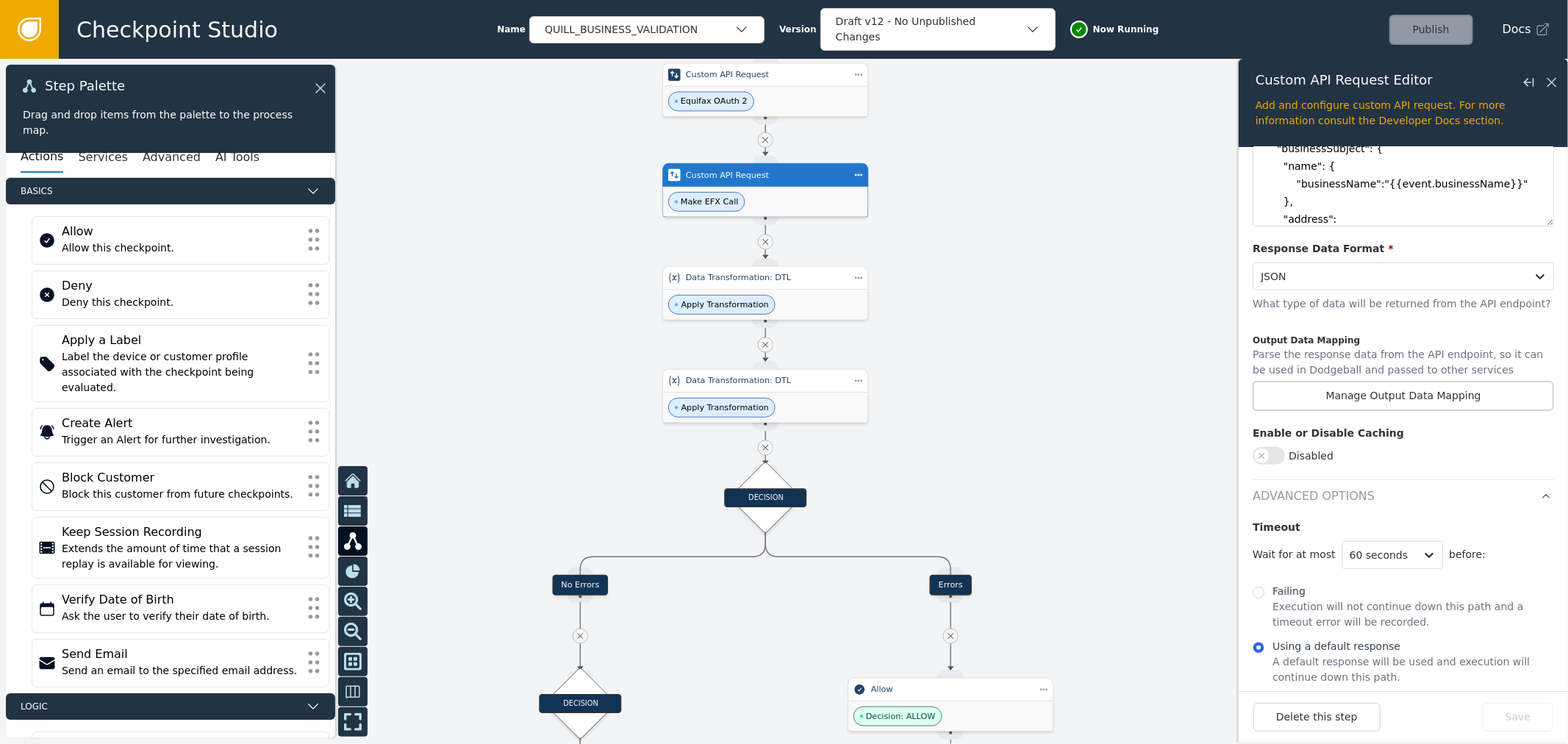
click at [841, 322] on div at bounding box center [784, 402] width 1568 height 686
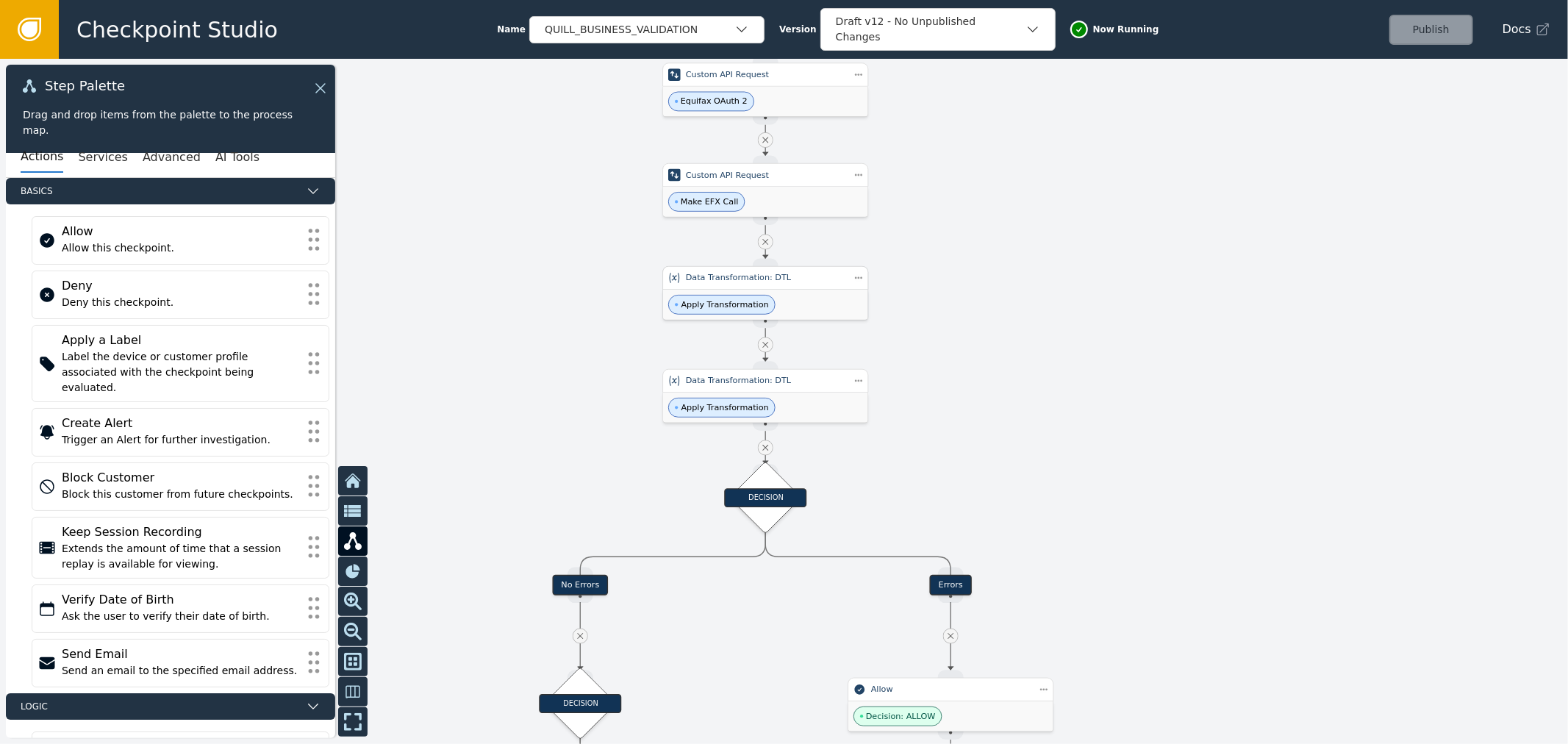
click at [841, 293] on div "Apply Transformation" at bounding box center [765, 304] width 205 height 30
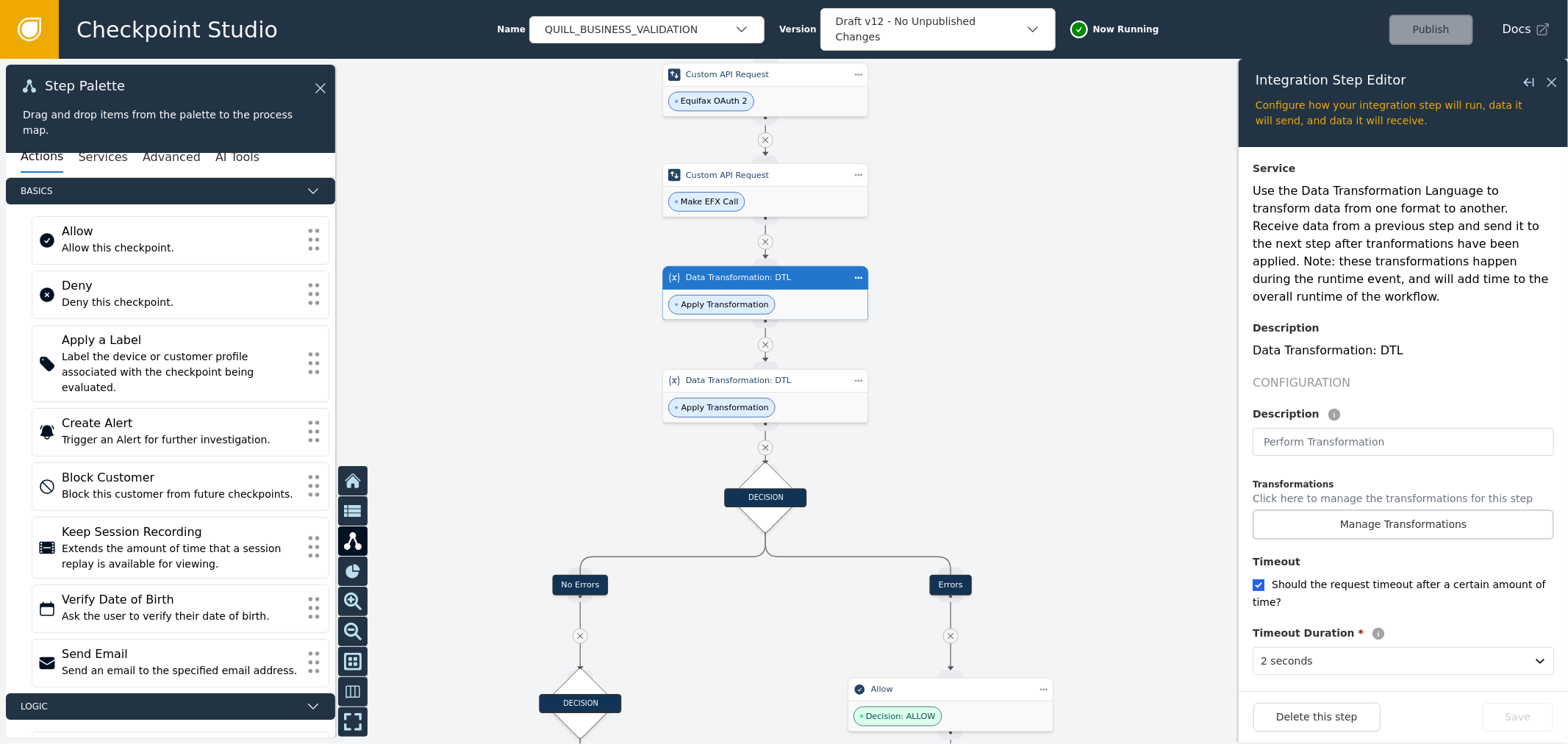
scroll to position [195, 0]
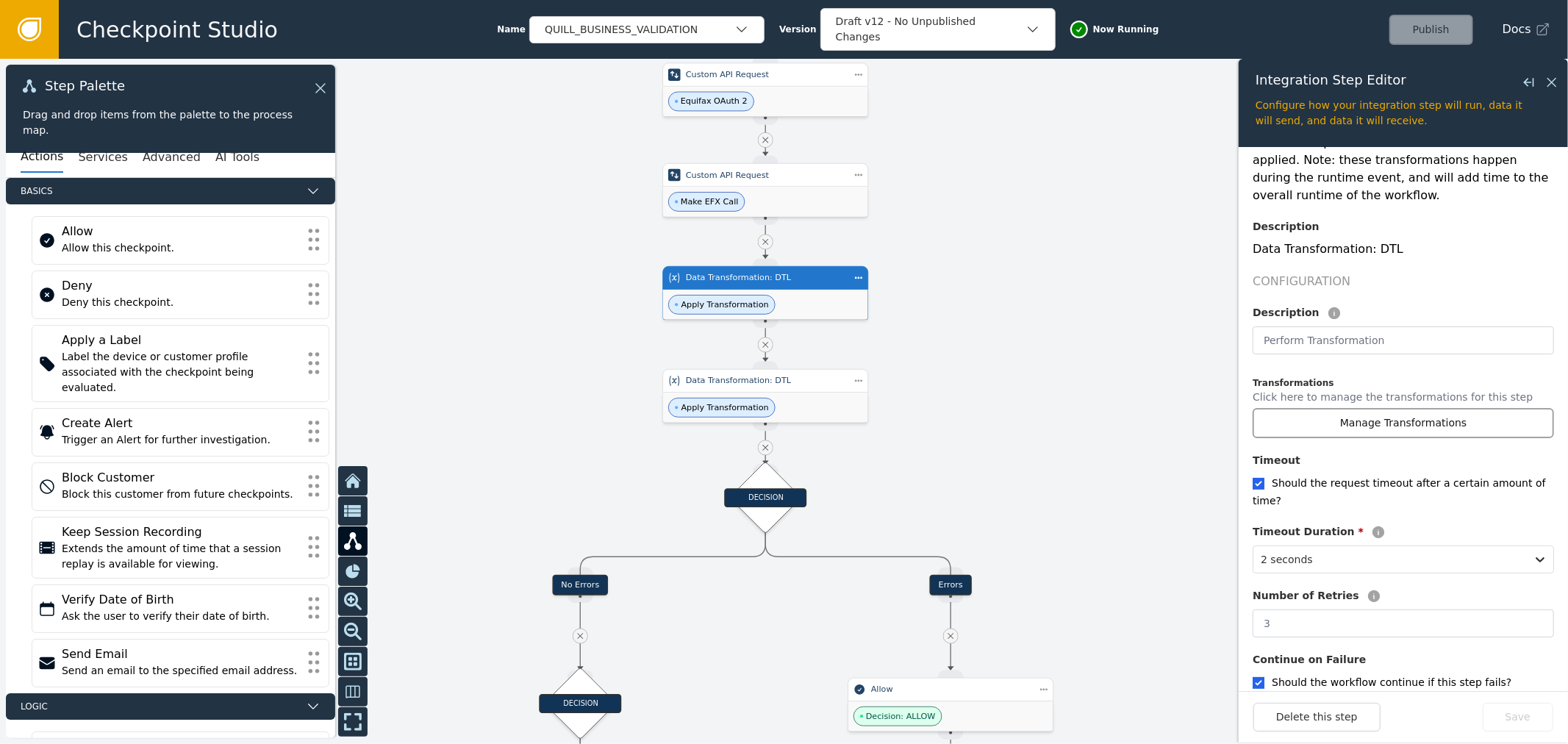
click at [1422, 408] on button "Manage Transformations" at bounding box center [1403, 423] width 301 height 30
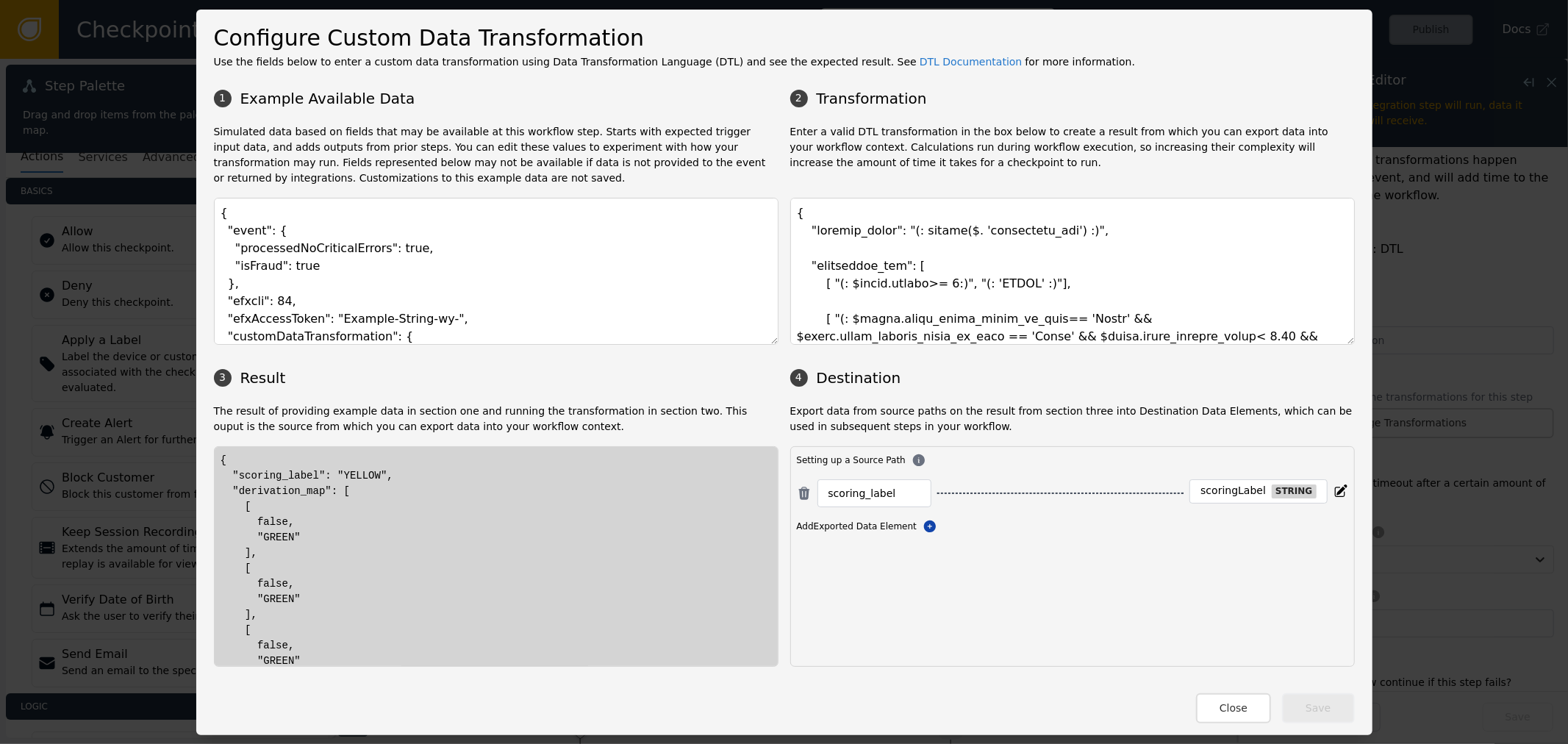
click at [1245, 733] on div "Configure Custom Data Transformation Use the fields below to enter a custom dat…" at bounding box center [784, 372] width 1176 height 726
click at [1247, 730] on div "Configure Custom Data Transformation Use the fields below to enter a custom dat…" at bounding box center [784, 372] width 1176 height 726
click at [1248, 717] on button "Close" at bounding box center [1234, 708] width 75 height 30
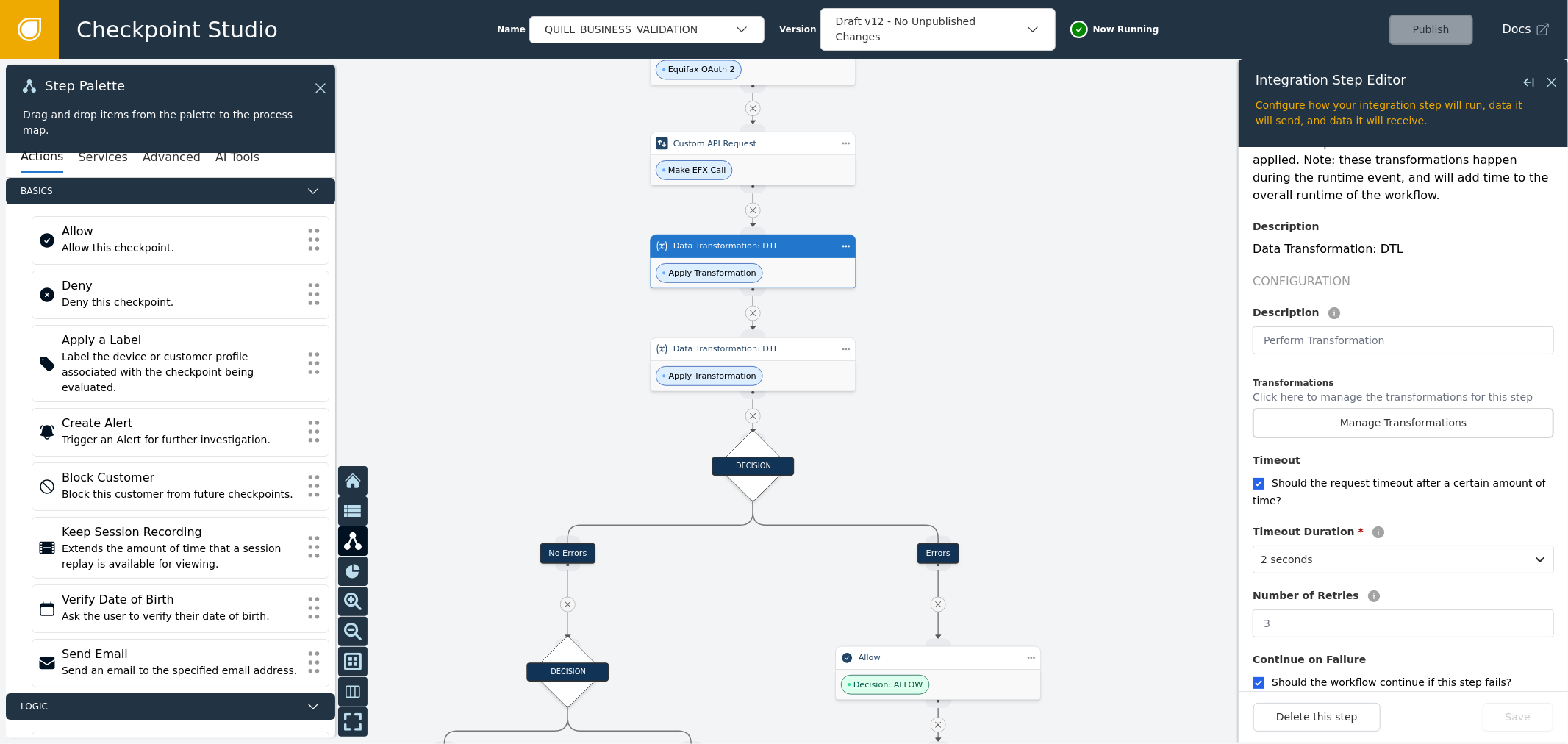
drag, startPoint x: 1145, startPoint y: 526, endPoint x: 1041, endPoint y: 344, distance: 209.6
click at [1111, 458] on div at bounding box center [784, 402] width 1568 height 686
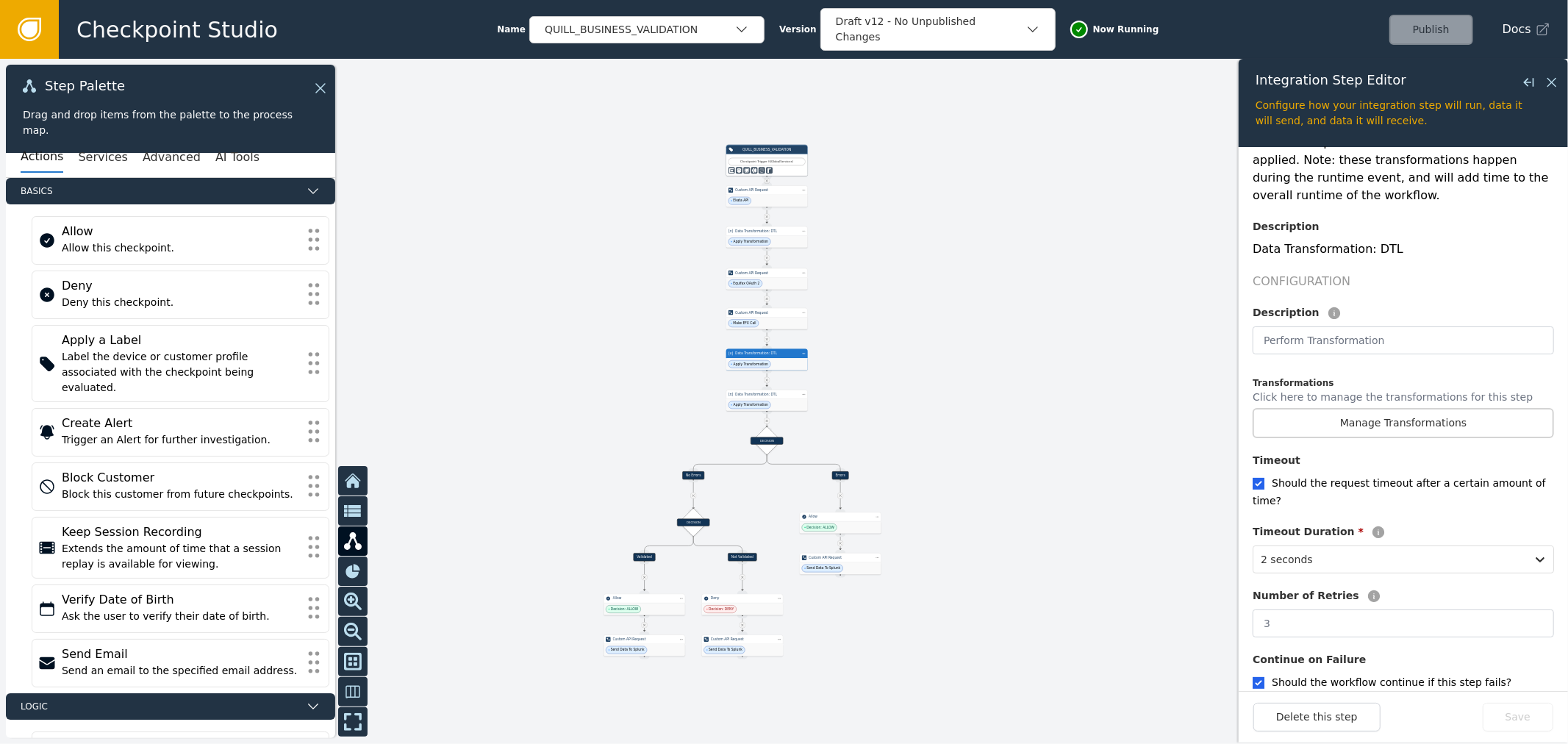
drag, startPoint x: 747, startPoint y: 535, endPoint x: 785, endPoint y: 229, distance: 308.4
click at [783, 233] on div at bounding box center [784, 402] width 1568 height 686
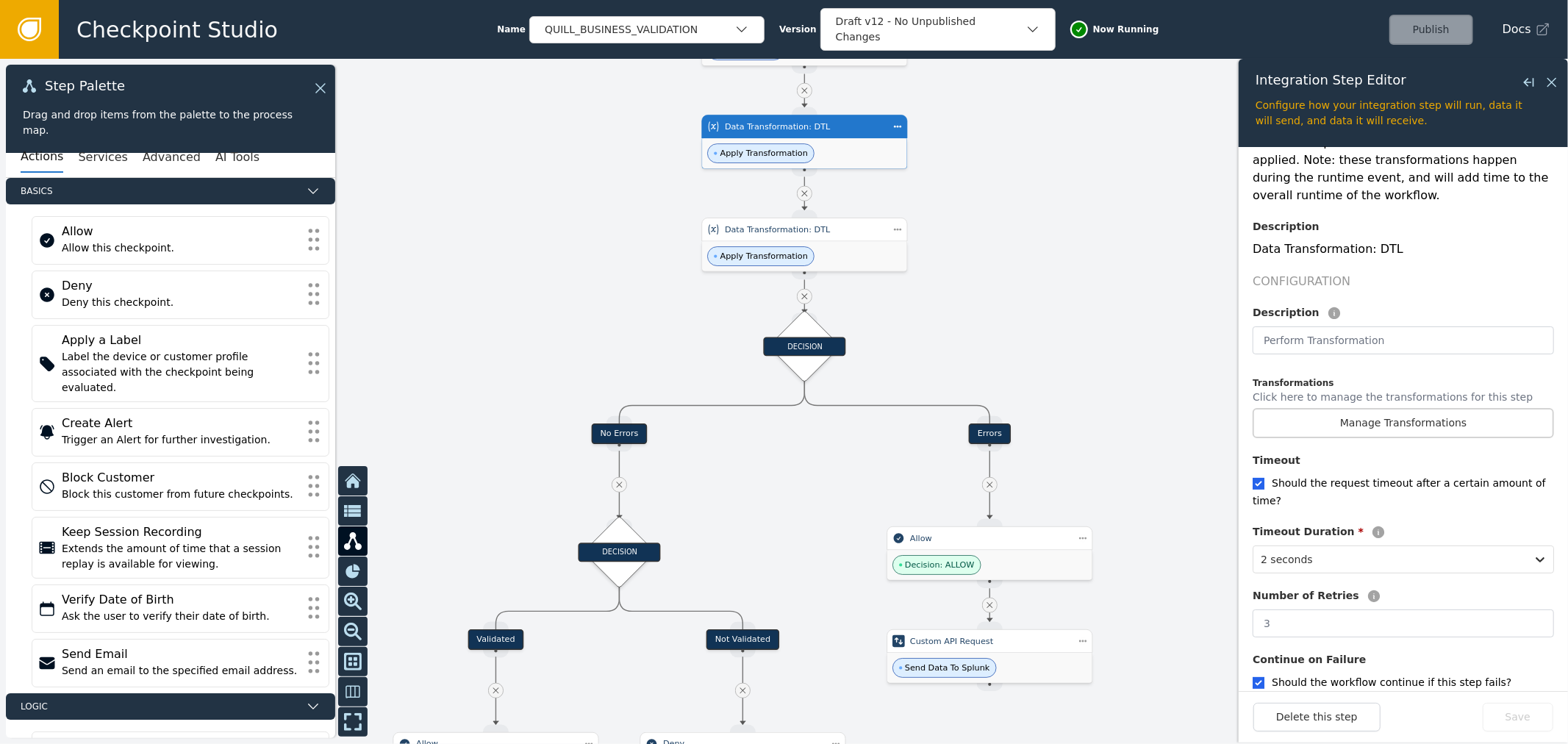
drag, startPoint x: 961, startPoint y: 350, endPoint x: 839, endPoint y: 707, distance: 377.3
click at [887, 1] on html "Checkpoint Studio Name QUILL_BUSINESS_VALIDATION Version Draft v12 - No Unpubli…" at bounding box center [784, 0] width 1568 height 1
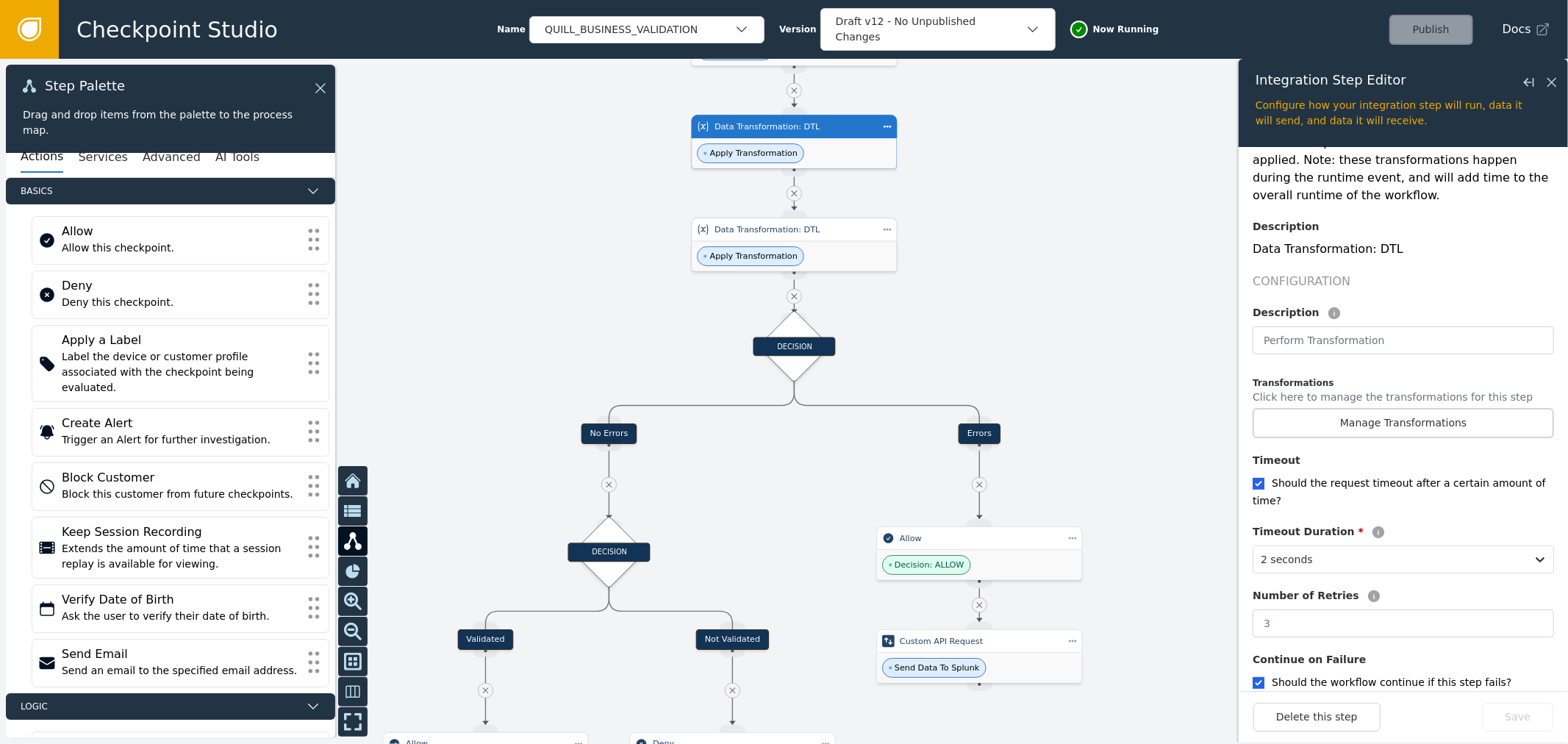
click at [836, 266] on div "Apply Transformation" at bounding box center [794, 256] width 205 height 30
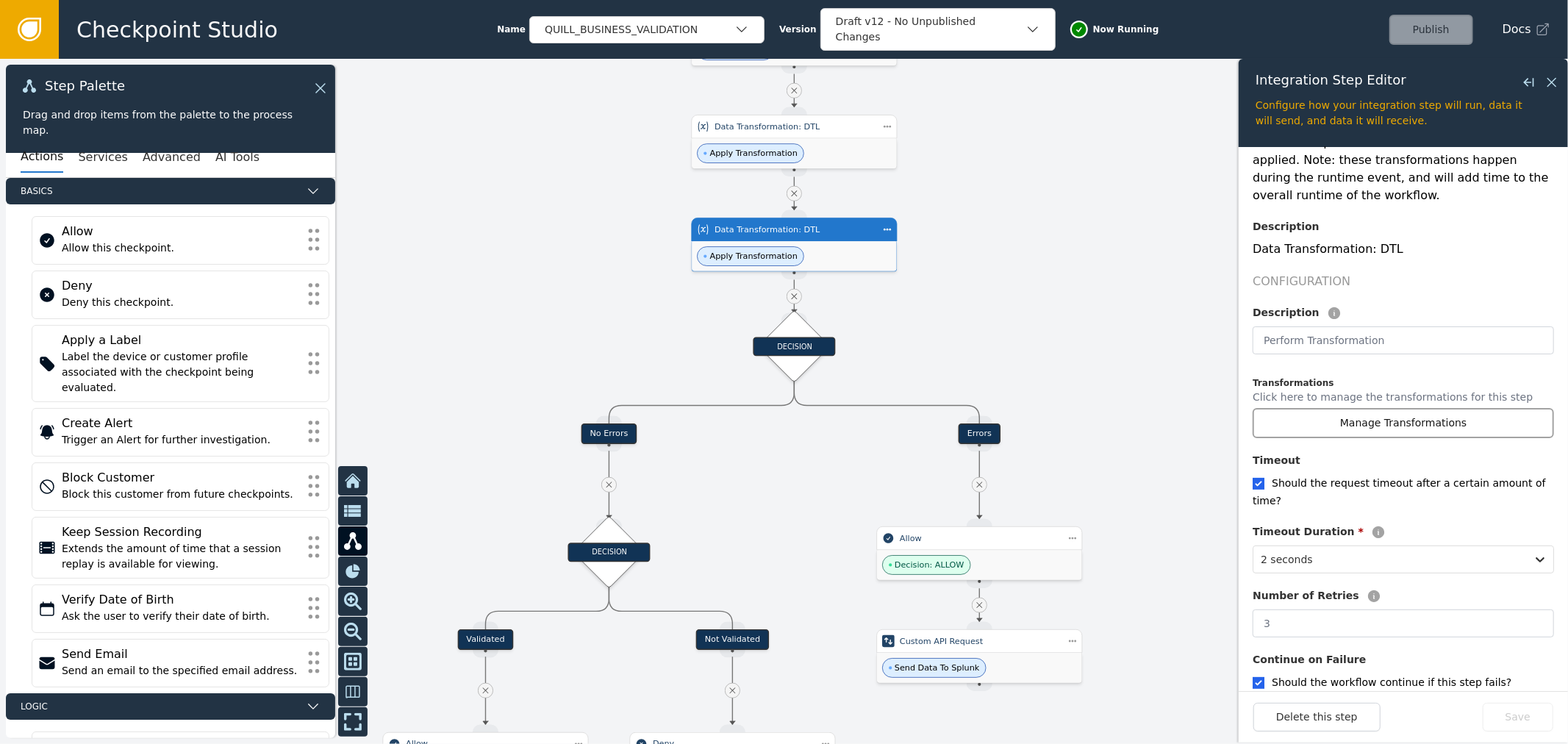
click at [1362, 414] on button "Manage Transformations" at bounding box center [1403, 423] width 301 height 30
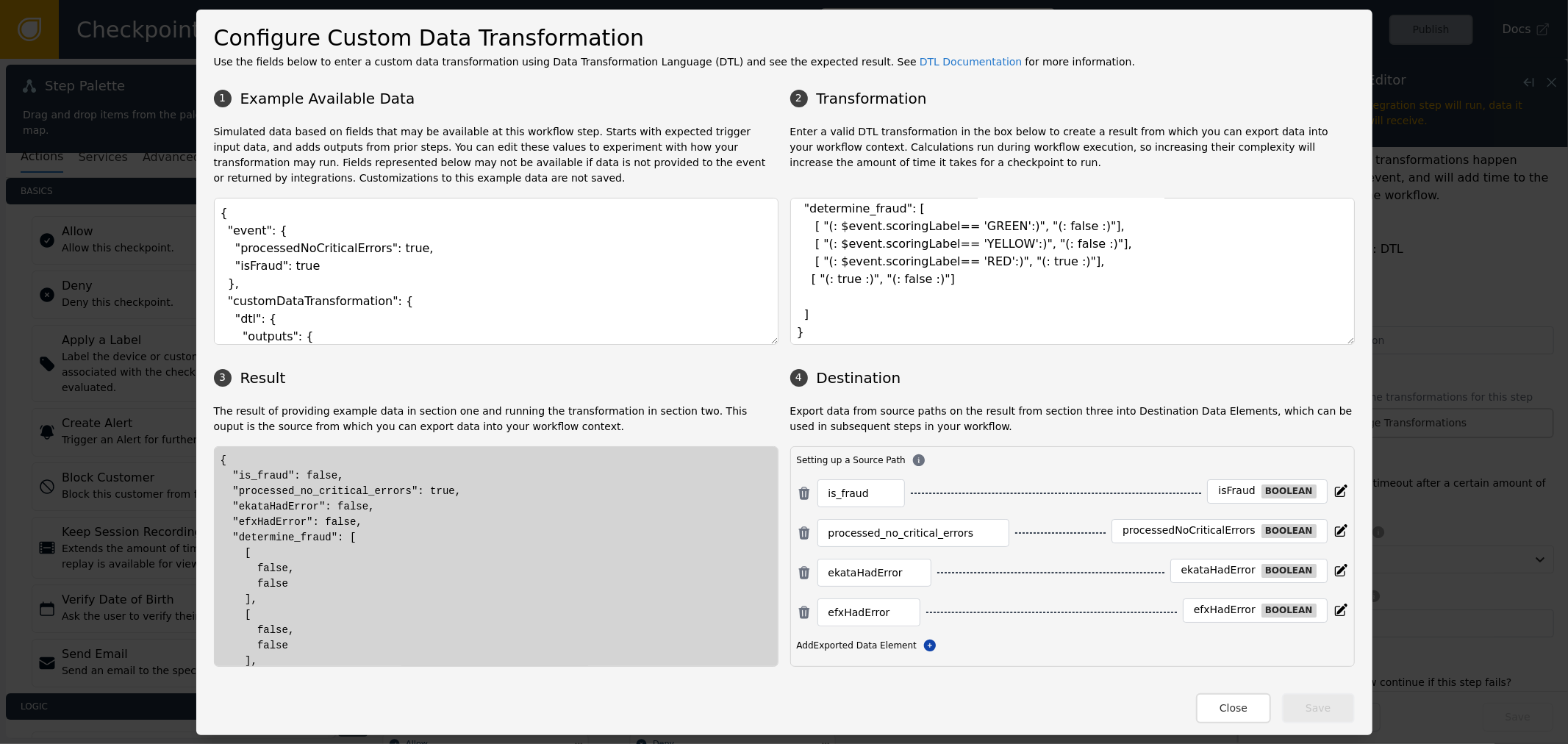
scroll to position [114, 0]
click at [1242, 711] on button "Close" at bounding box center [1234, 708] width 75 height 30
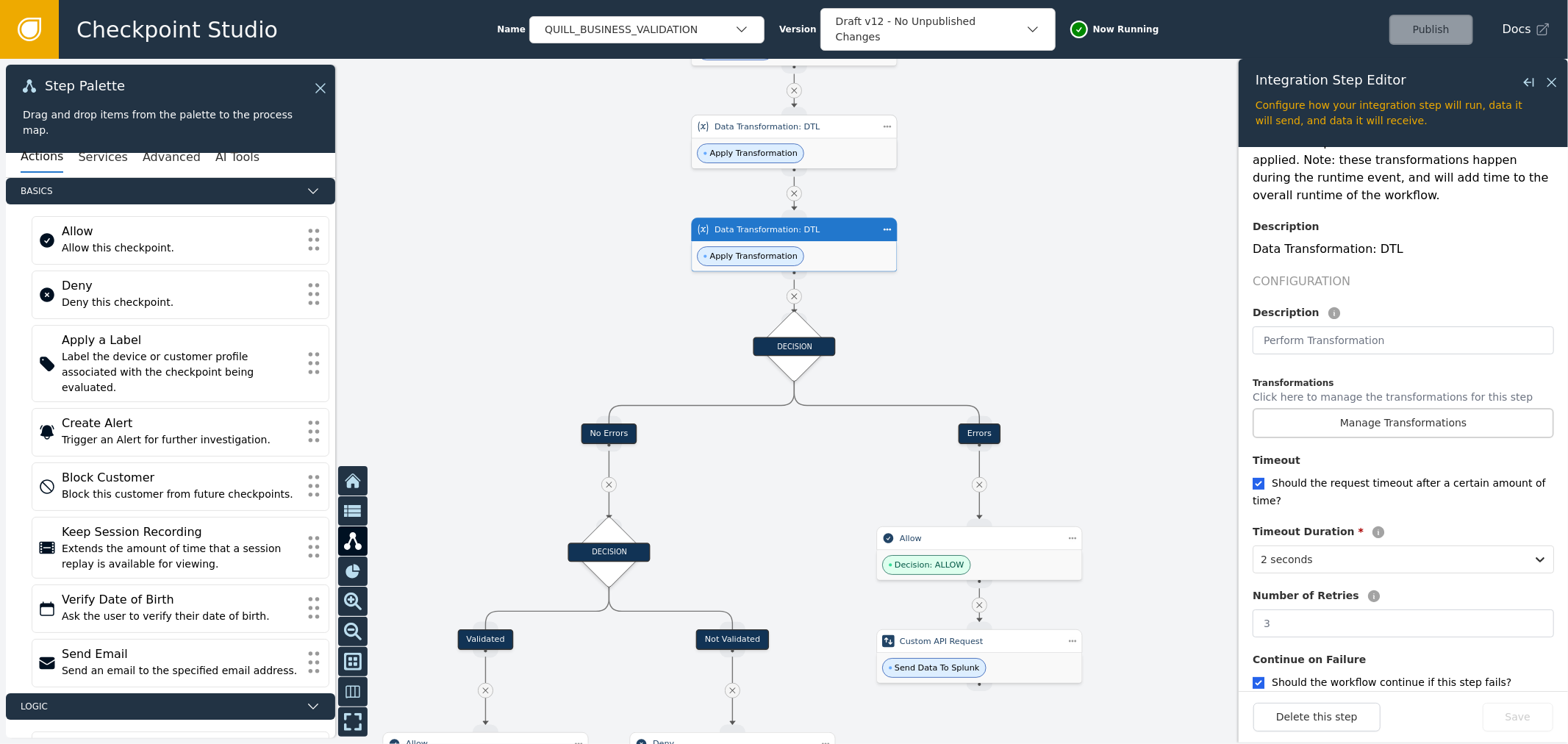
click at [774, 146] on span "Apply Transformation" at bounding box center [750, 153] width 107 height 20
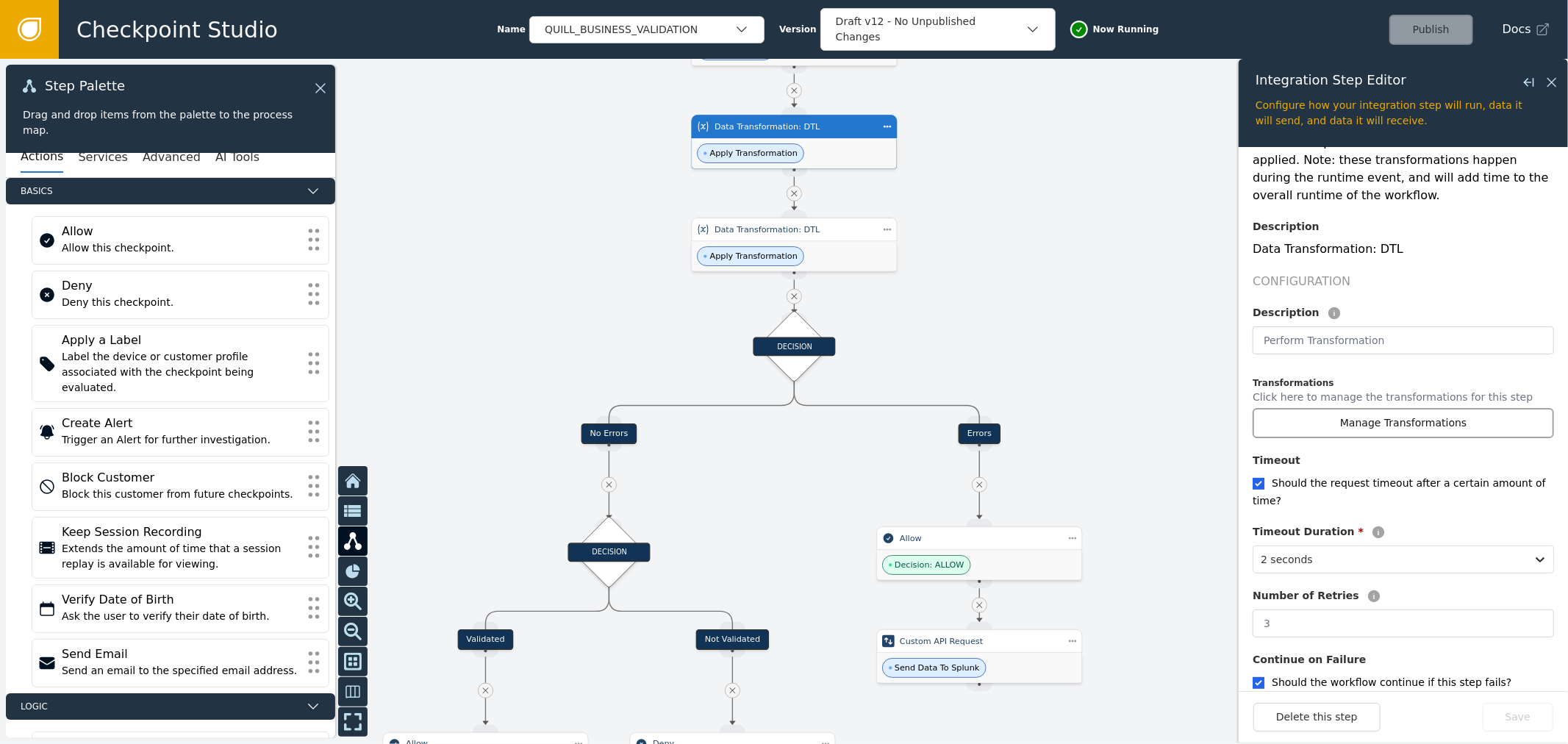
click at [1339, 408] on button "Manage Transformations" at bounding box center [1403, 423] width 301 height 30
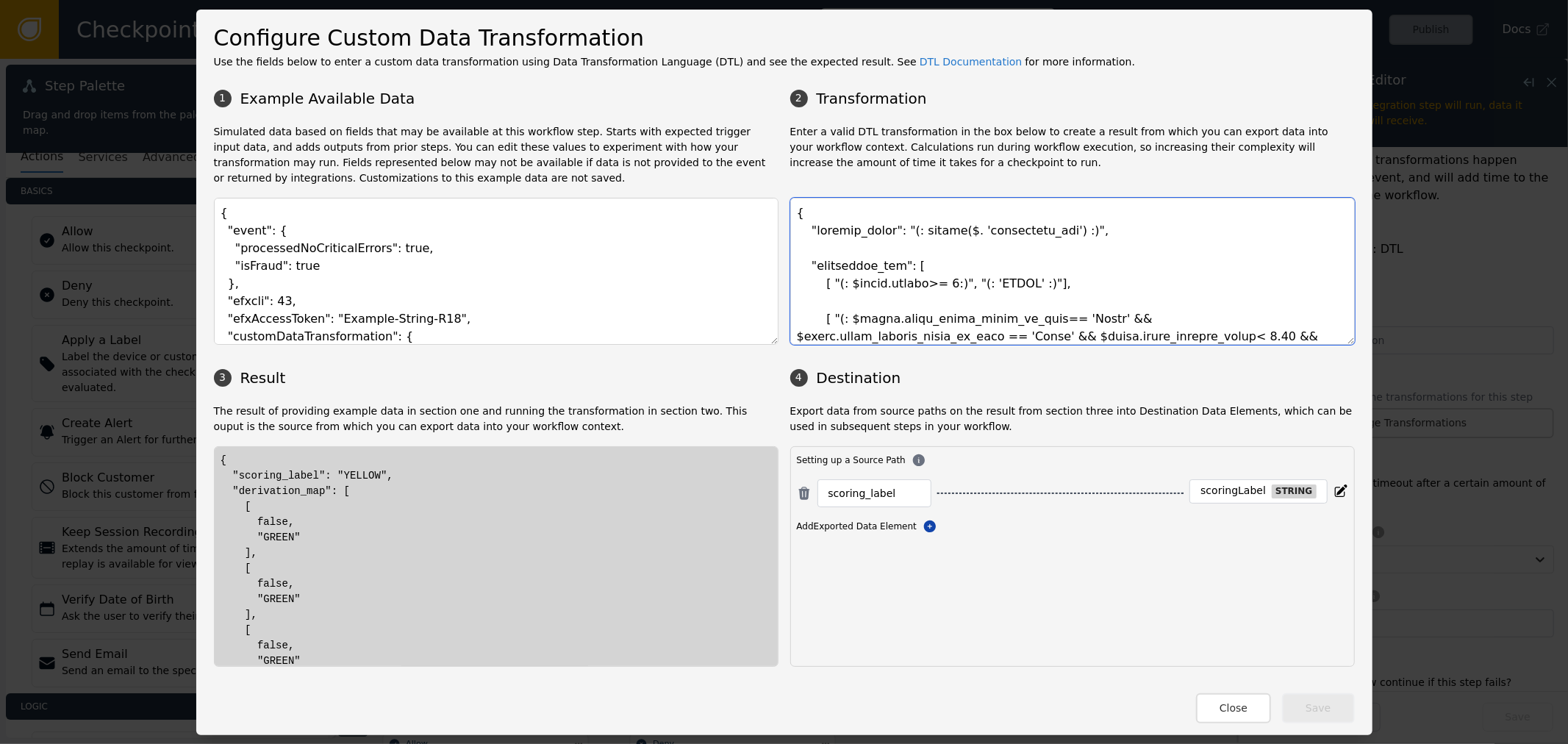
click at [853, 246] on textarea at bounding box center [1072, 271] width 564 height 147
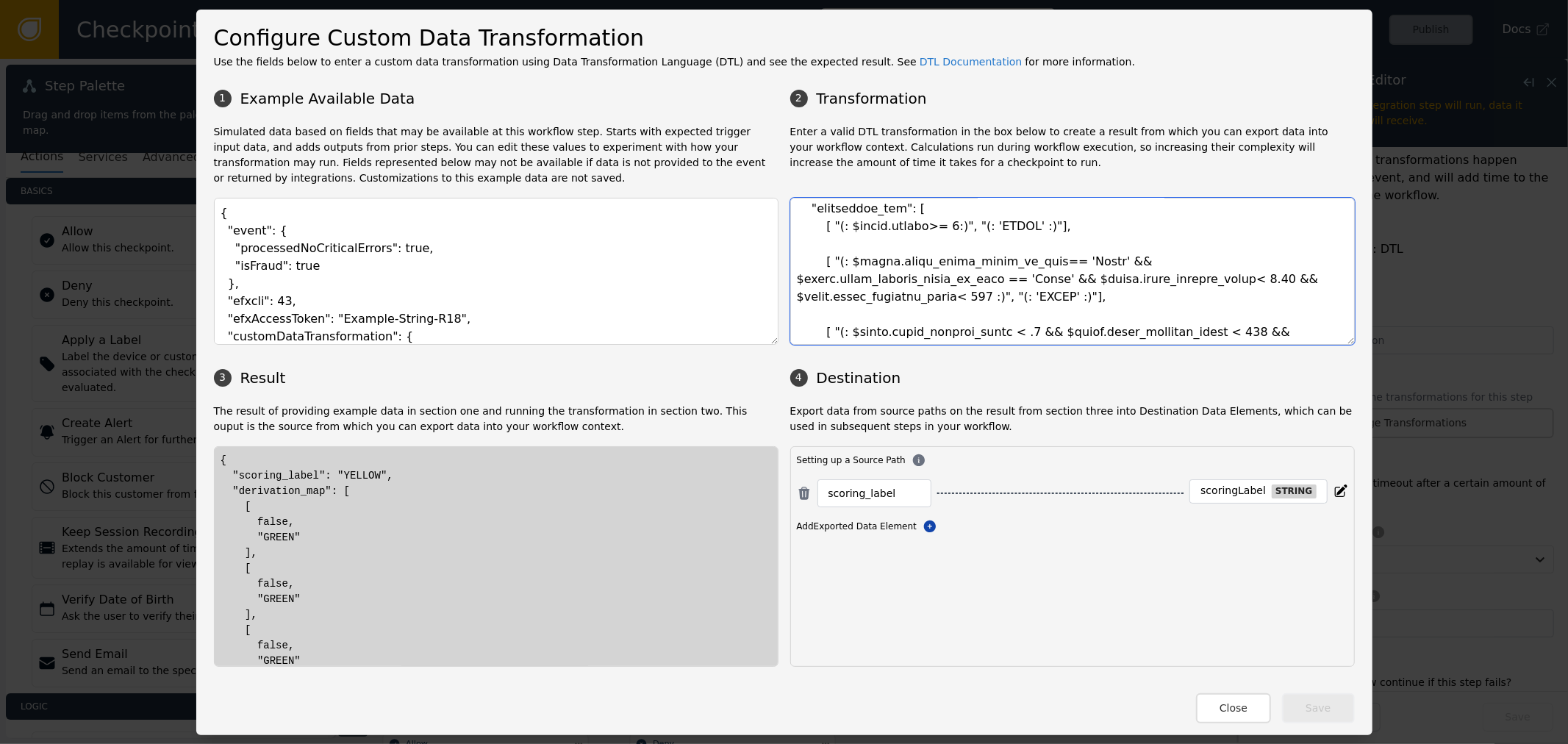
scroll to position [0, 0]
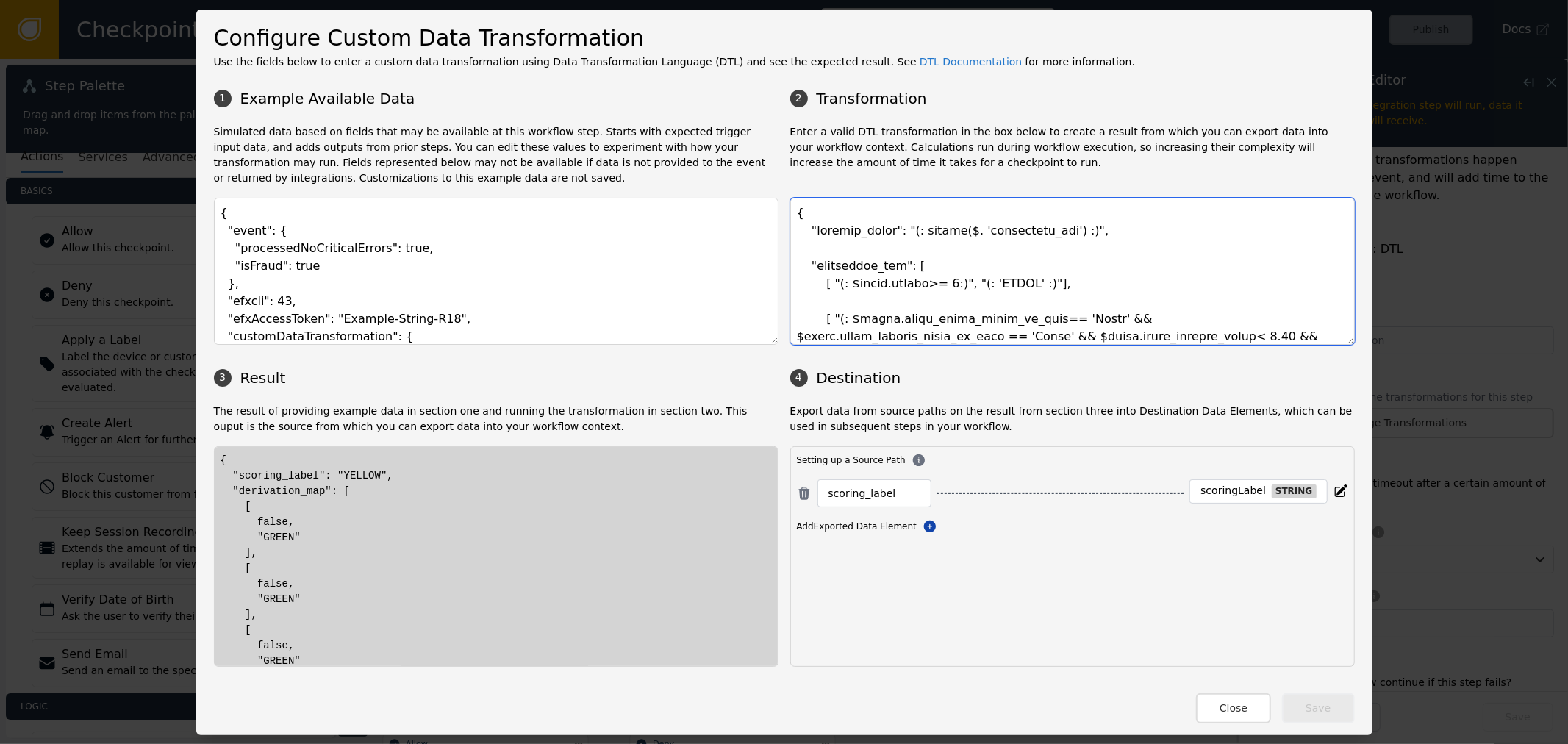
click at [853, 239] on textarea at bounding box center [1072, 271] width 564 height 147
click at [1235, 713] on button "Close" at bounding box center [1234, 708] width 75 height 30
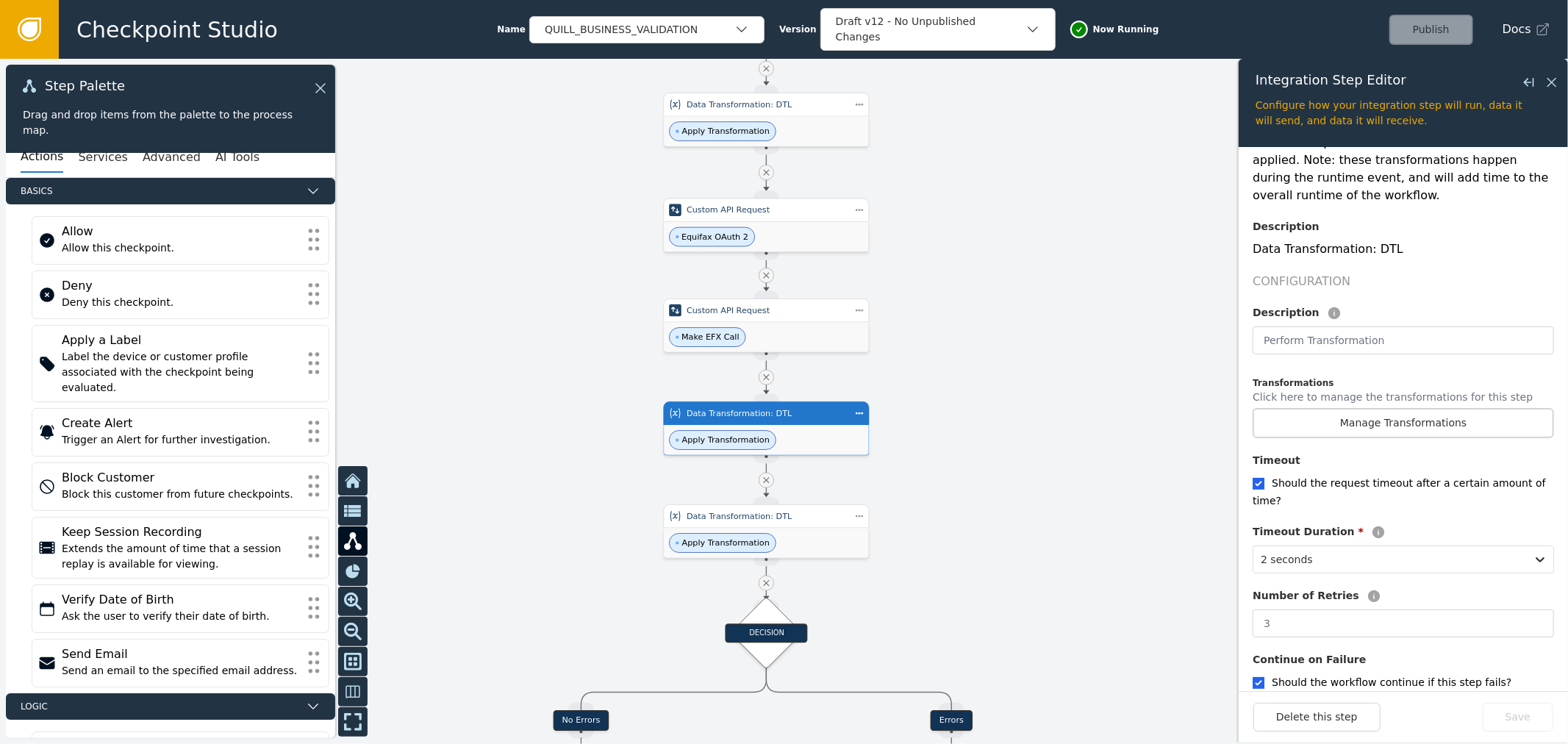
drag, startPoint x: 1014, startPoint y: 247, endPoint x: 991, endPoint y: 445, distance: 199.3
click at [991, 445] on div at bounding box center [784, 402] width 1568 height 686
click at [768, 233] on div "Equifax OAuth 2" at bounding box center [766, 237] width 205 height 30
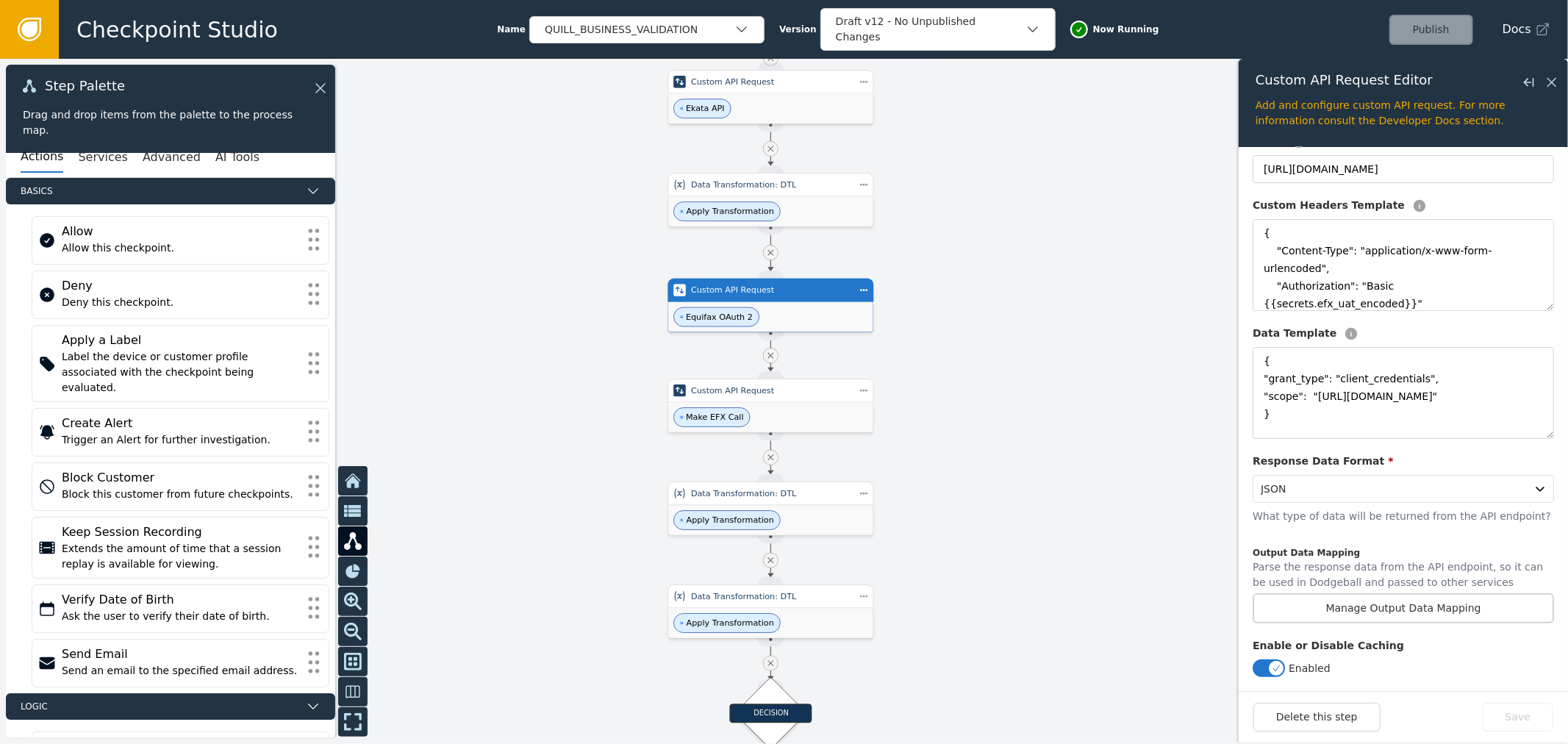
drag, startPoint x: 998, startPoint y: 205, endPoint x: 943, endPoint y: 329, distance: 135.7
click at [987, 318] on div at bounding box center [784, 402] width 1568 height 686
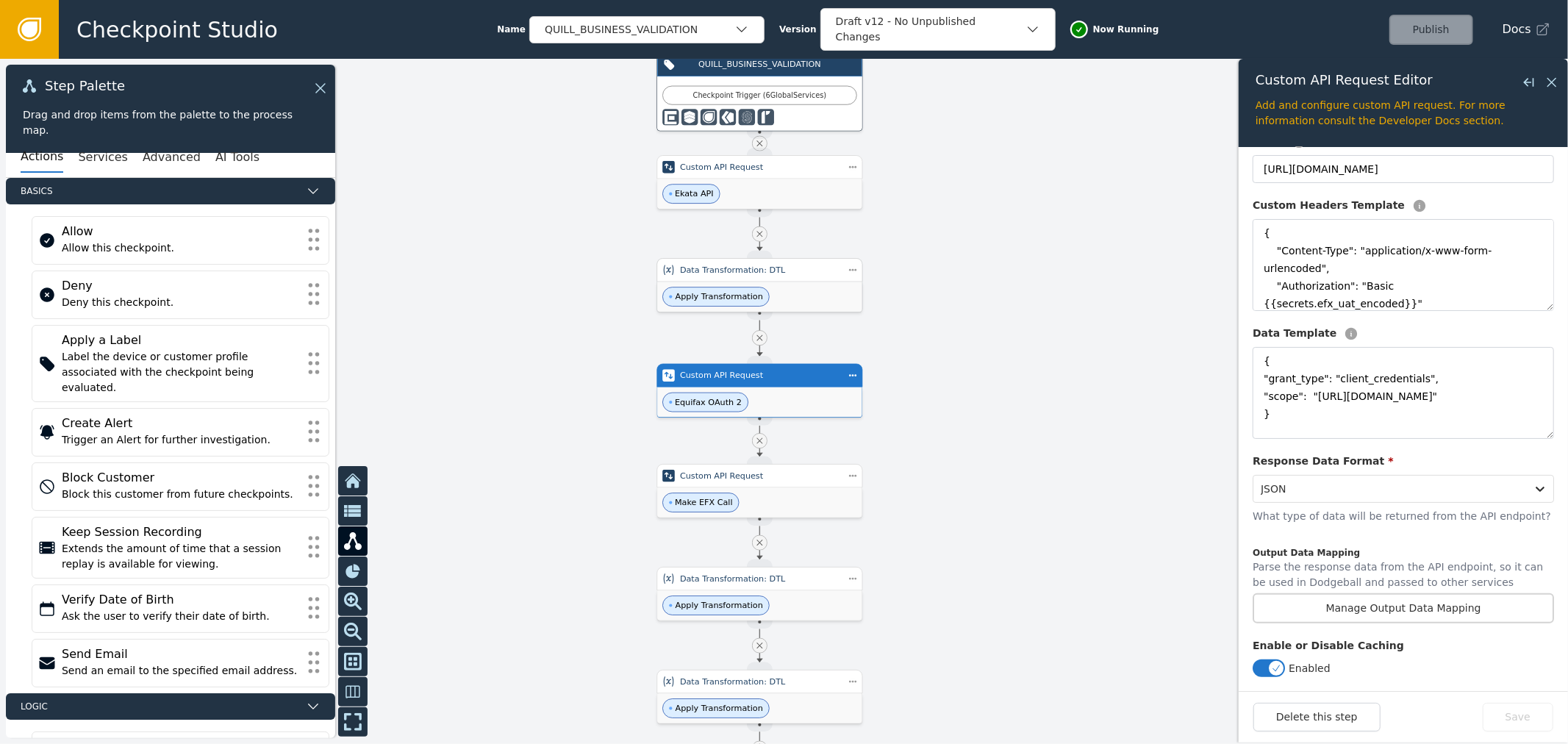
click at [813, 287] on div "Apply Transformation" at bounding box center [760, 297] width 205 height 30
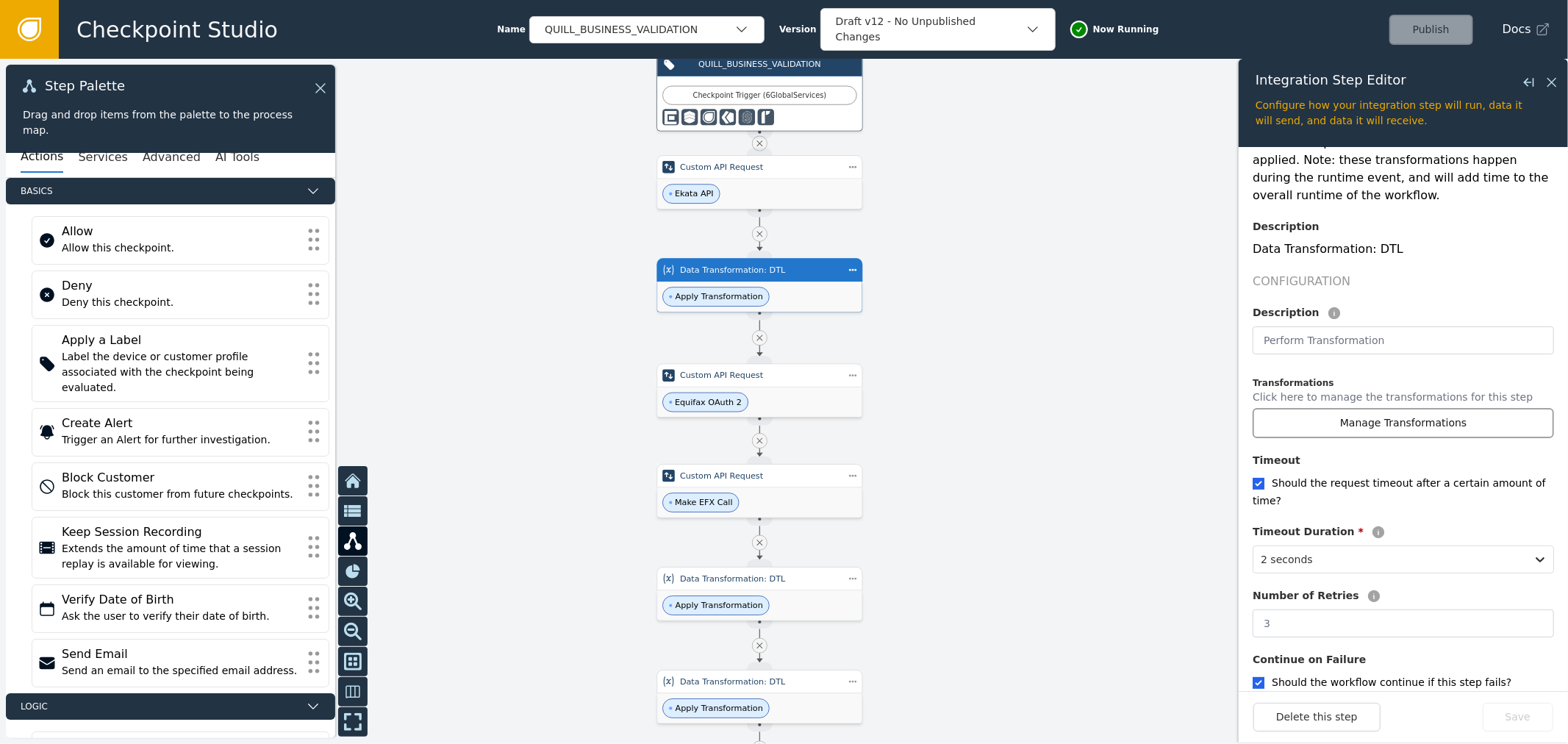
click at [1351, 408] on button "Manage Transformations" at bounding box center [1403, 423] width 301 height 30
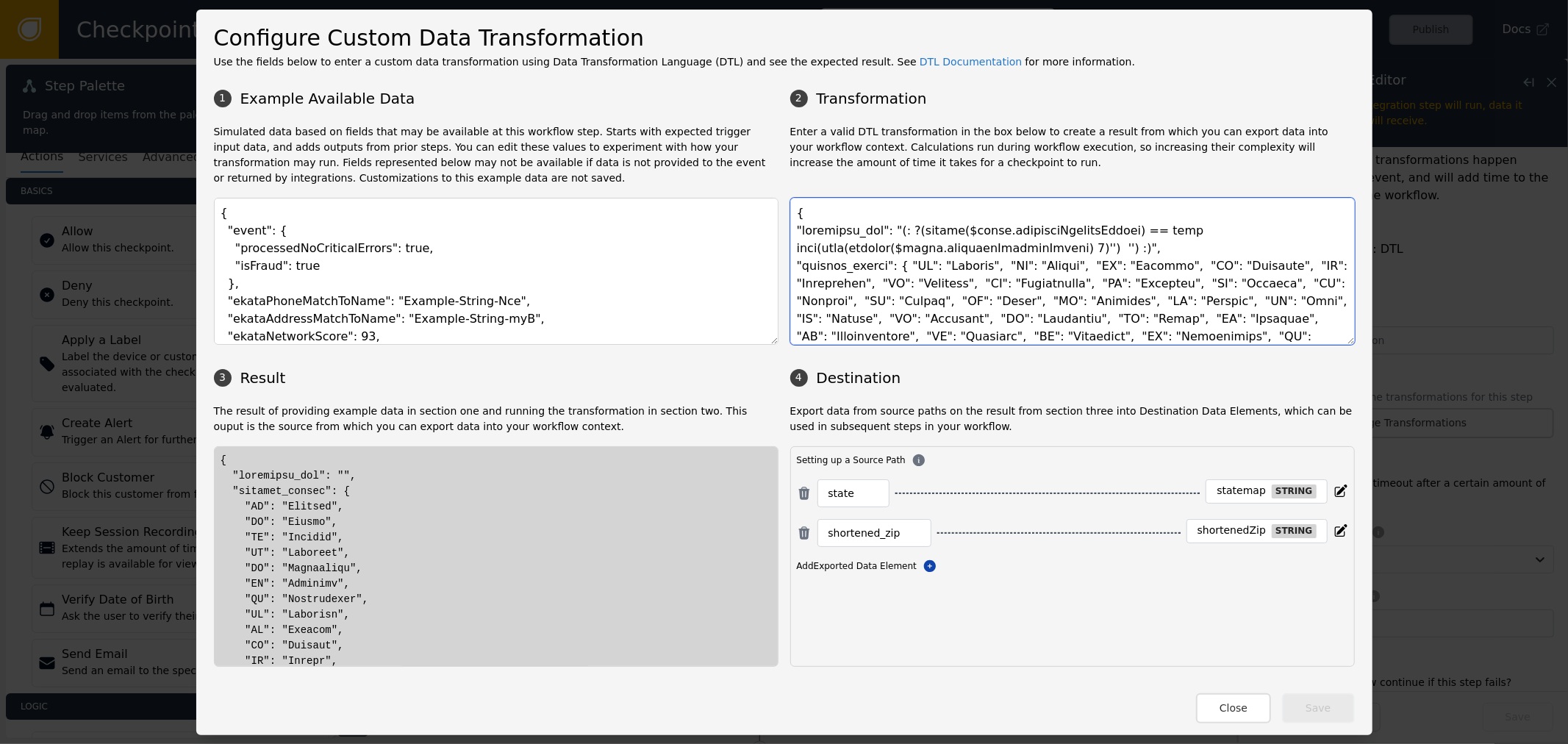
drag, startPoint x: 1095, startPoint y: 231, endPoint x: 1105, endPoint y: 232, distance: 10.0
click at [1130, 231] on textarea at bounding box center [1072, 271] width 564 height 147
click at [939, 226] on textarea at bounding box center [1072, 271] width 564 height 147
click at [817, 256] on textarea at bounding box center [1072, 271] width 564 height 147
click at [1053, 253] on textarea at bounding box center [1072, 271] width 564 height 147
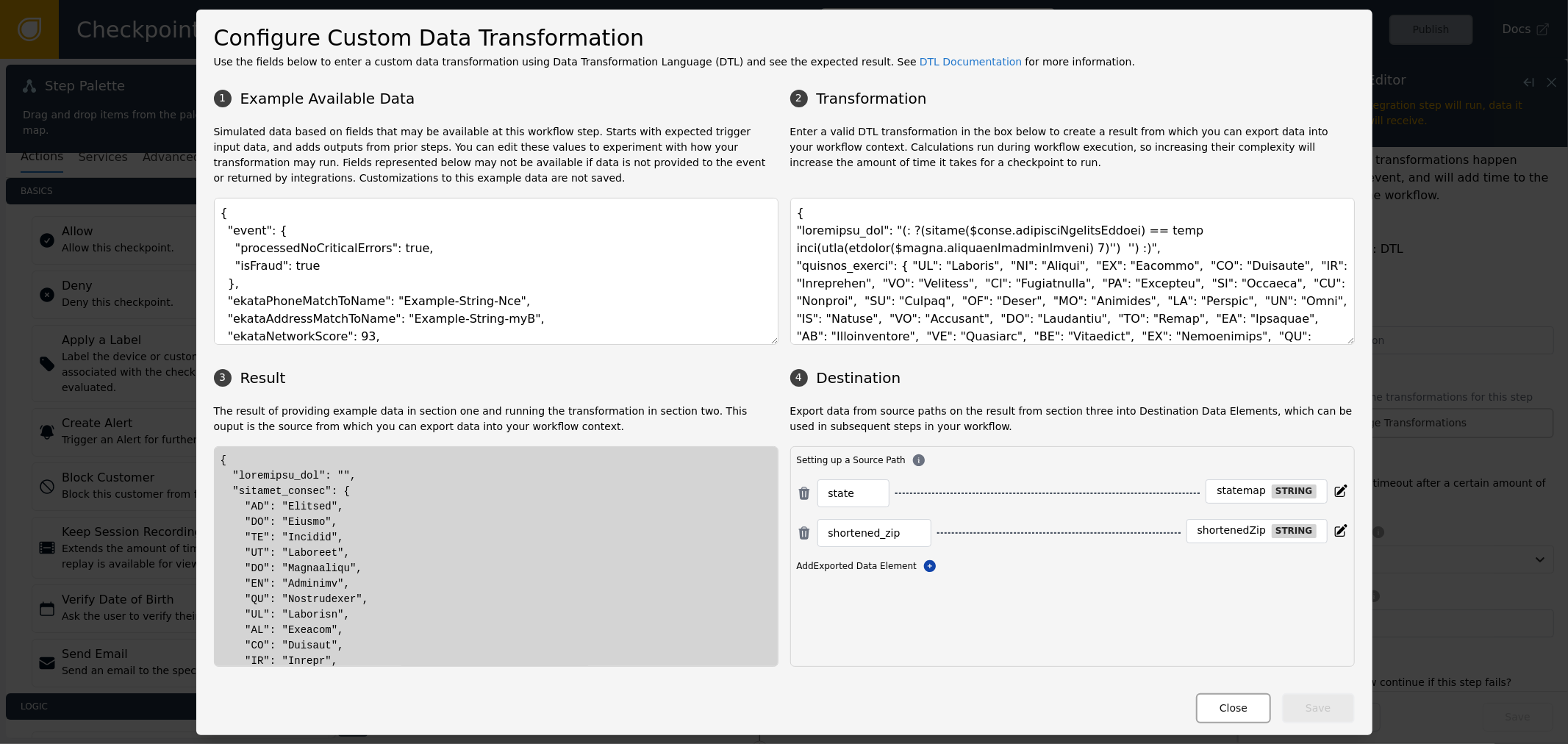
click at [1237, 726] on div "Configure Custom Data Transformation Use the fields below to enter a custom dat…" at bounding box center [784, 372] width 1176 height 726
click at [1239, 706] on button "Close" at bounding box center [1234, 708] width 75 height 30
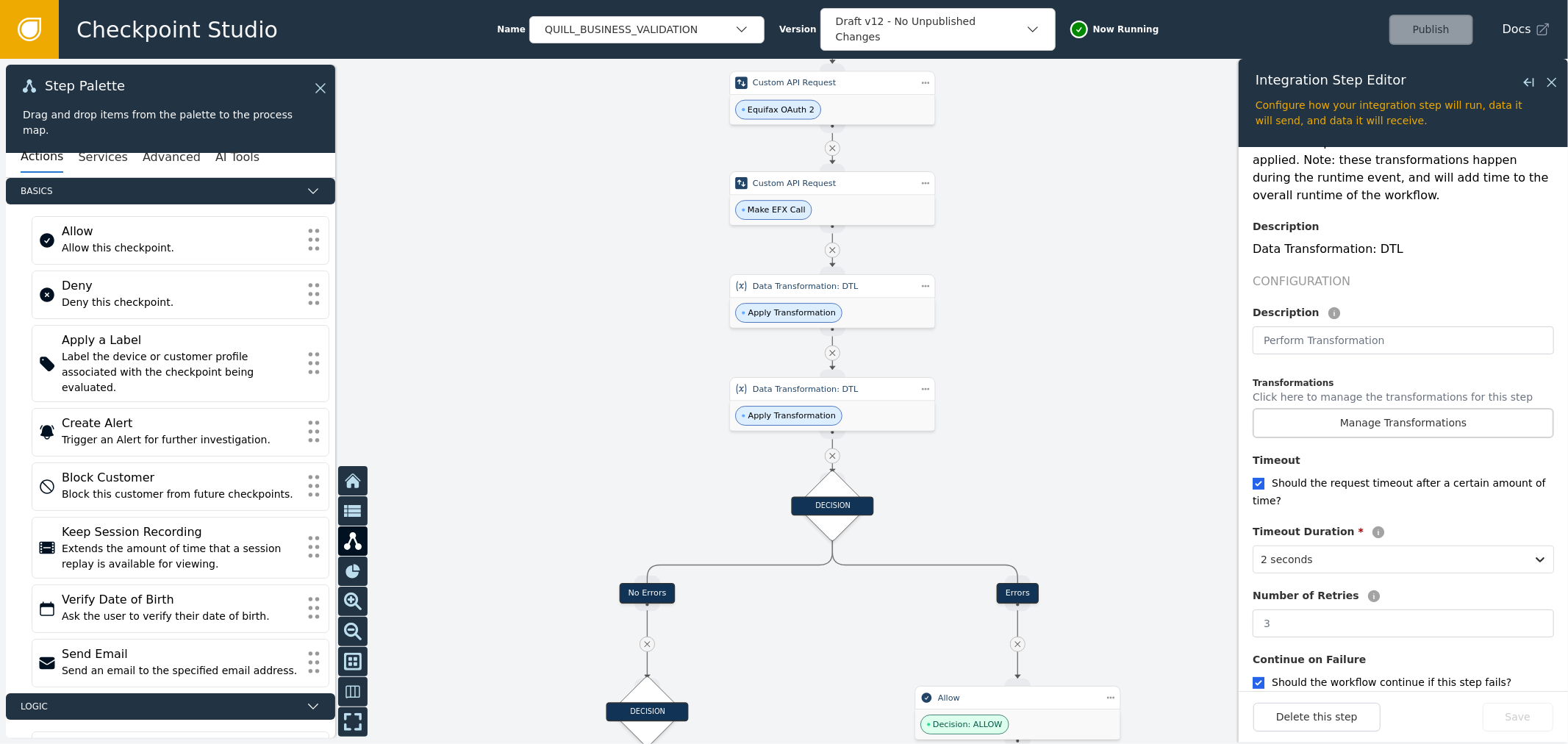
drag, startPoint x: 1032, startPoint y: 445, endPoint x: 1029, endPoint y: 218, distance: 227.0
click at [1029, 218] on div at bounding box center [784, 402] width 1568 height 686
click at [784, 401] on div "Apply Transformation" at bounding box center [830, 412] width 205 height 30
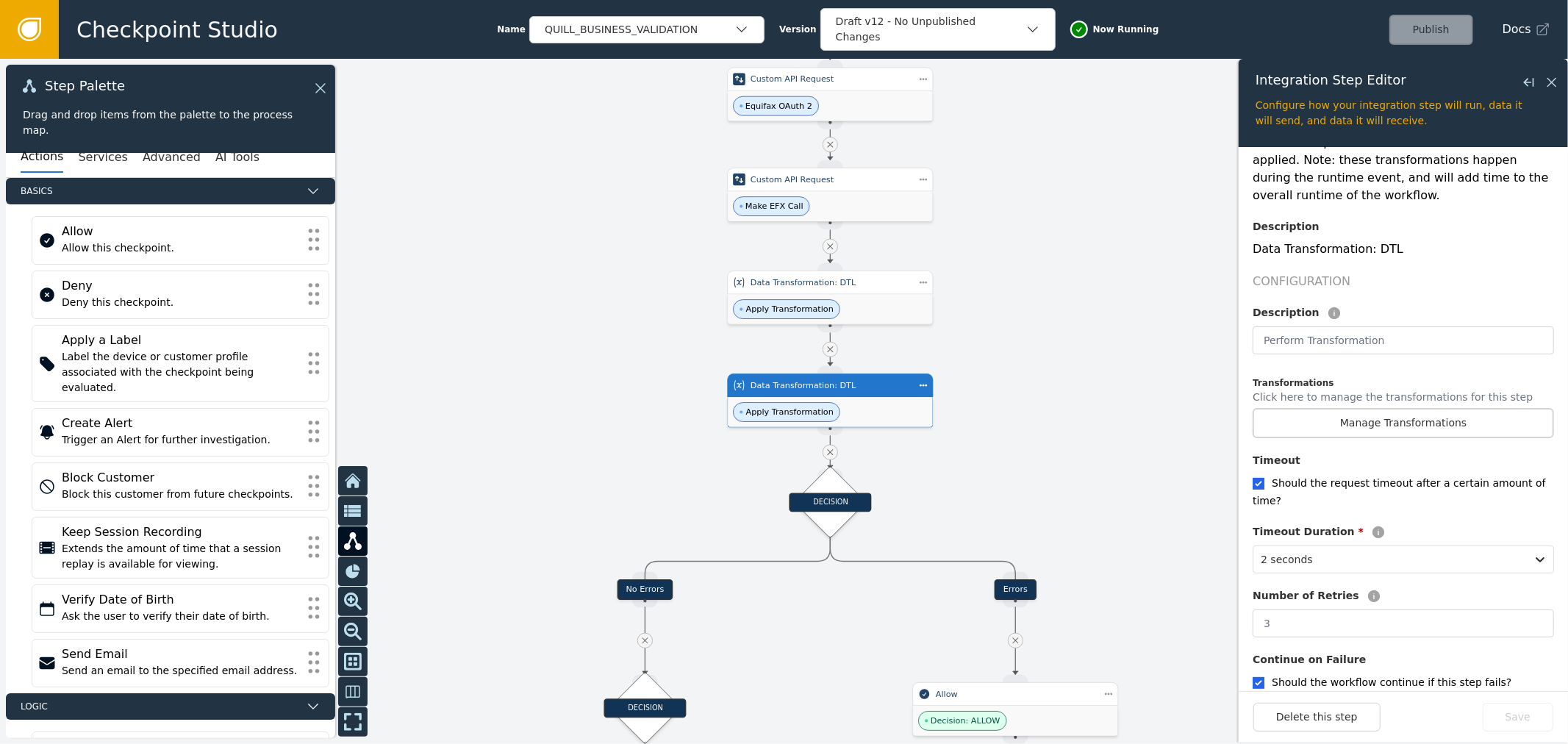
click at [899, 265] on div at bounding box center [784, 402] width 1568 height 686
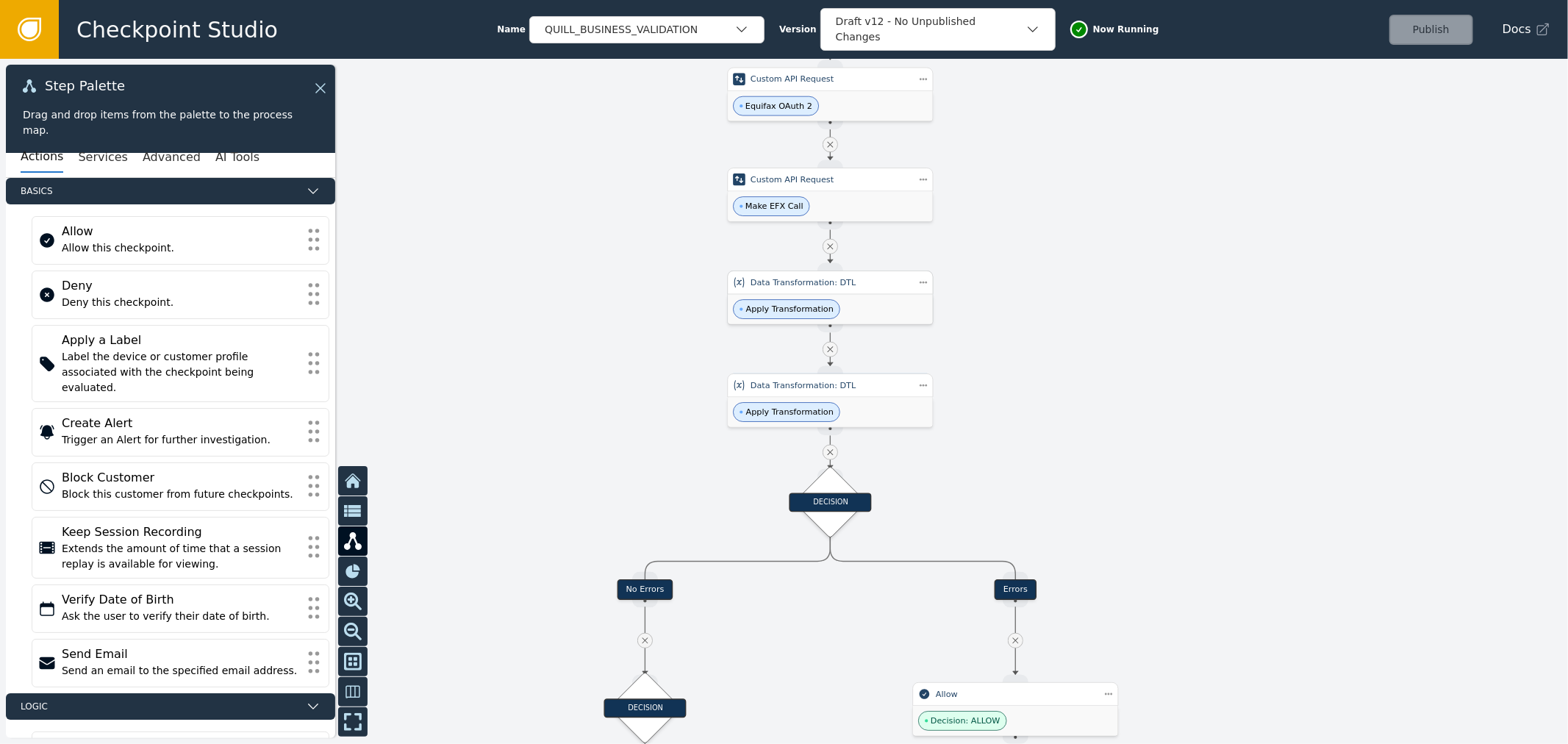
click at [897, 289] on div "Data Transformation: DTL" at bounding box center [830, 282] width 160 height 12
click at [909, 289] on div "Data Transformation: DTL" at bounding box center [830, 285] width 160 height 12
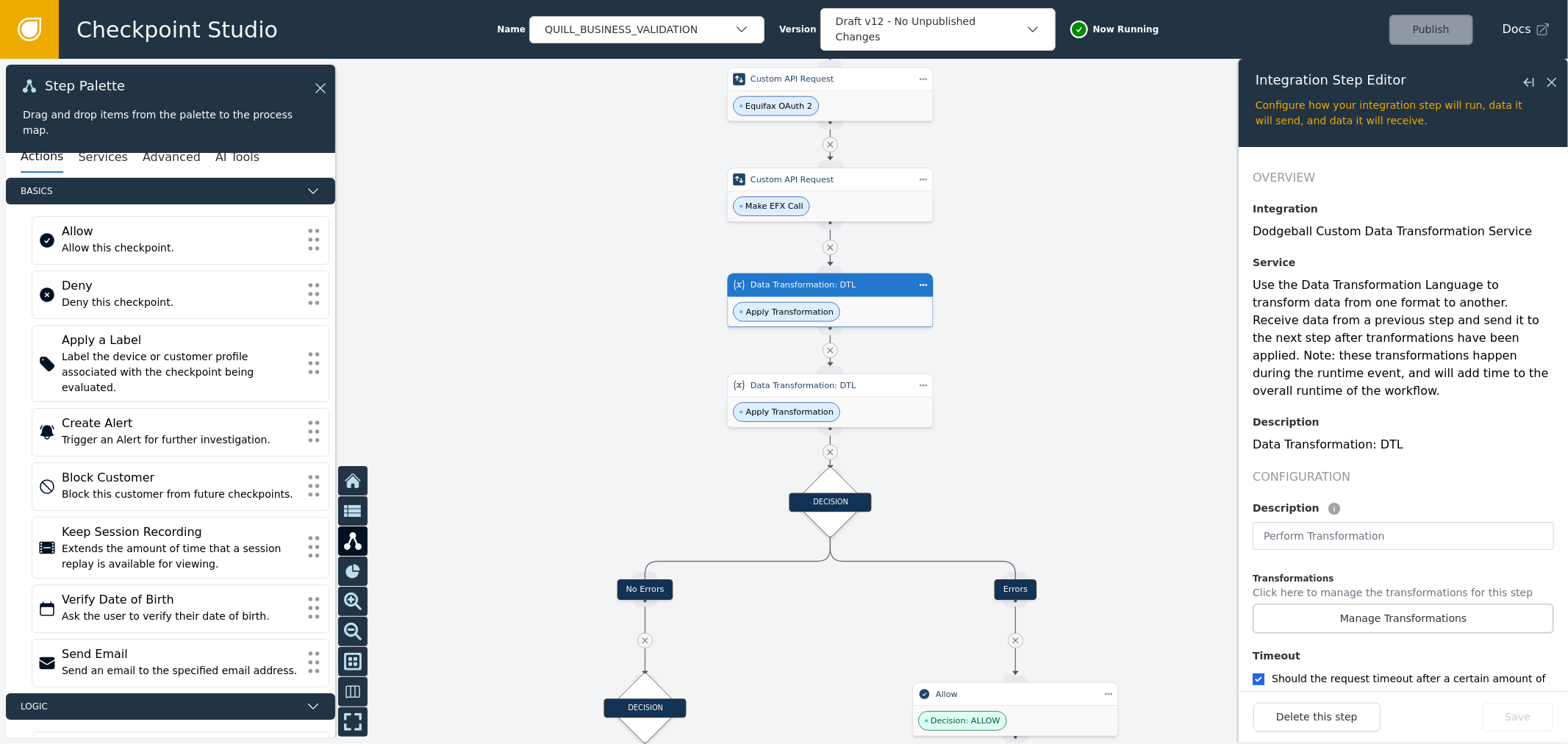
click at [1413, 614] on div "Overview Integration Dodgeball Custom Data Transformation Service Service Use t…" at bounding box center [1403, 546] width 301 height 754
click at [1420, 604] on button "Manage Transformations" at bounding box center [1403, 619] width 301 height 30
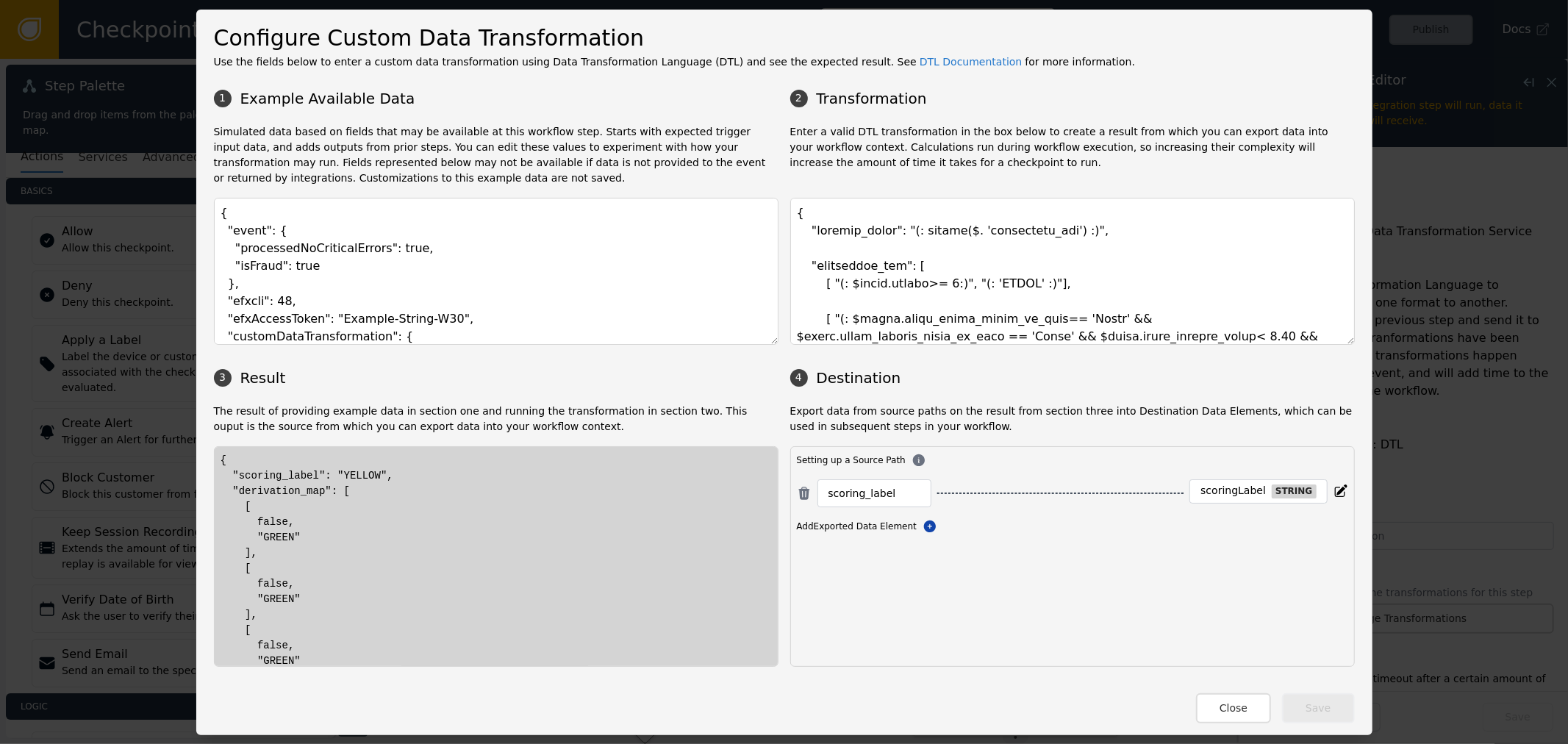
click at [1232, 487] on div "scoringLabel" at bounding box center [1233, 491] width 66 height 13
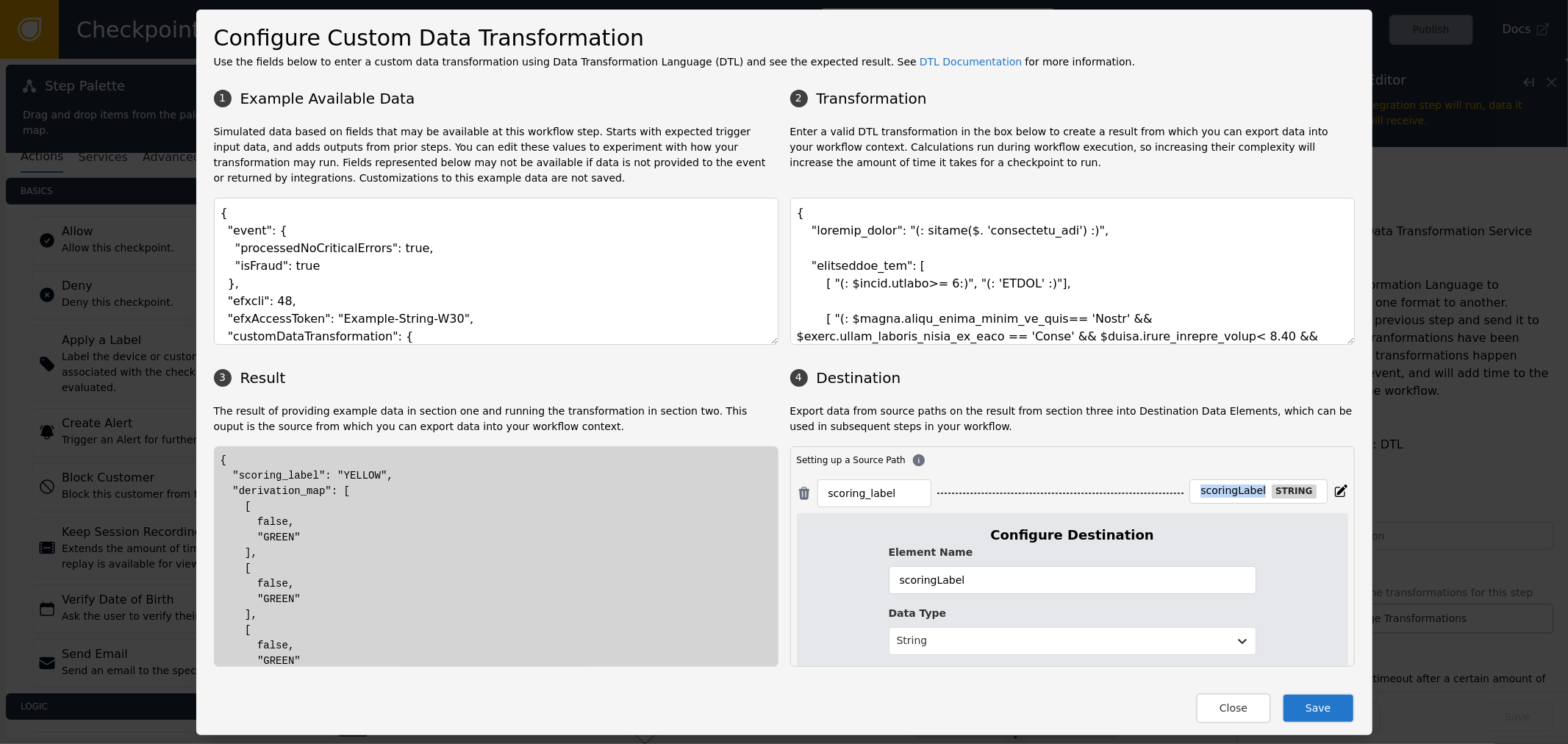
click at [1232, 487] on div "scoringLabel" at bounding box center [1233, 491] width 66 height 13
copy div "scoringLabel"
drag, startPoint x: 876, startPoint y: 488, endPoint x: 746, endPoint y: 475, distance: 130.6
click at [740, 474] on div "1 Example Available Data 2 Transformation Simulated data based on fields that m…" at bounding box center [784, 374] width 1141 height 585
click at [881, 496] on input "scoring_label" at bounding box center [874, 493] width 92 height 18
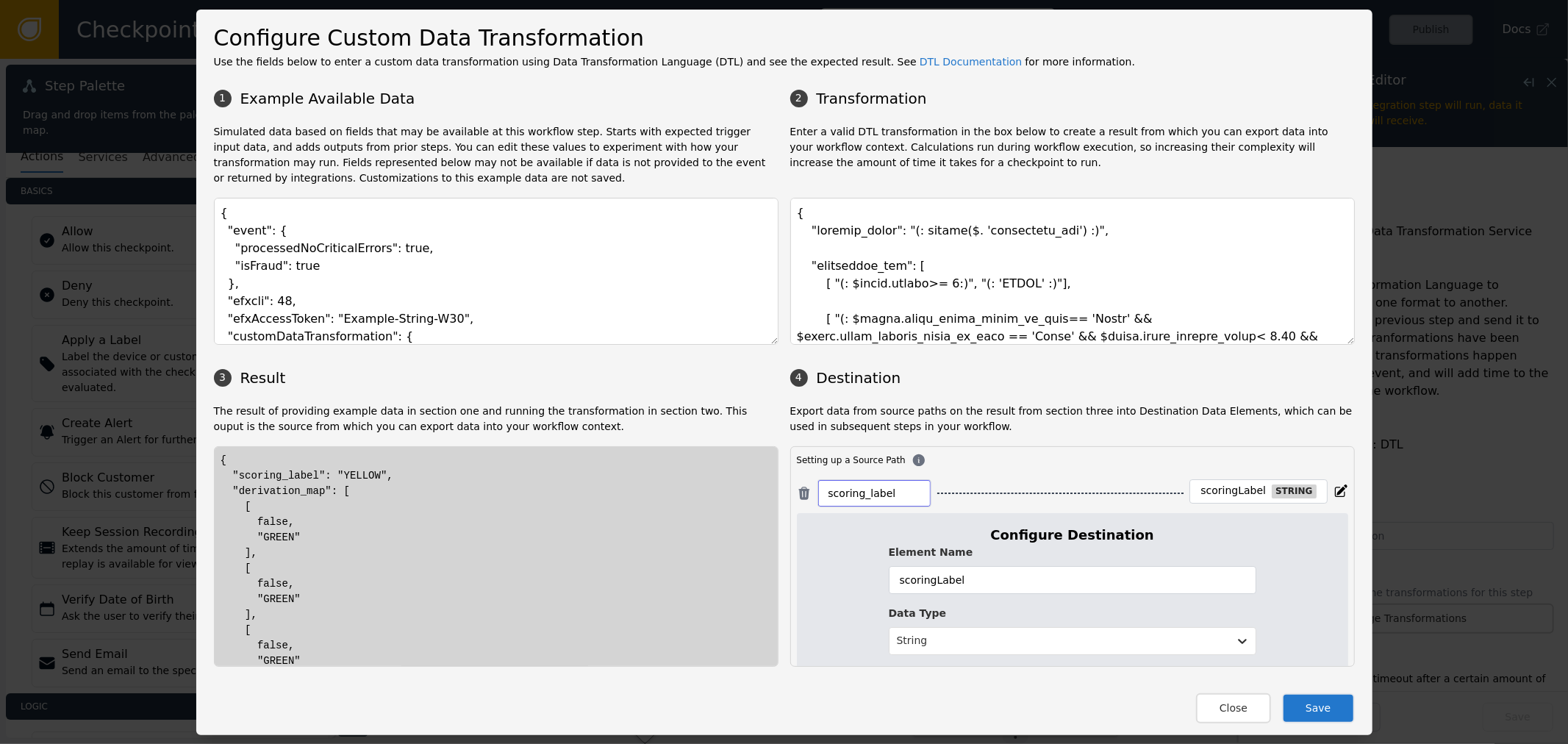
click at [881, 496] on input "scoring_label" at bounding box center [874, 493] width 92 height 18
click at [1222, 486] on div "scoringLabel" at bounding box center [1233, 491] width 66 height 13
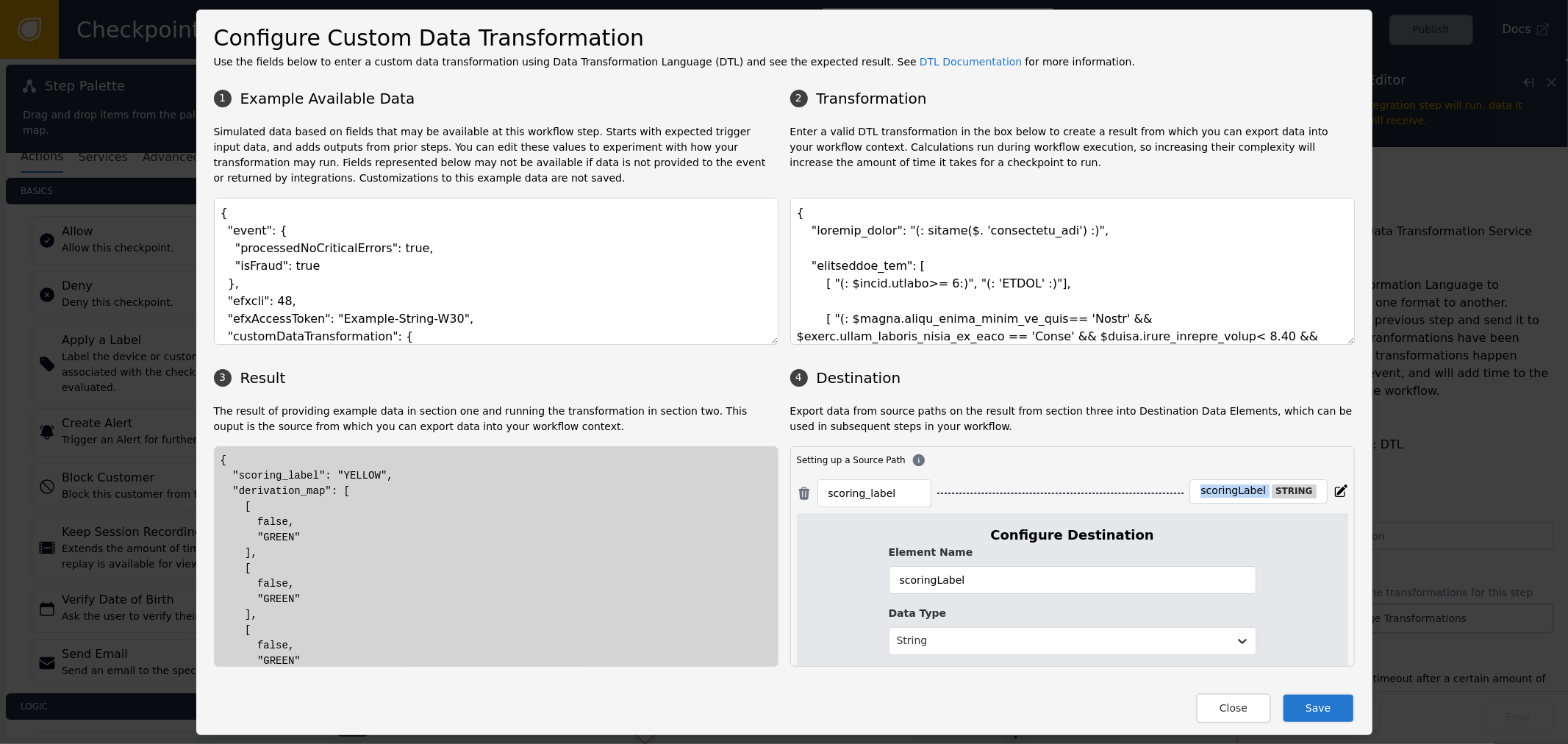
drag, startPoint x: 1244, startPoint y: 714, endPoint x: 1054, endPoint y: 589, distance: 227.4
click at [1244, 713] on button "Close" at bounding box center [1234, 708] width 75 height 30
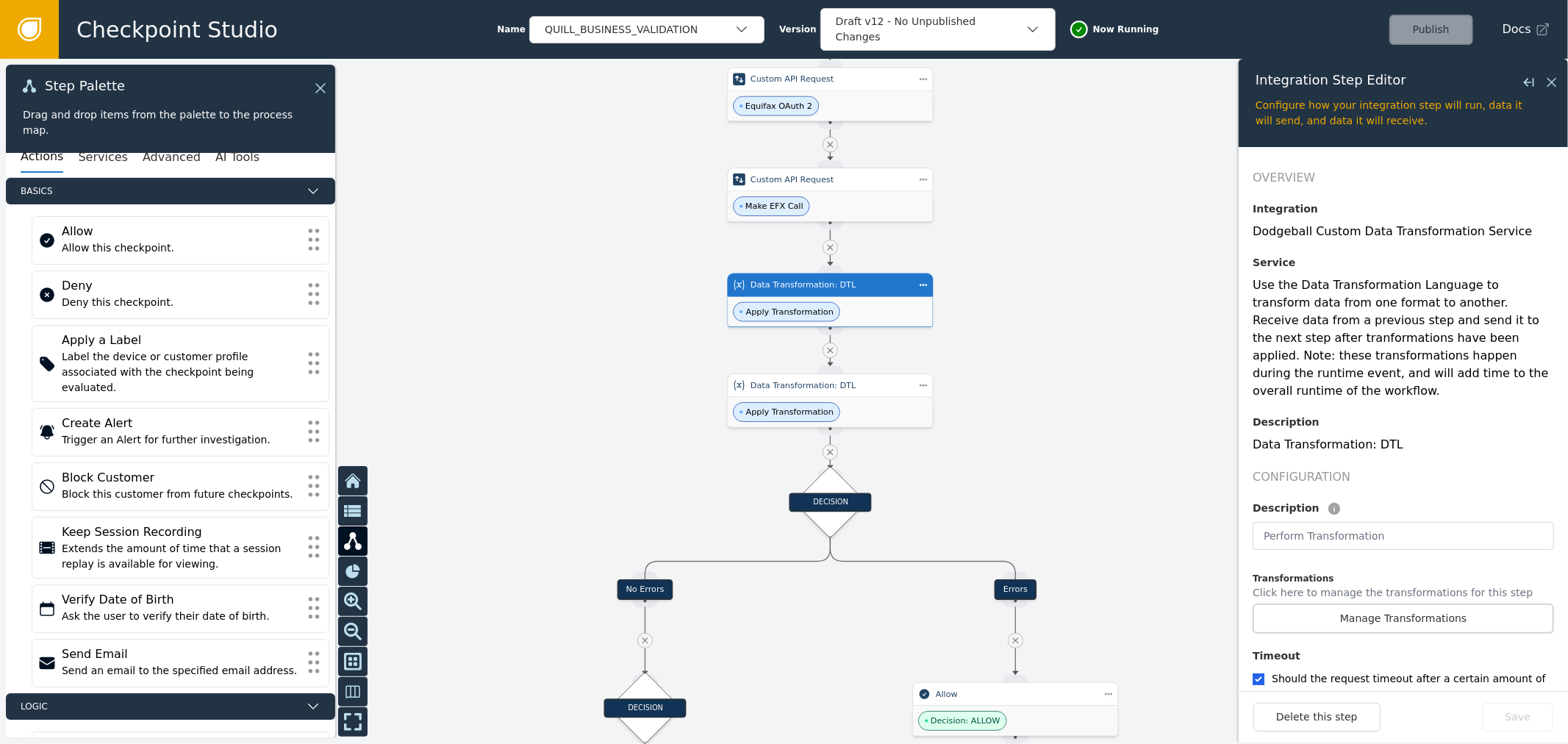
drag, startPoint x: 1130, startPoint y: 458, endPoint x: 1118, endPoint y: 391, distance: 68.1
click at [1118, 391] on div at bounding box center [784, 402] width 1568 height 686
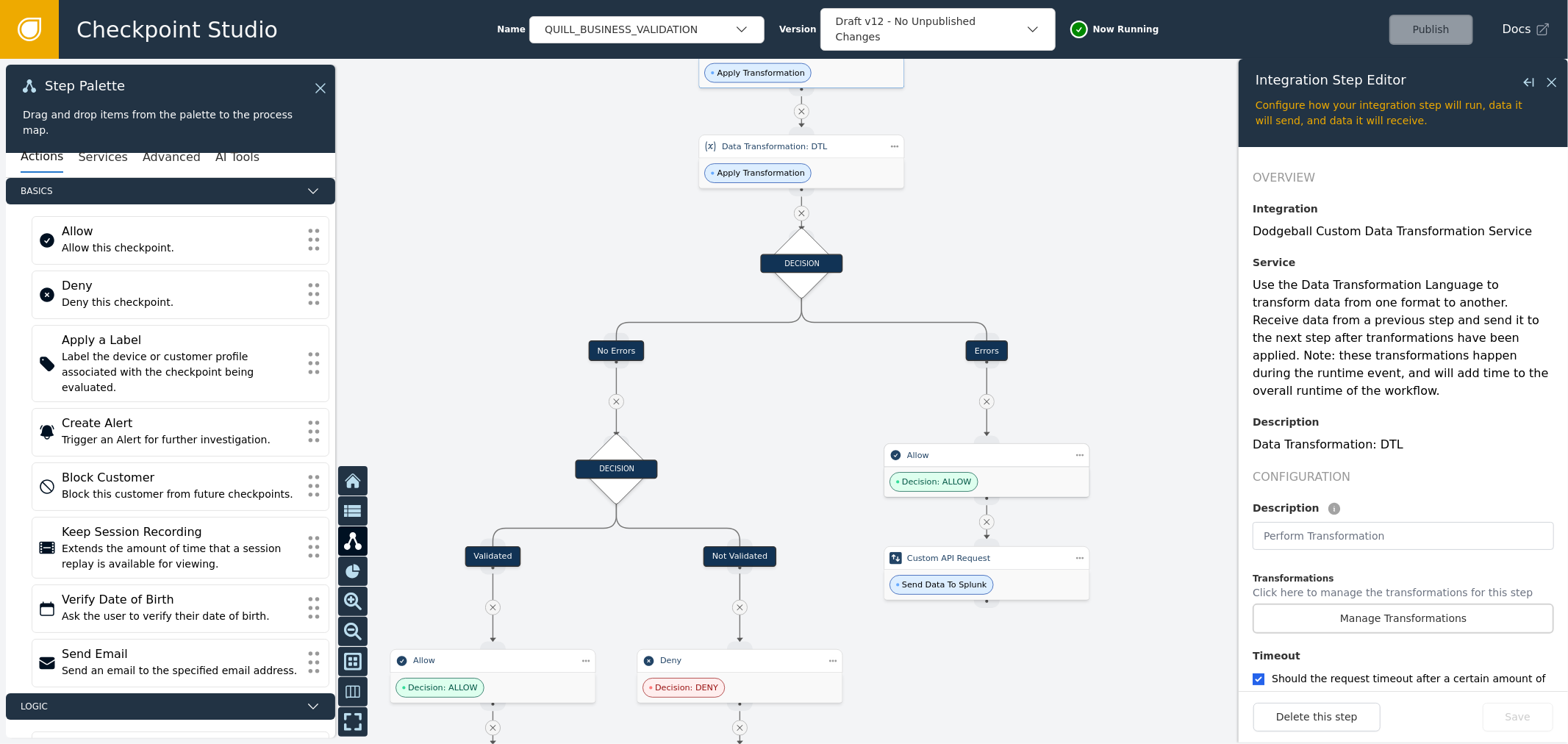
click at [1015, 481] on div "Decision: ALLOW" at bounding box center [987, 482] width 205 height 30
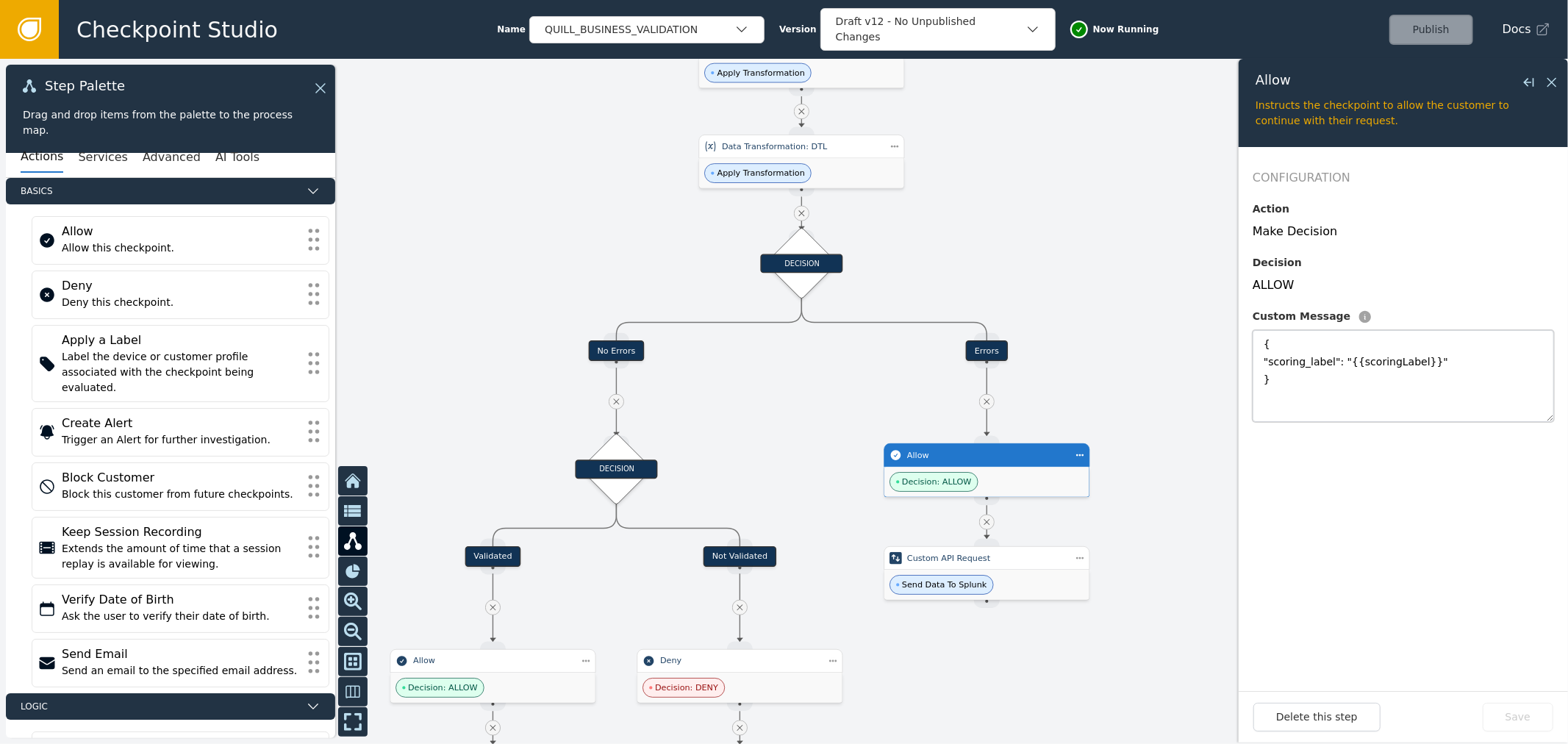
drag, startPoint x: 1272, startPoint y: 343, endPoint x: 1174, endPoint y: 300, distance: 107.0
click at [1174, 300] on div "Target Handle for step No Errors Source Handle for step Target Handle for step …" at bounding box center [784, 402] width 1568 height 686
